Goal: Task Accomplishment & Management: Manage account settings

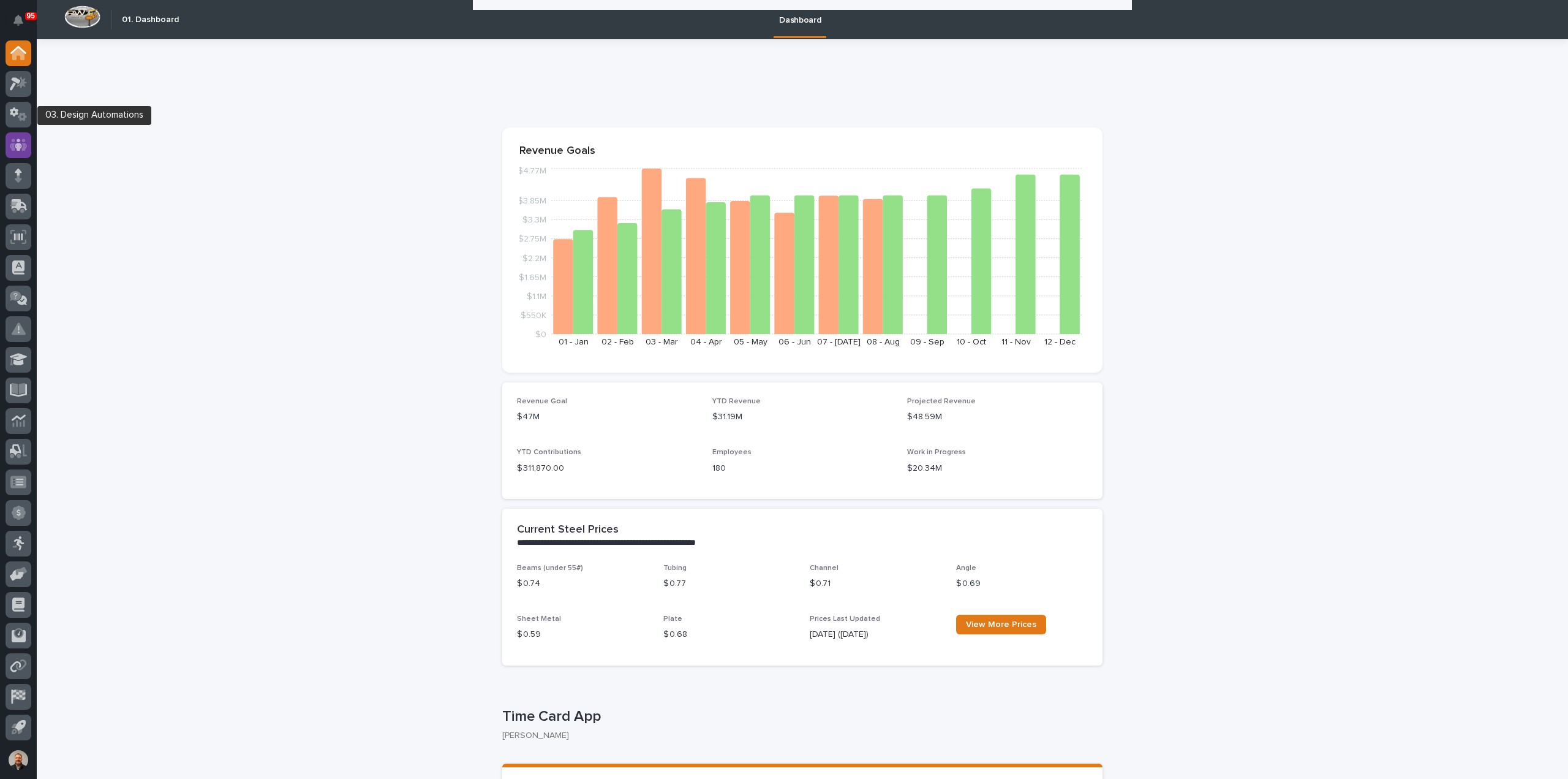
scroll to position [613, 0]
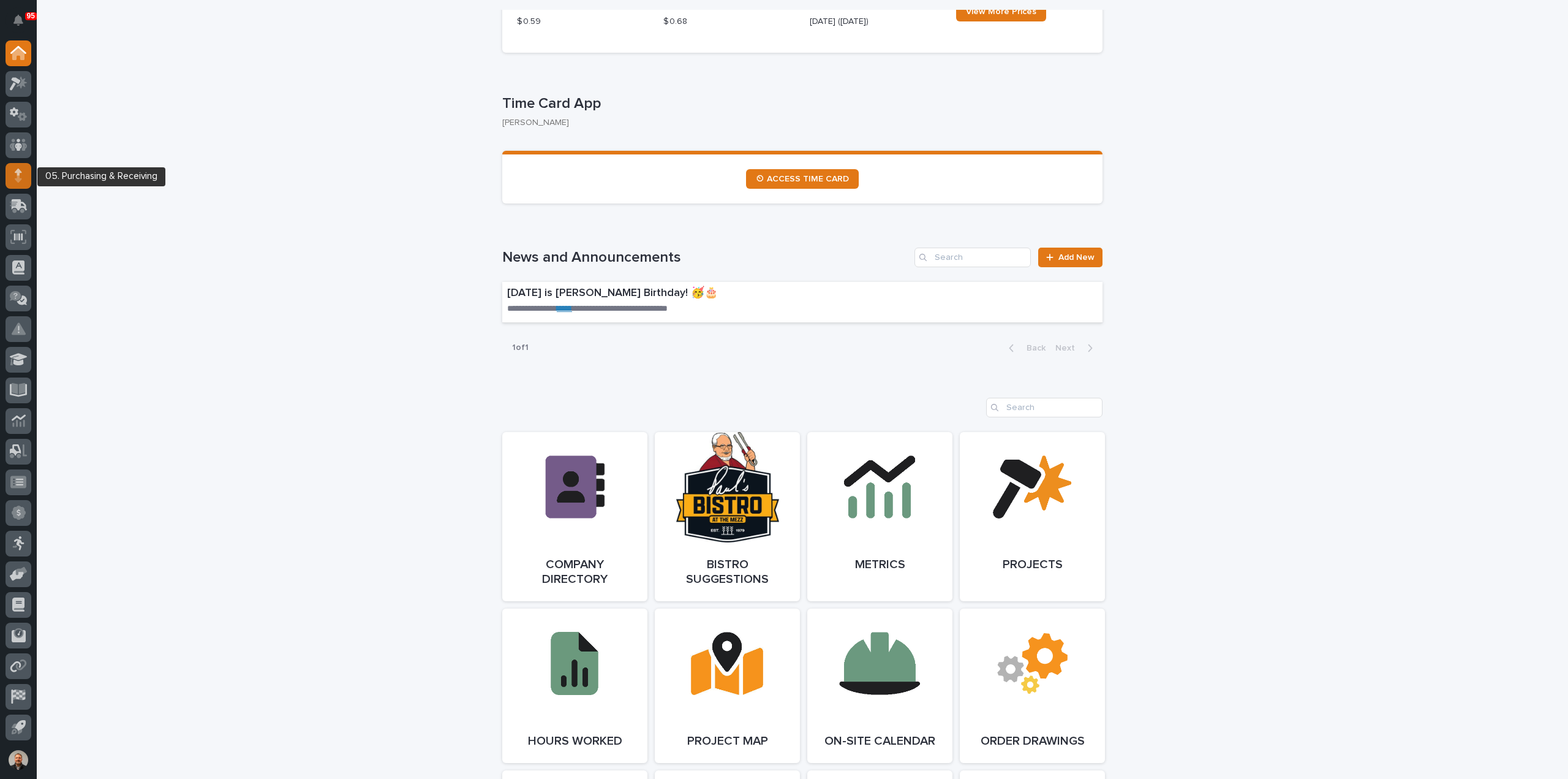
click at [18, 171] on icon at bounding box center [18, 171] width 7 height 6
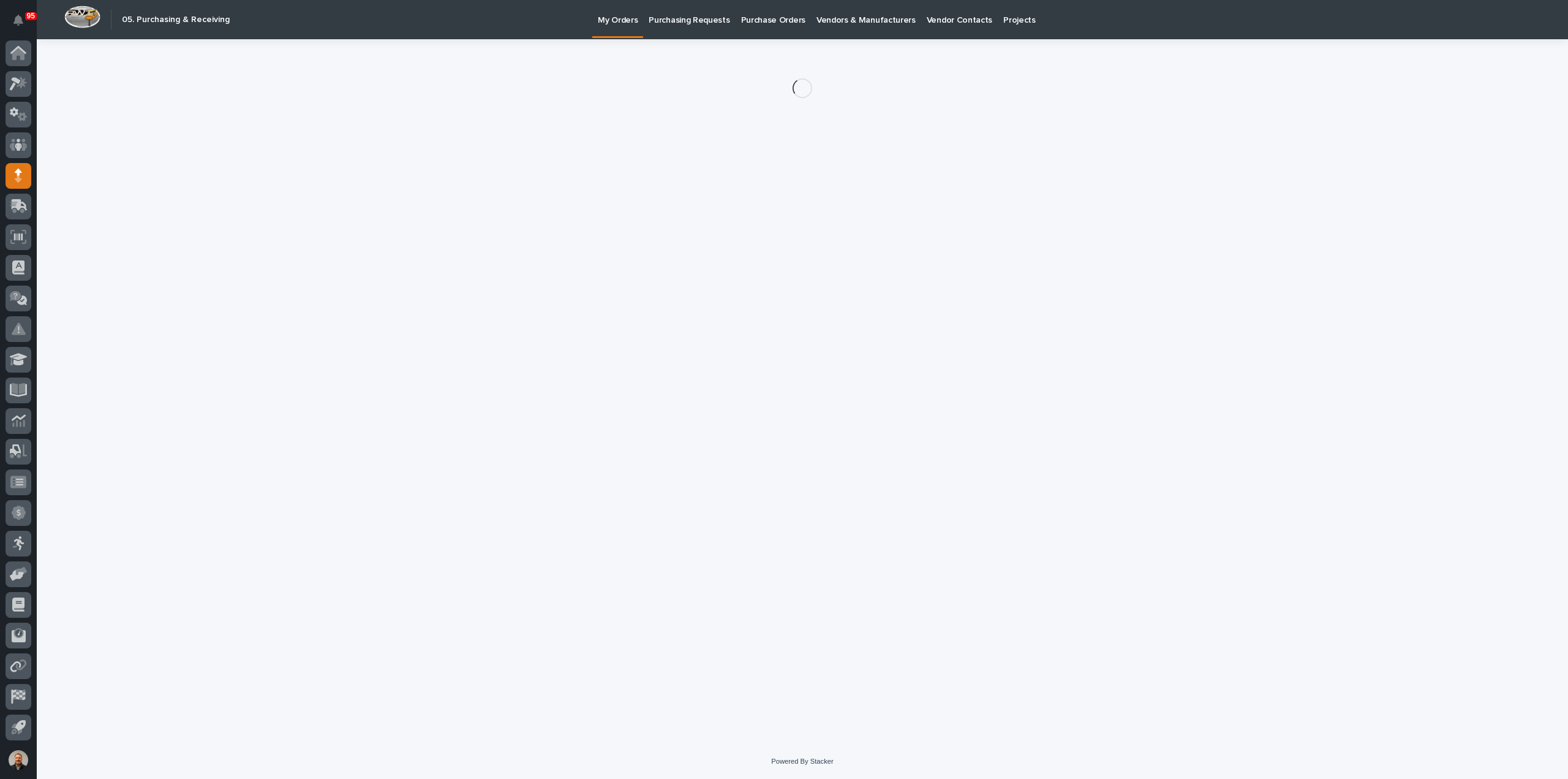
click at [704, 18] on p "Purchasing Requests" at bounding box center [689, 13] width 81 height 26
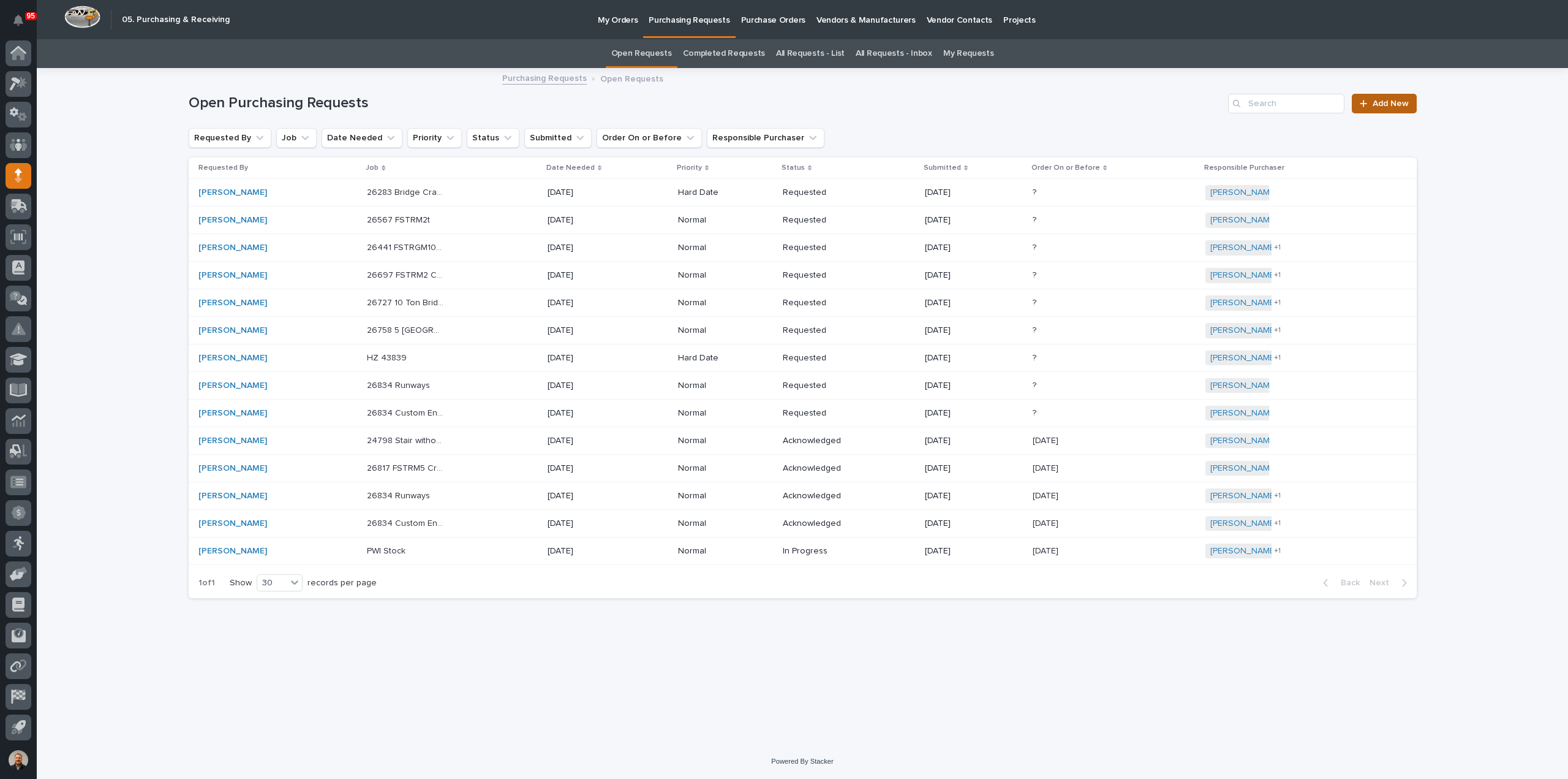
click at [1391, 103] on span "Add New" at bounding box center [1390, 104] width 36 height 9
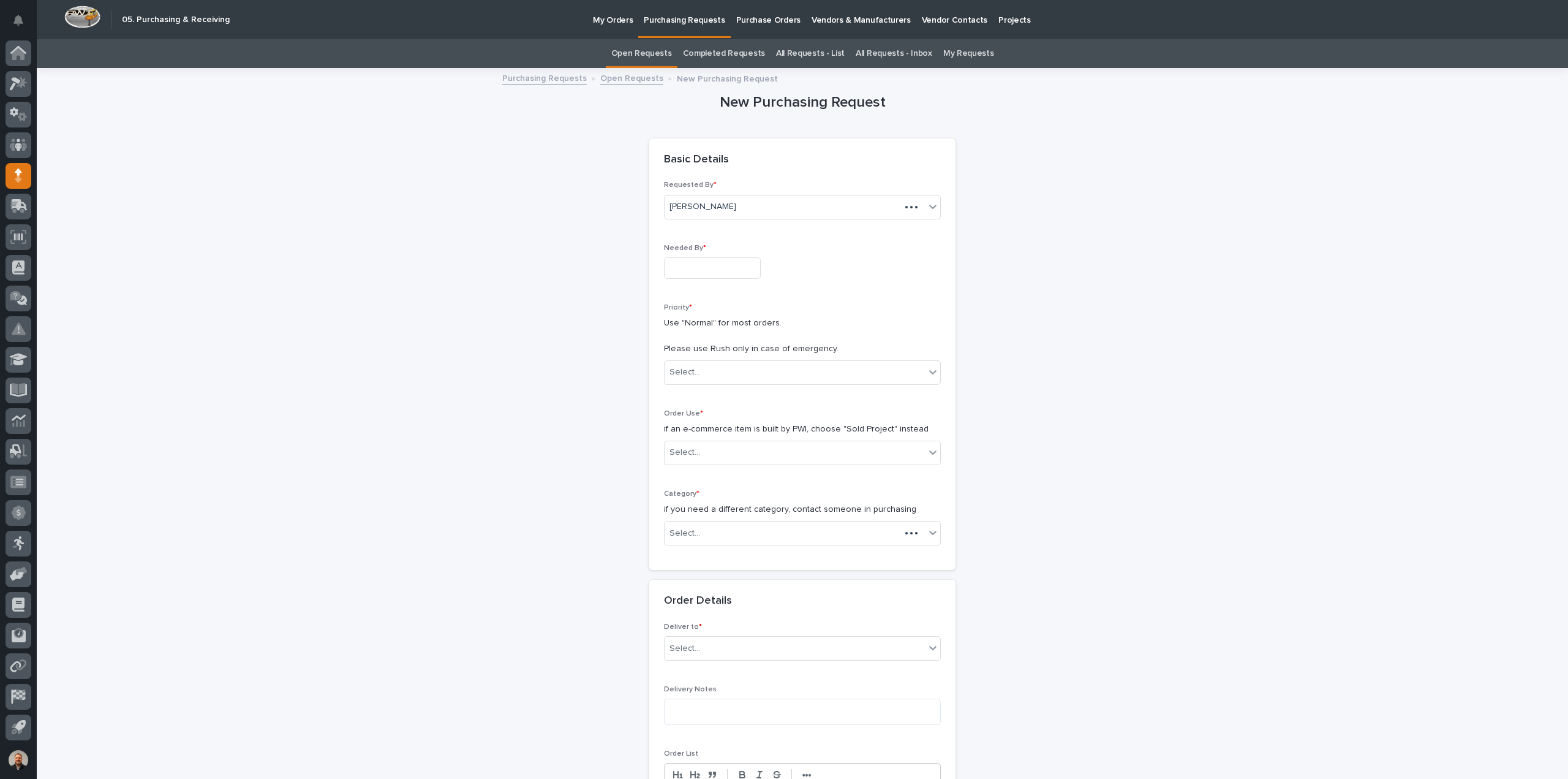
scroll to position [39, 0]
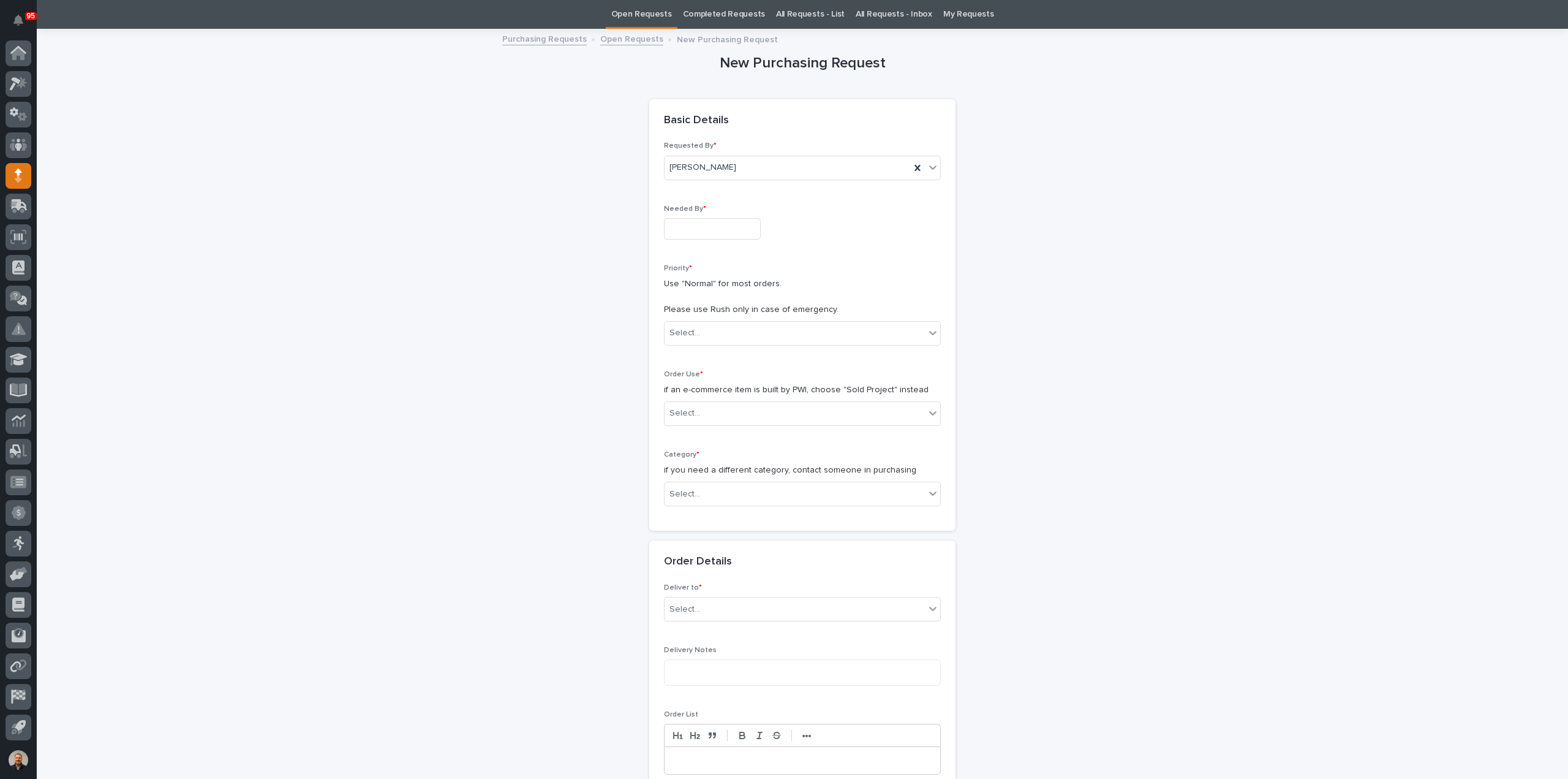
click at [669, 228] on input "text" at bounding box center [712, 229] width 97 height 22
click at [724, 110] on div "11" at bounding box center [724, 108] width 17 height 17
type input "**********"
click at [688, 331] on div "Select..." at bounding box center [685, 333] width 30 height 13
click at [683, 396] on div "Normal" at bounding box center [797, 398] width 276 height 22
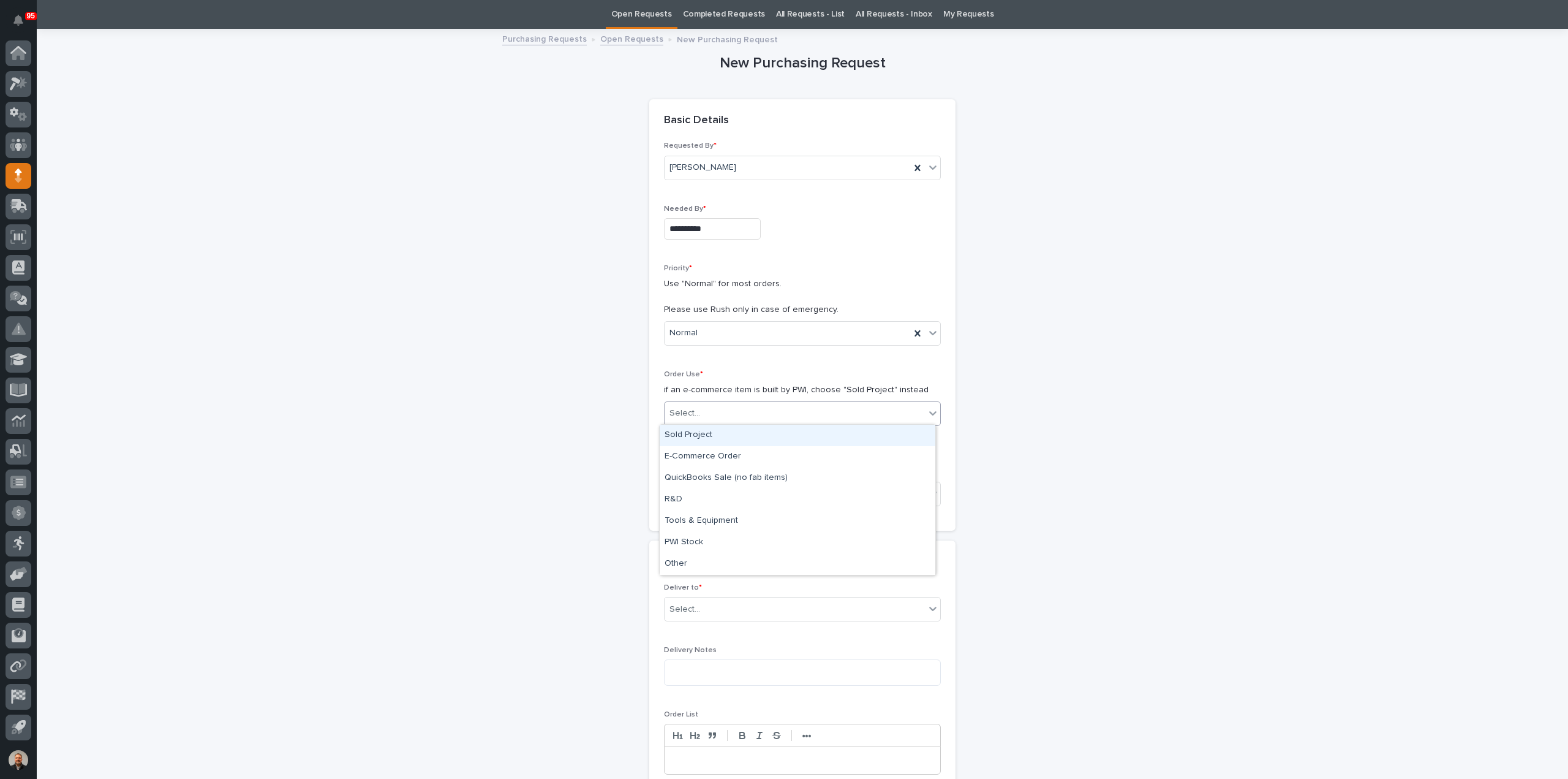
click at [701, 412] on input "text" at bounding box center [702, 413] width 1 height 10
click at [697, 433] on div "Sold Project" at bounding box center [797, 435] width 276 height 22
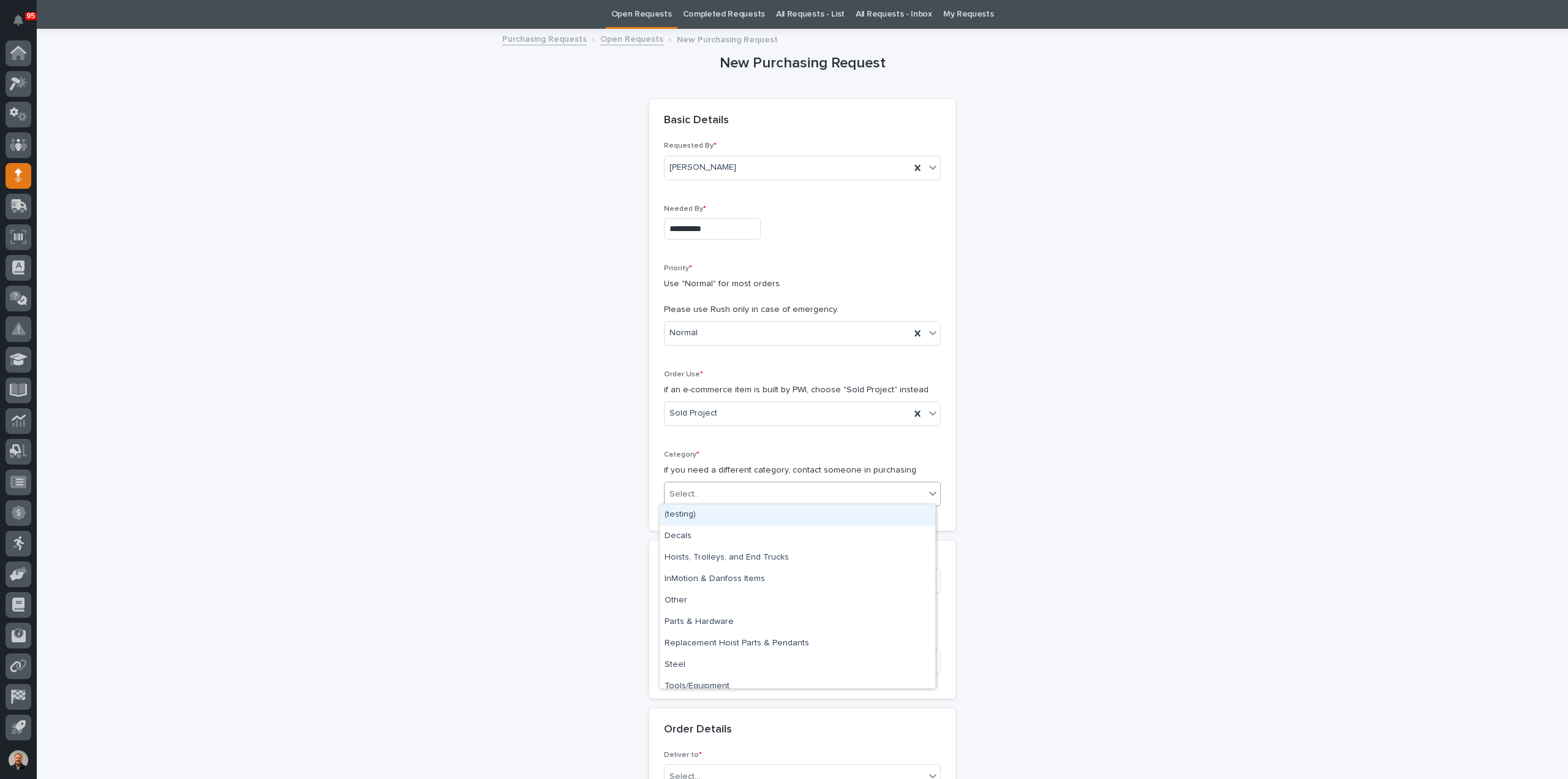
click at [688, 491] on div "Select..." at bounding box center [685, 495] width 30 height 13
click at [686, 661] on div "Steel" at bounding box center [797, 666] width 276 height 22
click at [688, 580] on div "Select..." at bounding box center [685, 581] width 30 height 13
type input "*****"
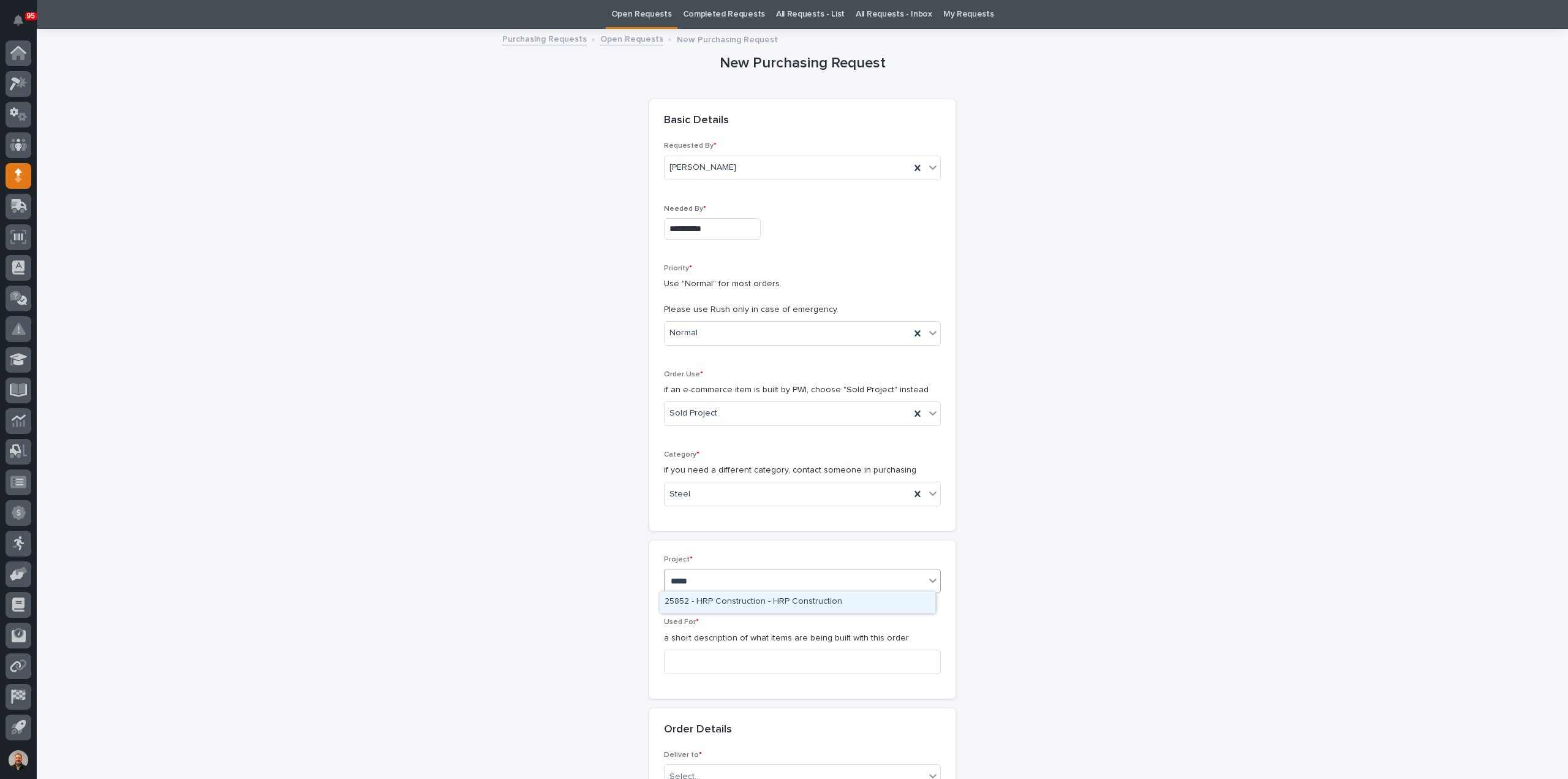
click at [700, 597] on div "25852 - HRP Construction - HRP Construction" at bounding box center [797, 602] width 276 height 22
click at [687, 660] on input at bounding box center [802, 662] width 277 height 25
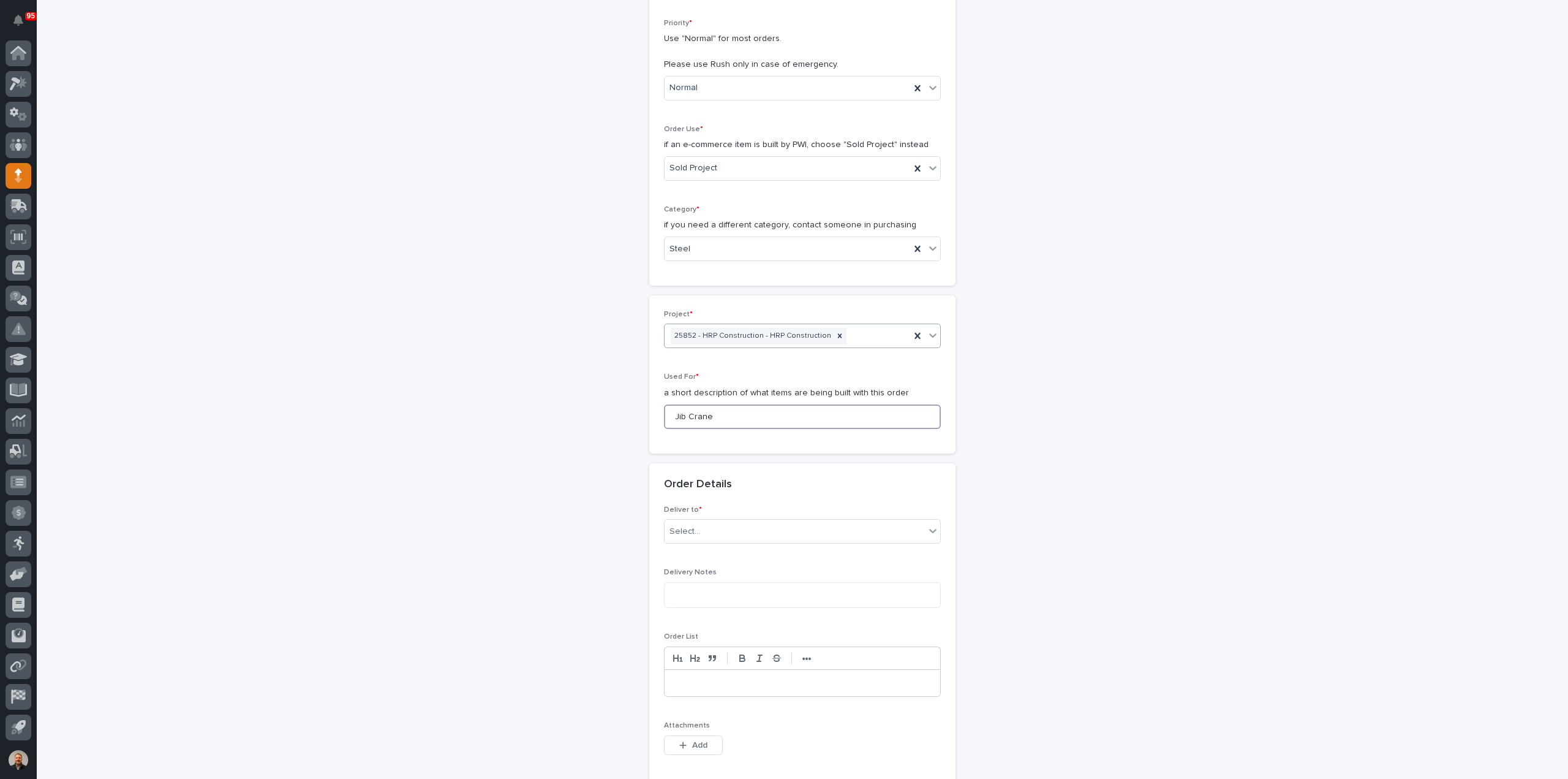
scroll to position [346, 0]
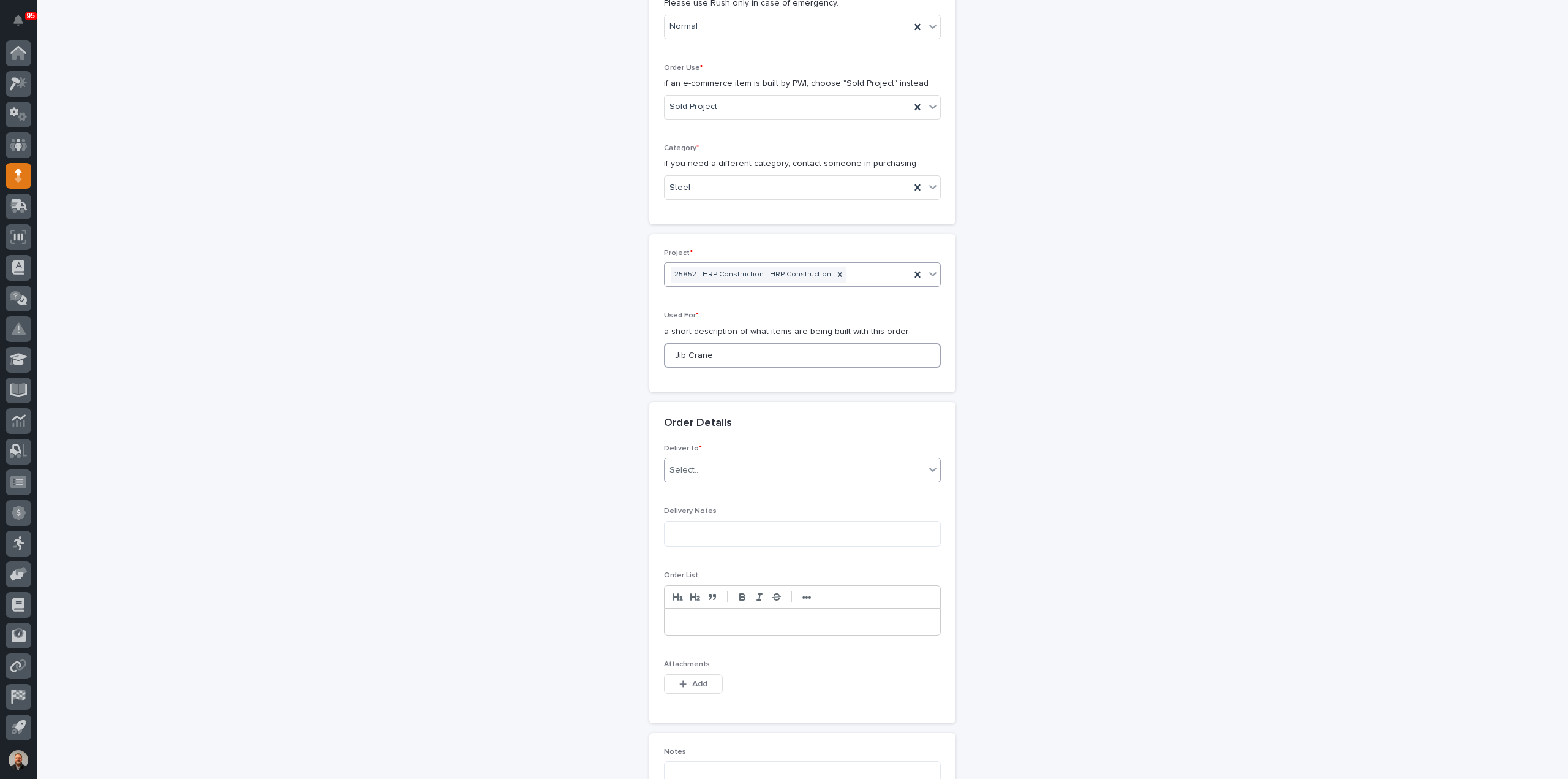
type input "Jib Crane"
click at [708, 467] on div "Select..." at bounding box center [794, 470] width 260 height 20
click at [694, 492] on div "PWI" at bounding box center [797, 492] width 276 height 22
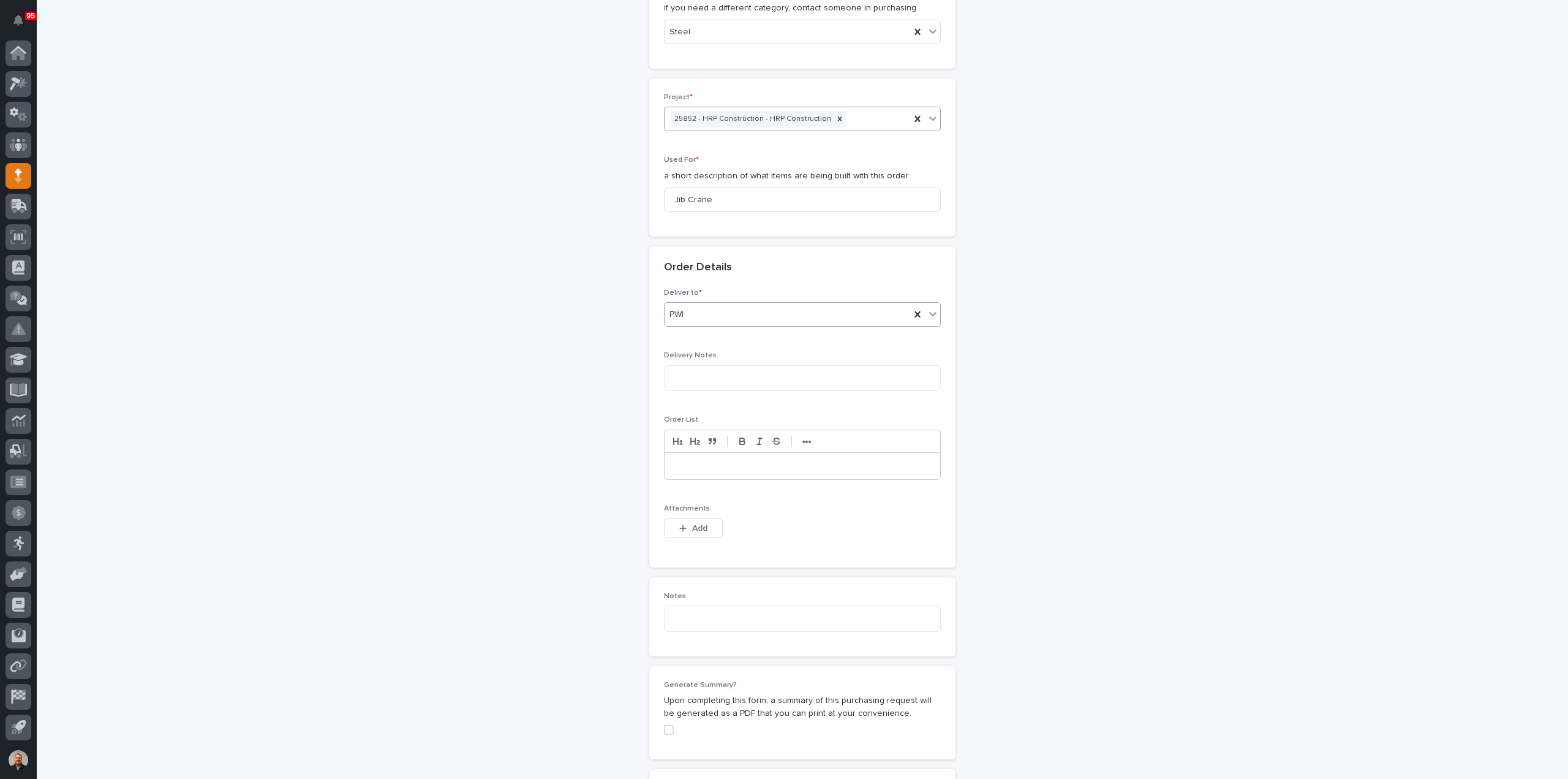
scroll to position [529, 0]
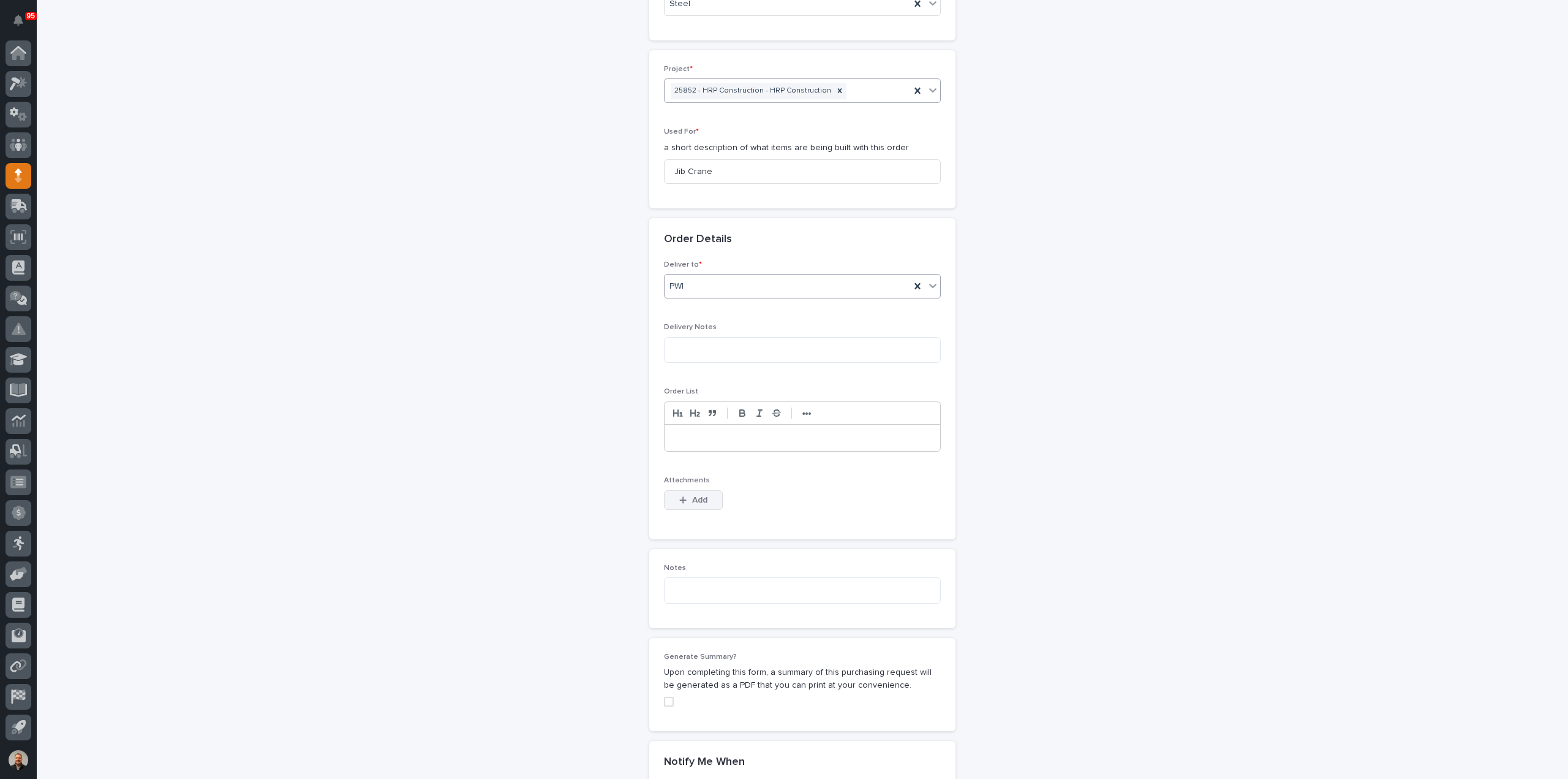
click at [693, 497] on span "Add" at bounding box center [699, 500] width 15 height 11
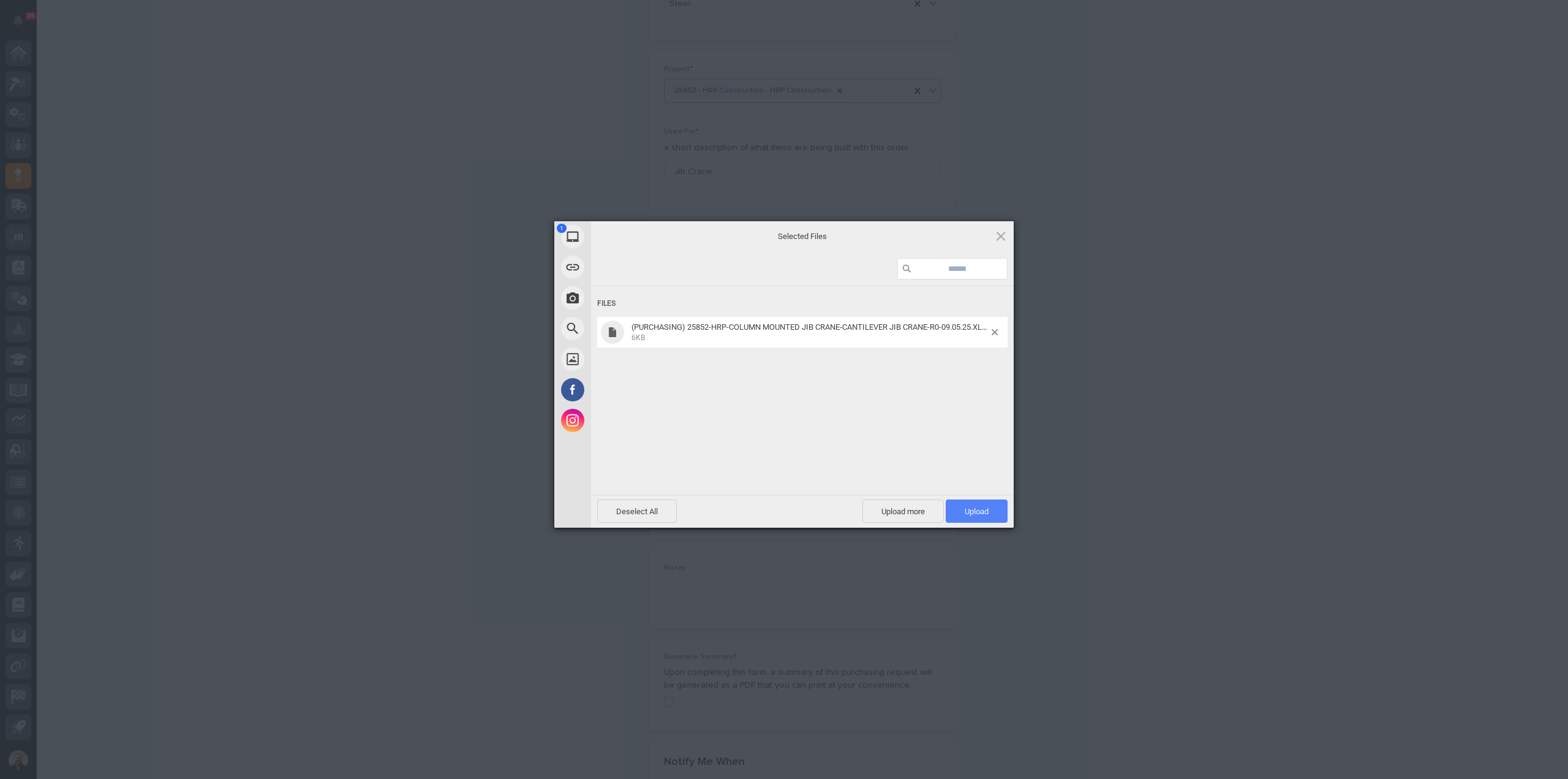
click at [976, 508] on span "Upload 1" at bounding box center [976, 511] width 24 height 9
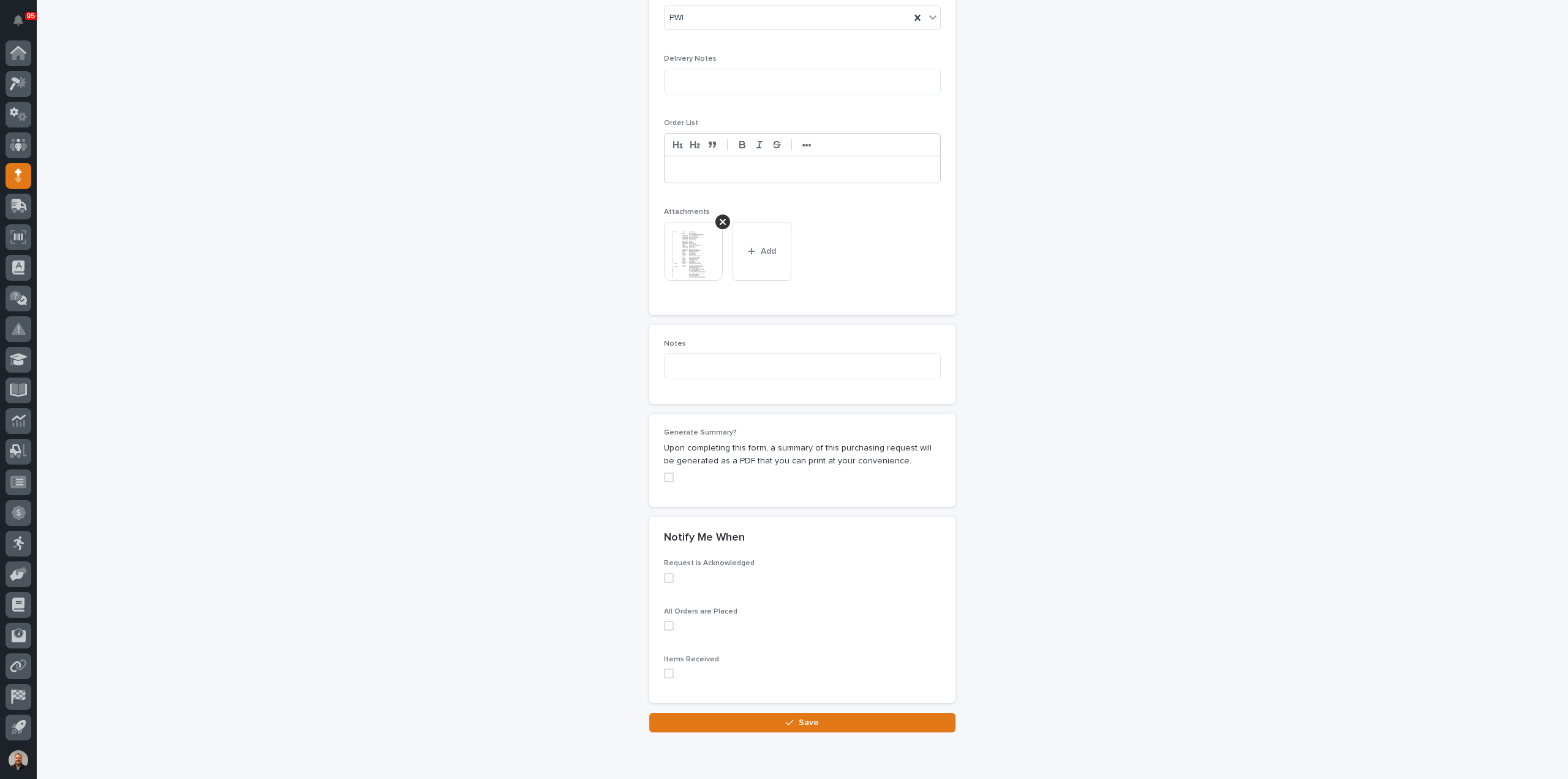
scroll to position [843, 0]
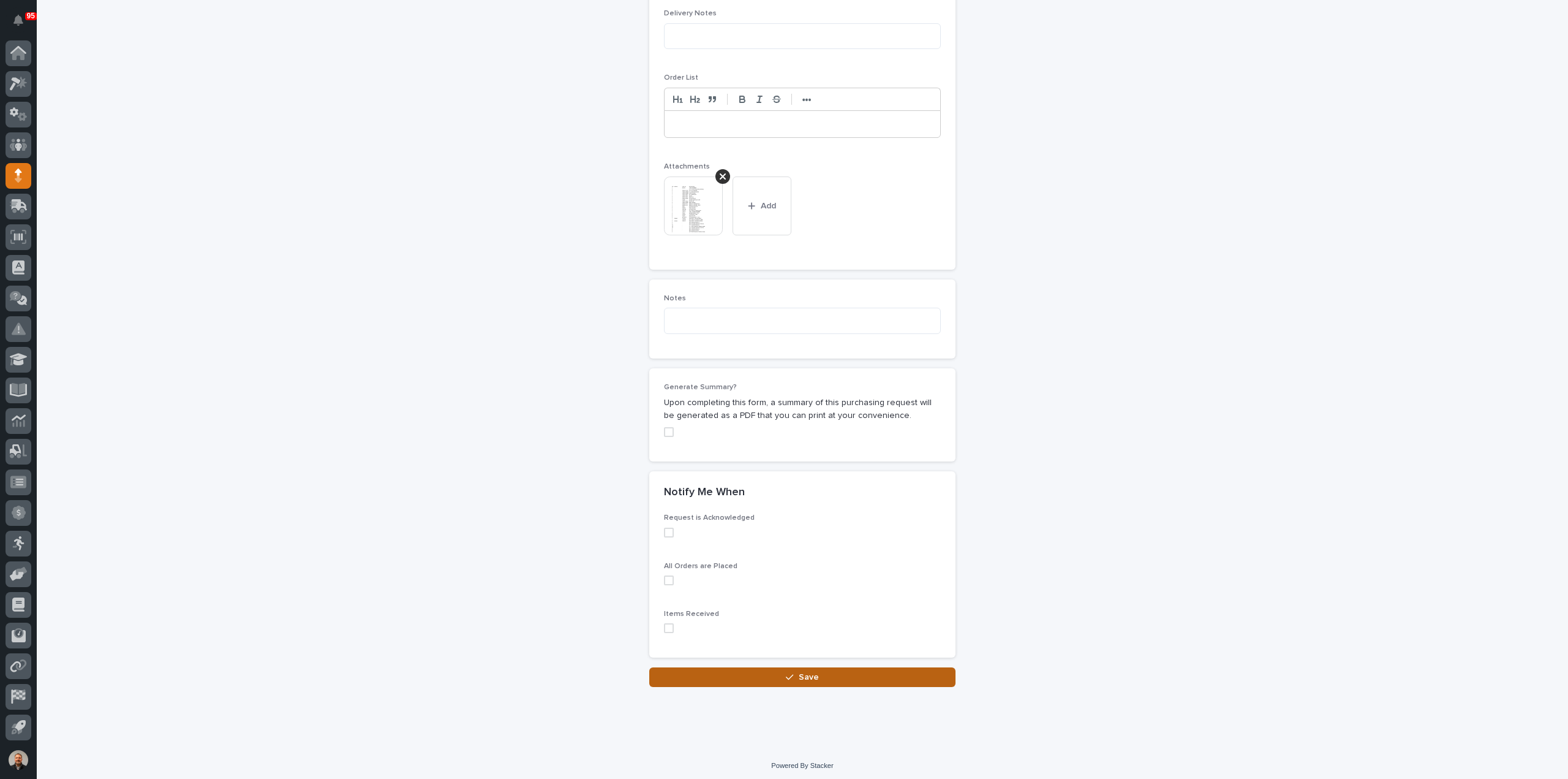
click at [804, 675] on span "Save" at bounding box center [809, 676] width 20 height 11
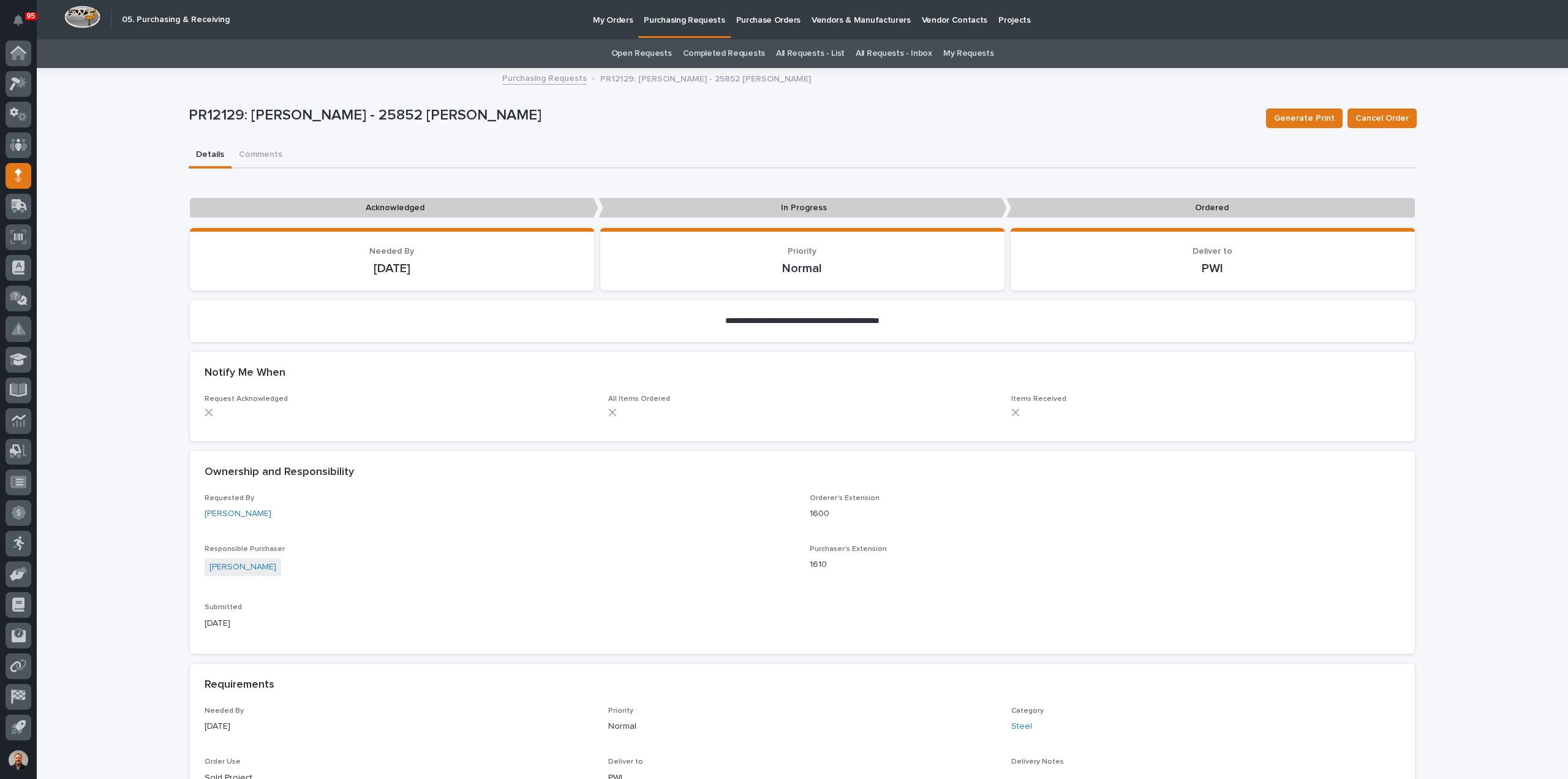
click at [703, 18] on p "Purchasing Requests" at bounding box center [684, 13] width 81 height 26
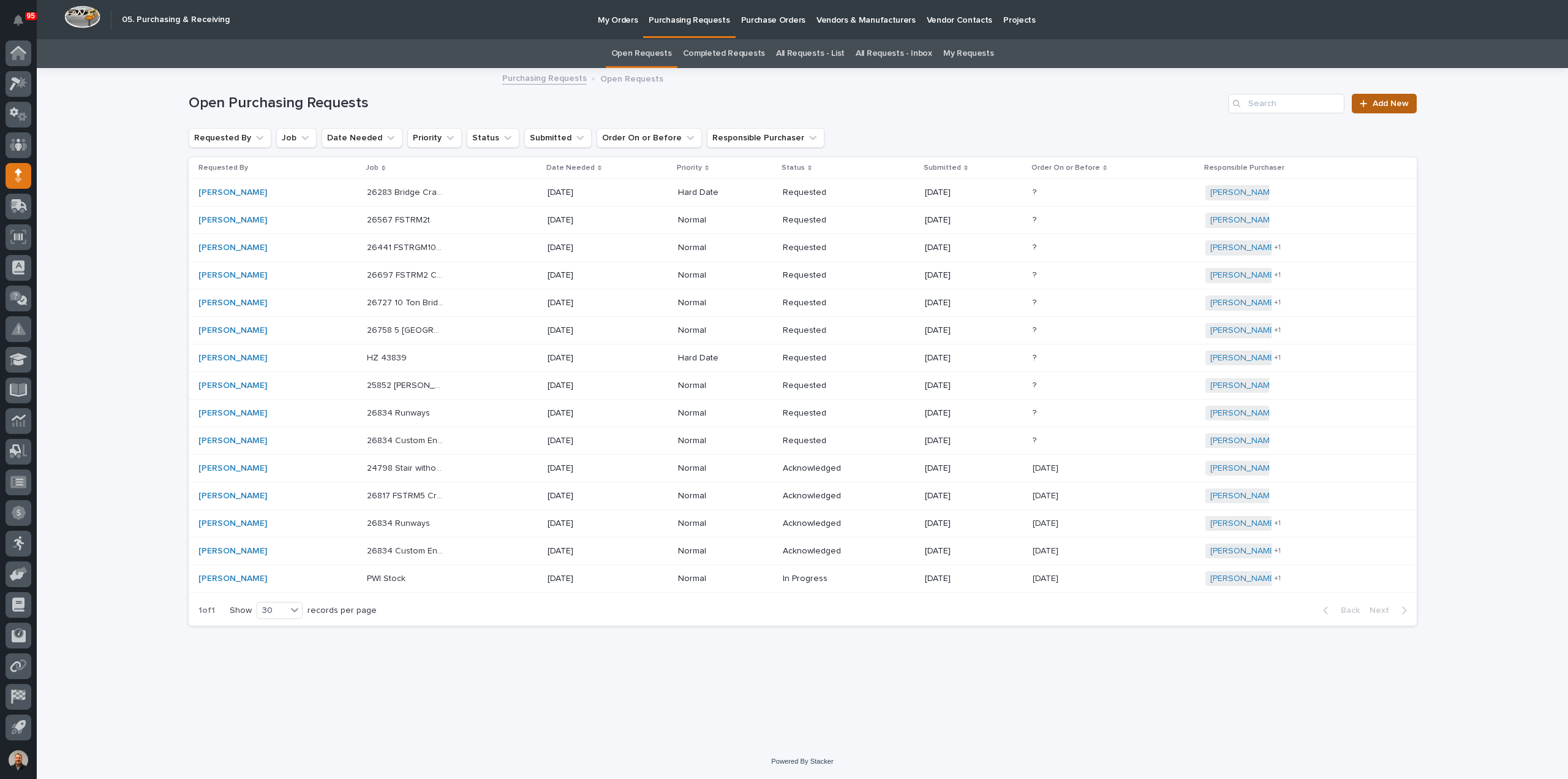
click at [1394, 101] on span "Add New" at bounding box center [1390, 104] width 36 height 9
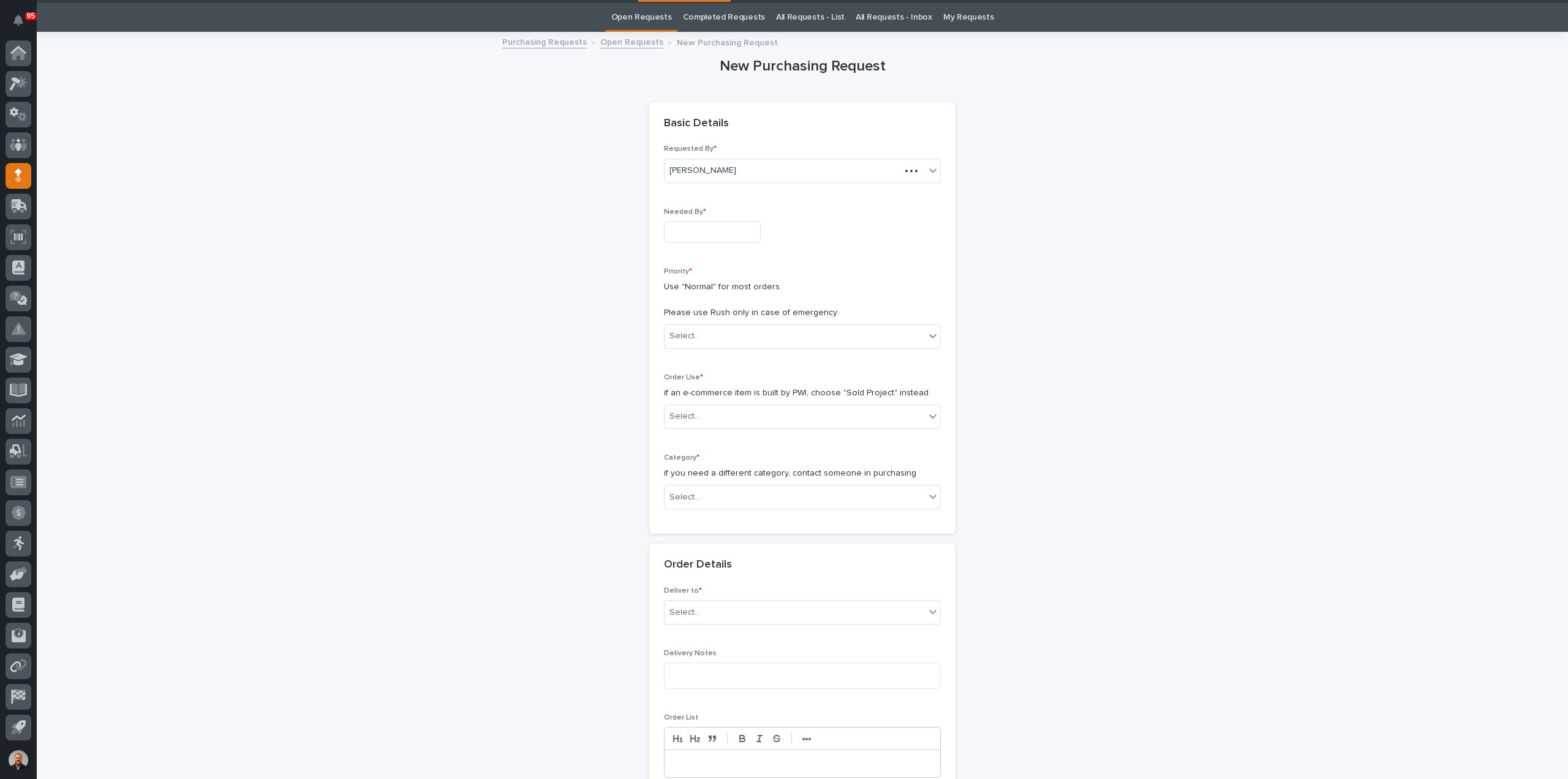
scroll to position [39, 0]
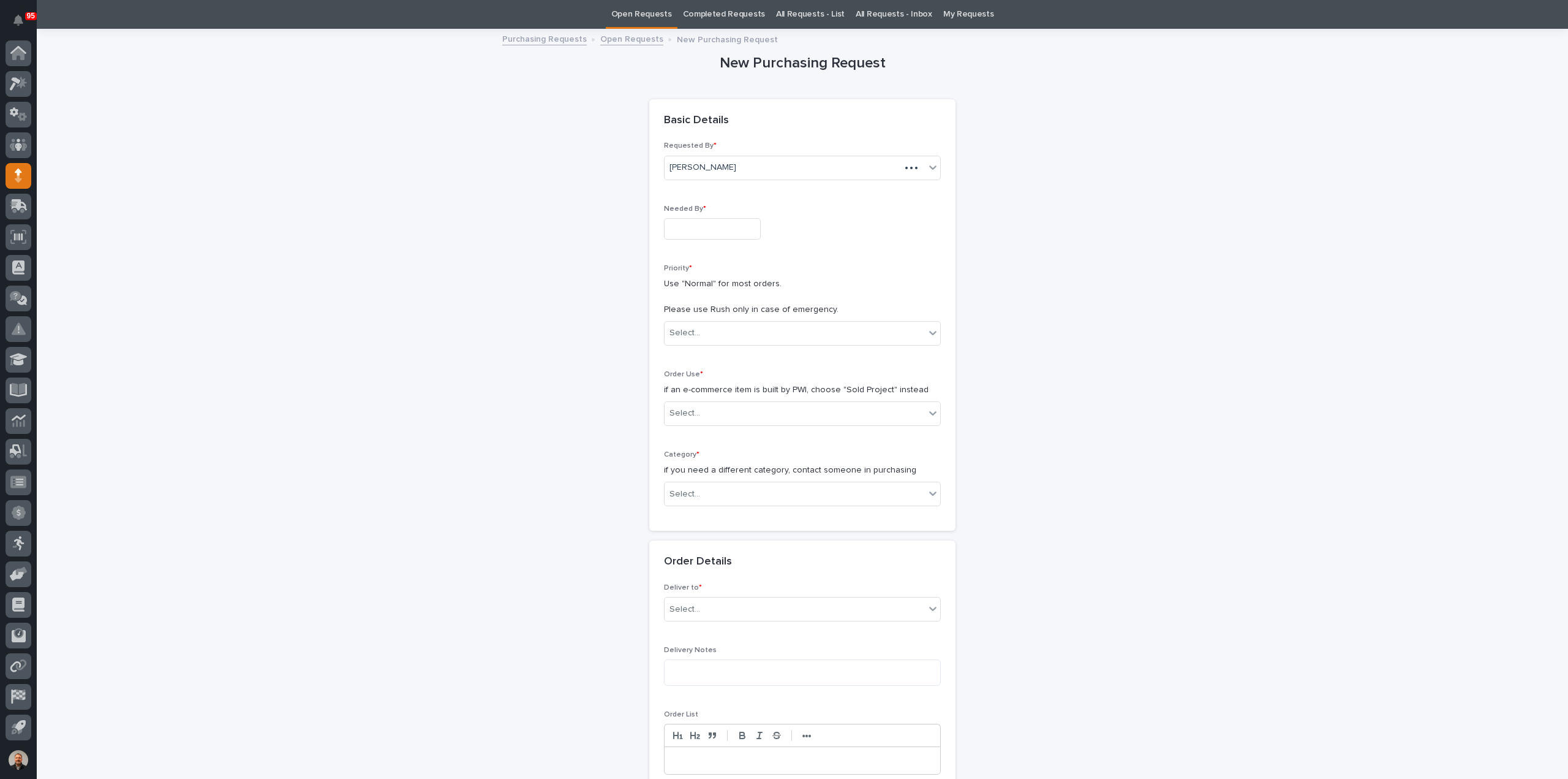
click at [680, 225] on input "text" at bounding box center [712, 229] width 97 height 22
click at [726, 111] on div "11" at bounding box center [724, 108] width 17 height 17
type input "**********"
click at [686, 335] on div "Select..." at bounding box center [685, 333] width 30 height 13
click at [681, 396] on div "Normal" at bounding box center [797, 398] width 276 height 22
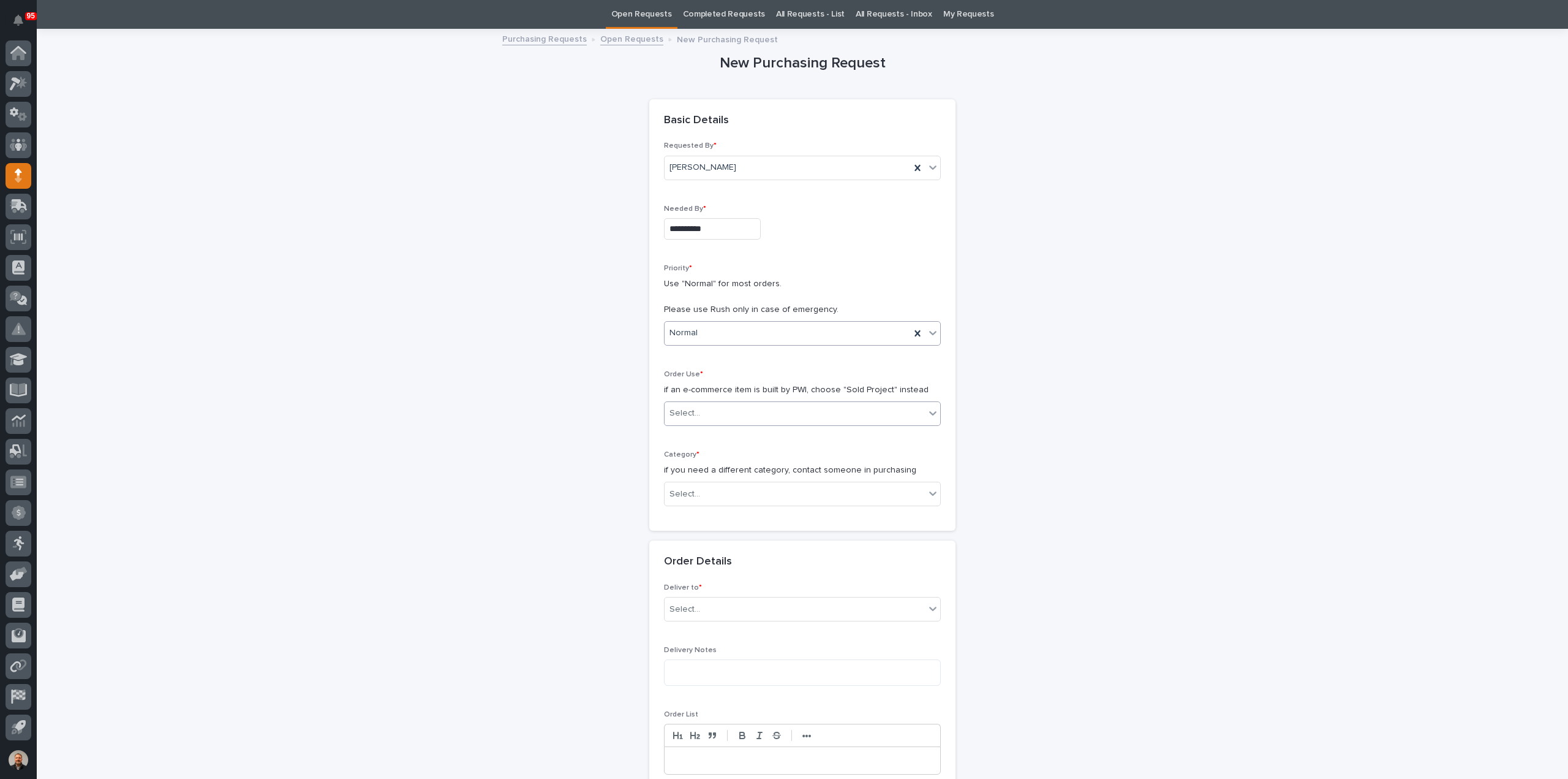
click at [688, 413] on div "Select..." at bounding box center [685, 414] width 30 height 13
click at [692, 433] on div "Sold Project" at bounding box center [797, 435] width 276 height 22
click at [683, 492] on div "Select..." at bounding box center [685, 495] width 30 height 13
click at [695, 617] on div "Parts & Hardware" at bounding box center [797, 622] width 276 height 22
click at [692, 579] on div "Select..." at bounding box center [685, 581] width 30 height 13
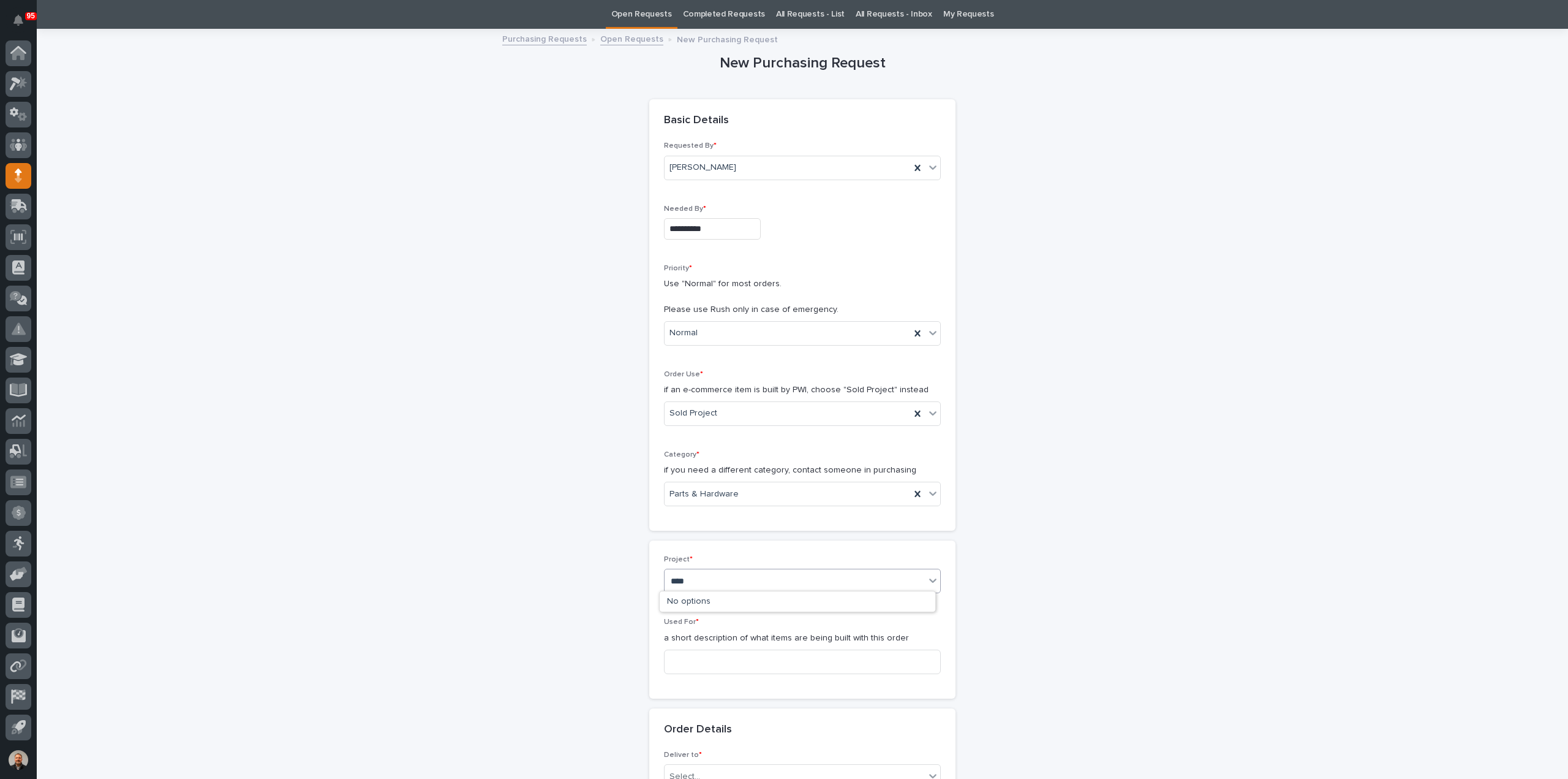
type input "*****"
click at [717, 600] on div "25852 - HRP Construction - HRP Construction" at bounding box center [797, 602] width 276 height 22
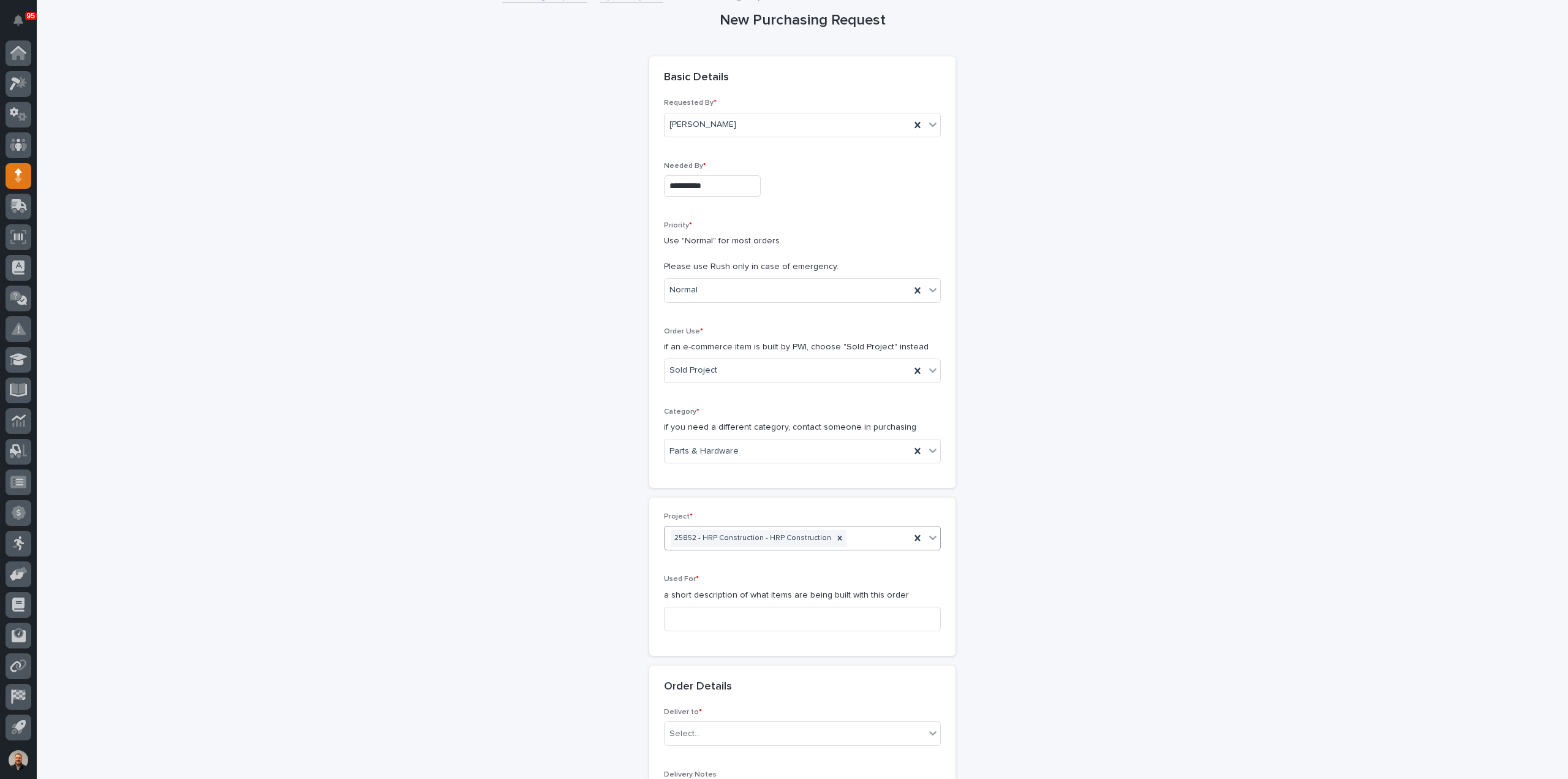
scroll to position [100, 0]
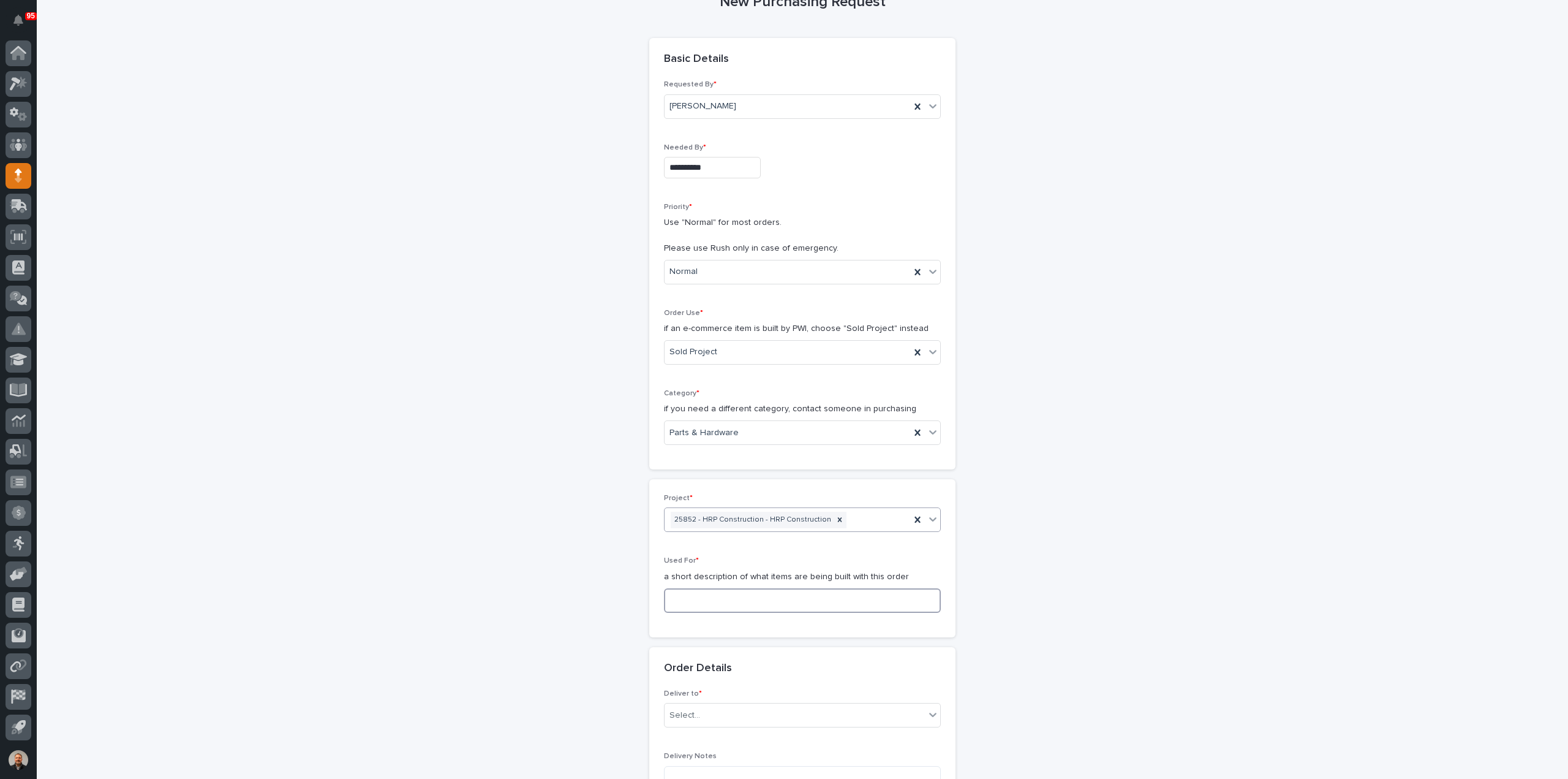
click at [688, 594] on input at bounding box center [802, 601] width 277 height 25
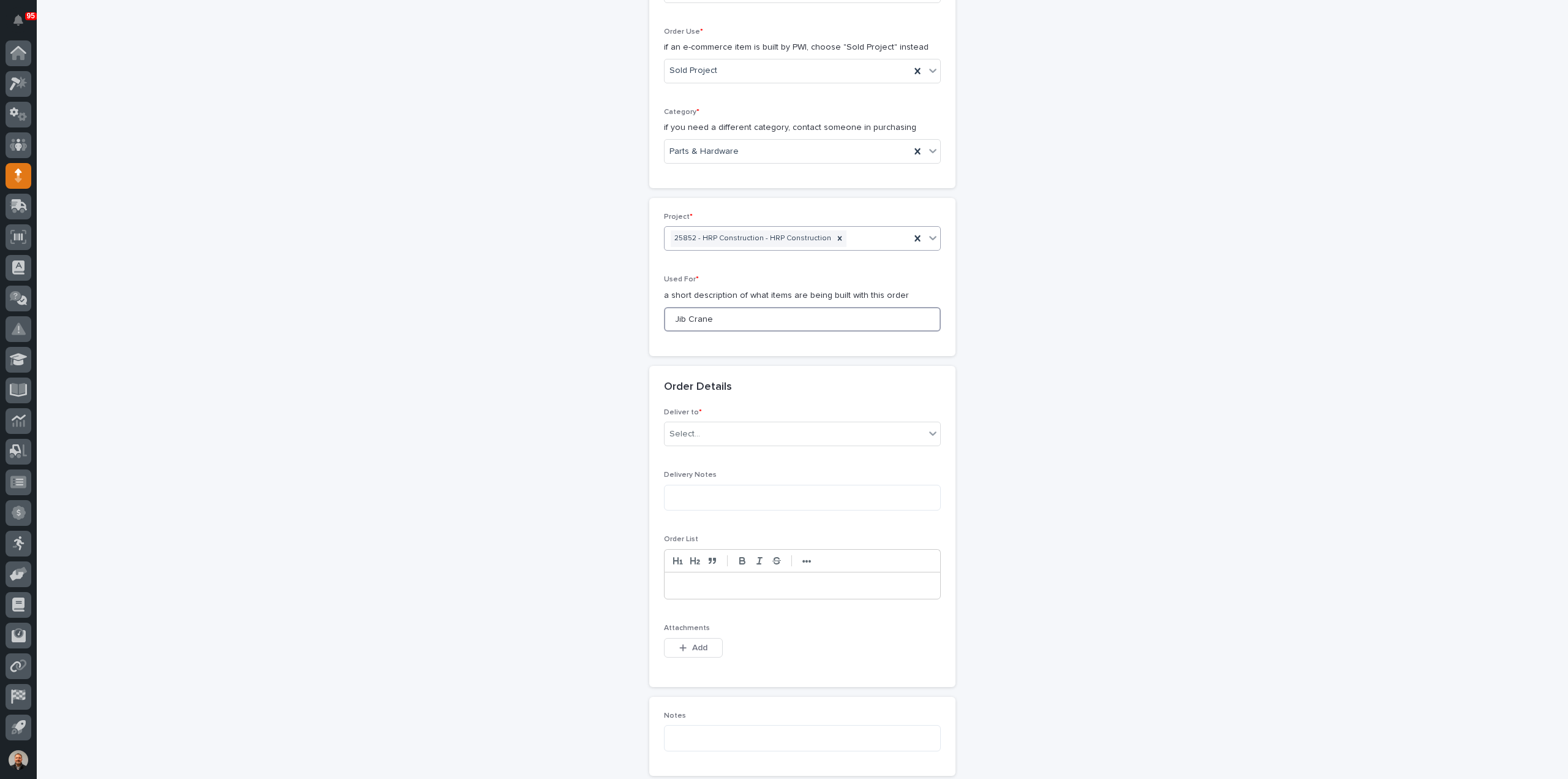
scroll to position [407, 0]
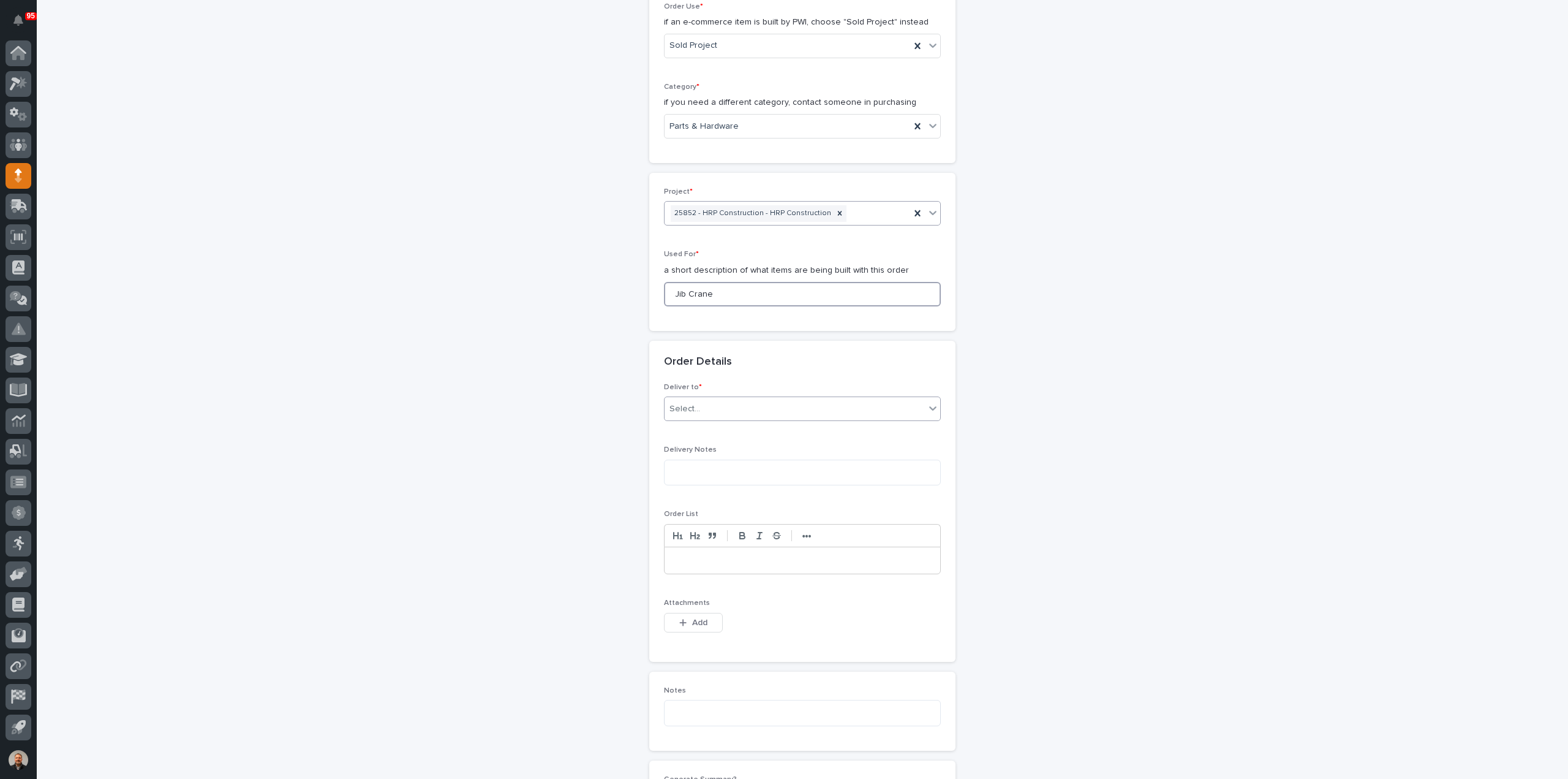
type input "Jib Crane"
click at [701, 409] on input "text" at bounding box center [702, 409] width 1 height 10
click at [688, 427] on div "PWI" at bounding box center [797, 430] width 276 height 22
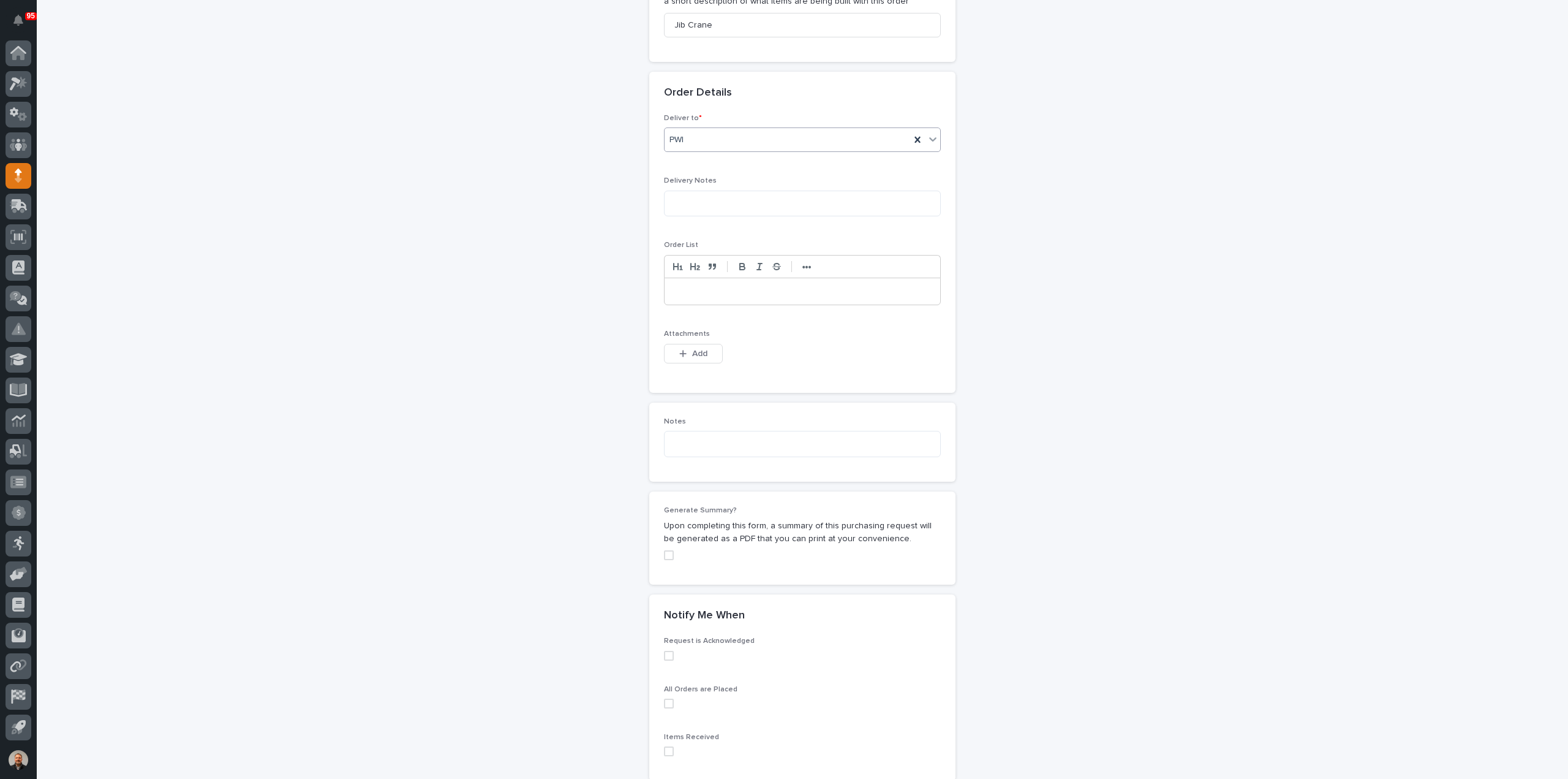
scroll to position [713, 0]
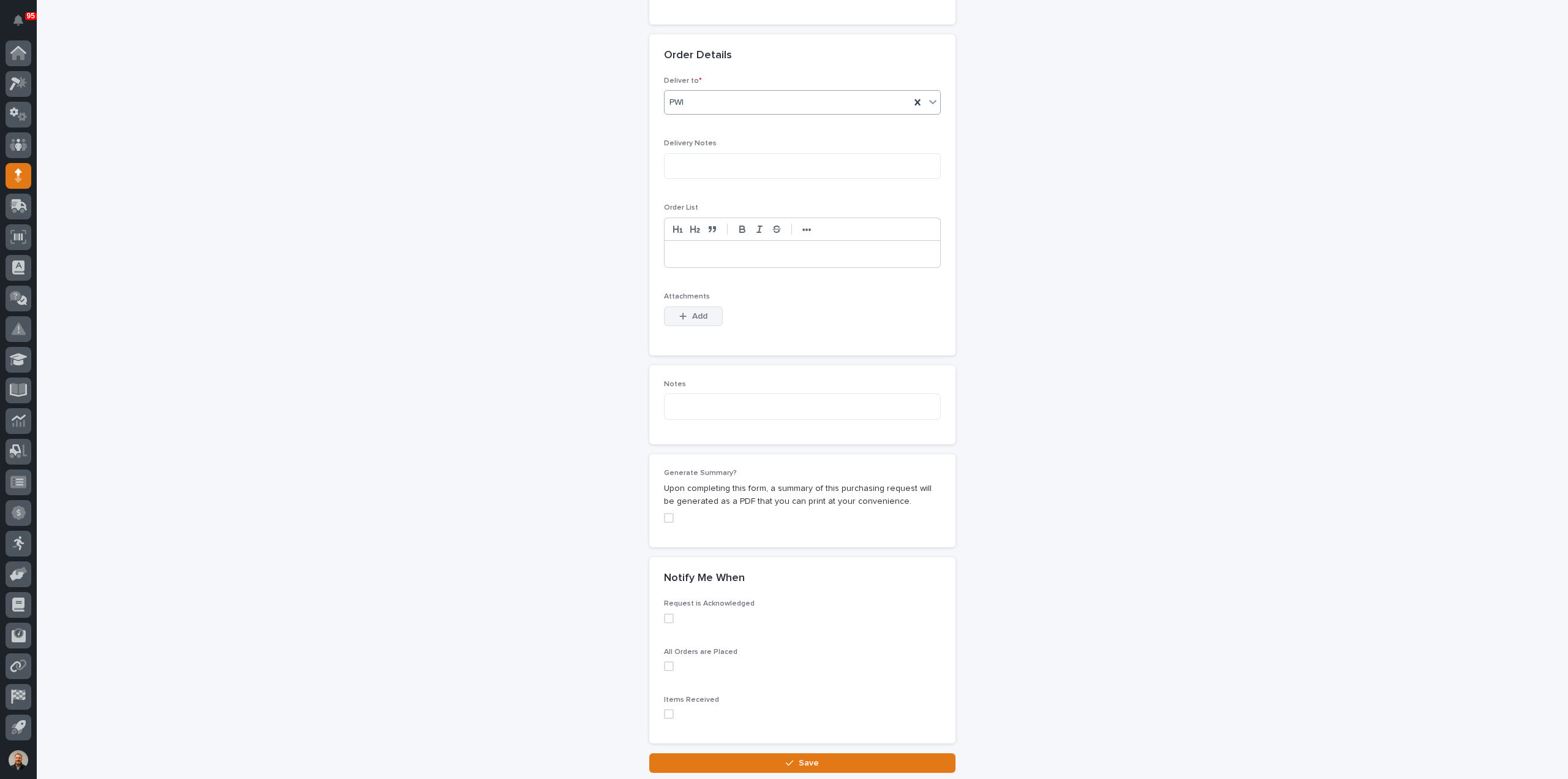
click at [699, 314] on span "Add" at bounding box center [699, 315] width 15 height 11
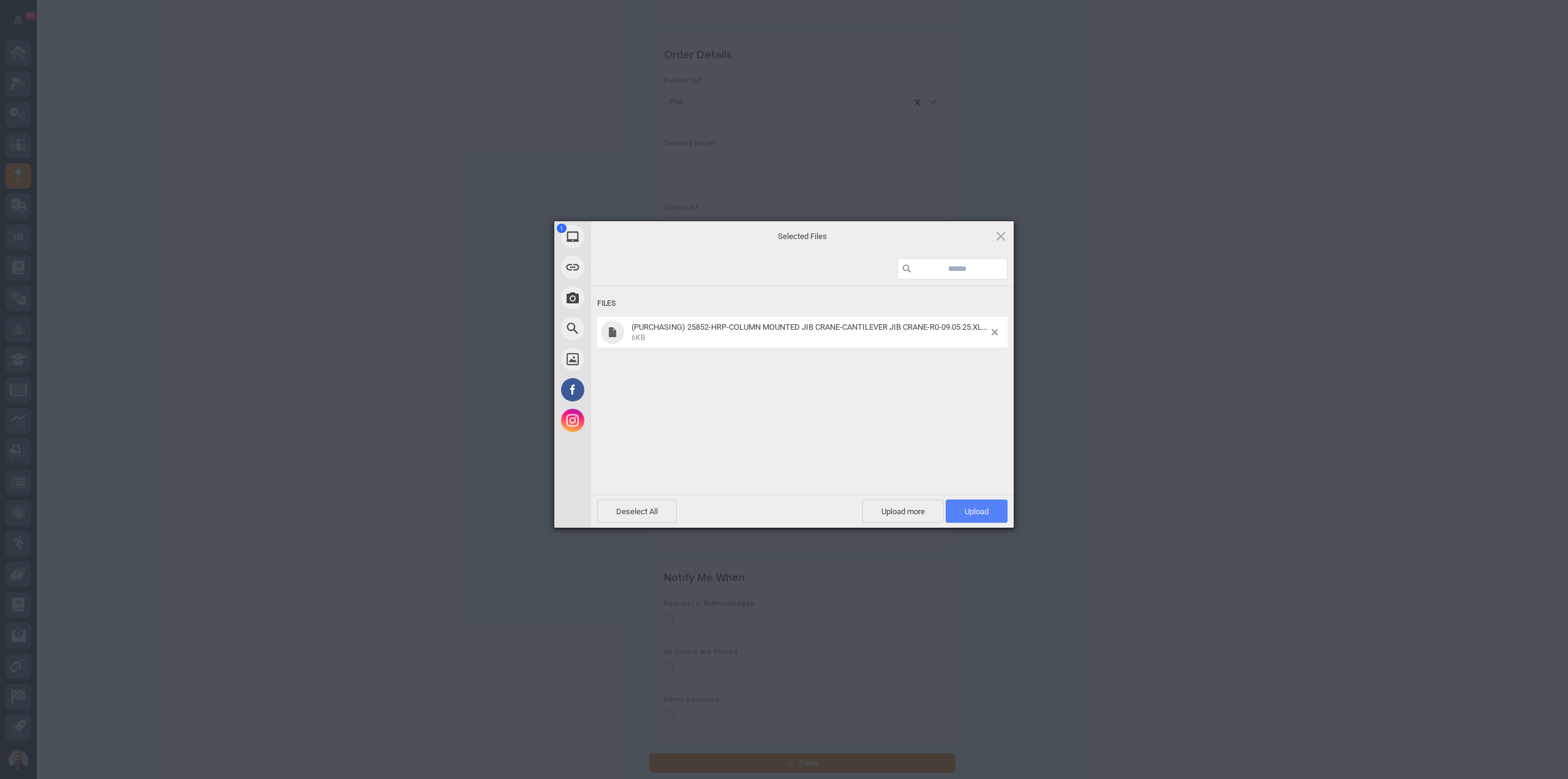
click at [975, 507] on span "Upload 1" at bounding box center [976, 511] width 24 height 9
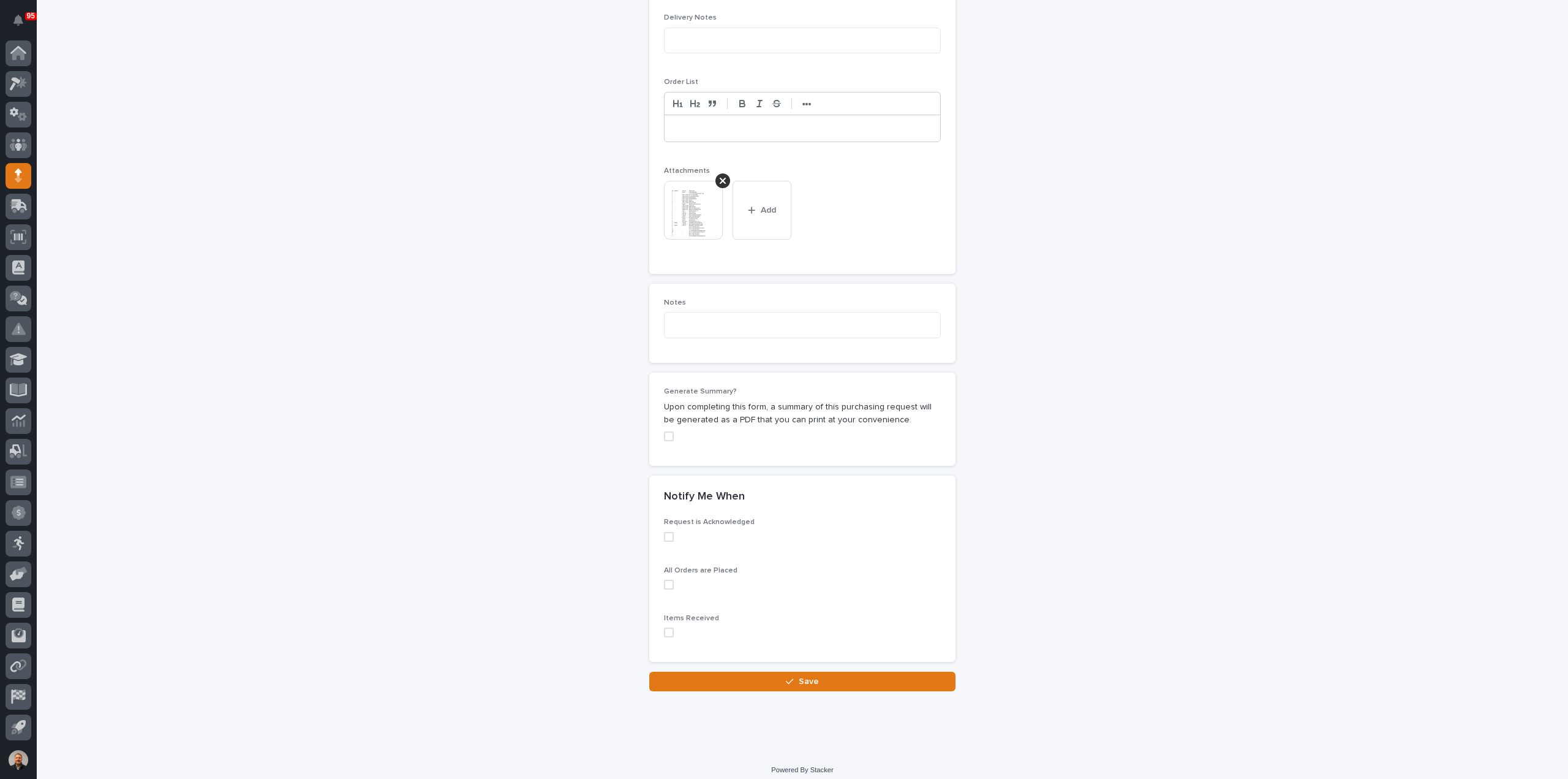
scroll to position [843, 0]
click at [800, 671] on span "Save" at bounding box center [809, 676] width 20 height 11
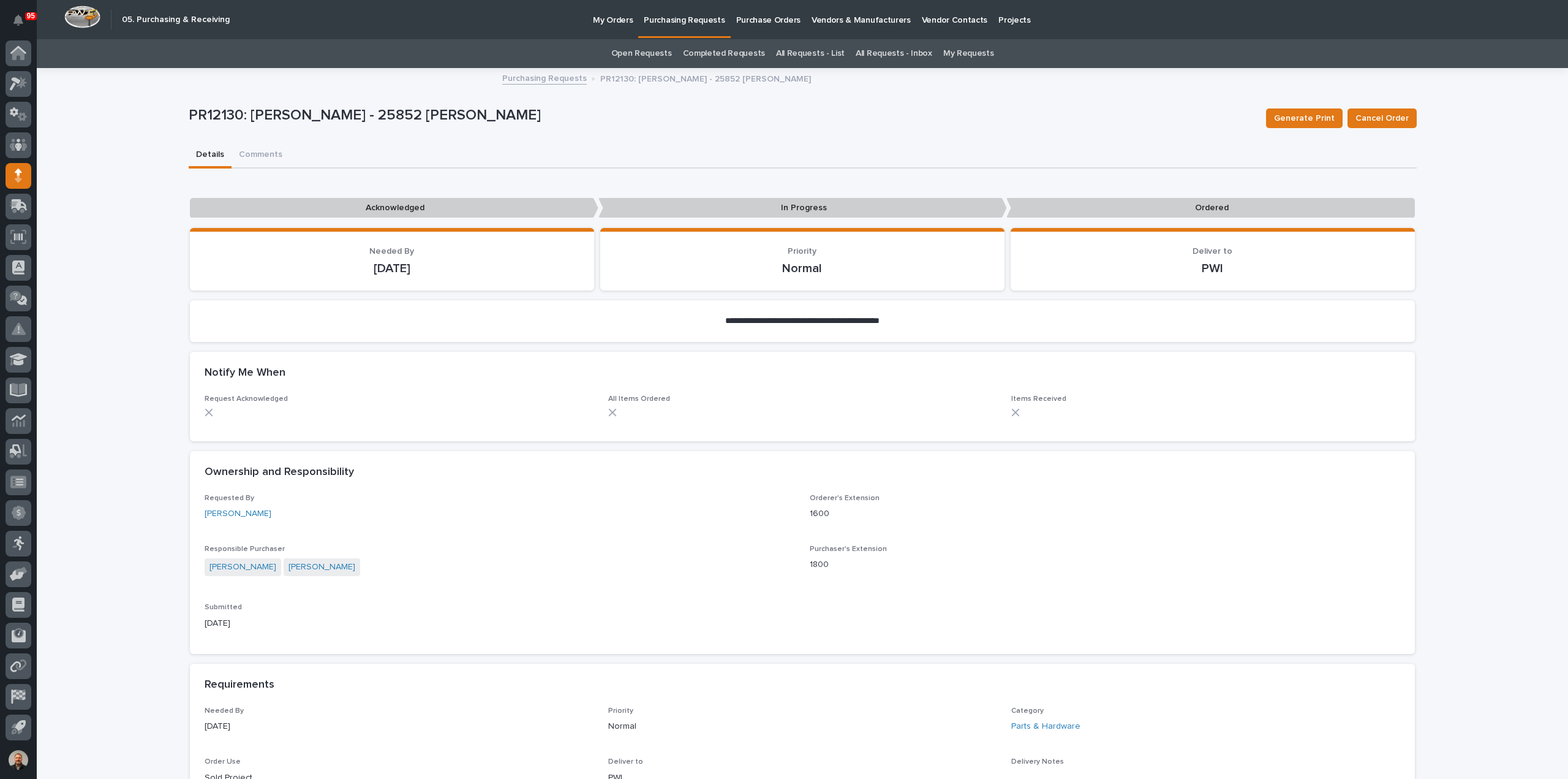
click at [678, 20] on p "Purchasing Requests" at bounding box center [684, 13] width 81 height 26
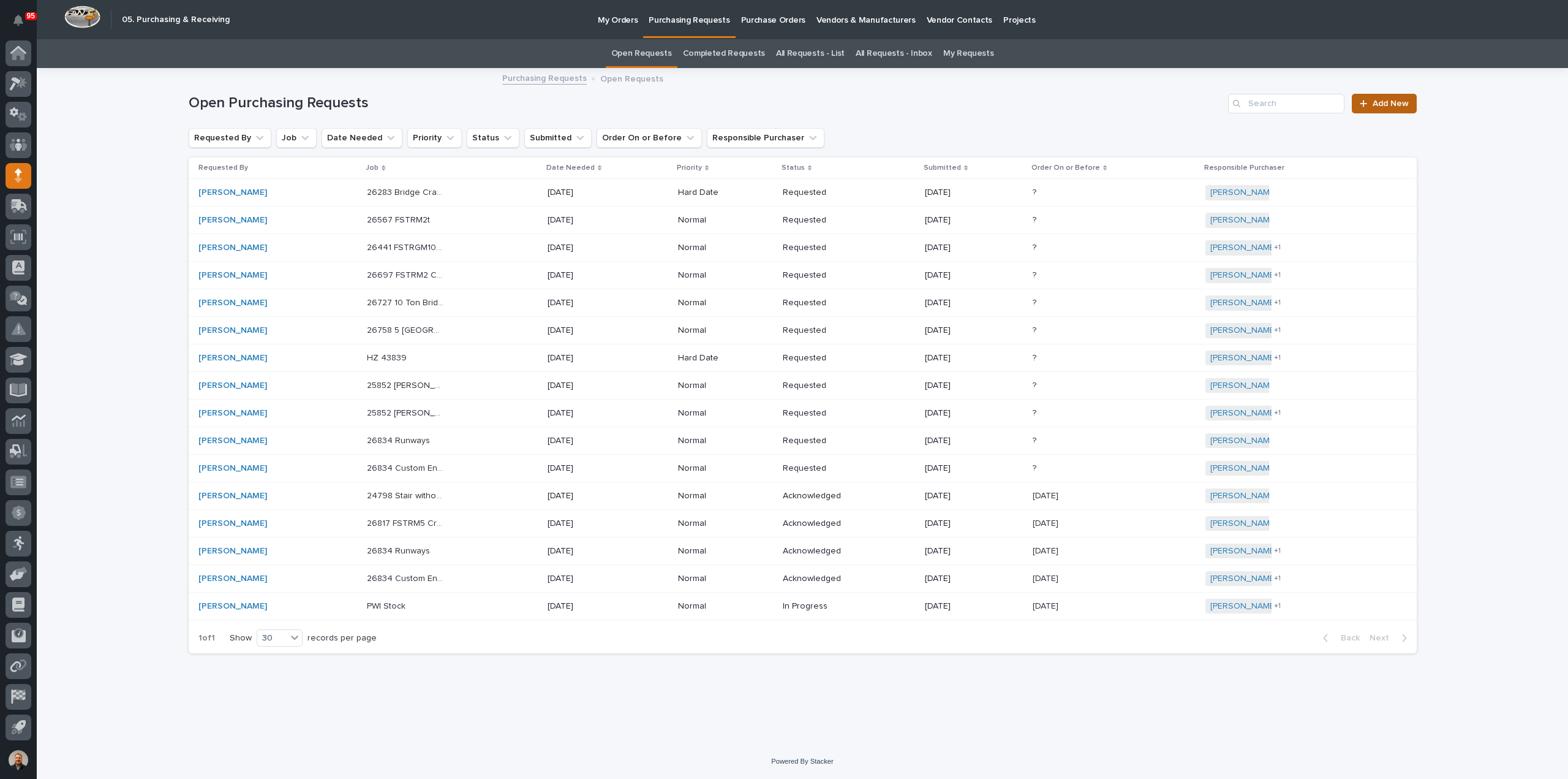
click at [1386, 101] on span "Add New" at bounding box center [1390, 104] width 36 height 9
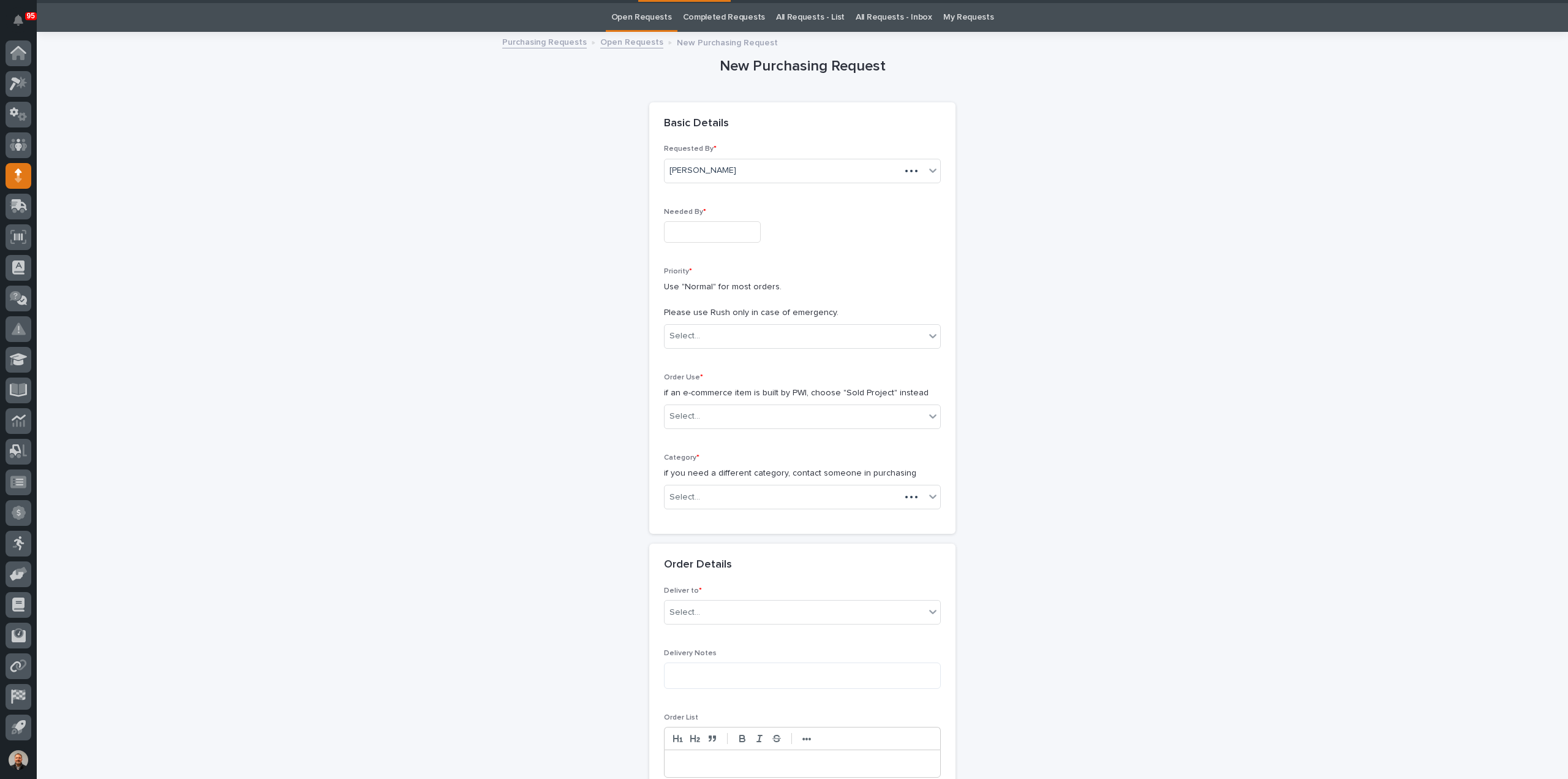
scroll to position [39, 0]
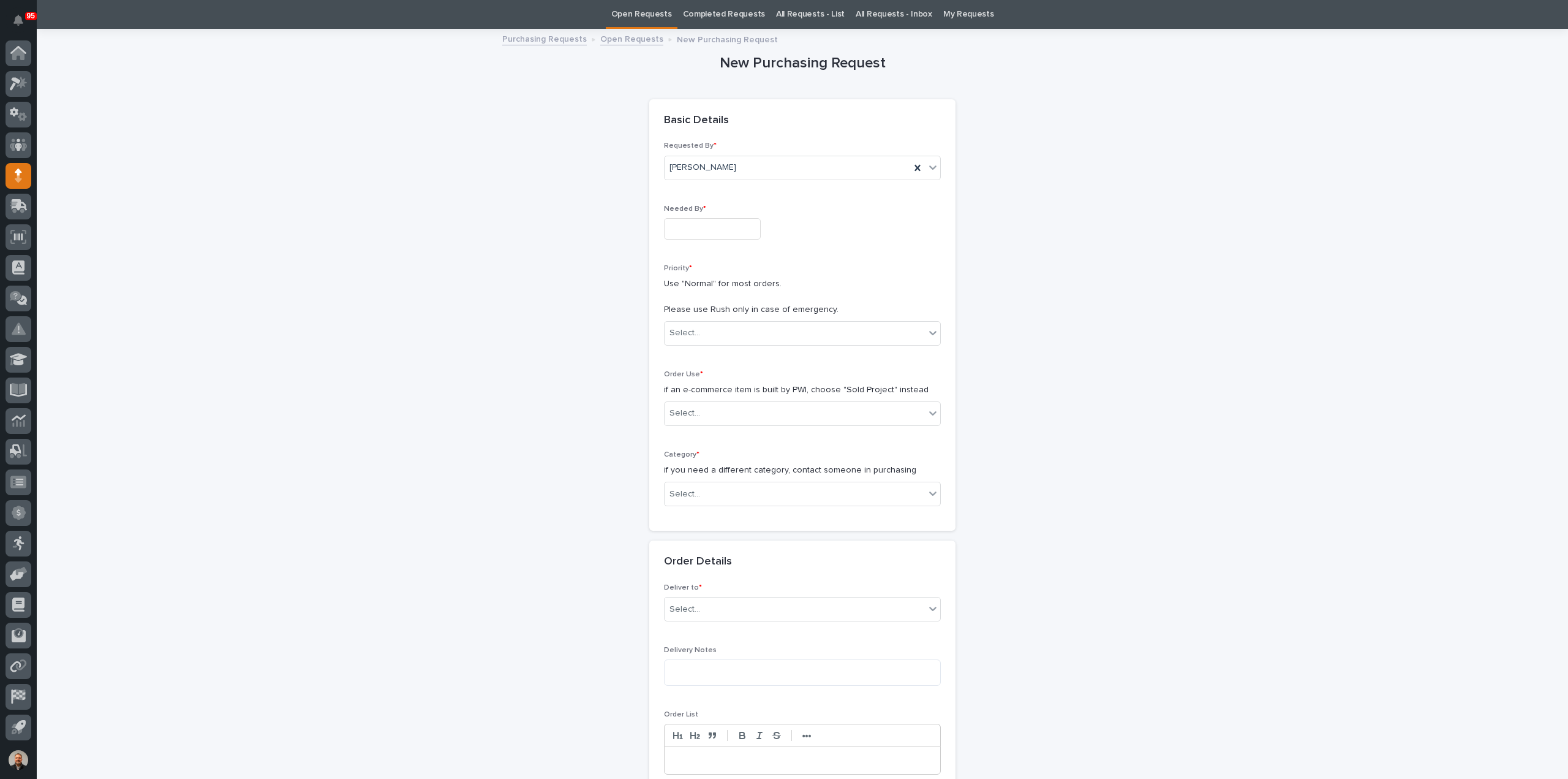
click at [690, 230] on input "text" at bounding box center [712, 229] width 97 height 22
click at [724, 106] on div "11" at bounding box center [724, 108] width 17 height 17
type input "**********"
click at [701, 331] on input "text" at bounding box center [702, 333] width 1 height 10
click at [688, 396] on div "Normal" at bounding box center [797, 398] width 276 height 22
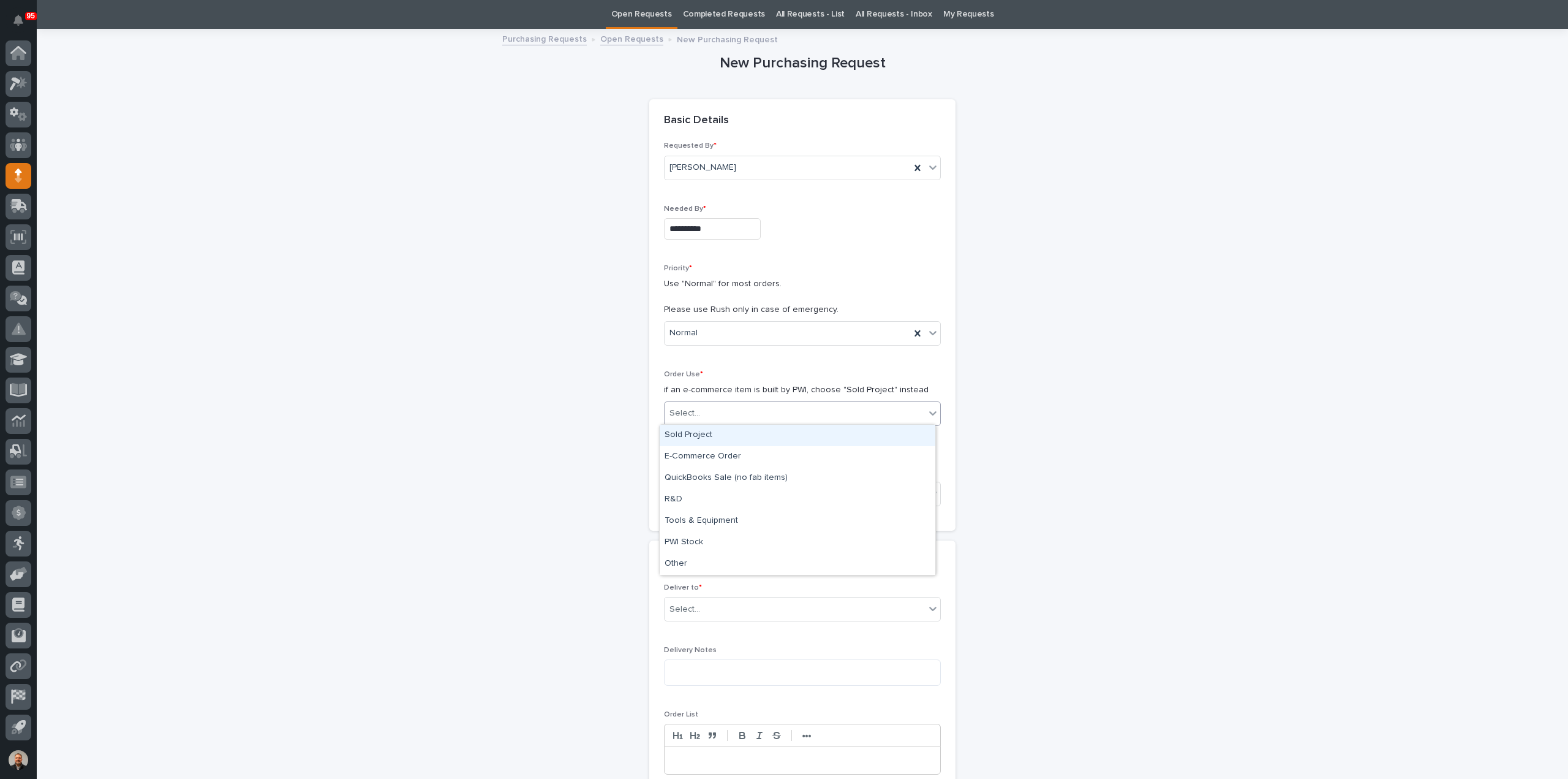
click at [692, 412] on div "Select..." at bounding box center [685, 414] width 30 height 13
click at [691, 437] on div "Sold Project" at bounding box center [797, 435] width 276 height 22
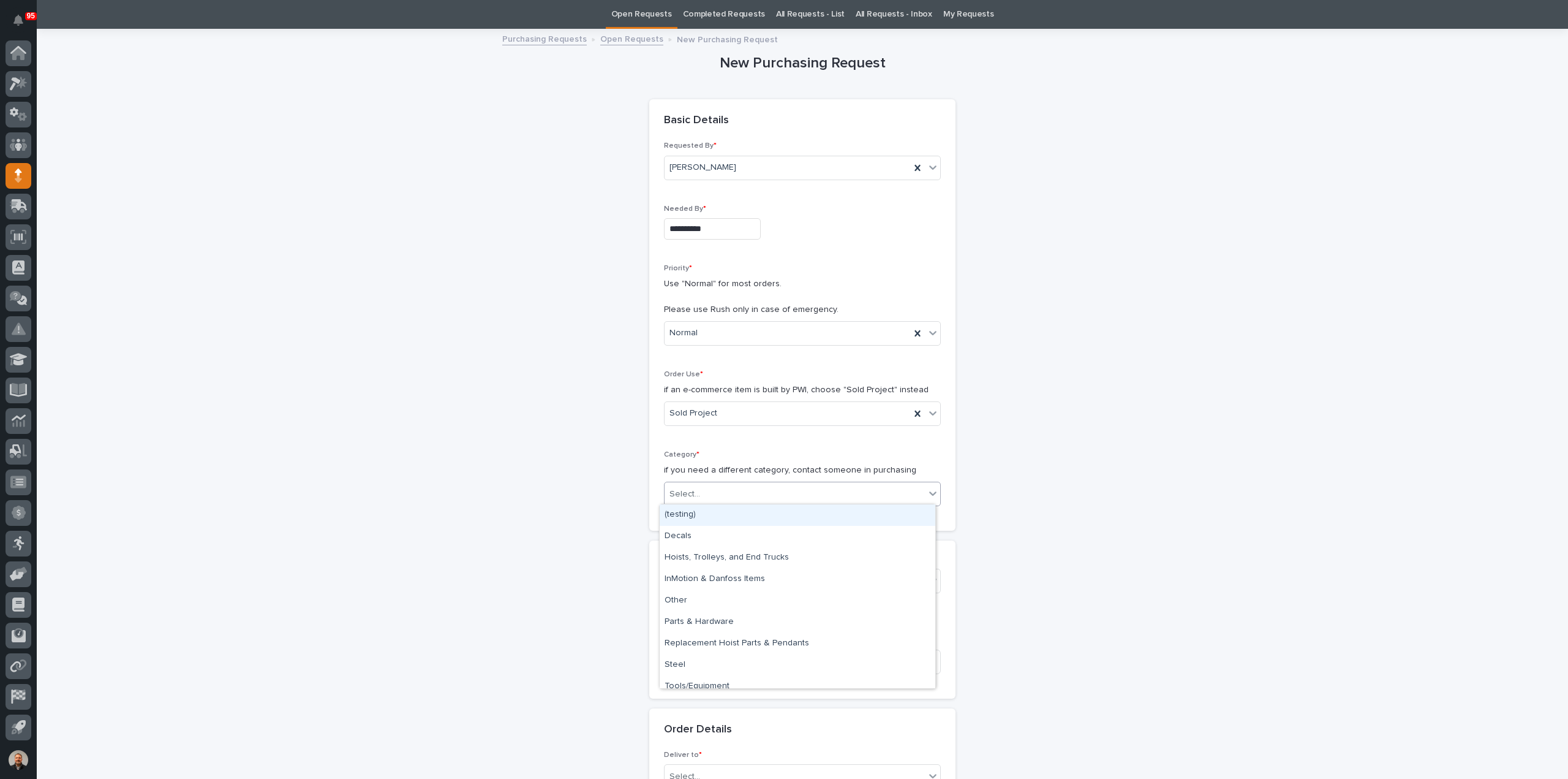
click at [685, 488] on div "Select..." at bounding box center [685, 495] width 30 height 13
click at [687, 664] on div "Steel" at bounding box center [797, 666] width 276 height 22
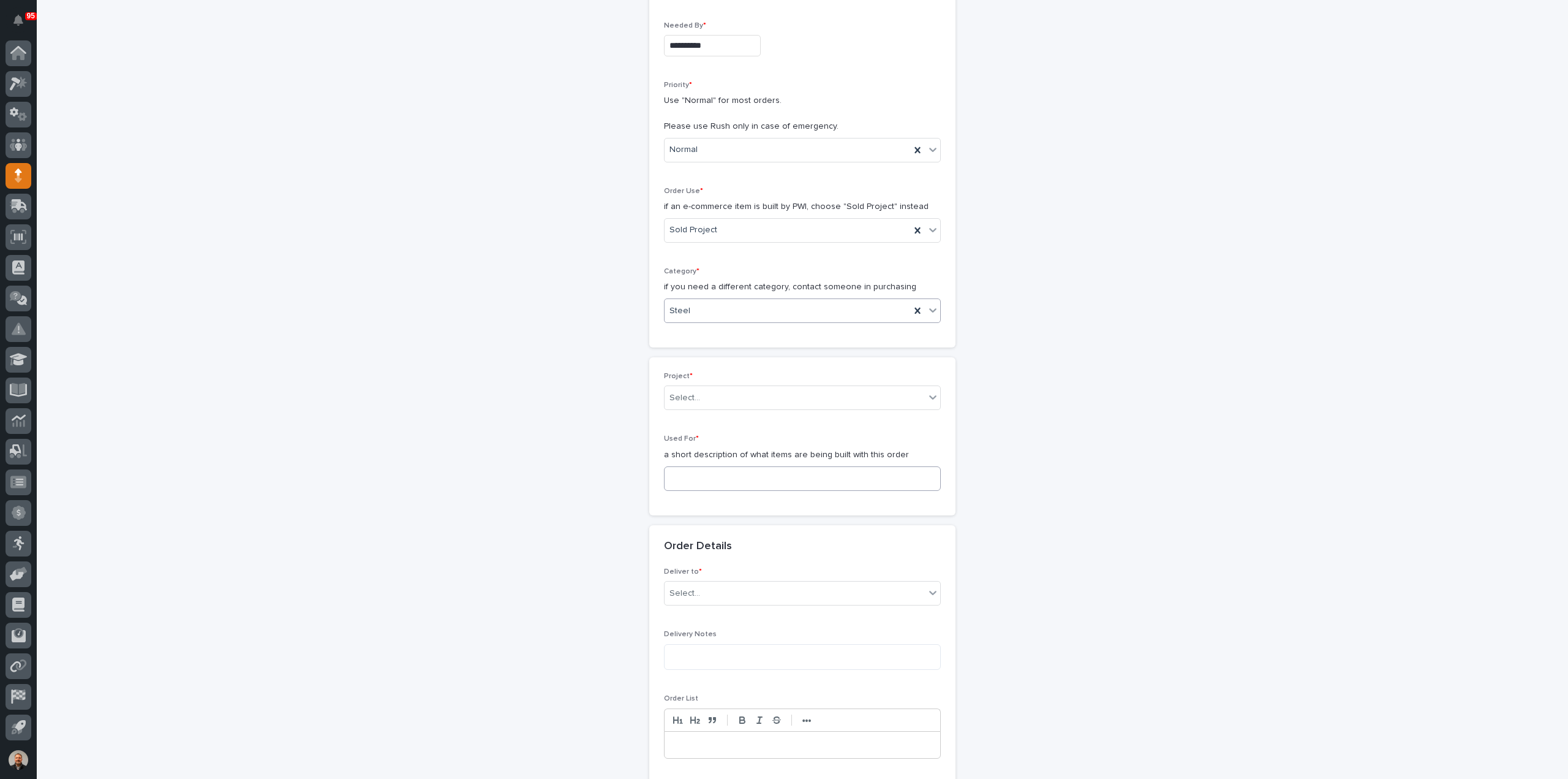
scroll to position [223, 0]
click at [698, 391] on div "Select..." at bounding box center [794, 397] width 260 height 20
type input "*****"
click at [725, 416] on div "25852 - HRP Construction - HRP Construction" at bounding box center [797, 418] width 276 height 22
click at [697, 476] on input at bounding box center [802, 478] width 277 height 25
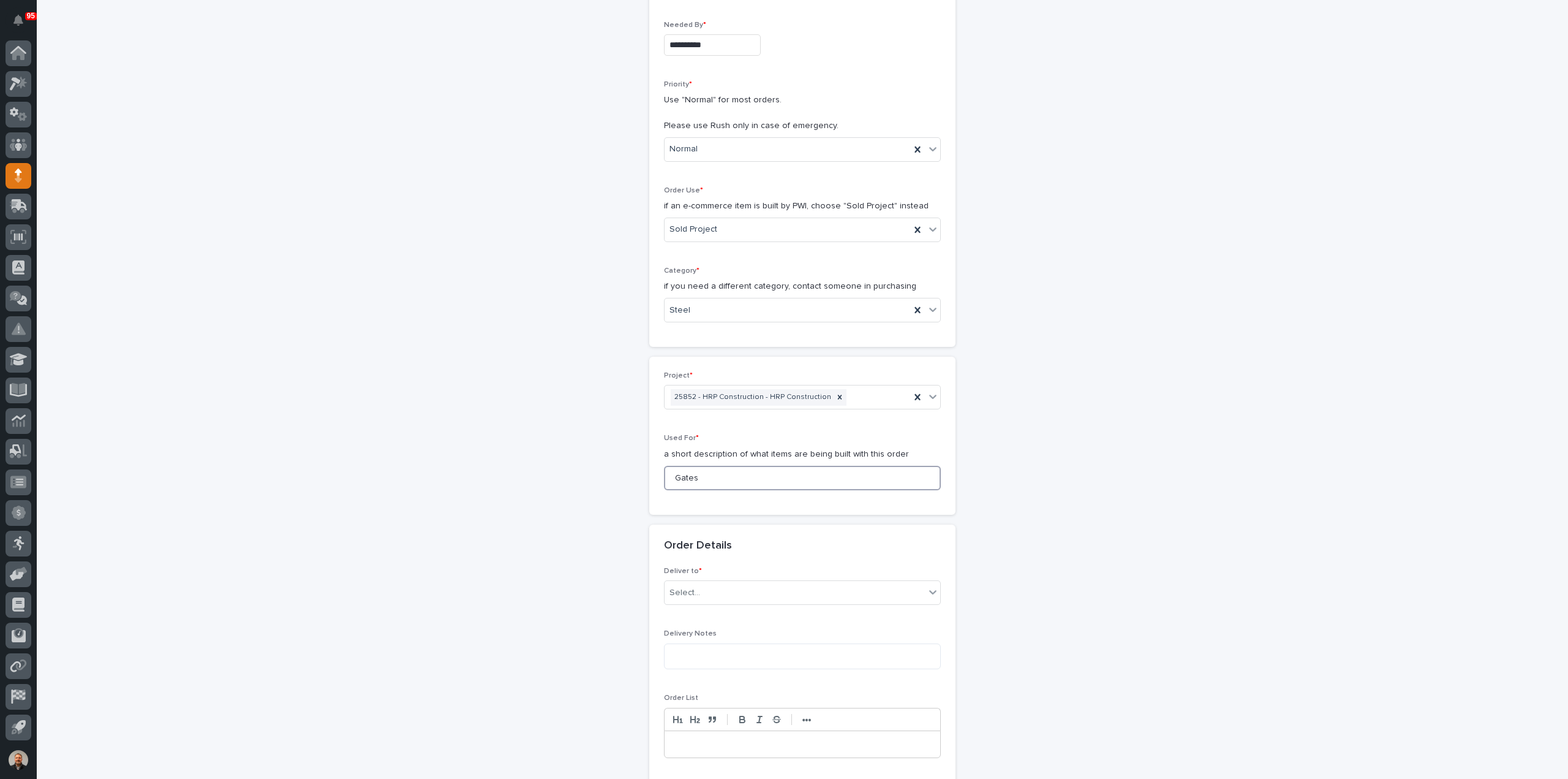
scroll to position [346, 0]
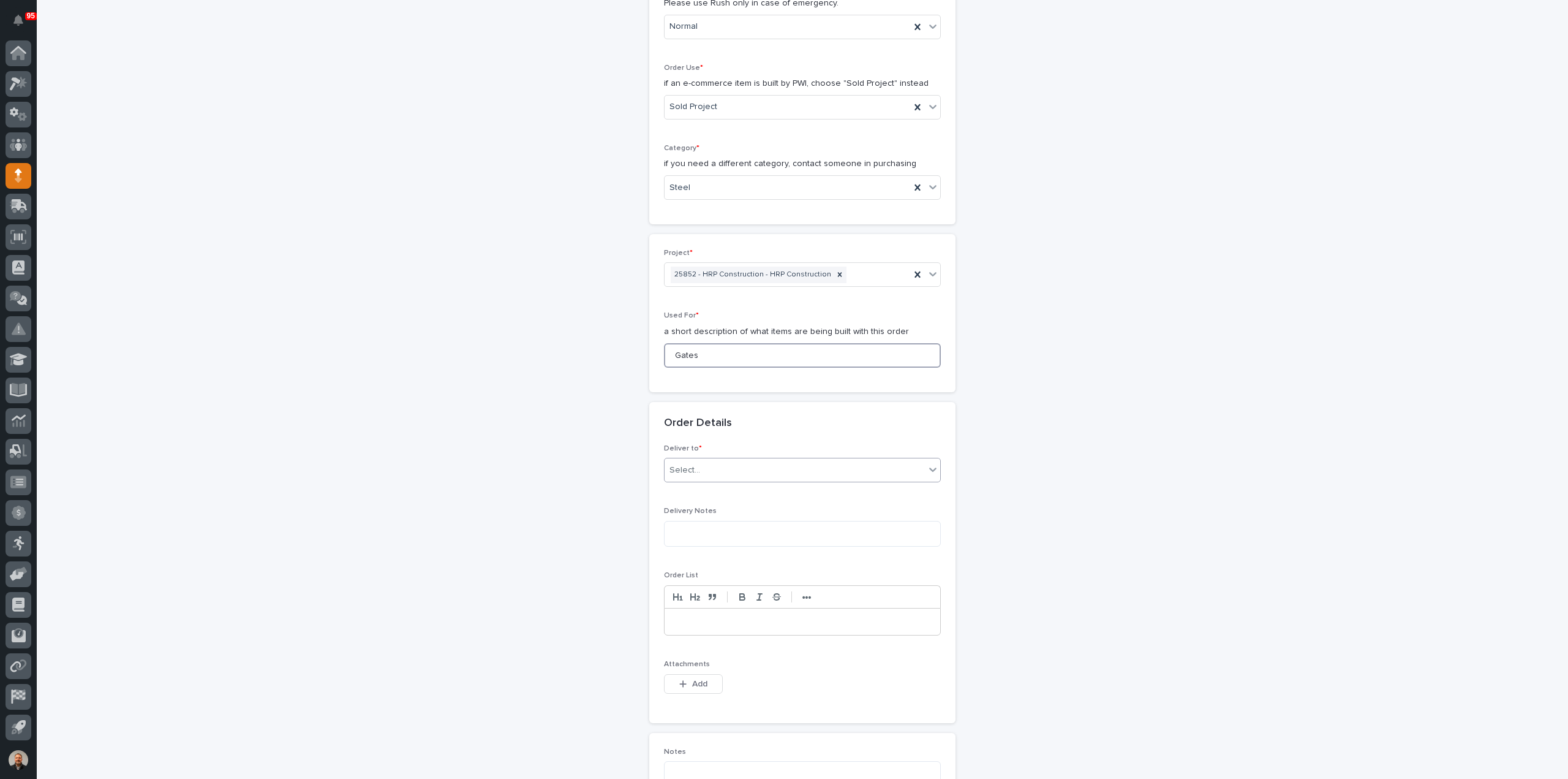
type input "Gates"
click at [698, 466] on div "Select..." at bounding box center [794, 470] width 260 height 20
click at [697, 497] on div "PWI" at bounding box center [797, 492] width 276 height 22
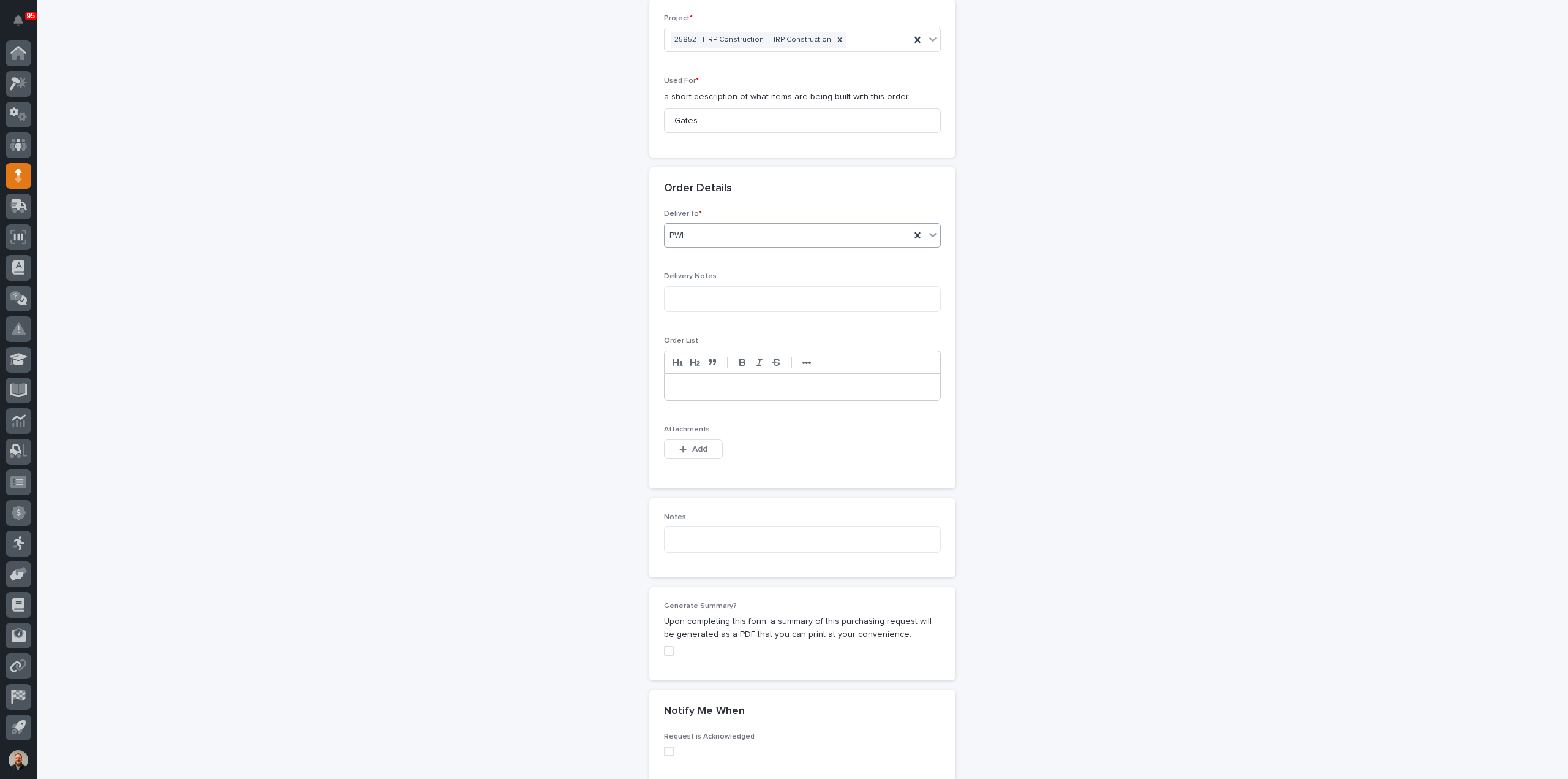
scroll to position [591, 0]
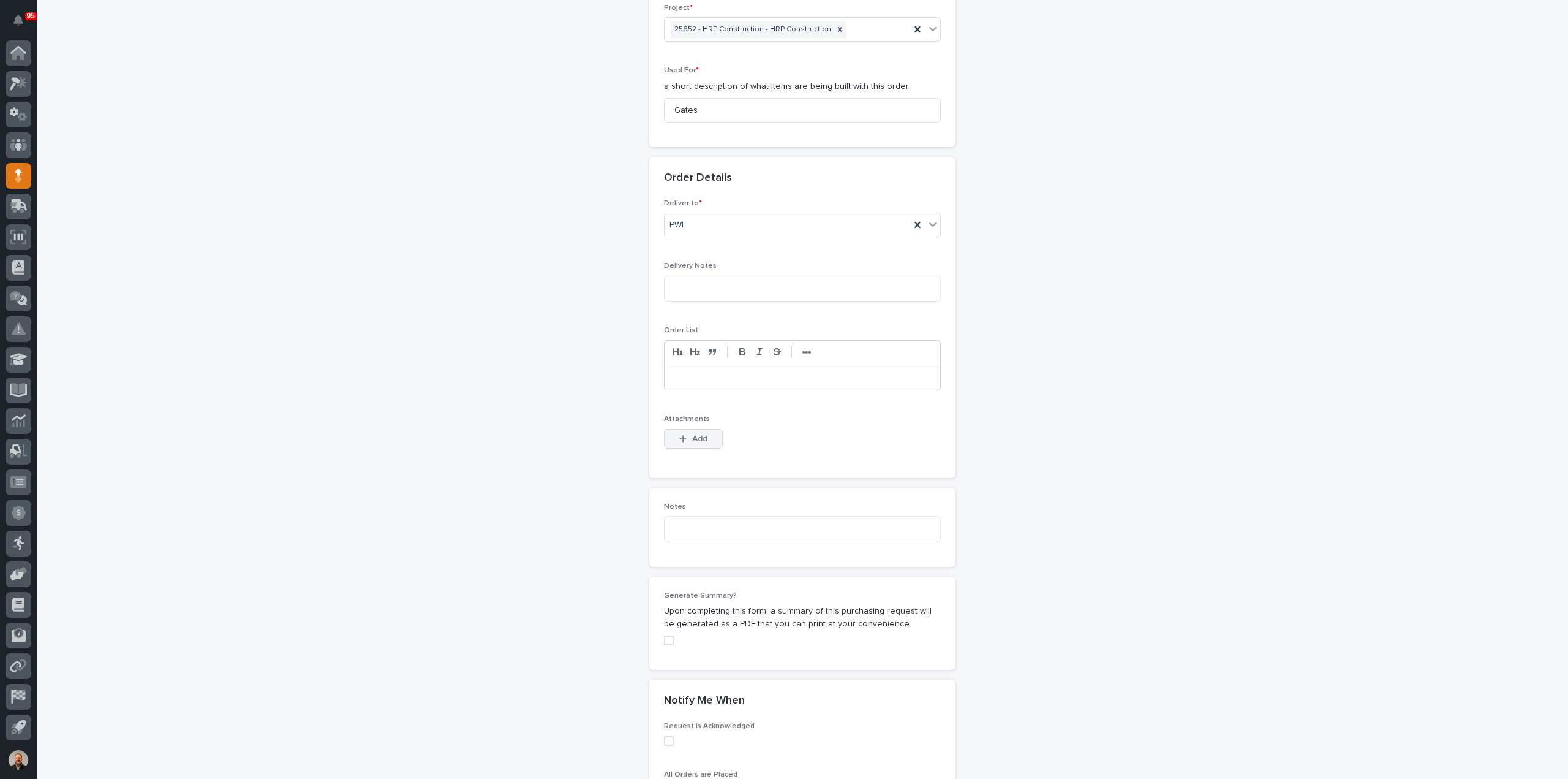
click at [695, 435] on span "Add" at bounding box center [699, 438] width 15 height 11
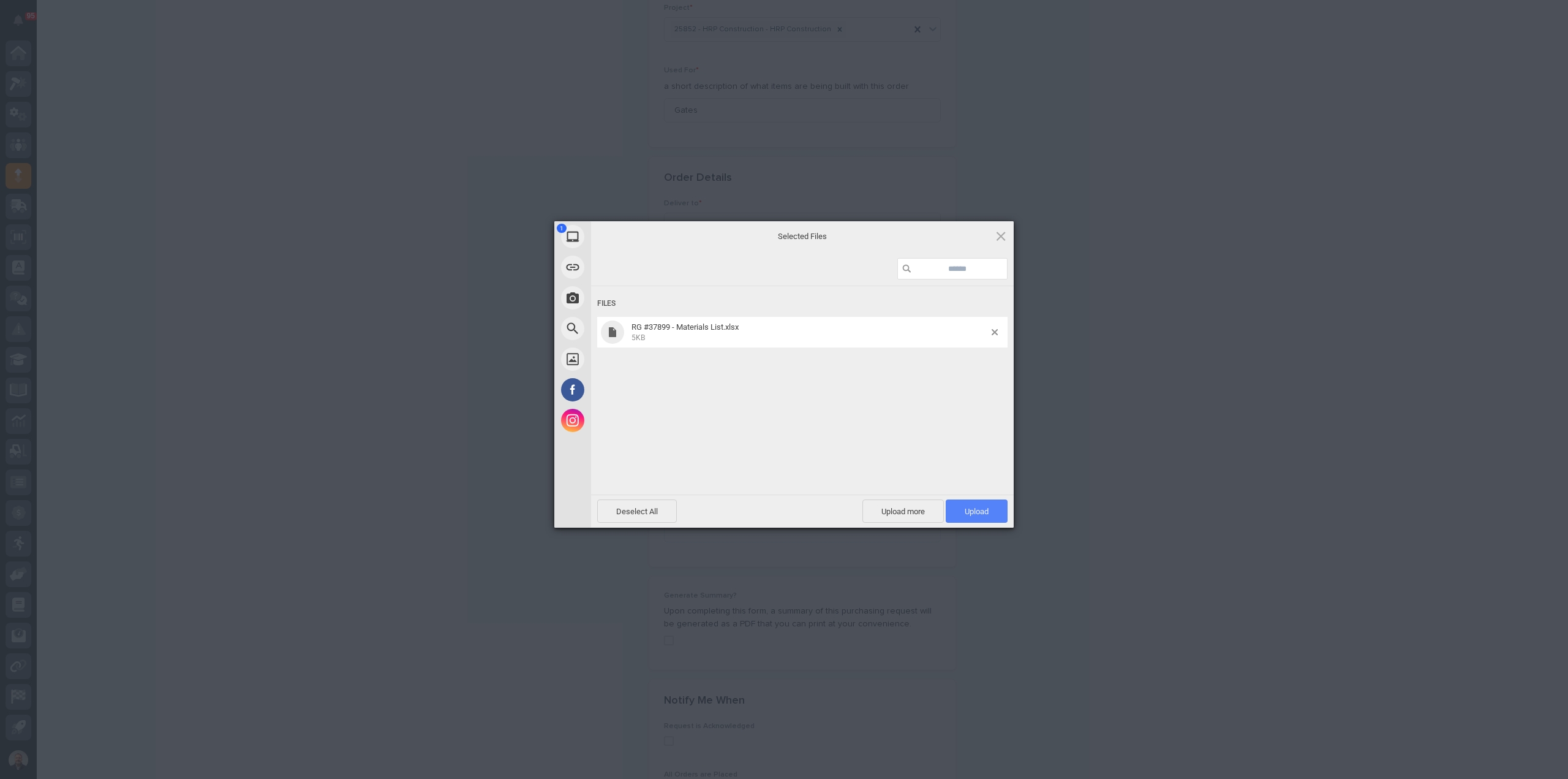
click at [980, 510] on span "Upload 1" at bounding box center [976, 511] width 24 height 9
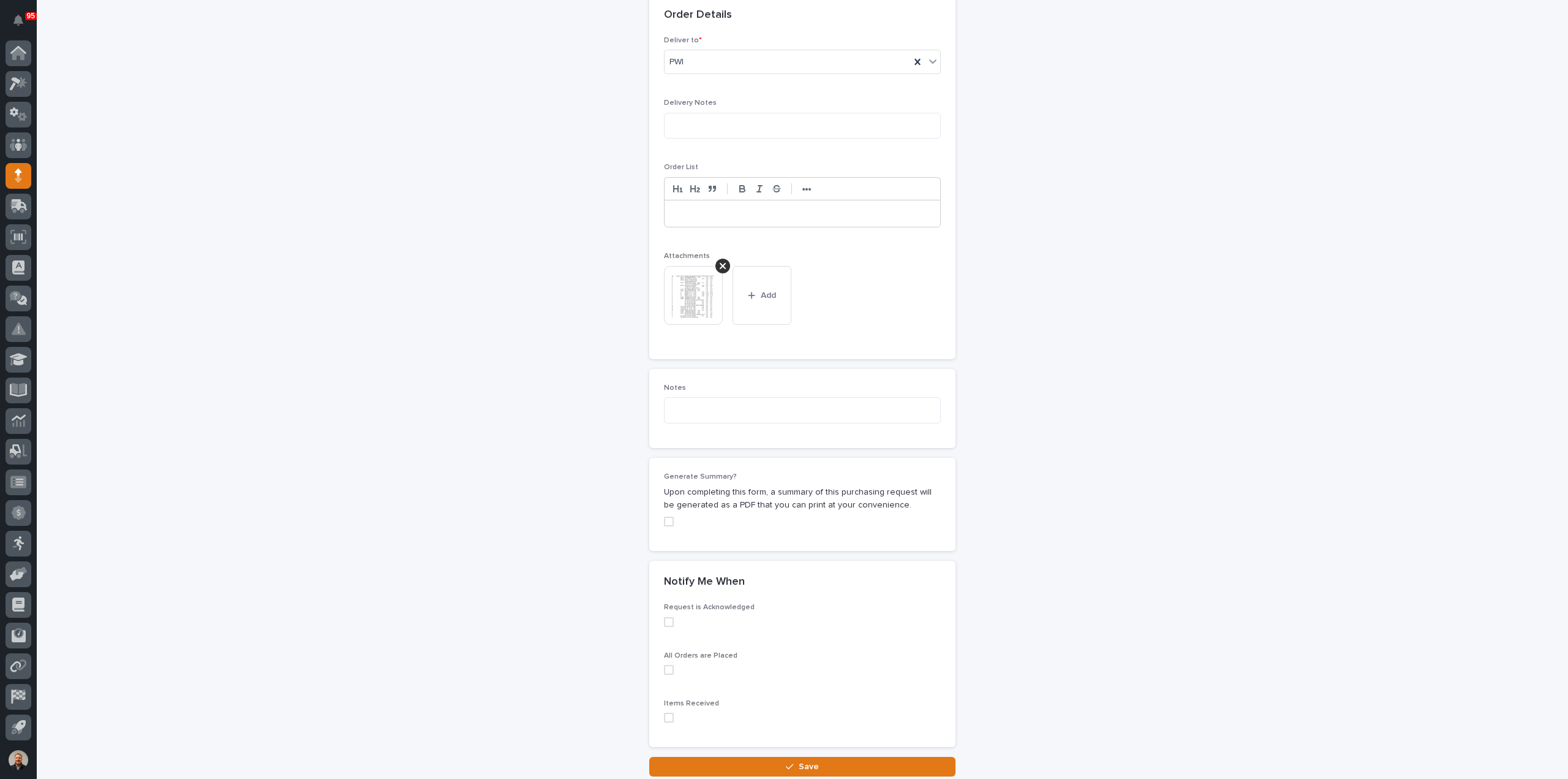
scroll to position [797, 0]
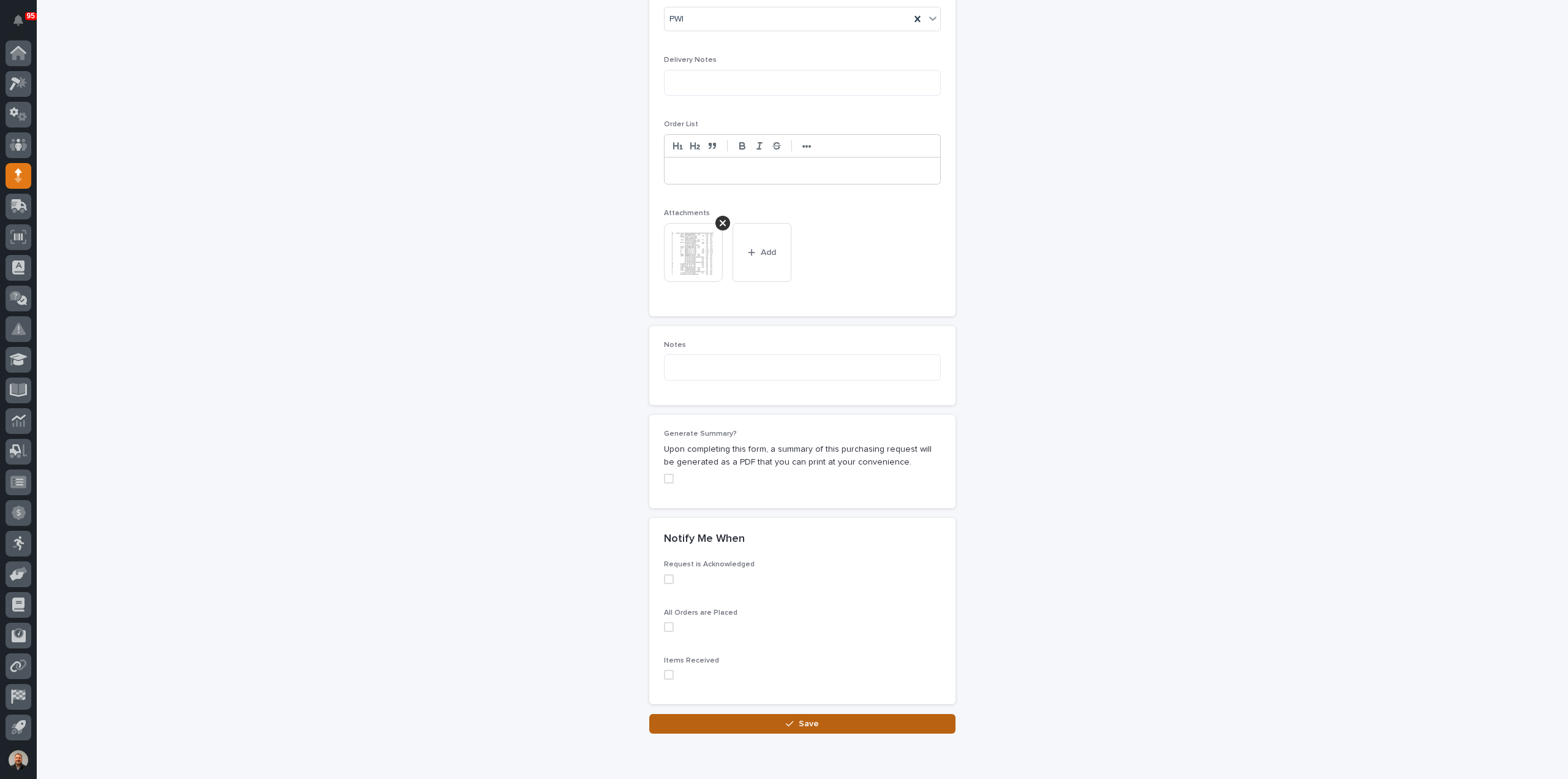
click at [800, 718] on span "Save" at bounding box center [809, 723] width 20 height 11
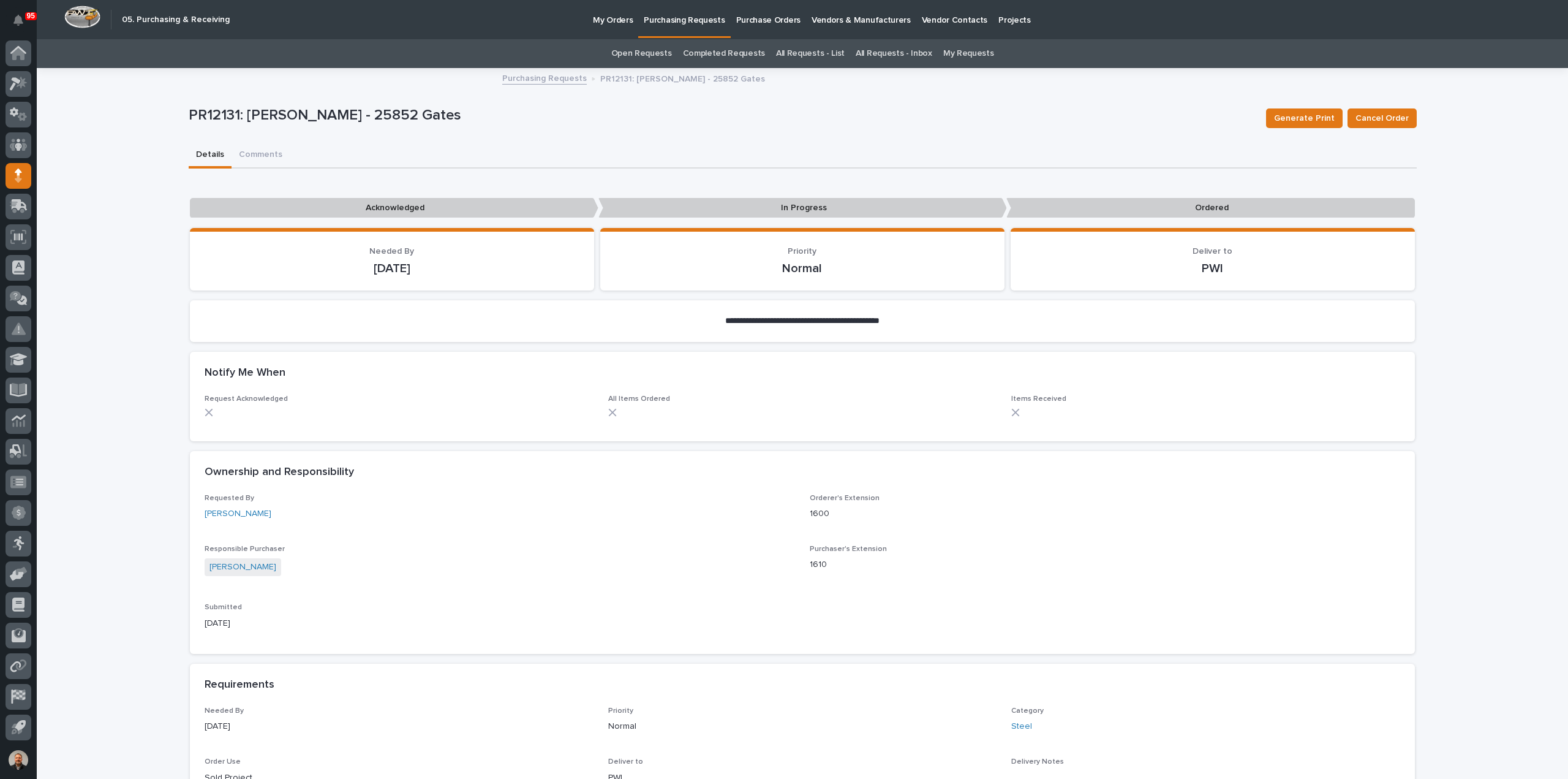
click at [691, 19] on p "Purchasing Requests" at bounding box center [684, 13] width 81 height 26
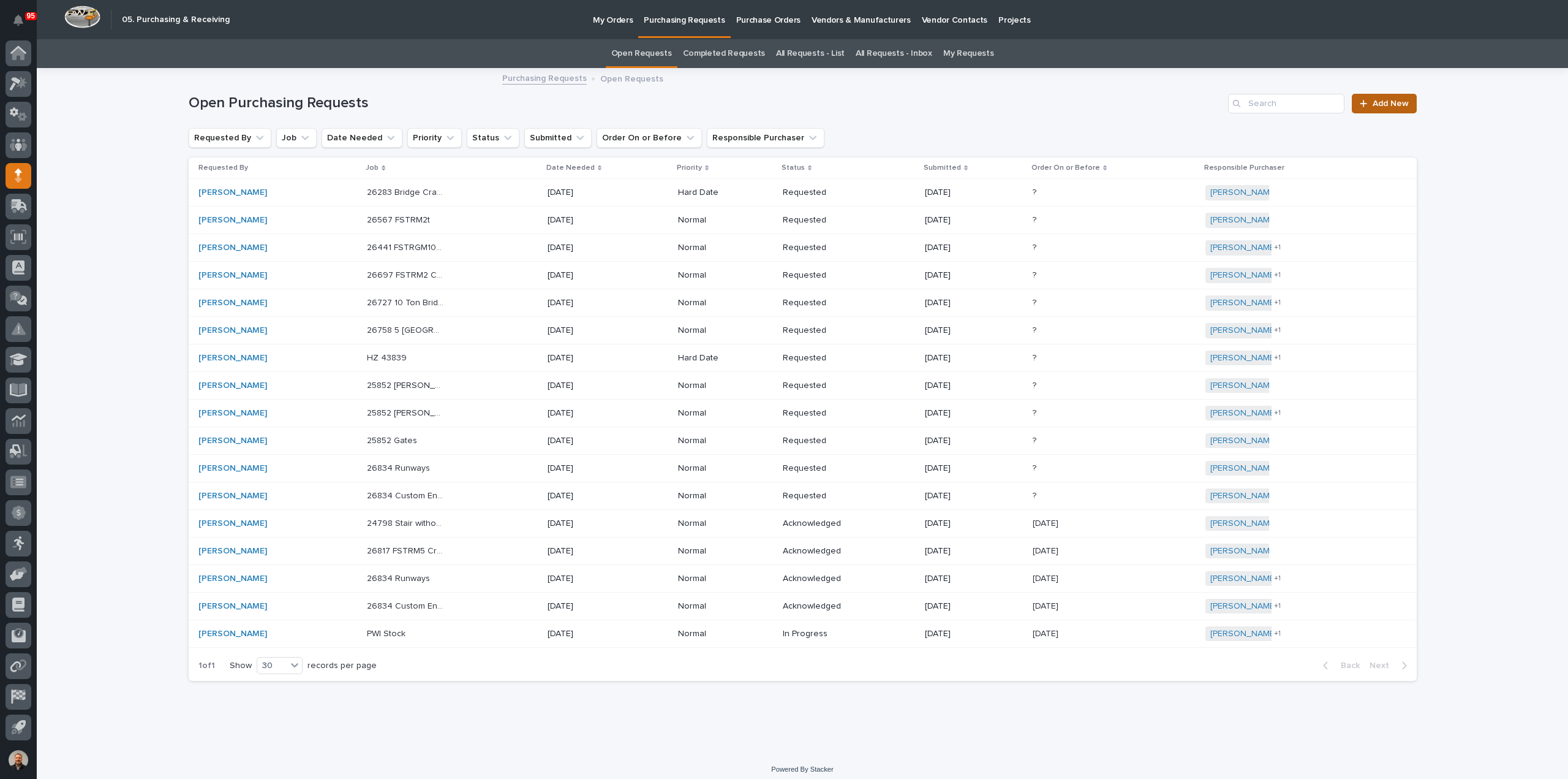
click at [1390, 101] on span "Add New" at bounding box center [1390, 104] width 36 height 9
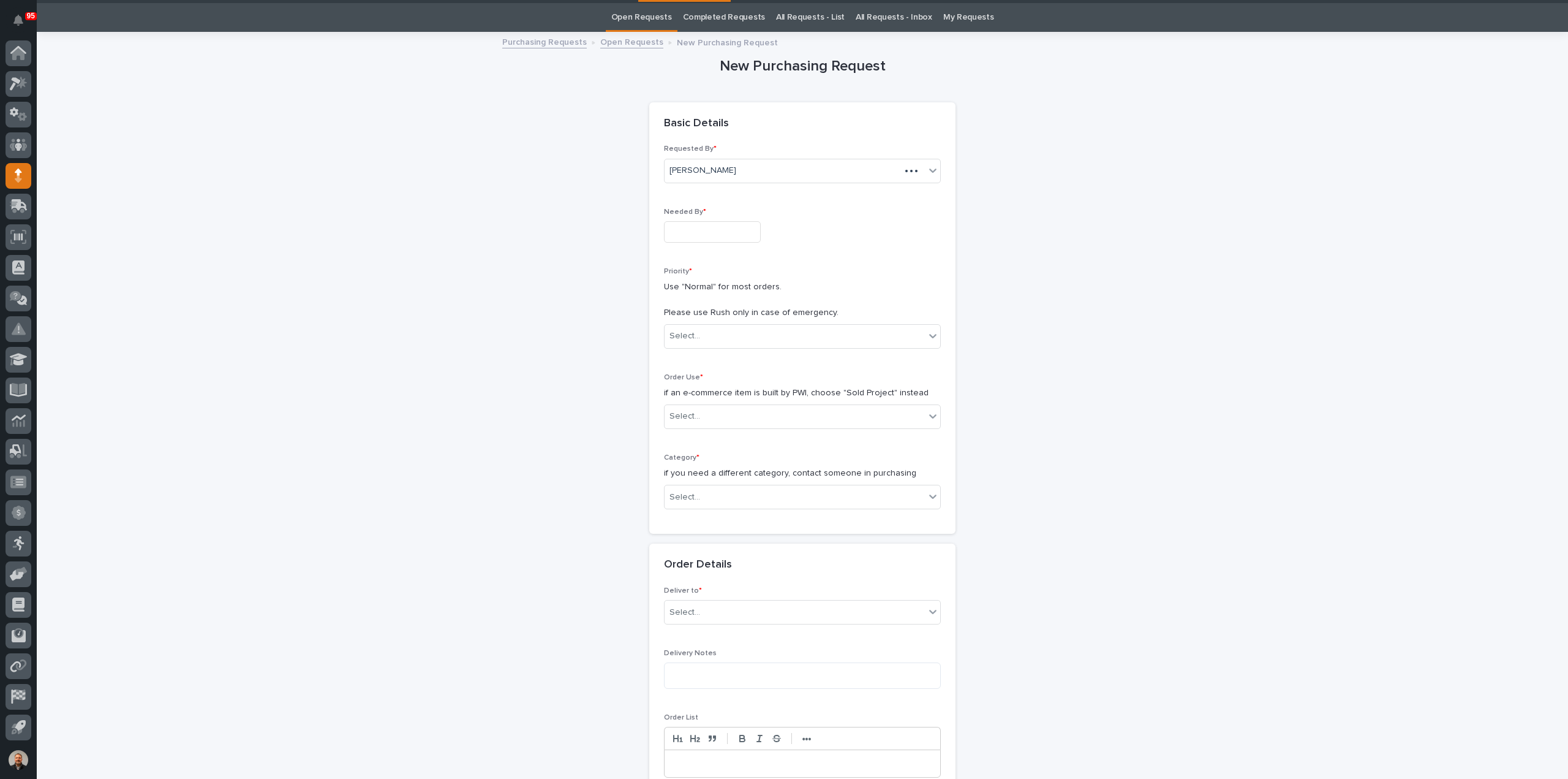
scroll to position [39, 0]
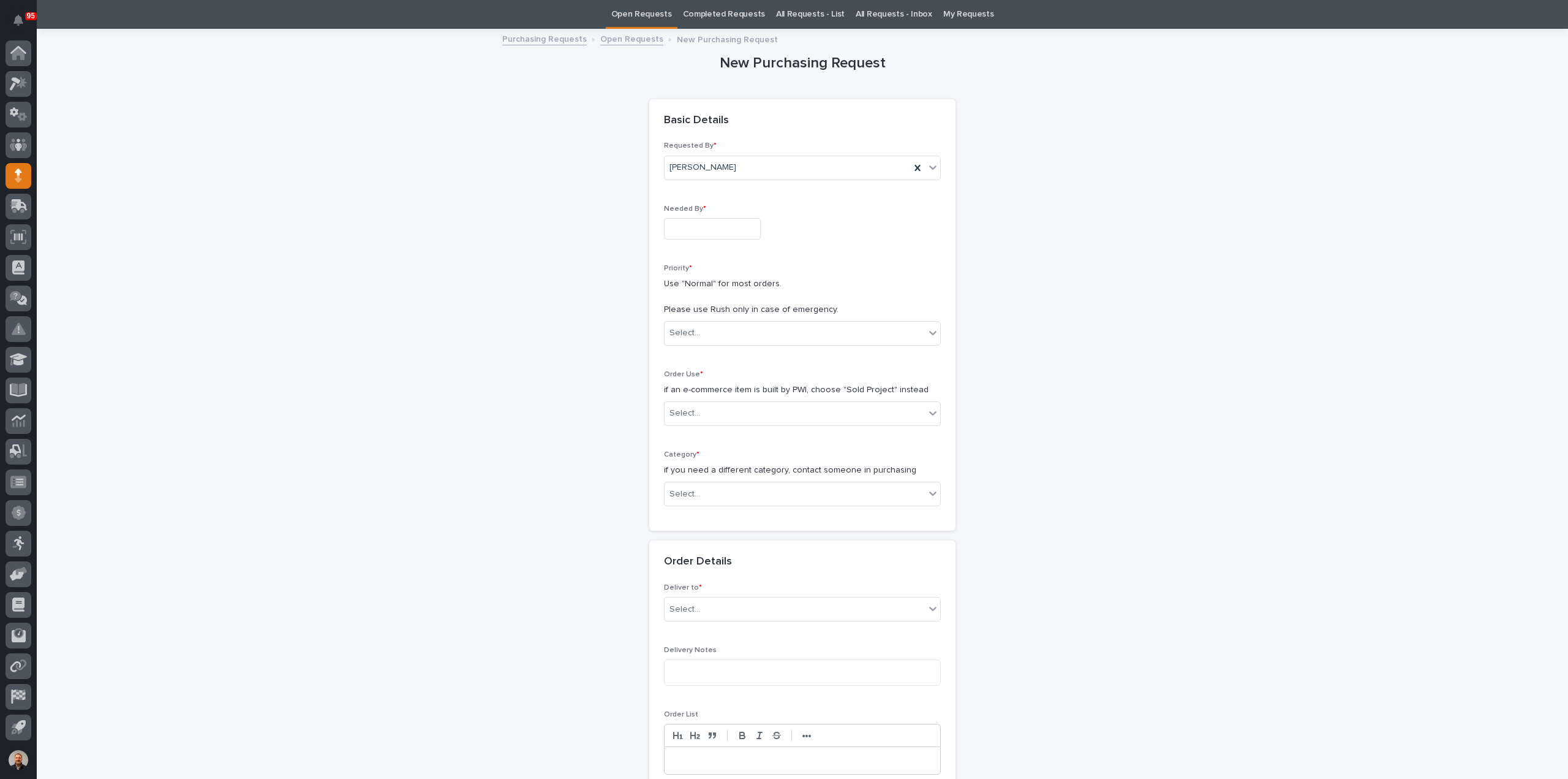
click at [701, 228] on input "text" at bounding box center [712, 229] width 97 height 22
click at [727, 111] on div "11" at bounding box center [724, 108] width 17 height 17
type input "**********"
click at [699, 331] on div "Select..." at bounding box center [794, 333] width 260 height 20
click at [688, 396] on div "Normal" at bounding box center [797, 398] width 276 height 22
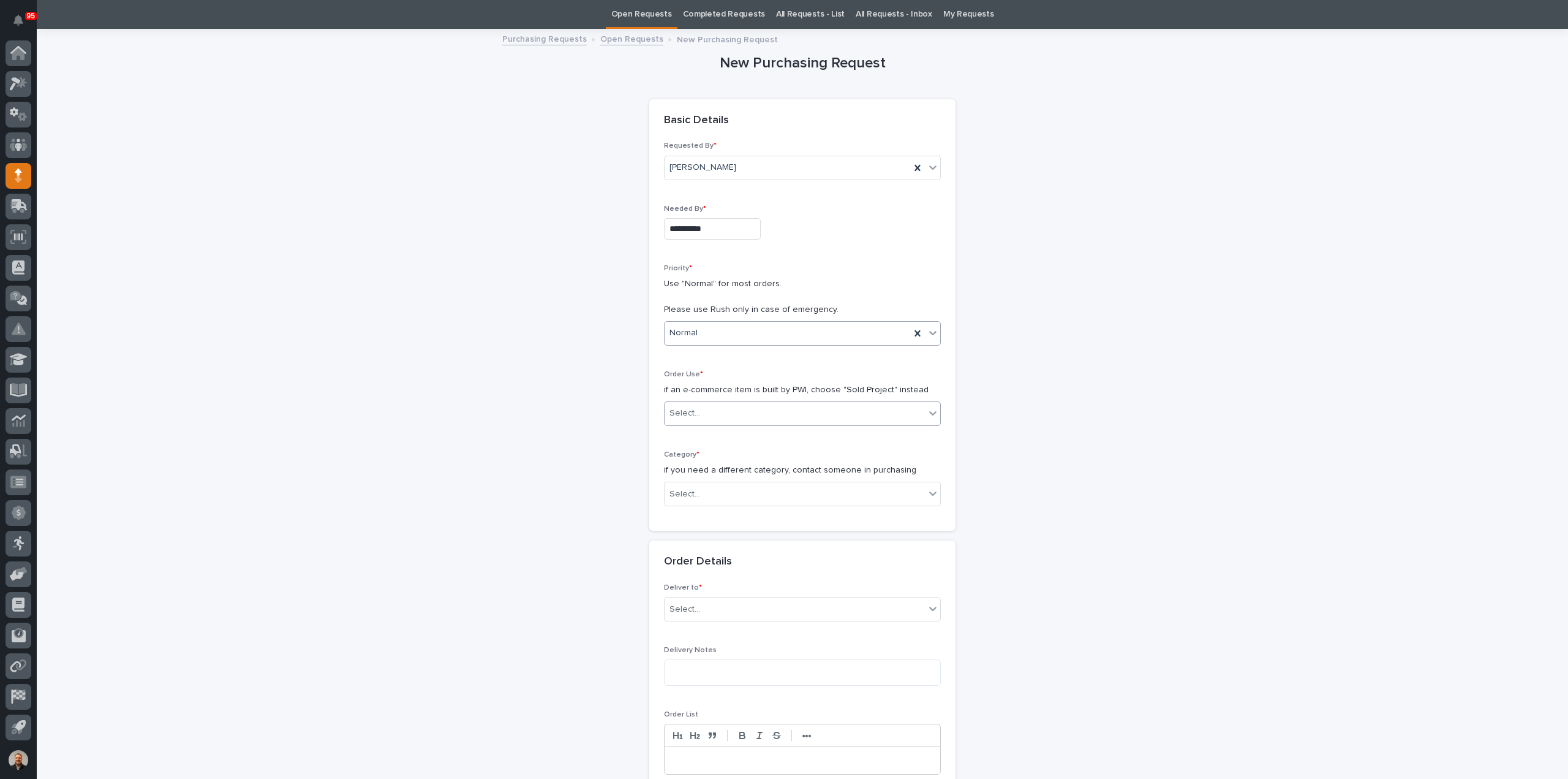
click at [685, 410] on div "Select..." at bounding box center [685, 414] width 30 height 13
click at [683, 432] on div "Sold Project" at bounding box center [797, 435] width 276 height 22
click at [683, 491] on div "Select..." at bounding box center [685, 495] width 30 height 13
click at [698, 618] on div "Parts & Hardware" at bounding box center [797, 622] width 276 height 22
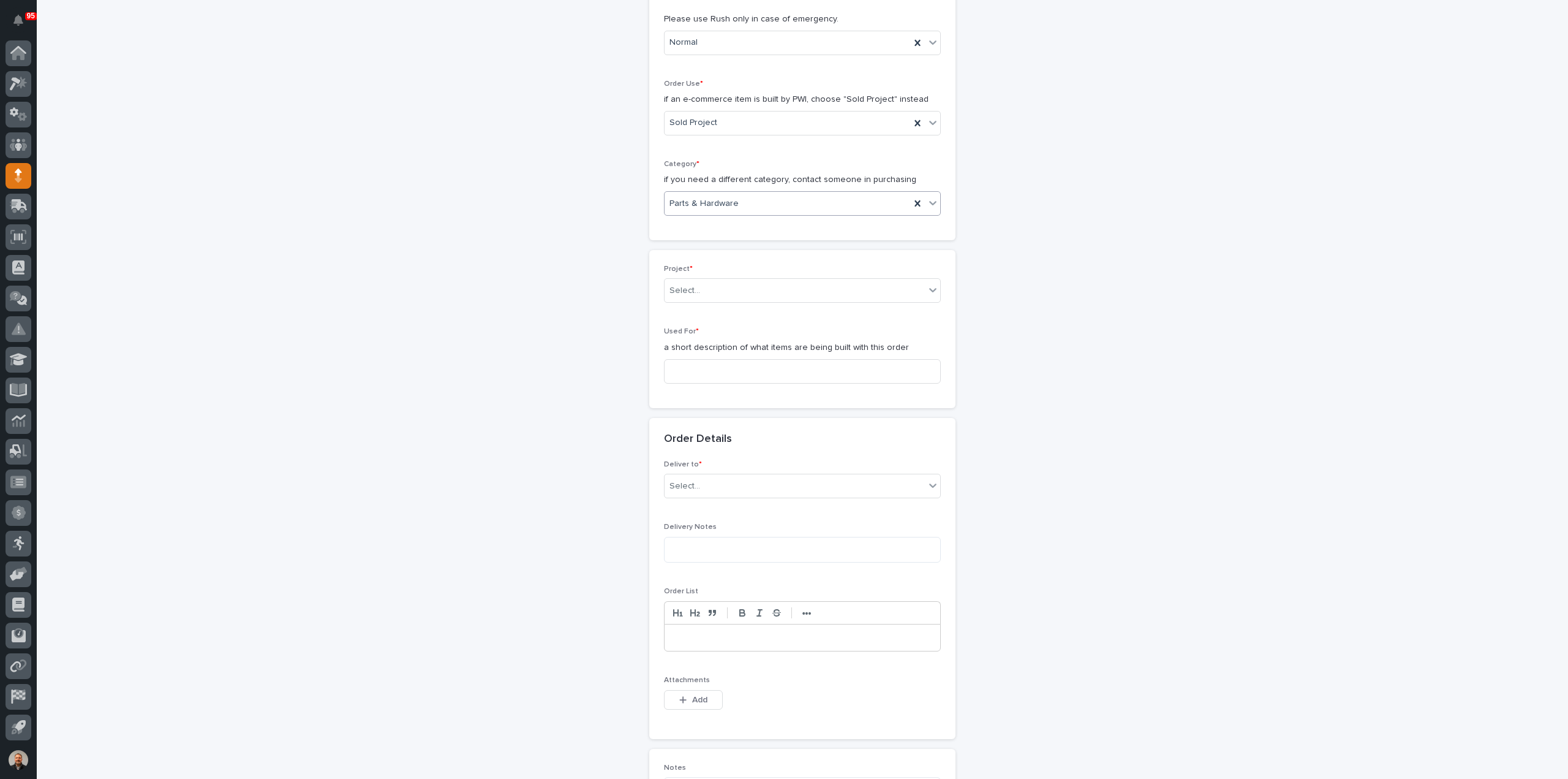
scroll to position [346, 0]
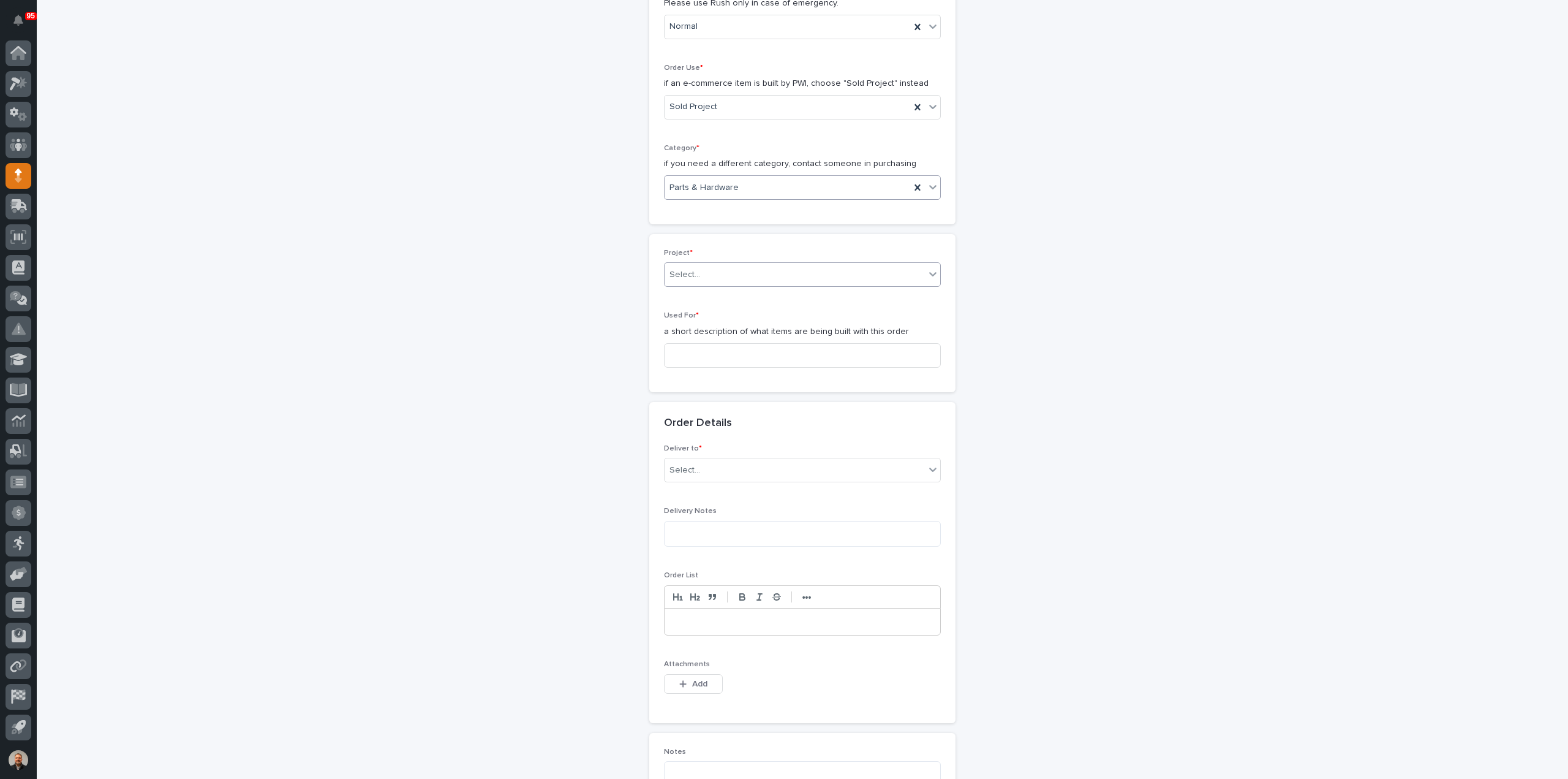
click at [699, 269] on div "Select..." at bounding box center [794, 275] width 260 height 20
type input "*****"
click at [748, 292] on div "25852 - HRP Construction - HRP Construction" at bounding box center [797, 296] width 276 height 22
click at [693, 352] on input at bounding box center [802, 355] width 277 height 25
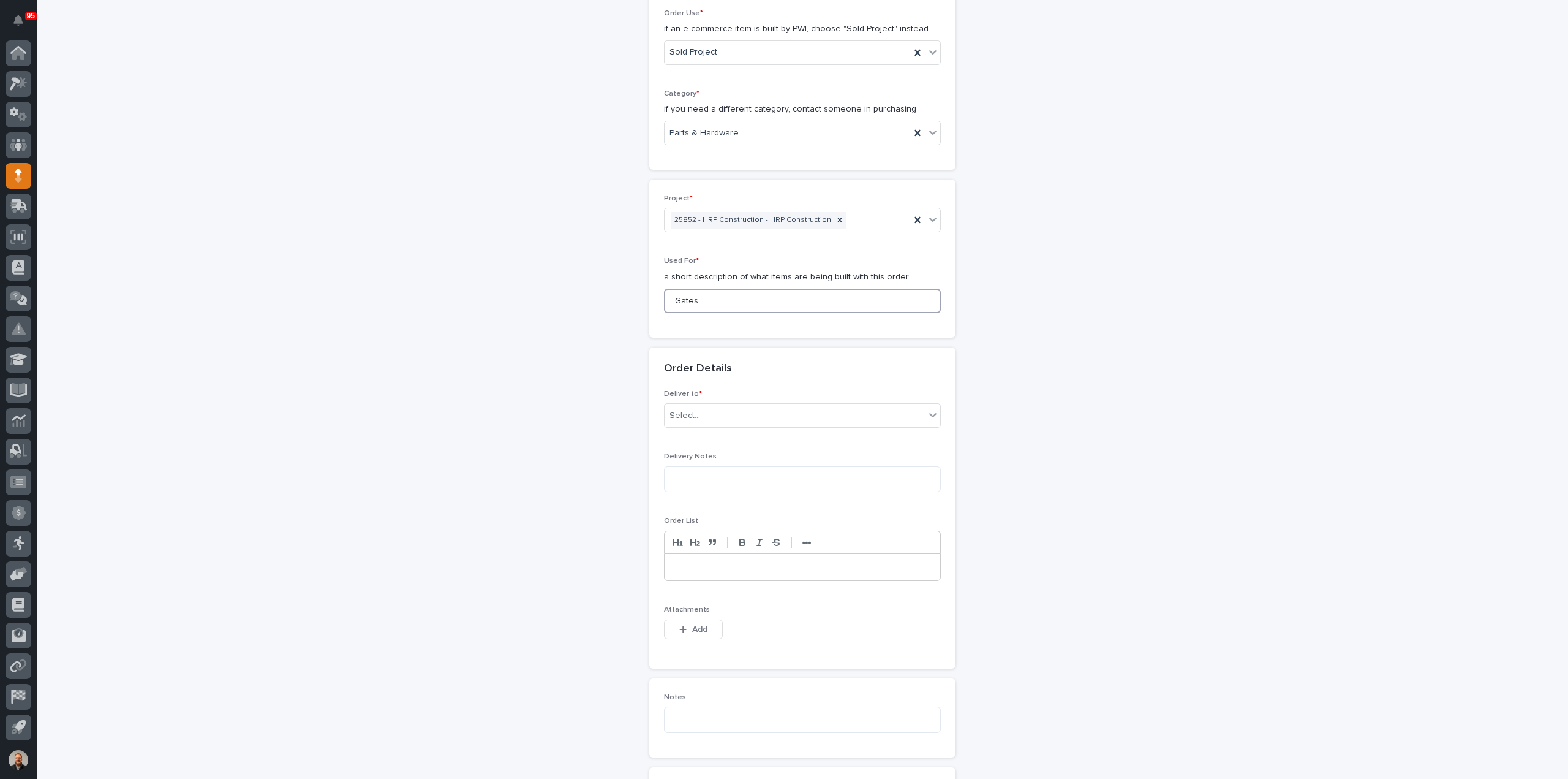
scroll to position [529, 0]
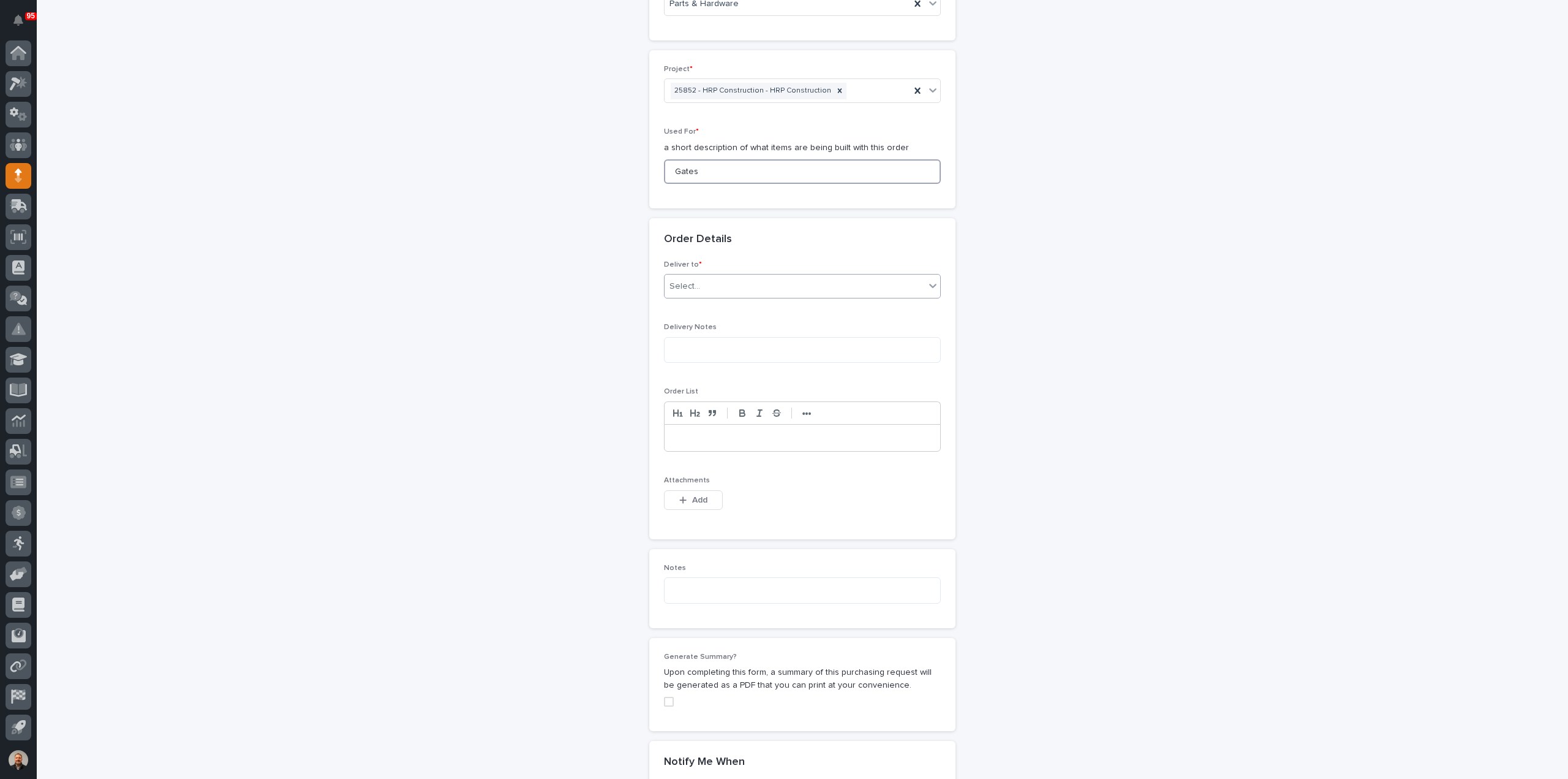
type input "Gates"
click at [683, 280] on div "Select..." at bounding box center [685, 287] width 30 height 13
click at [685, 303] on div "PWI" at bounding box center [797, 308] width 276 height 22
click at [692, 496] on span "Add" at bounding box center [699, 500] width 15 height 11
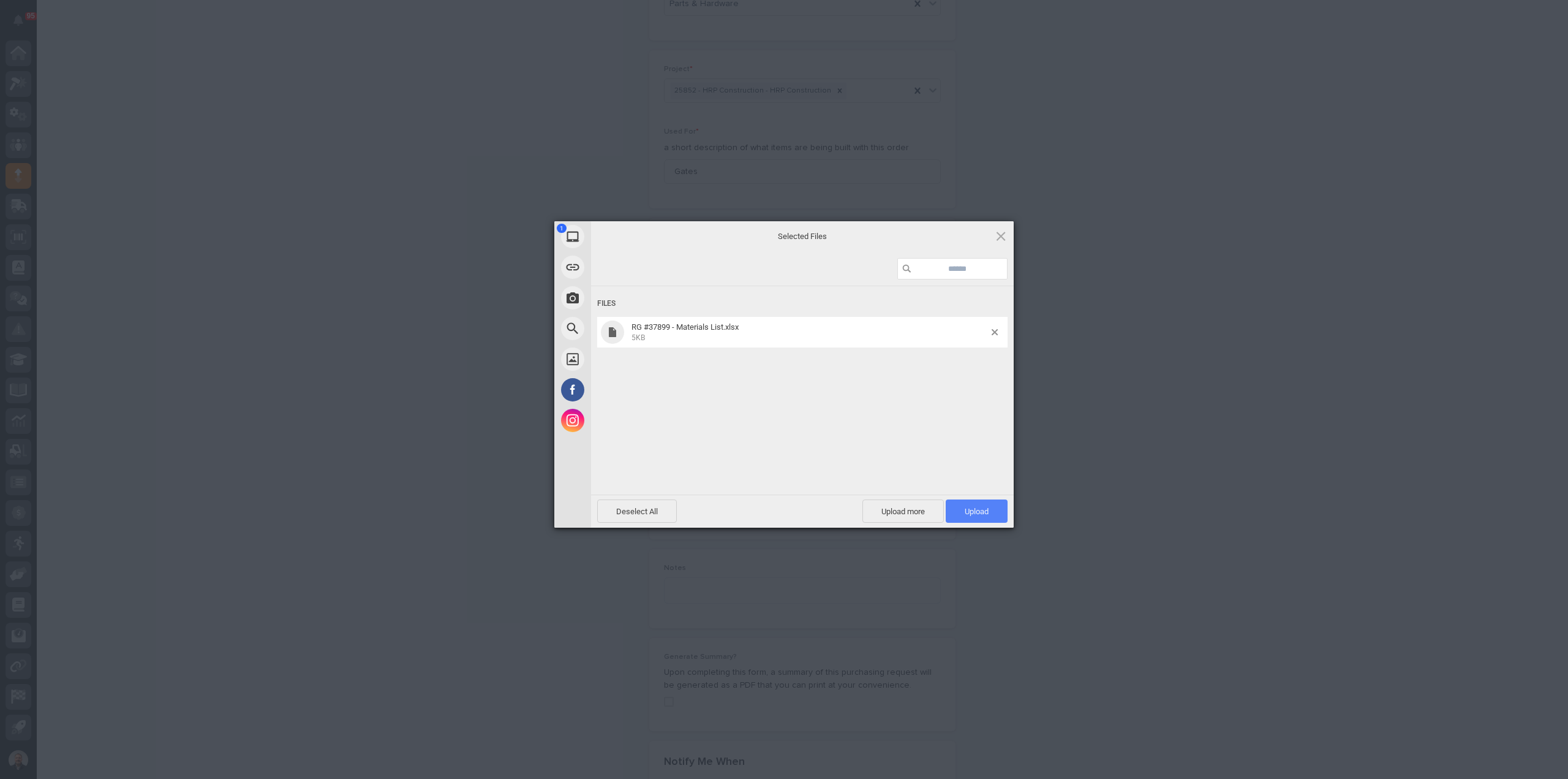
click at [983, 508] on span "Upload 1" at bounding box center [976, 511] width 24 height 9
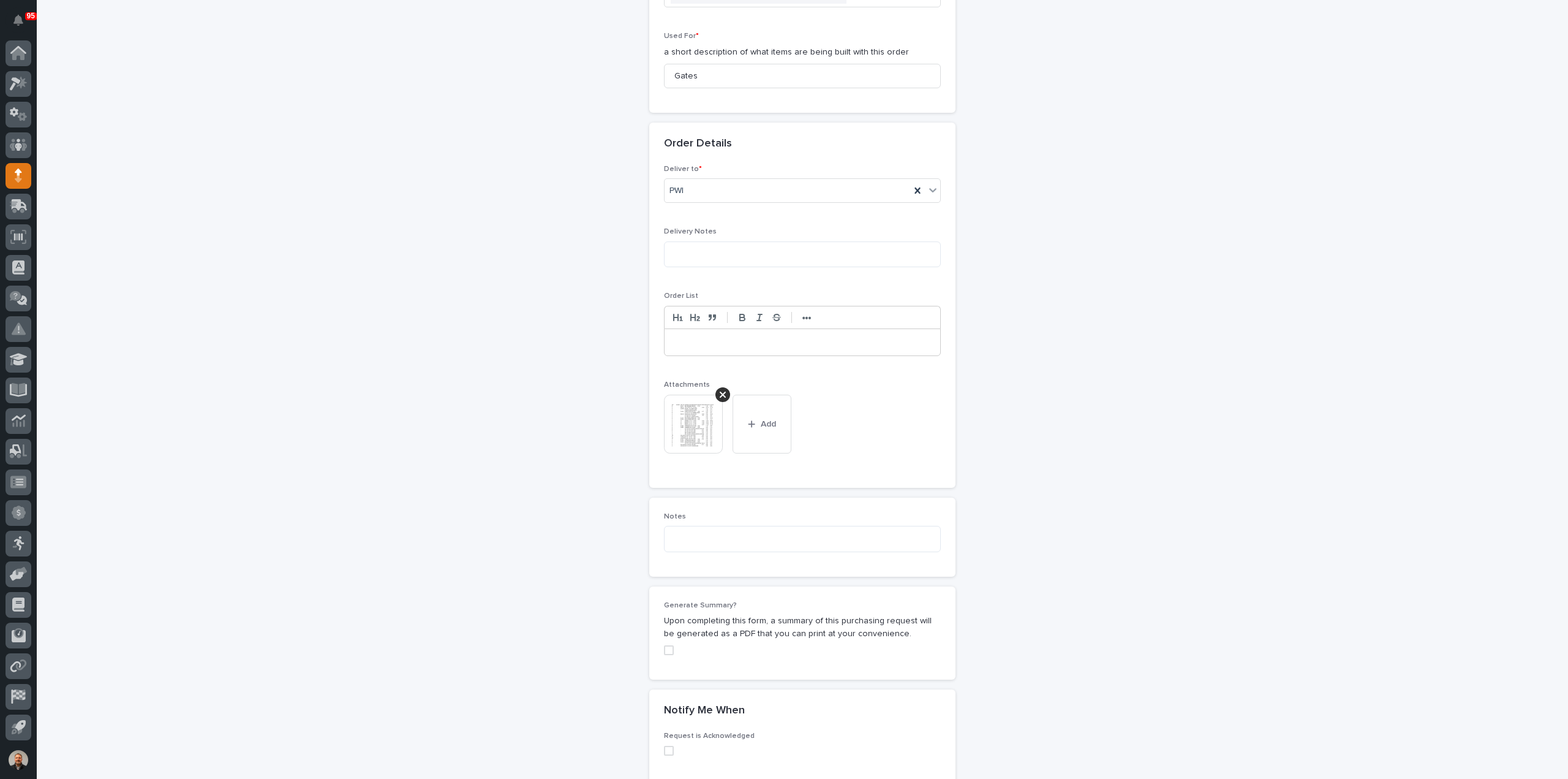
scroll to position [843, 0]
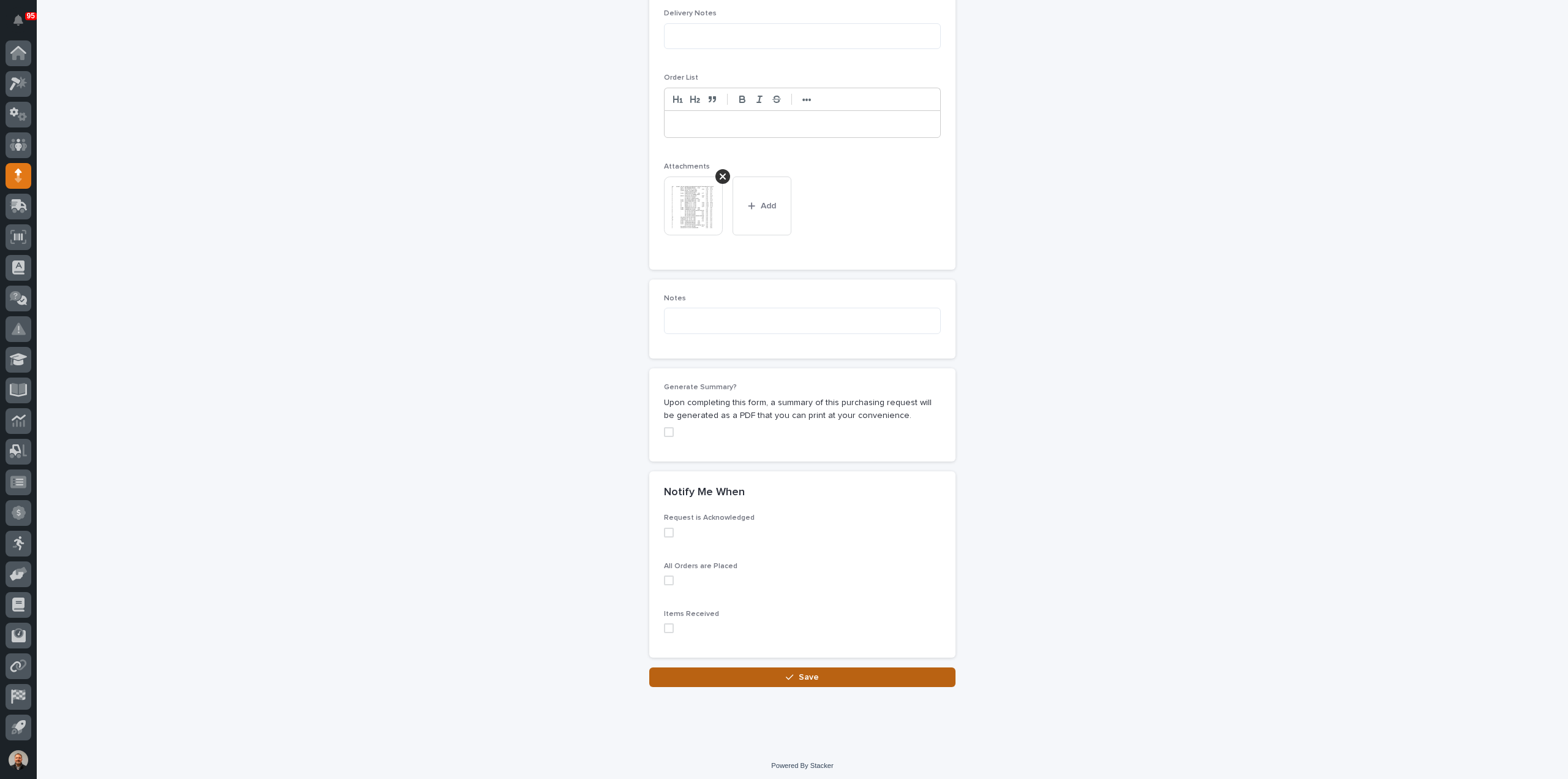
click at [815, 671] on button "Save" at bounding box center [802, 676] width 306 height 19
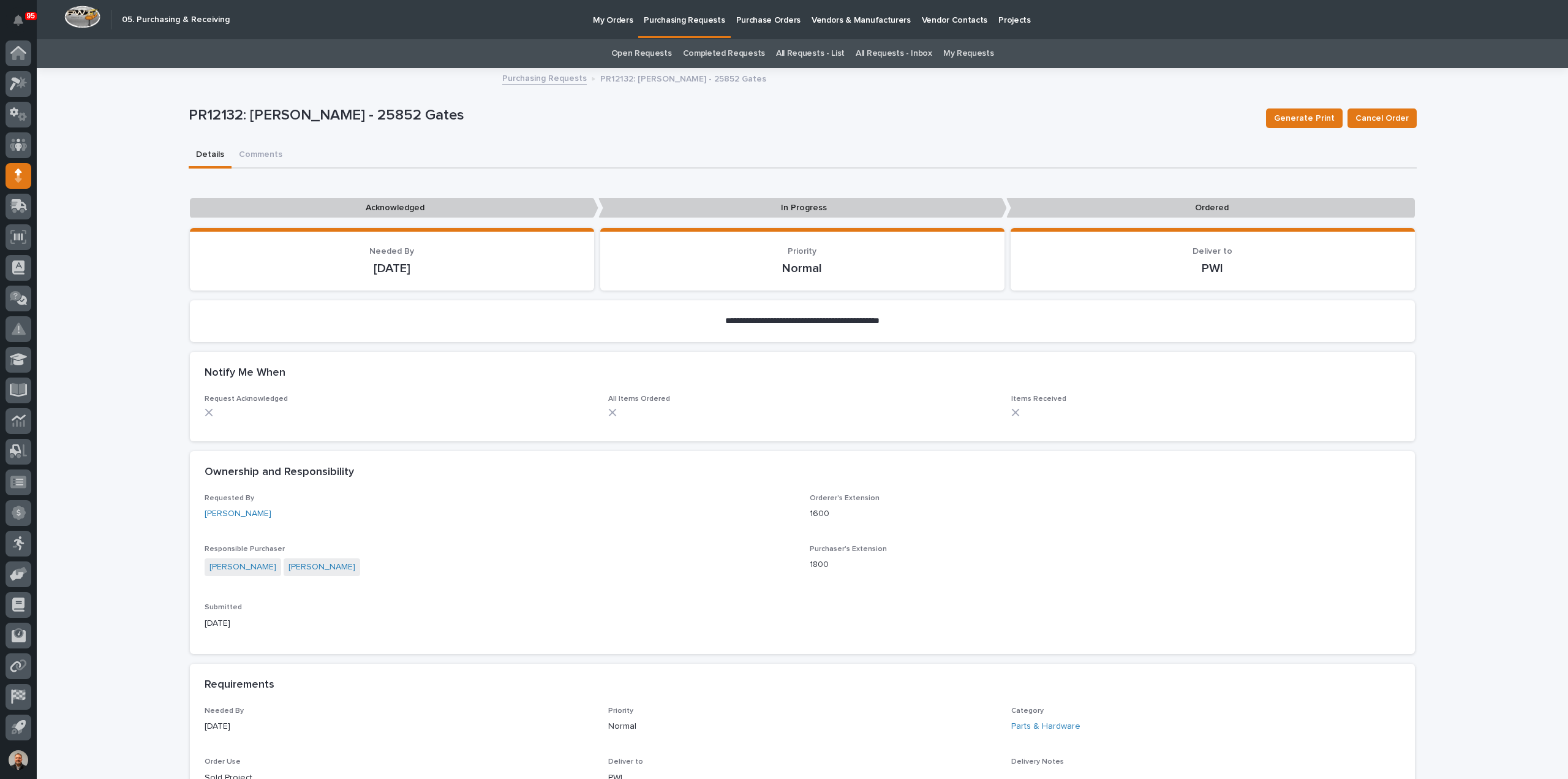
click at [696, 18] on p "Purchasing Requests" at bounding box center [684, 13] width 81 height 26
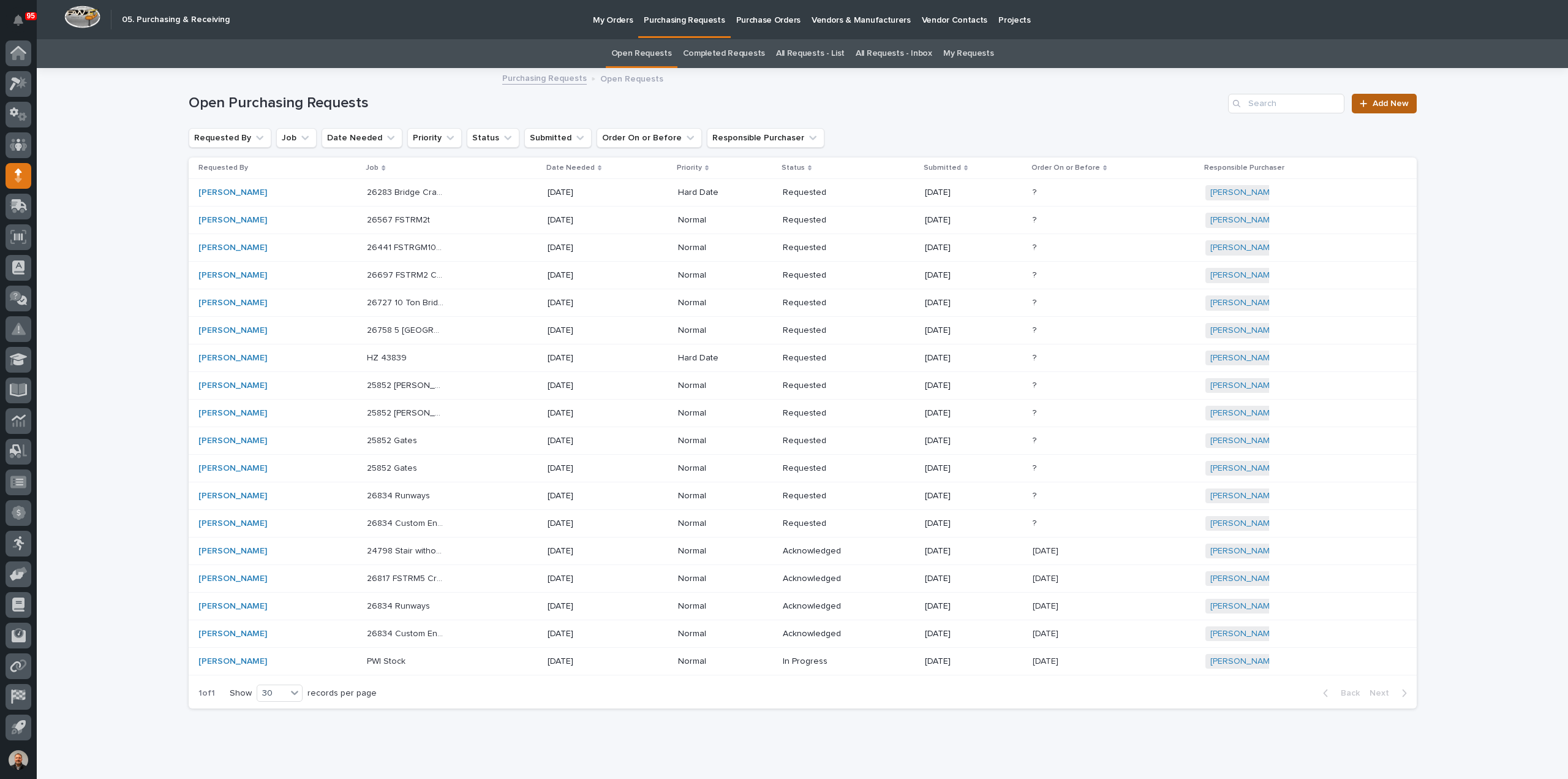
click at [1372, 103] on span "Add New" at bounding box center [1390, 104] width 36 height 9
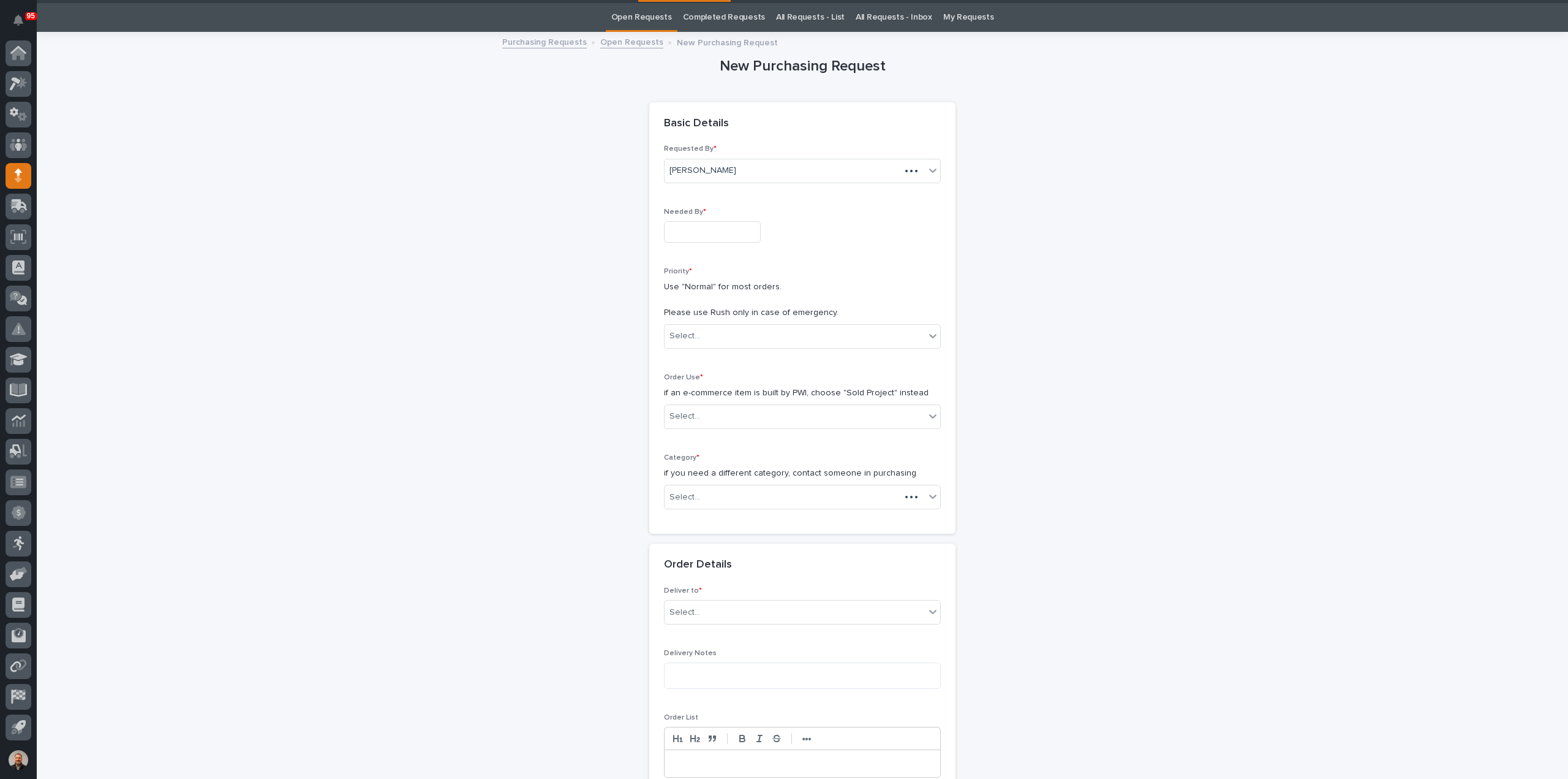
scroll to position [39, 0]
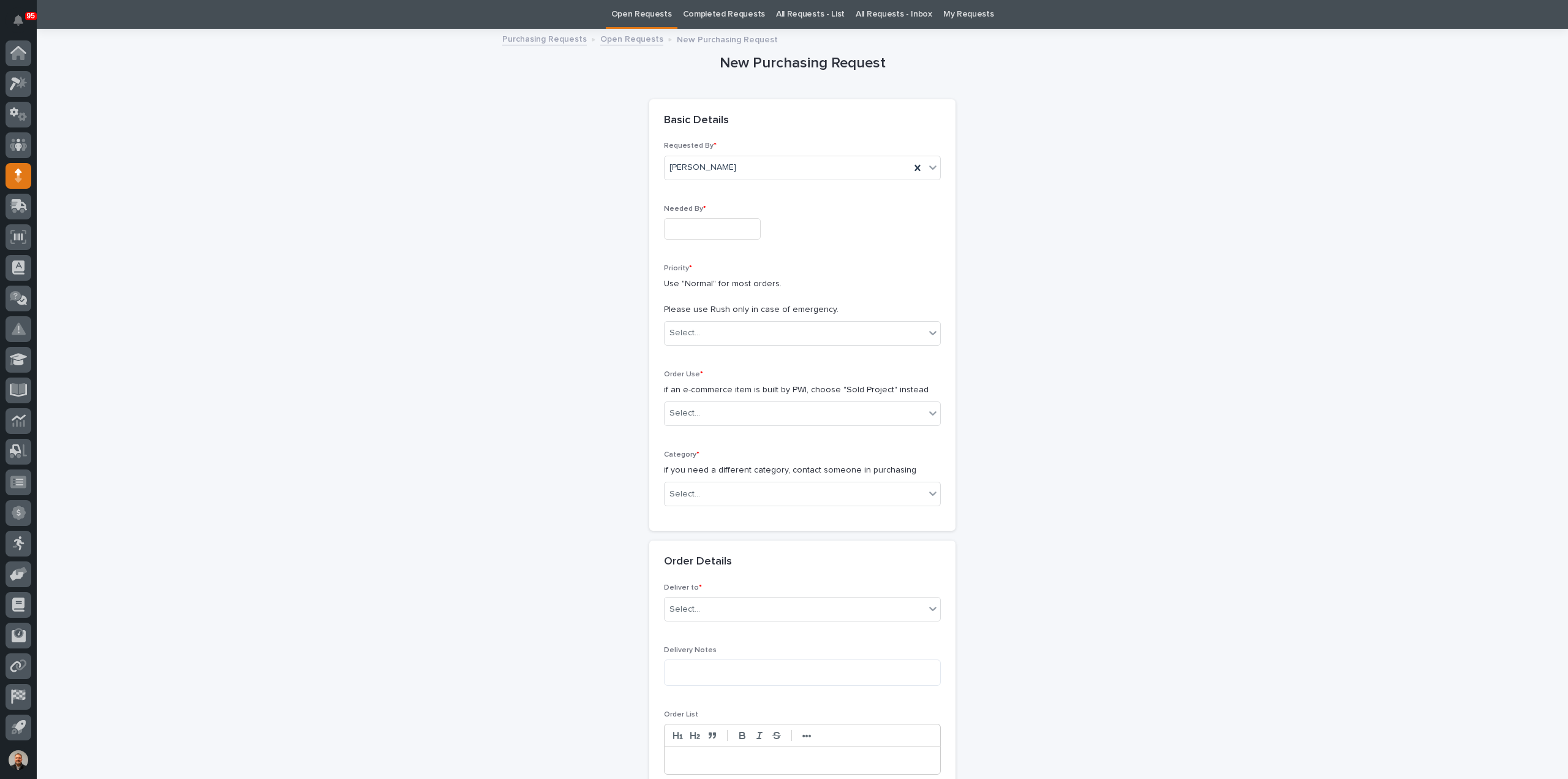
click at [683, 229] on input "text" at bounding box center [712, 229] width 97 height 22
click at [727, 110] on div "11" at bounding box center [724, 108] width 17 height 17
type input "**********"
click at [701, 328] on input "text" at bounding box center [702, 333] width 1 height 10
click at [696, 396] on div "Normal" at bounding box center [797, 398] width 276 height 22
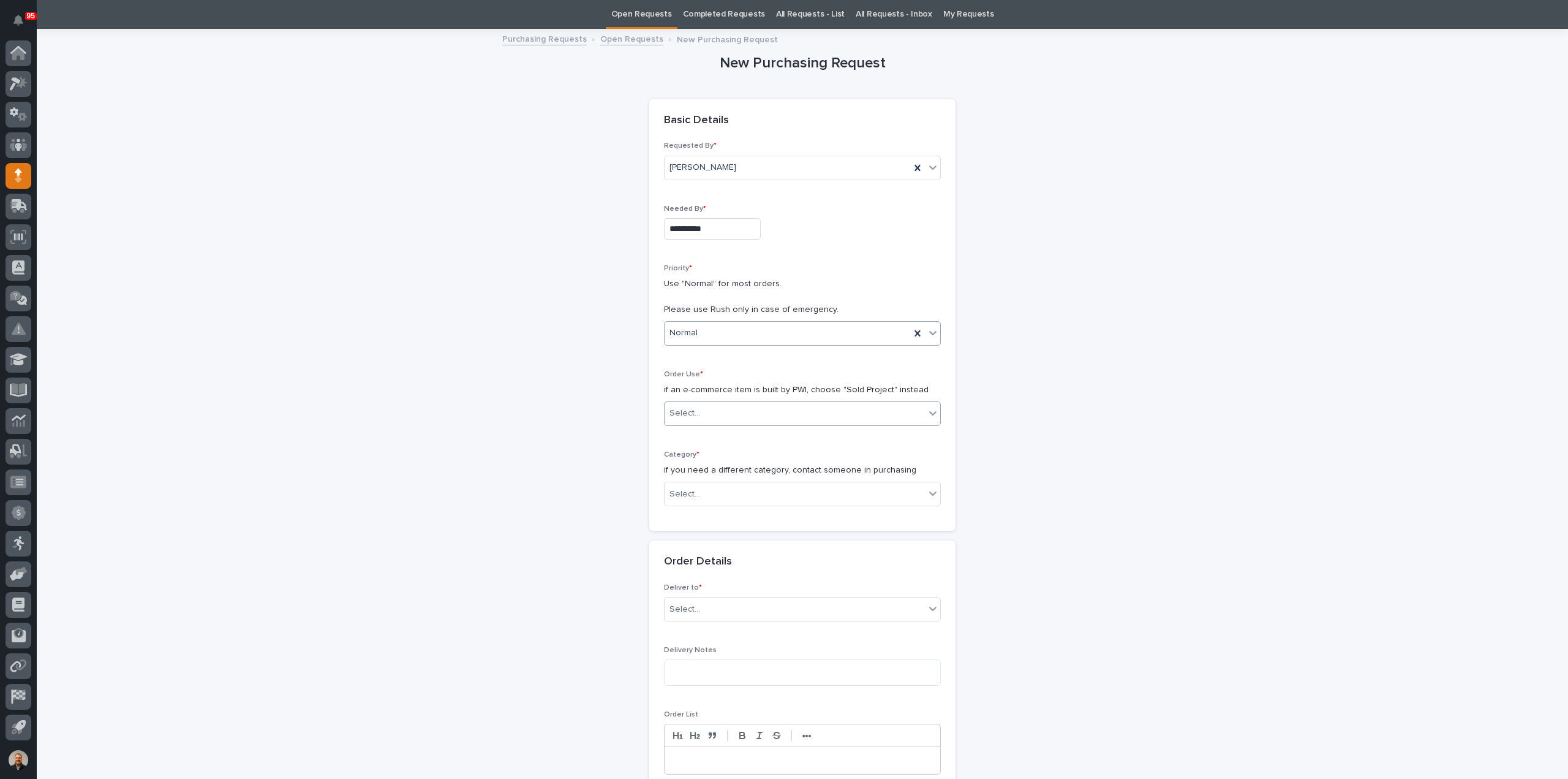
click at [701, 408] on input "text" at bounding box center [702, 413] width 1 height 10
click at [697, 431] on div "Sold Project" at bounding box center [797, 435] width 276 height 22
click at [685, 490] on div "Select..." at bounding box center [685, 495] width 30 height 13
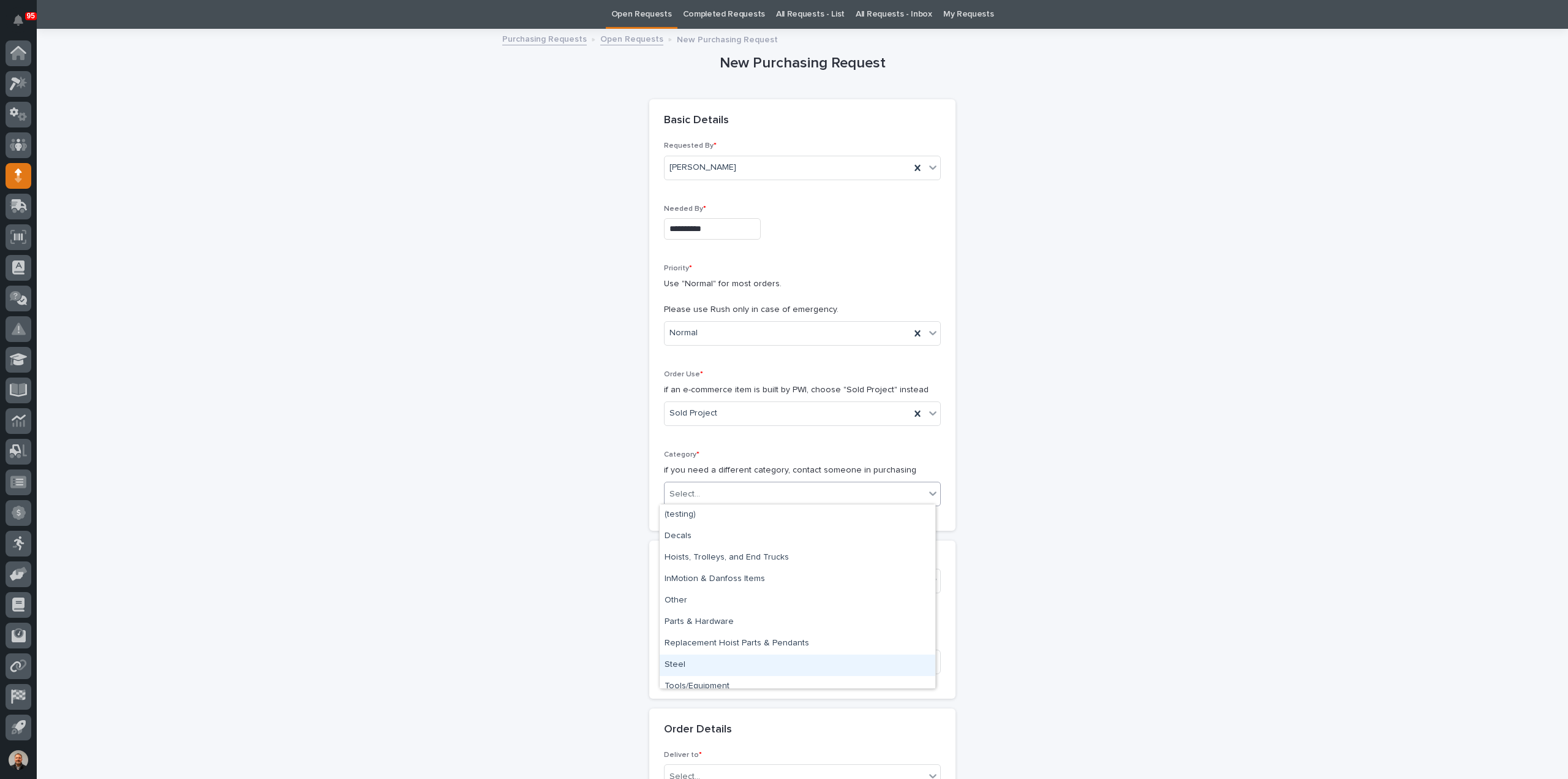
click at [686, 663] on div "Steel" at bounding box center [797, 666] width 276 height 22
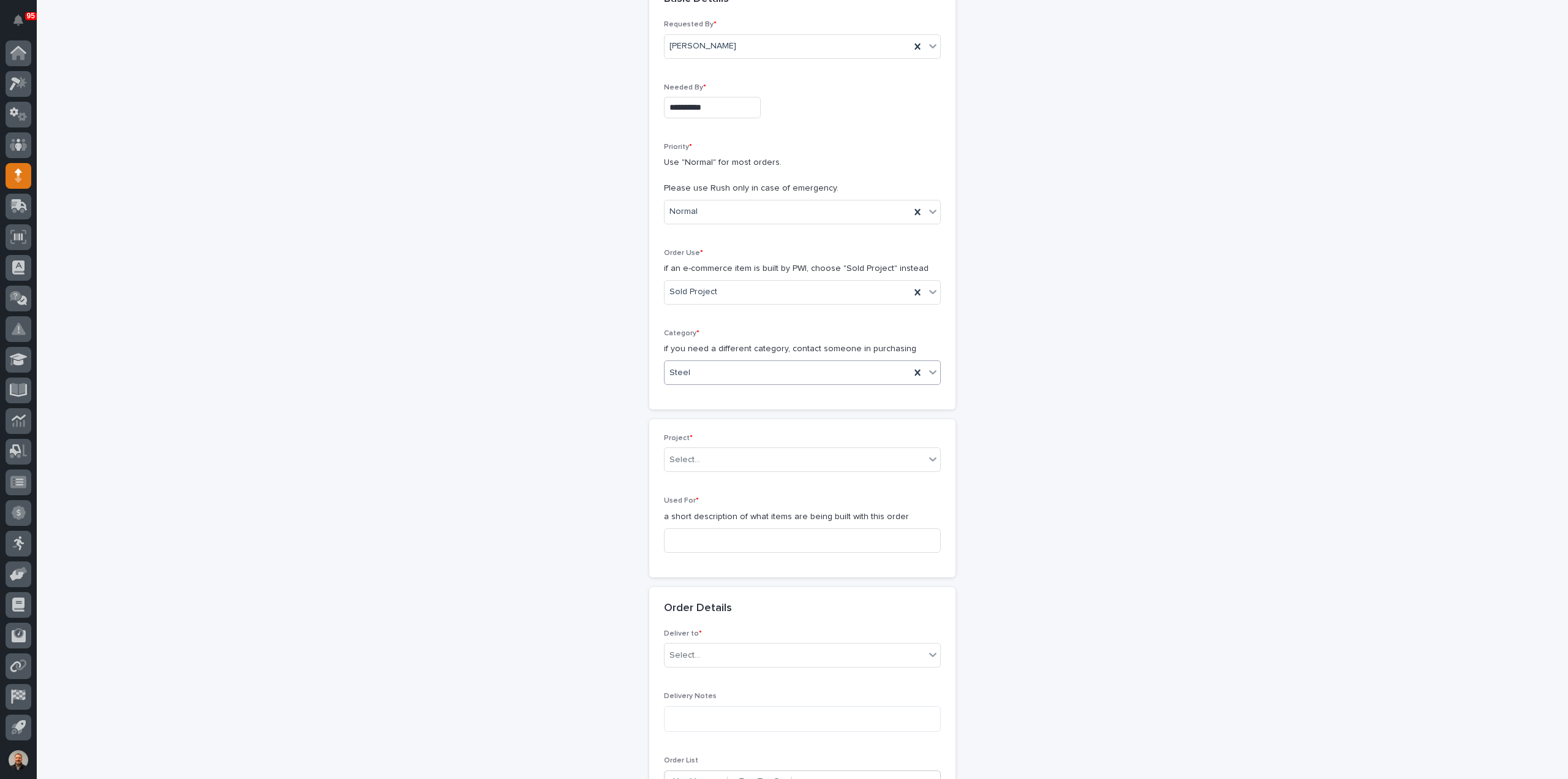
scroll to position [162, 0]
click at [701, 452] on div "Select..." at bounding box center [794, 458] width 260 height 20
type input "*****"
click at [708, 484] on div "25852 - HRP Construction - HRP Construction" at bounding box center [797, 479] width 276 height 22
click at [683, 534] on input at bounding box center [802, 539] width 277 height 25
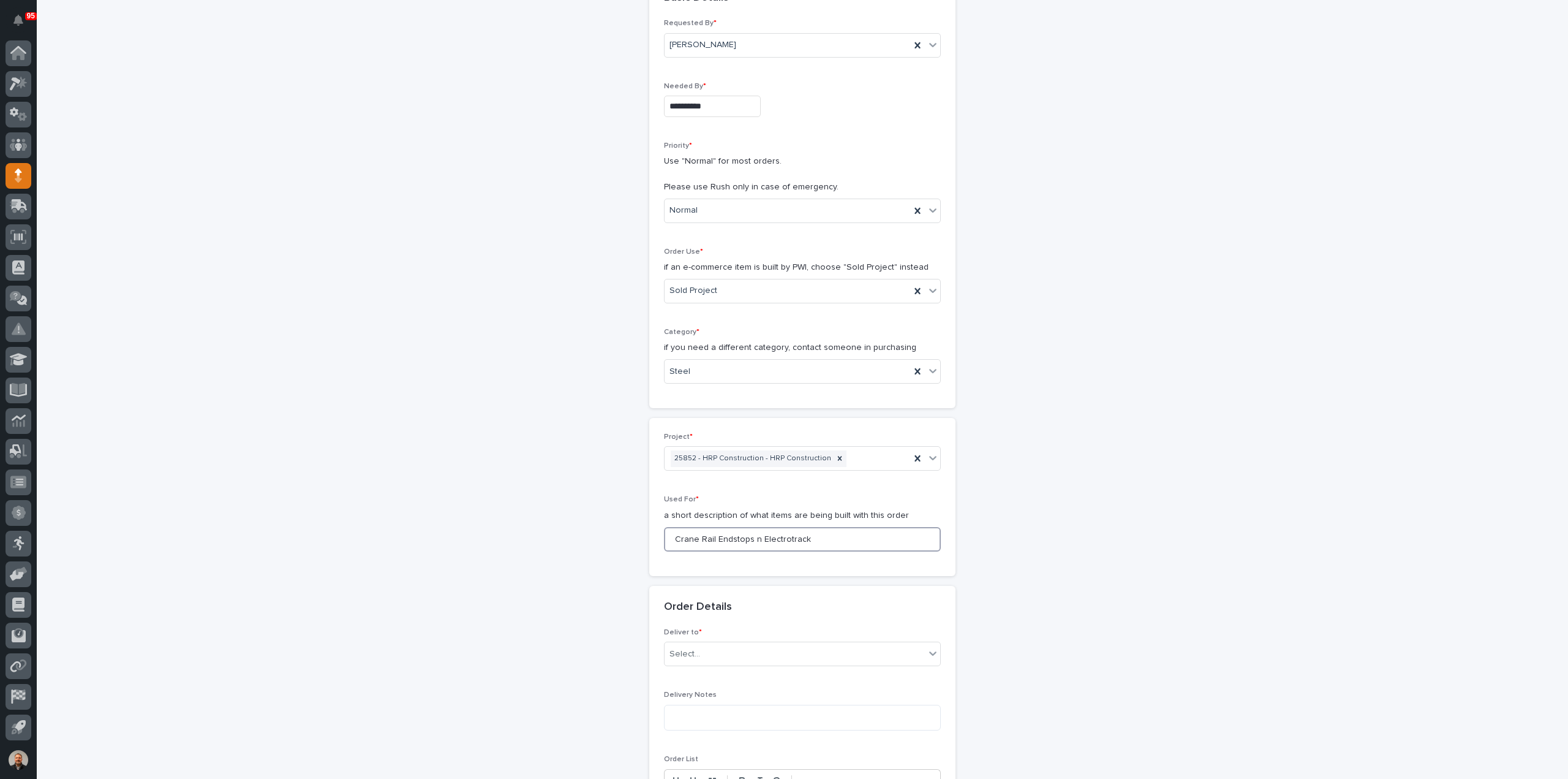
drag, startPoint x: 810, startPoint y: 539, endPoint x: 649, endPoint y: 536, distance: 161.0
click at [649, 536] on div "Project * 25852 - HRP Construction - HRP Construction Used For * a short descri…" at bounding box center [802, 497] width 306 height 158
click at [748, 536] on input "Crane Rail Endstops n Electrotrack" at bounding box center [802, 539] width 277 height 25
drag, startPoint x: 790, startPoint y: 538, endPoint x: 797, endPoint y: 545, distance: 9.9
click at [797, 545] on input "Crane Rail End stops and Electrotrack" at bounding box center [802, 539] width 277 height 25
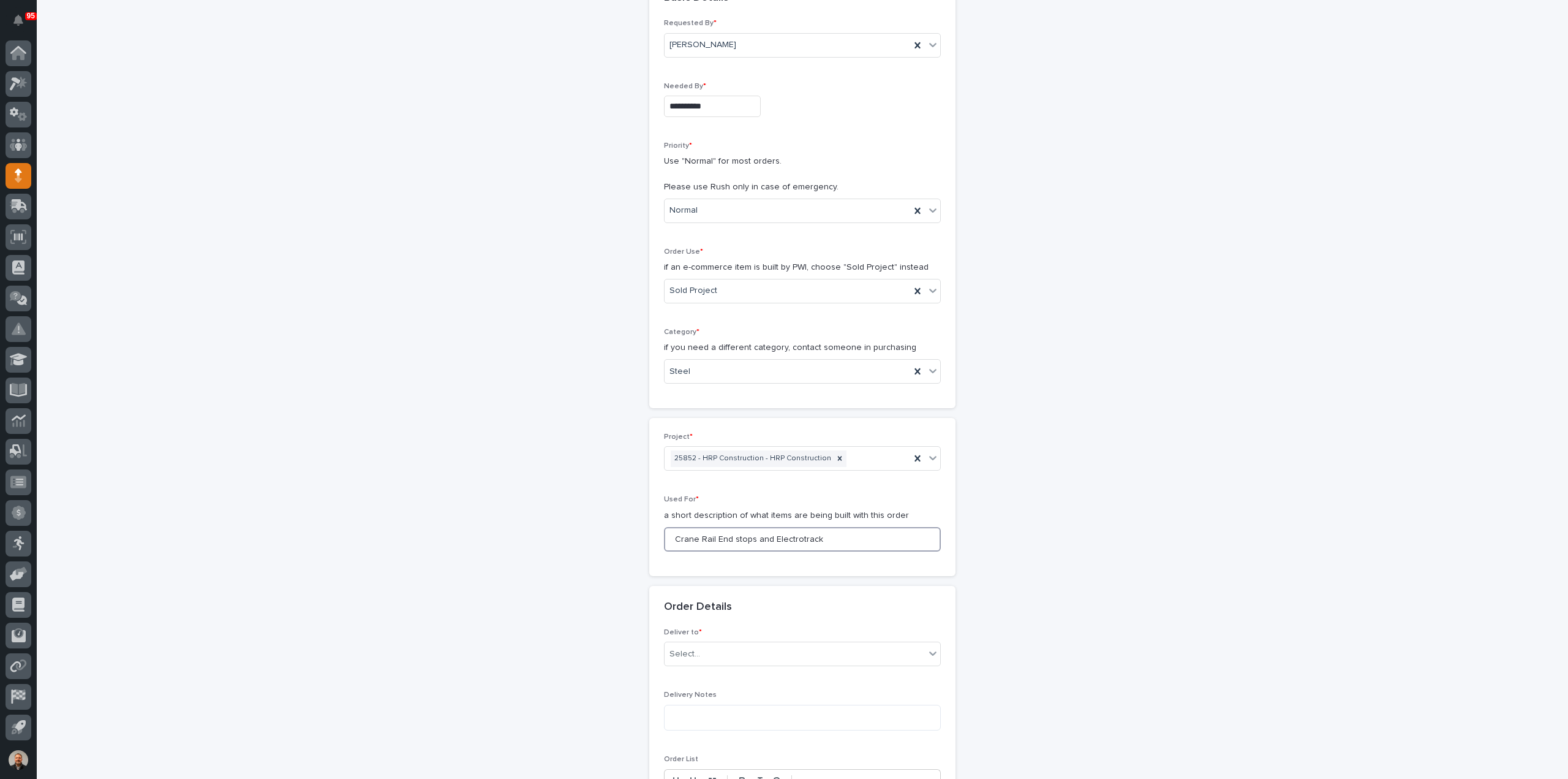
drag, startPoint x: 818, startPoint y: 537, endPoint x: 660, endPoint y: 524, distance: 158.5
click at [654, 526] on div "Project * 25852 - HRP Construction - HRP Construction Used For * a short descri…" at bounding box center [802, 497] width 306 height 158
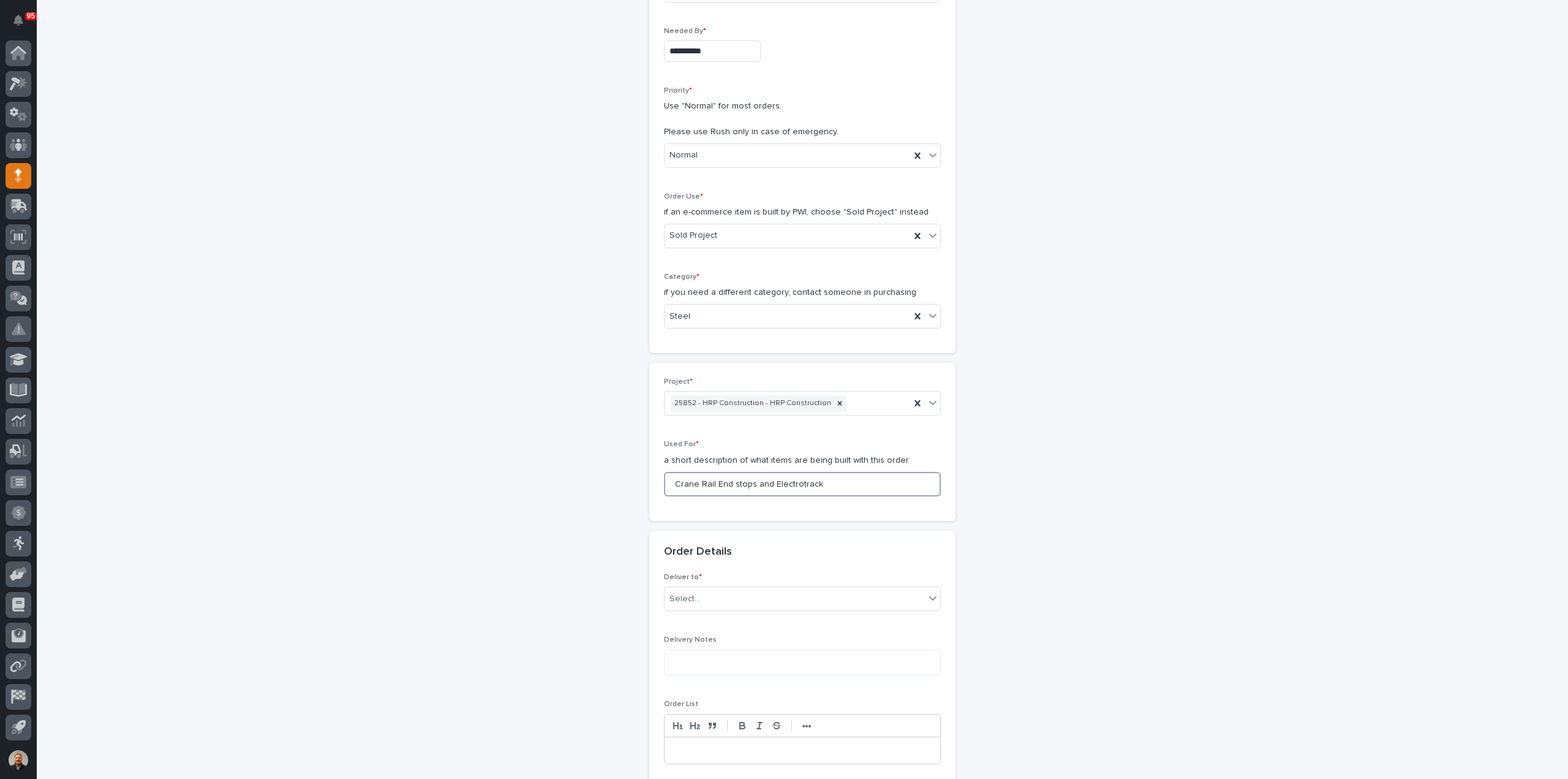
scroll to position [407, 0]
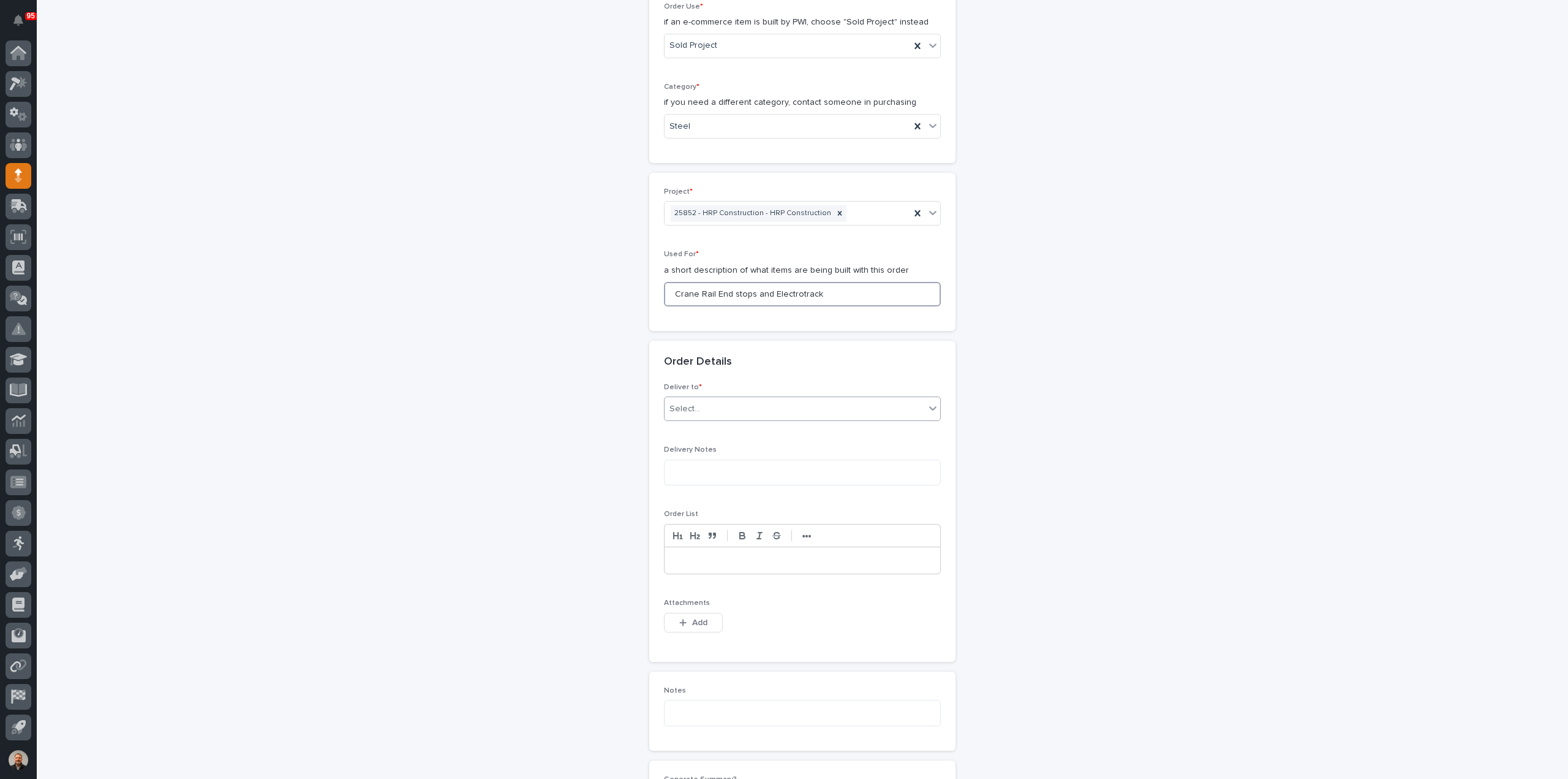
type input "Crane Rail End stops and Electrotrack"
click at [687, 403] on div "Select..." at bounding box center [685, 409] width 30 height 13
click at [688, 428] on div "PWI" at bounding box center [797, 430] width 276 height 22
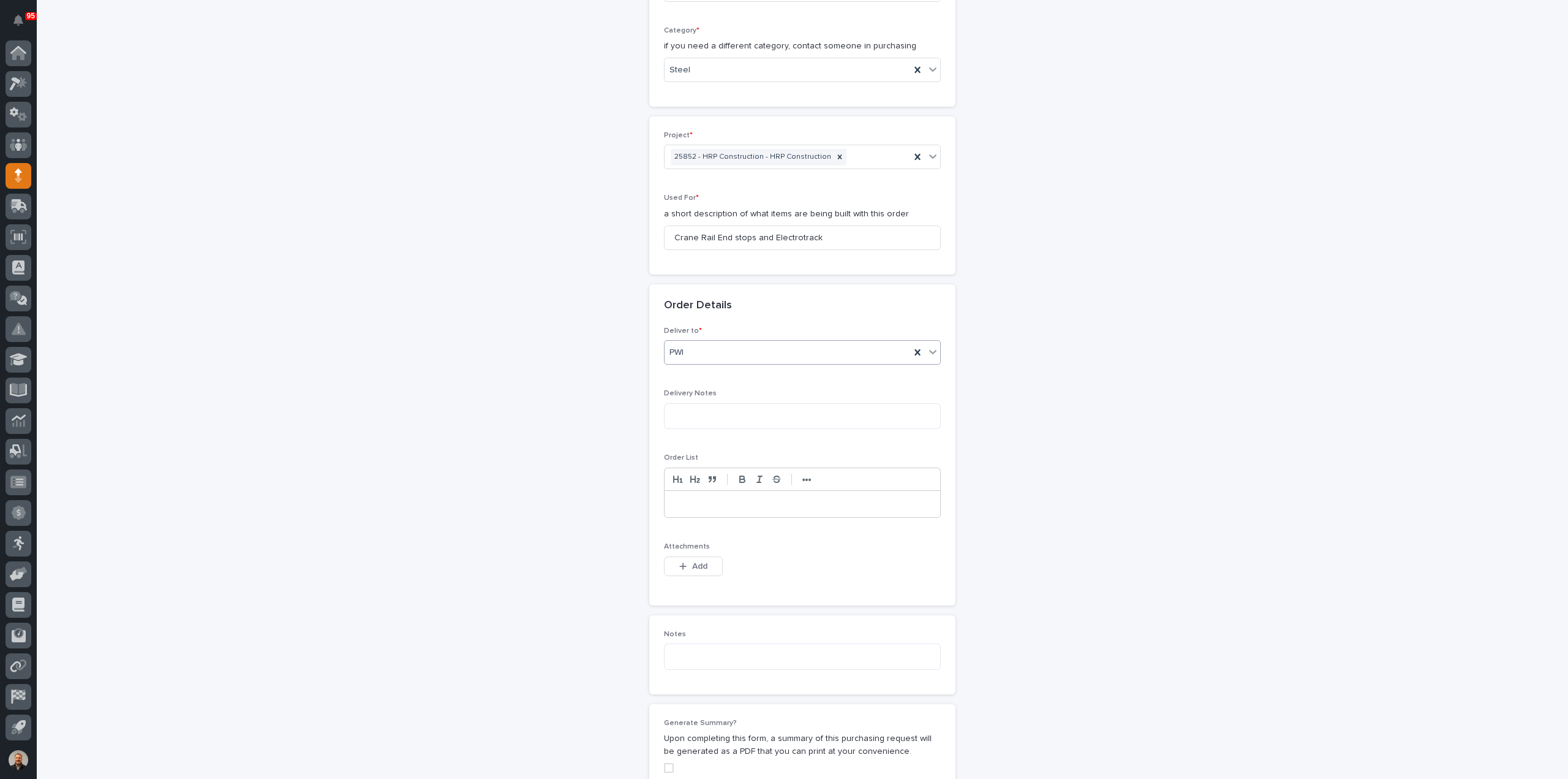
scroll to position [469, 0]
click at [692, 556] on span "Add" at bounding box center [699, 561] width 15 height 11
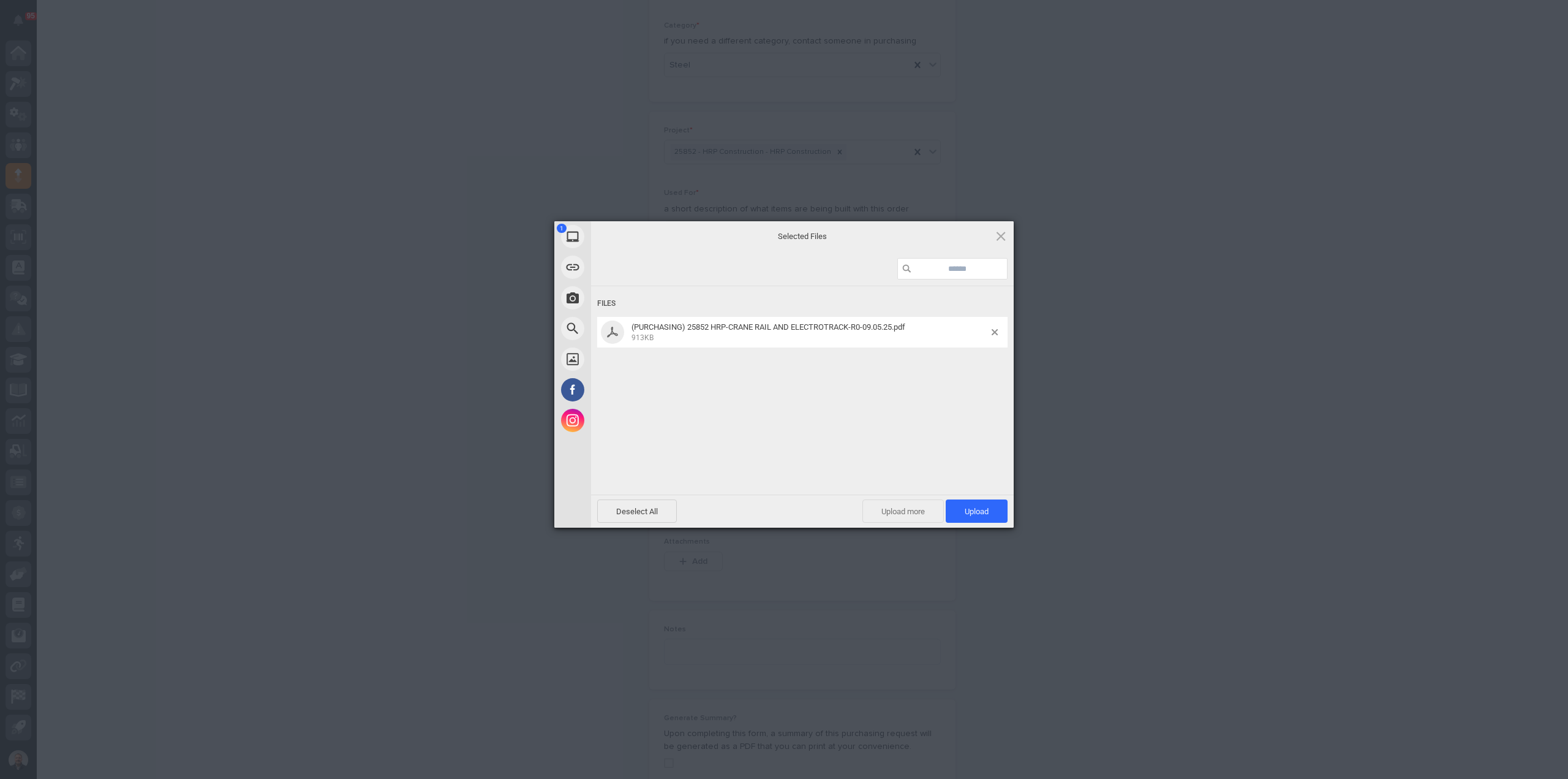
click at [897, 507] on span "Upload more" at bounding box center [903, 511] width 82 height 23
click at [963, 512] on span "Upload 2" at bounding box center [970, 511] width 38 height 9
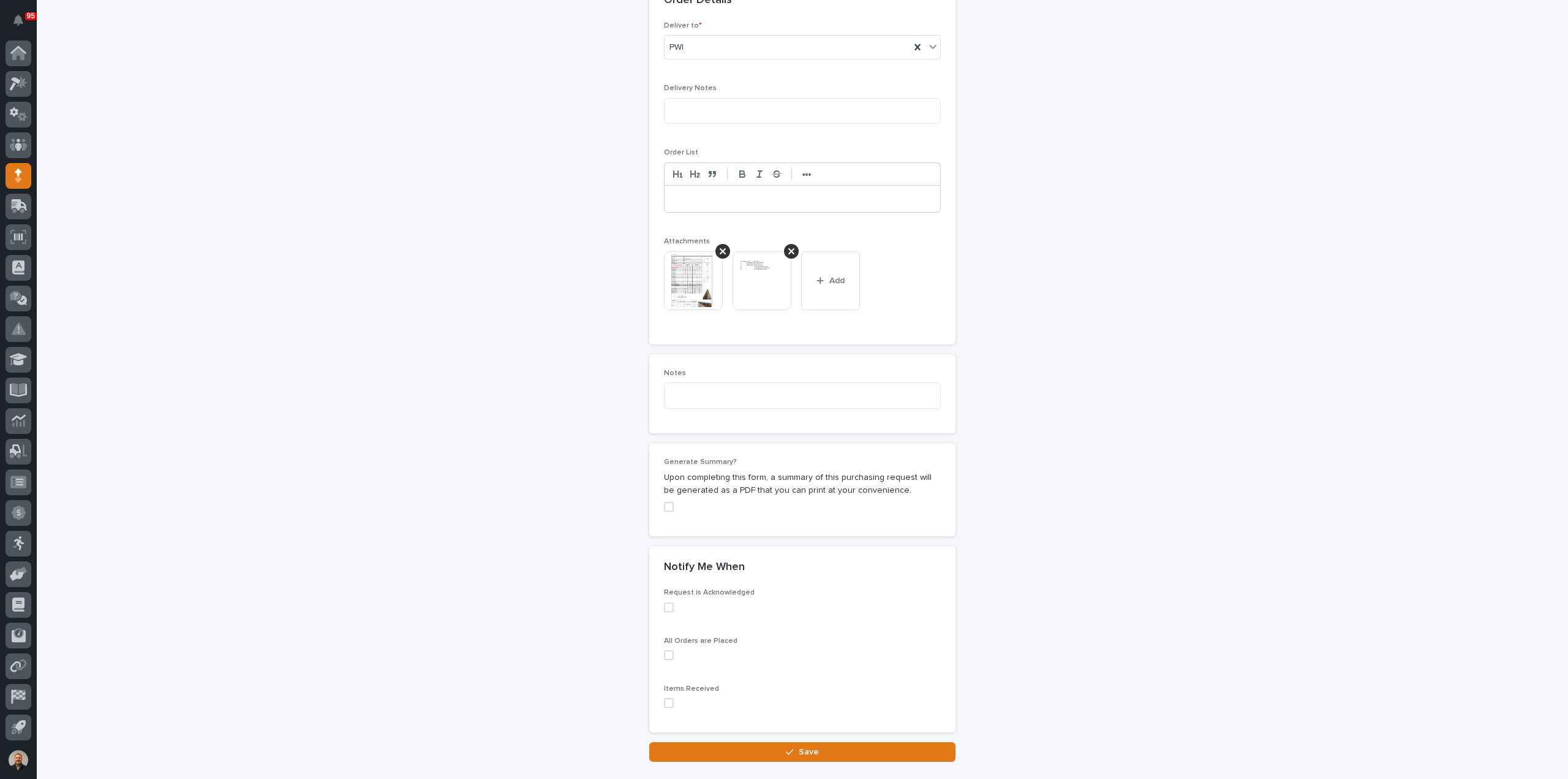
scroll to position [843, 0]
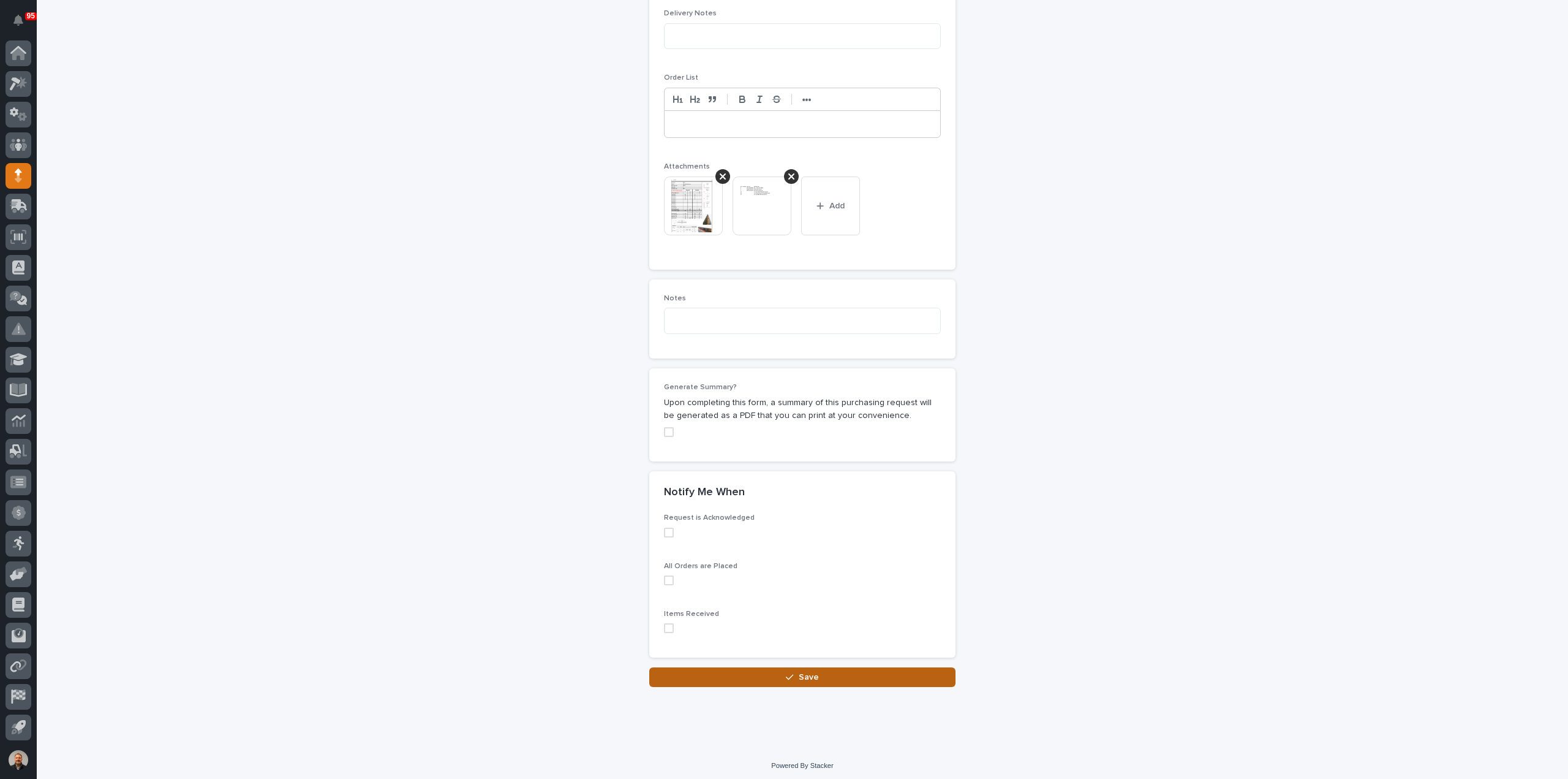
click at [799, 674] on span "Save" at bounding box center [809, 676] width 20 height 11
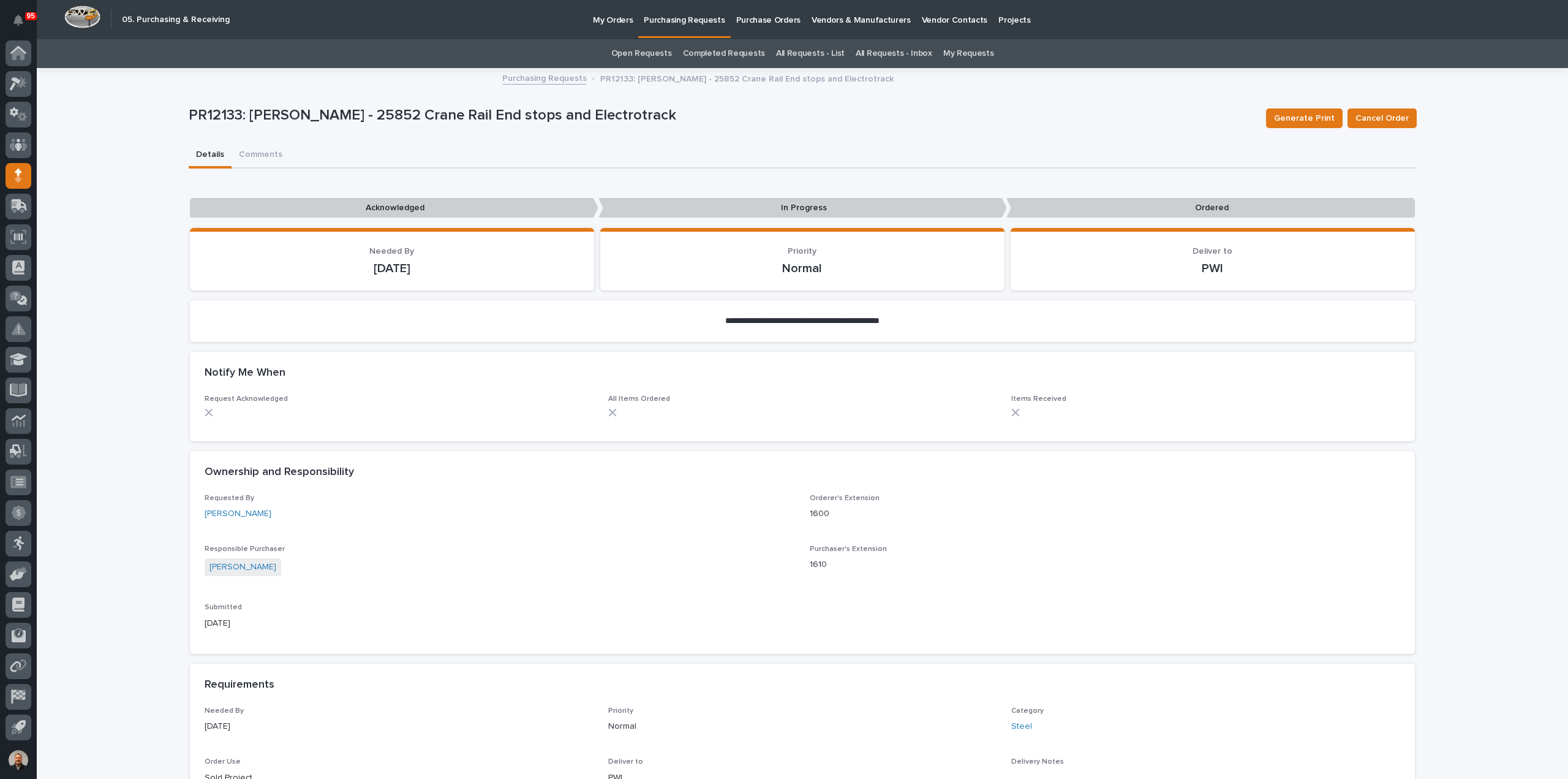
click at [690, 19] on p "Purchasing Requests" at bounding box center [684, 13] width 81 height 26
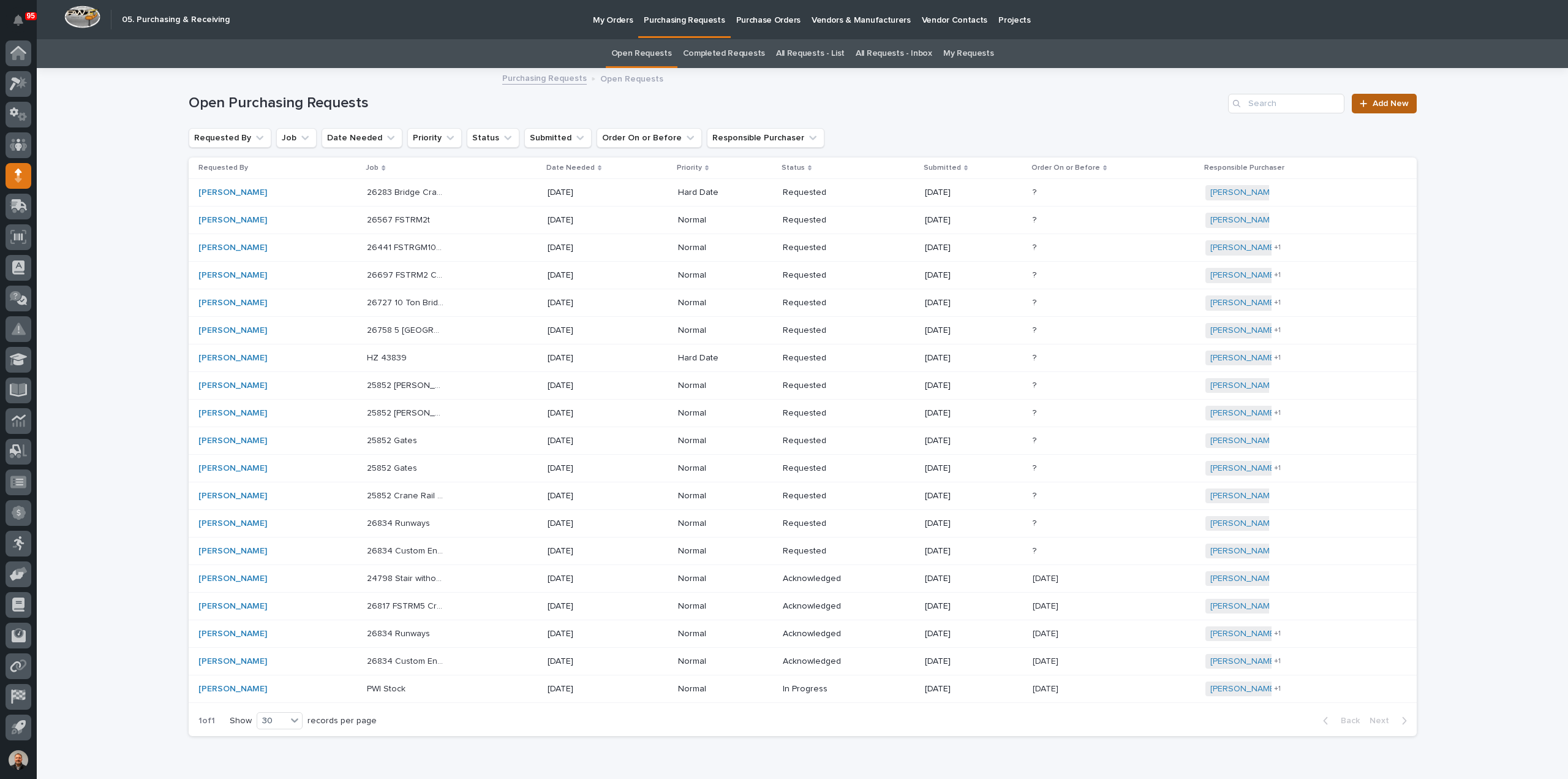
click at [1389, 104] on span "Add New" at bounding box center [1390, 104] width 36 height 9
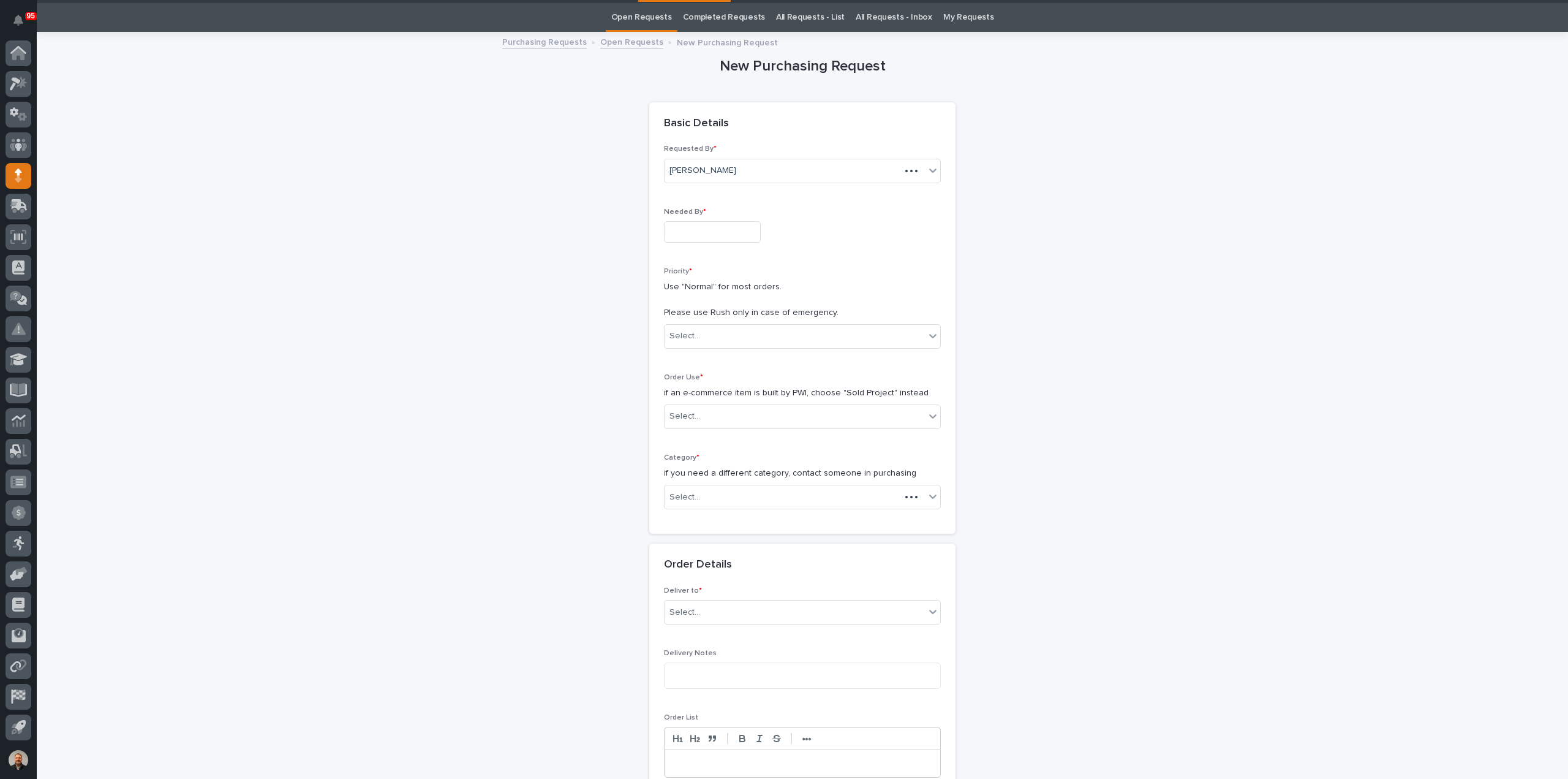
scroll to position [39, 0]
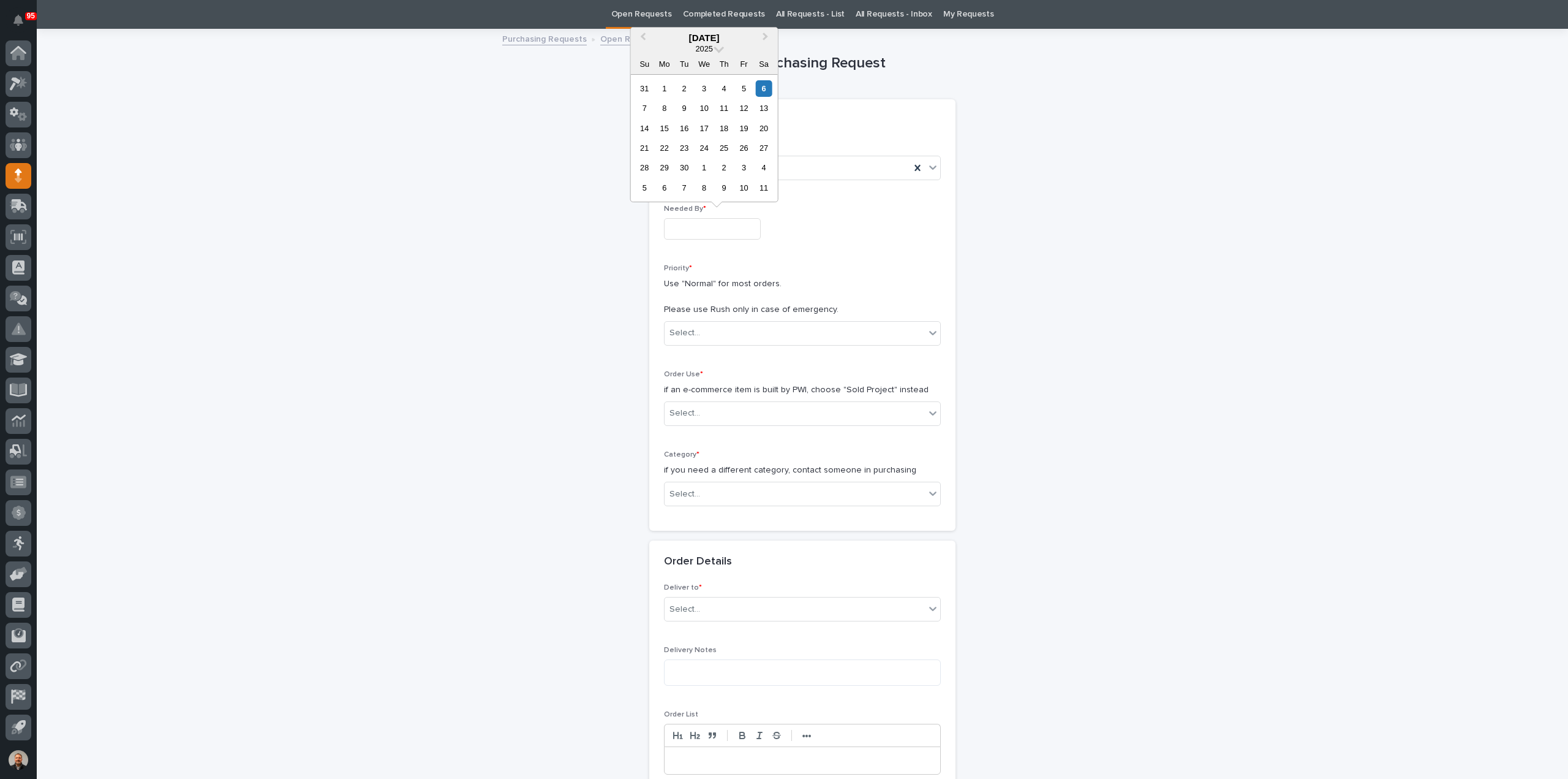
click at [695, 223] on input "text" at bounding box center [712, 229] width 97 height 22
click at [722, 106] on div "11" at bounding box center [724, 108] width 17 height 17
type input "**********"
click at [692, 333] on div "Select..." at bounding box center [685, 333] width 30 height 13
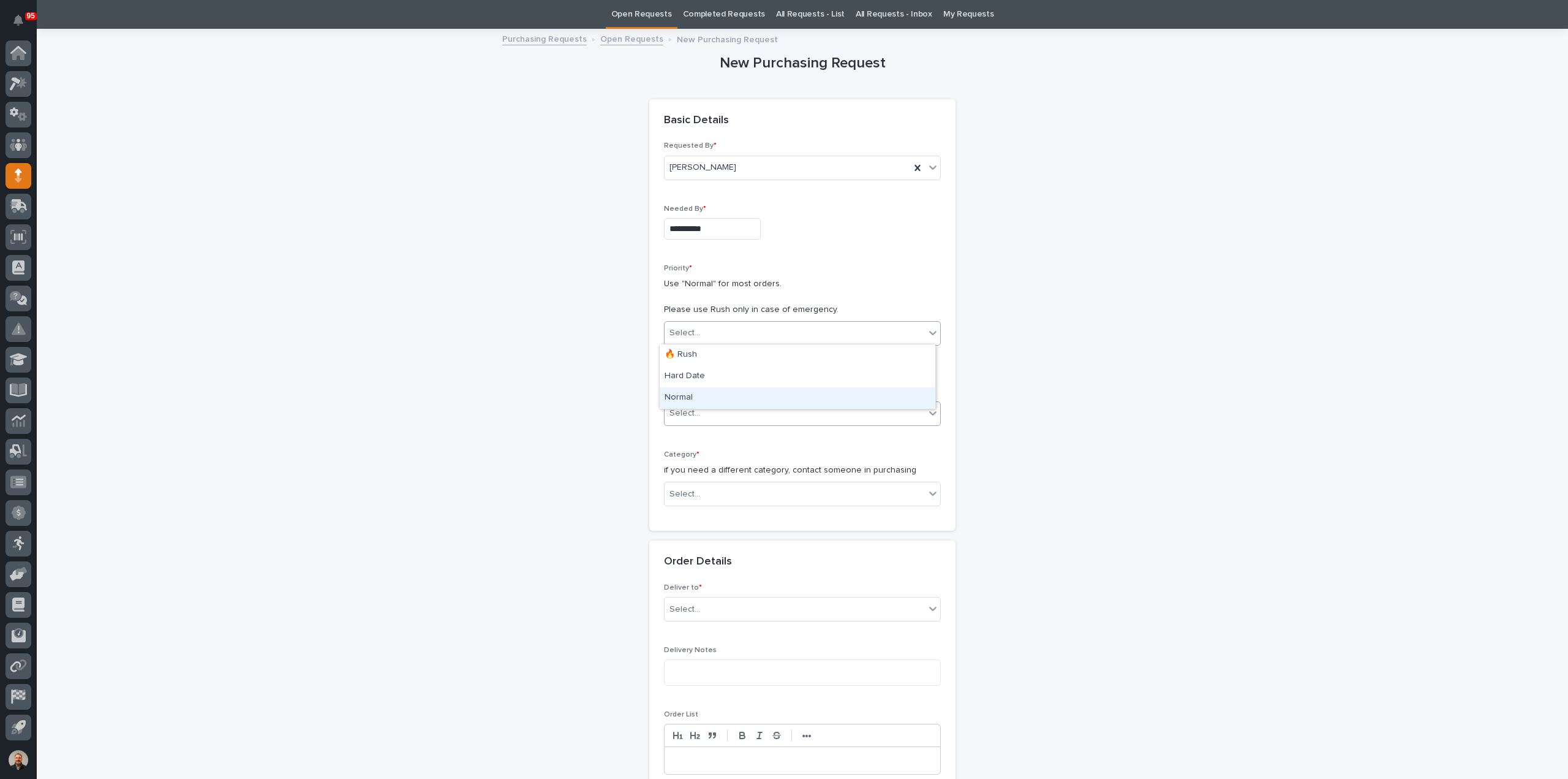
click at [691, 405] on div "Normal" at bounding box center [797, 398] width 276 height 22
click at [701, 414] on input "text" at bounding box center [702, 413] width 1 height 10
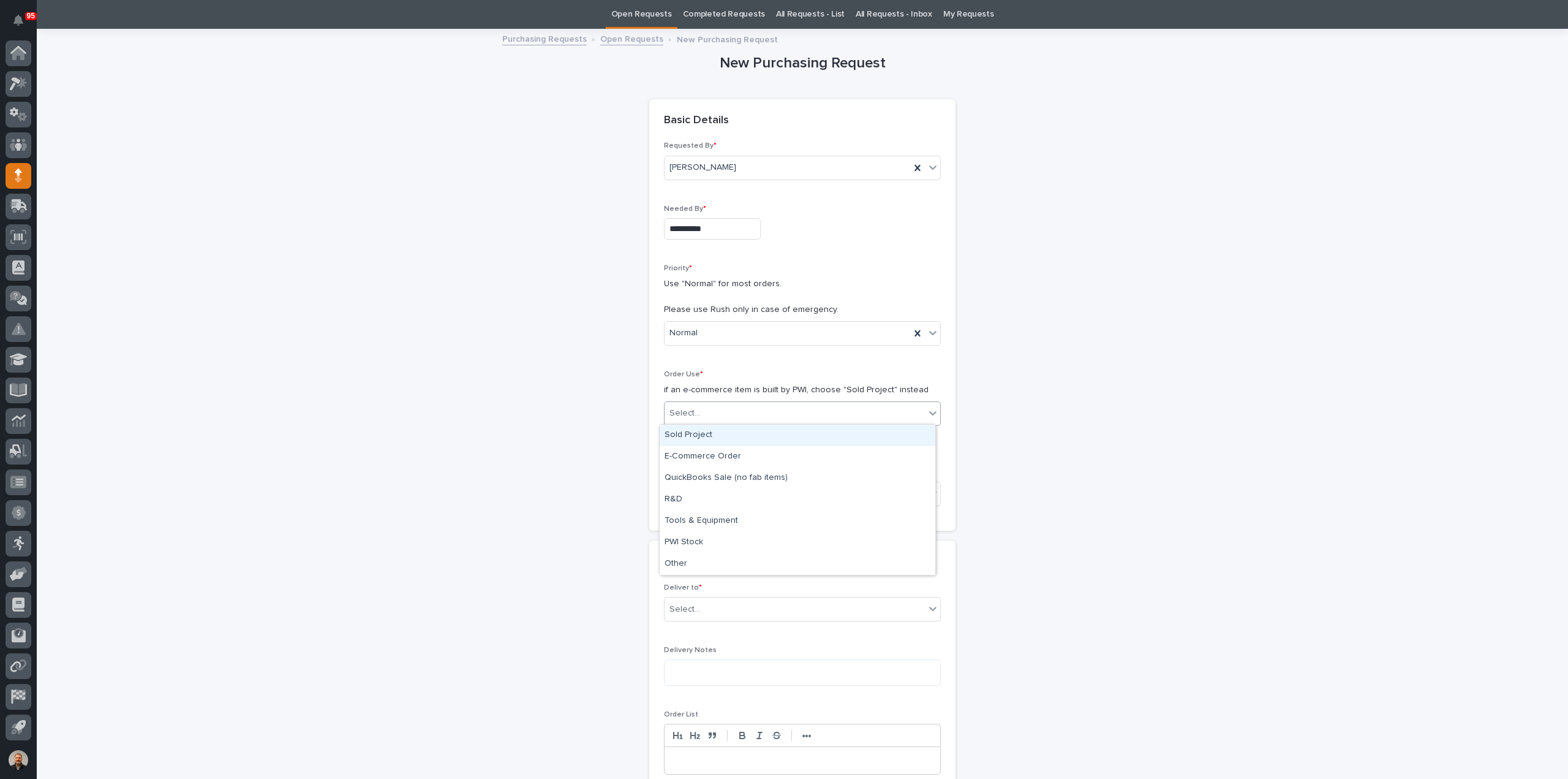
click at [695, 433] on div "Sold Project" at bounding box center [797, 435] width 276 height 22
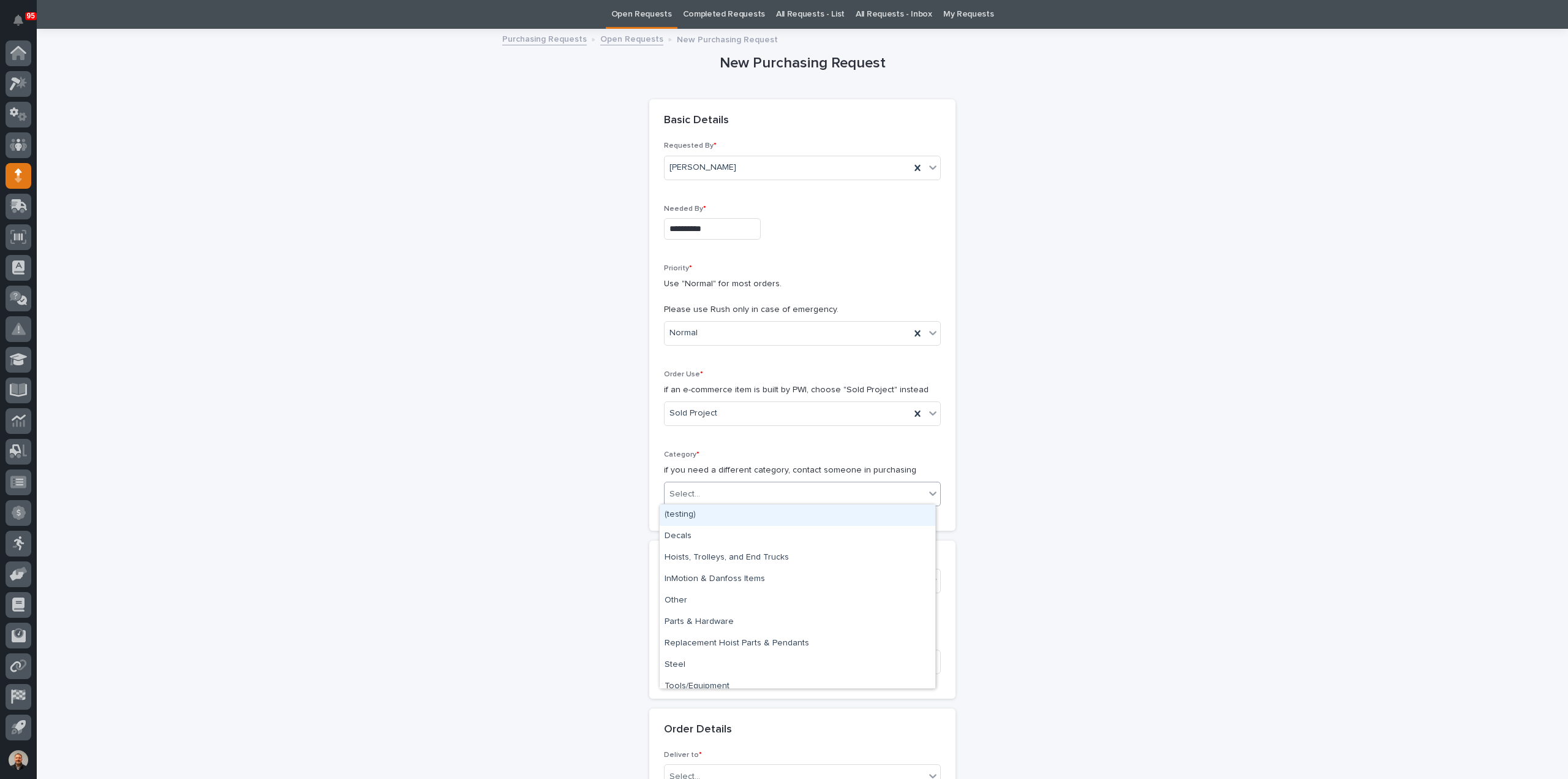
click at [687, 493] on div "Select..." at bounding box center [685, 495] width 30 height 13
click at [703, 621] on div "Parts & Hardware" at bounding box center [797, 622] width 276 height 22
click at [701, 578] on input "text" at bounding box center [702, 581] width 1 height 10
type input "*****"
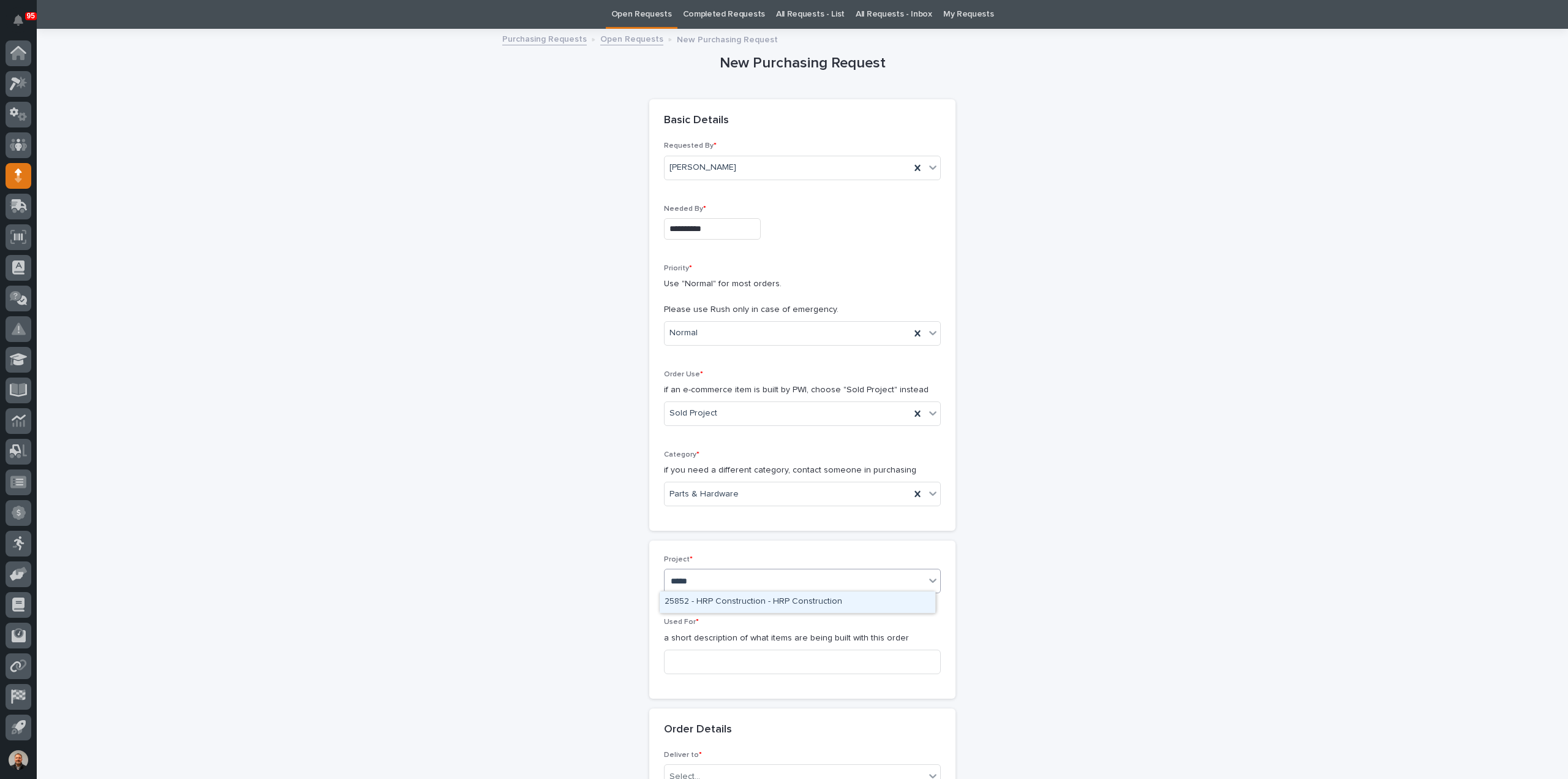
click at [719, 599] on div "25852 - HRP Construction - HRP Construction" at bounding box center [797, 602] width 276 height 22
paste input "Crane Rail End stops and Electrotrack"
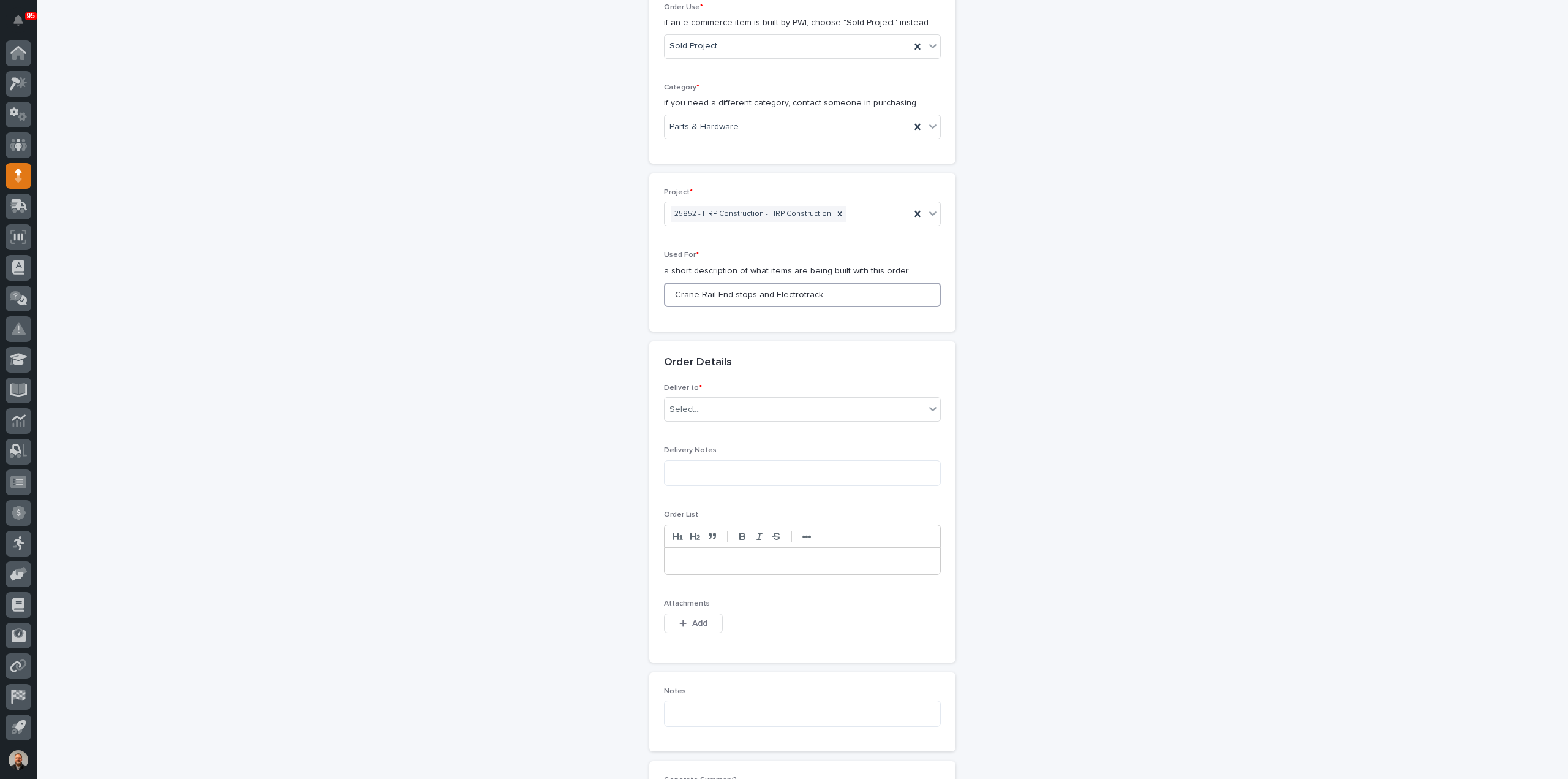
scroll to position [407, 0]
type input "Crane Rail End stops and Electrotrack"
click at [707, 407] on div "Select..." at bounding box center [794, 409] width 260 height 20
click at [696, 425] on div "PWI" at bounding box center [797, 430] width 276 height 22
click at [692, 621] on span "Add" at bounding box center [699, 622] width 15 height 11
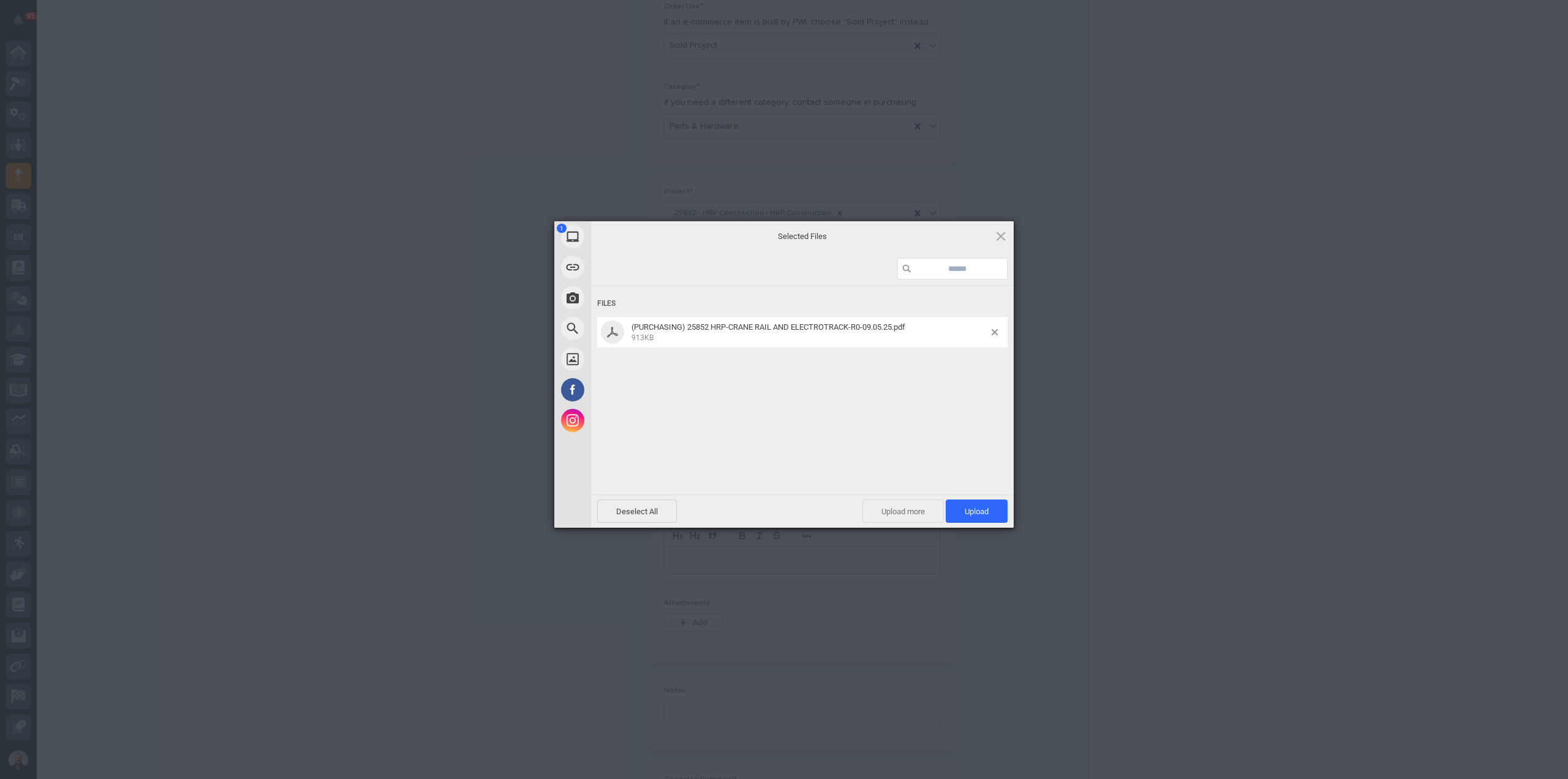
click at [908, 513] on span "Upload more" at bounding box center [903, 511] width 82 height 23
click at [954, 510] on span "Upload 2" at bounding box center [970, 511] width 38 height 9
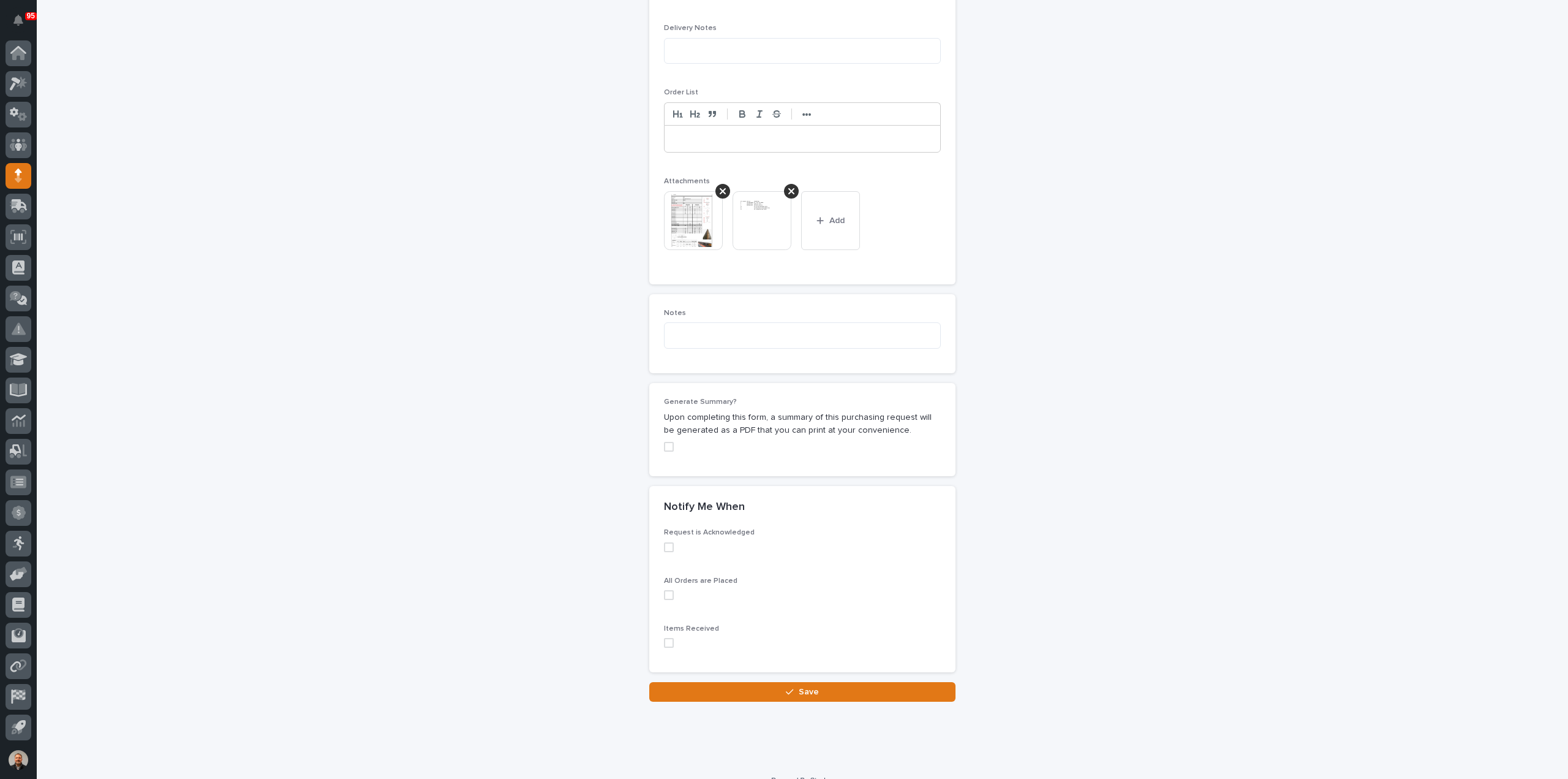
scroll to position [843, 0]
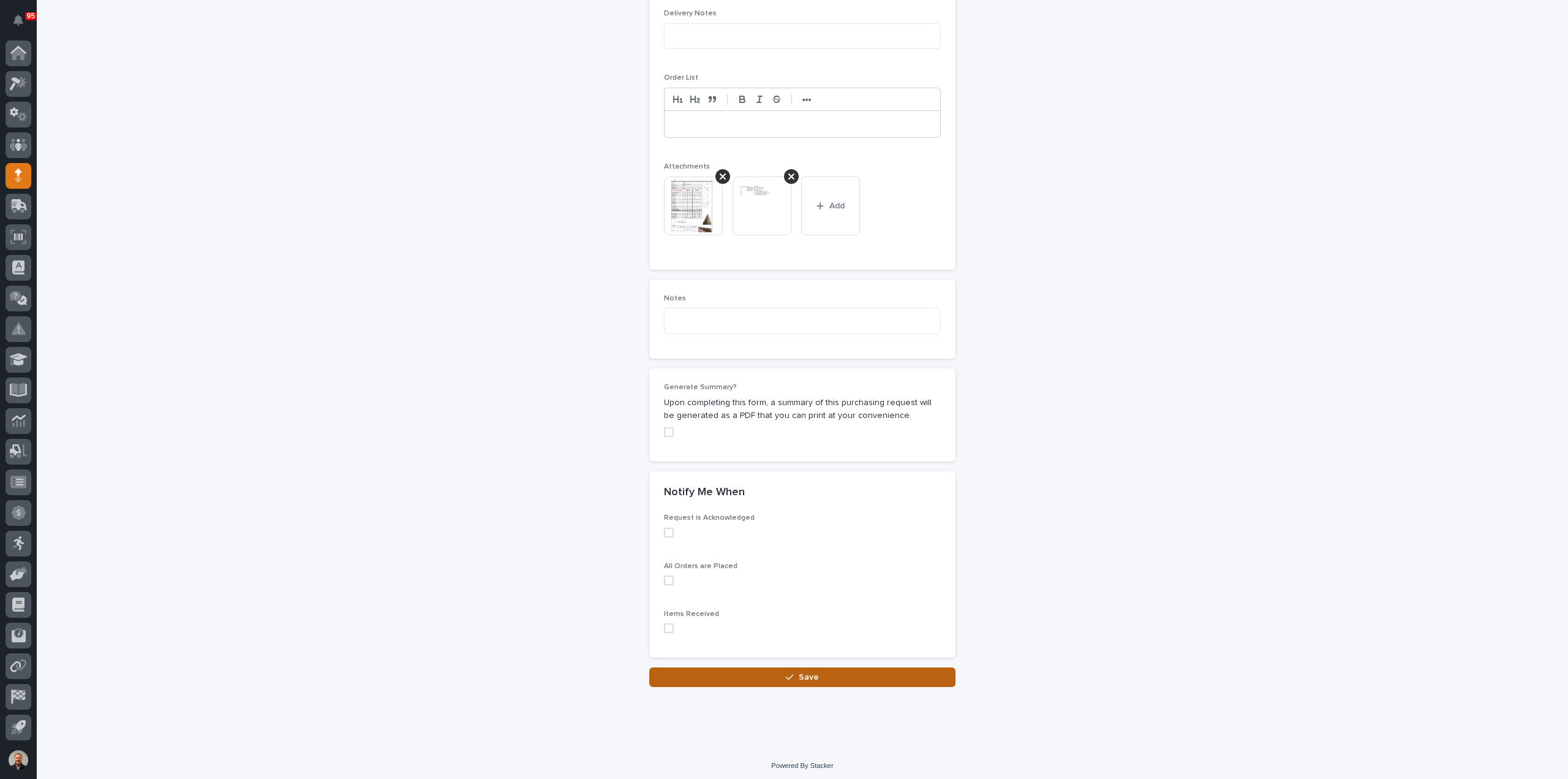
click at [789, 673] on div "button" at bounding box center [792, 677] width 12 height 9
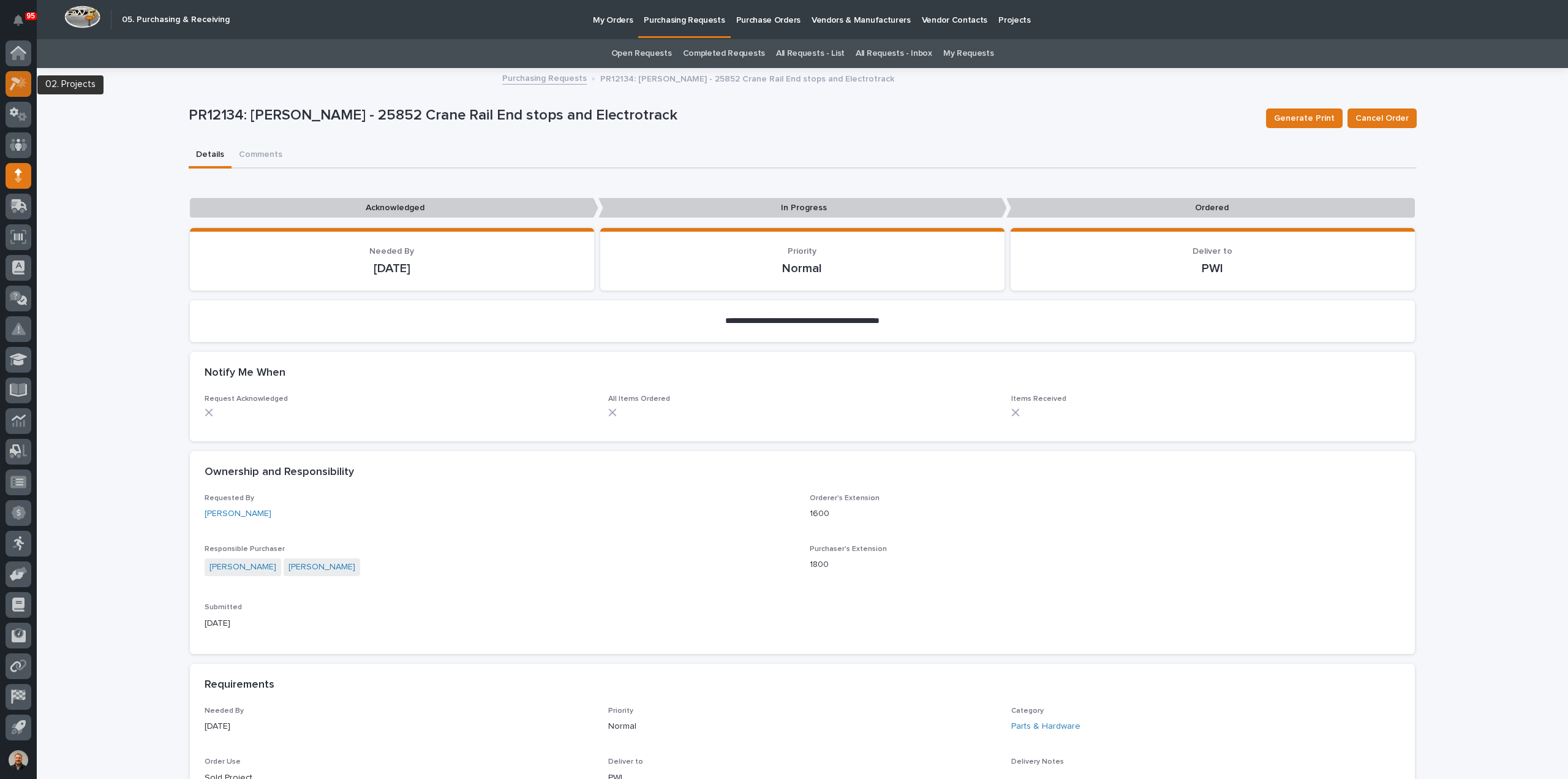
click at [16, 79] on icon at bounding box center [15, 84] width 11 height 14
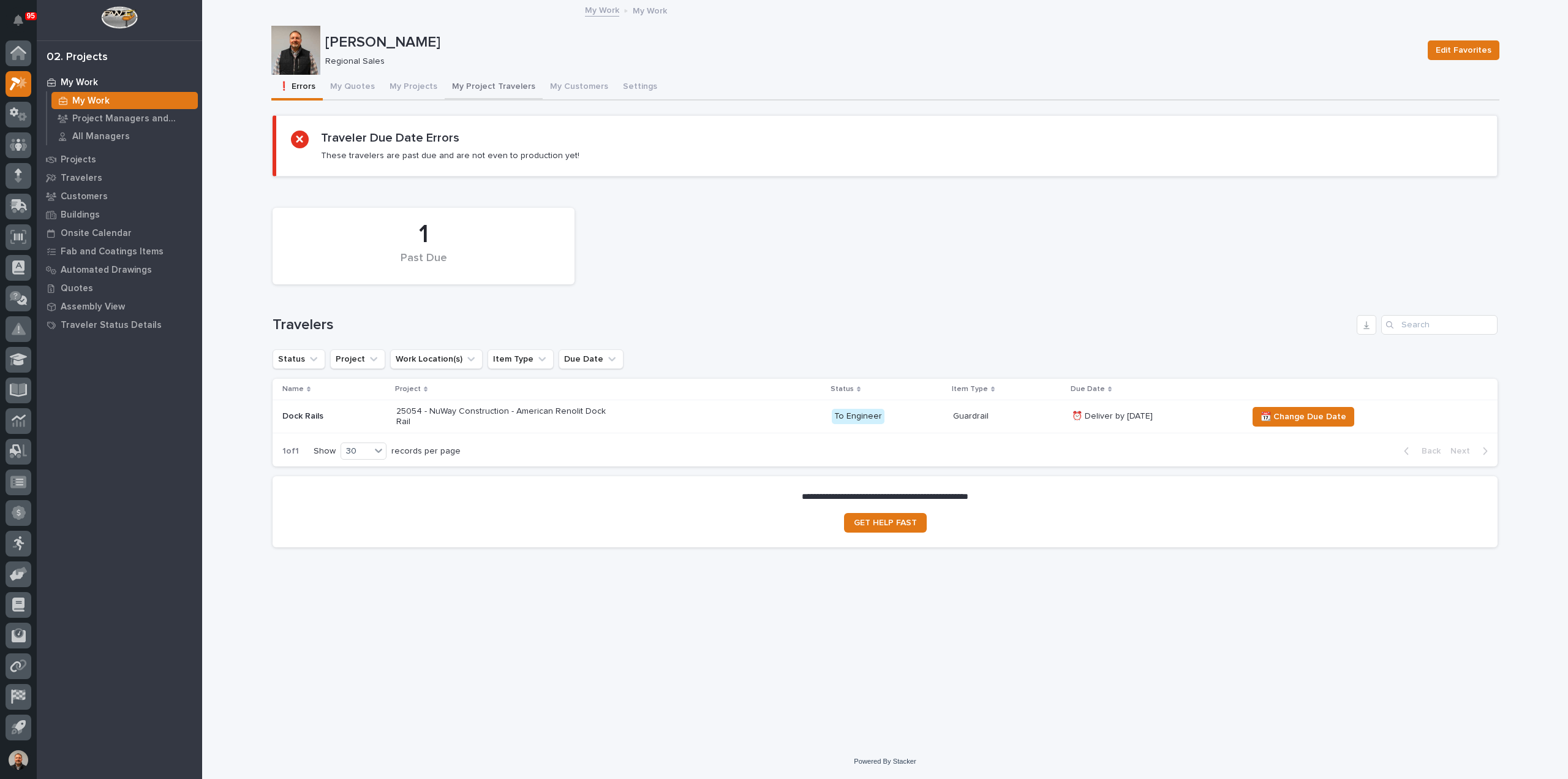
click at [488, 84] on button "My Project Travelers" at bounding box center [494, 88] width 98 height 26
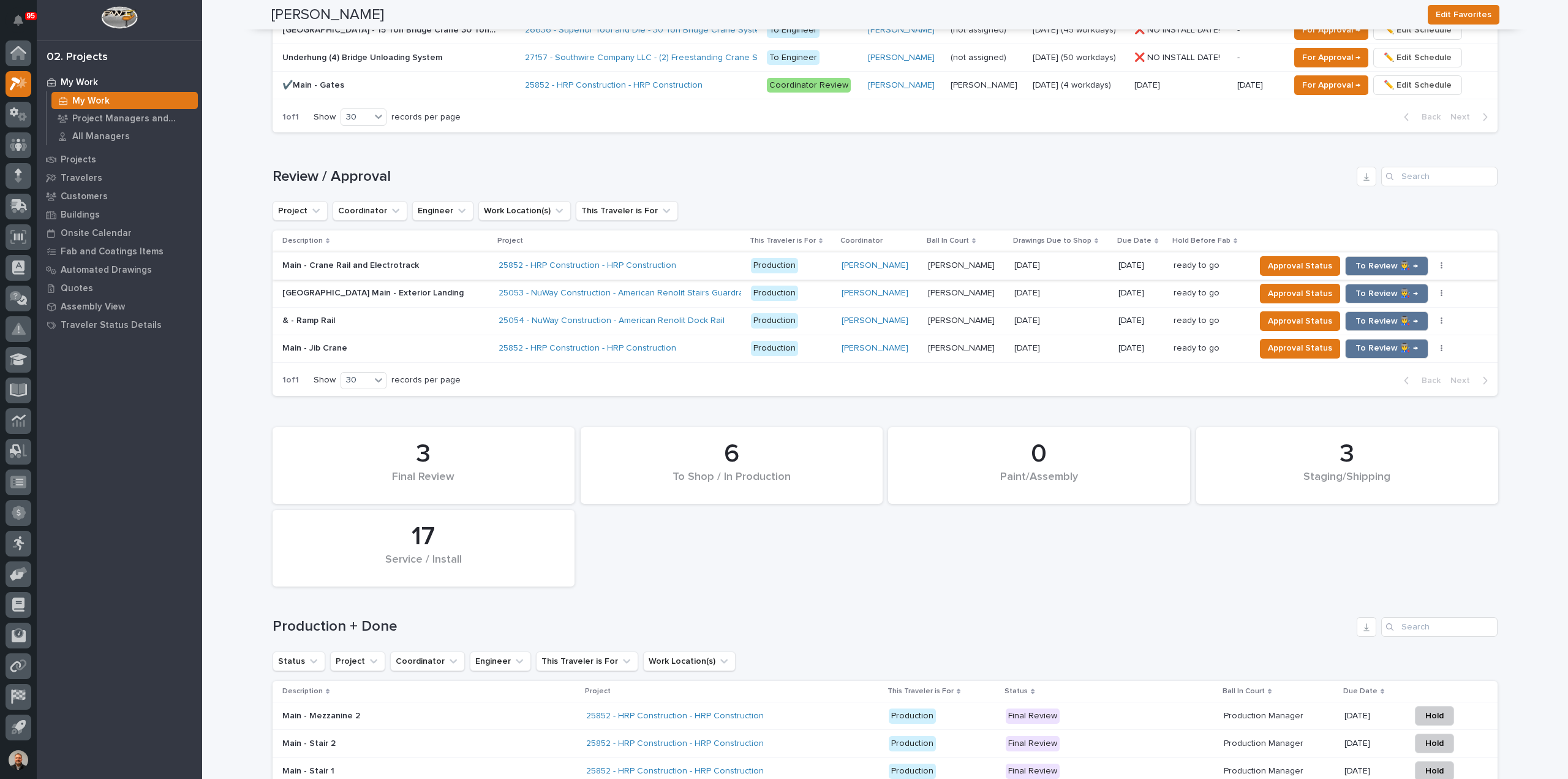
scroll to position [1103, 0]
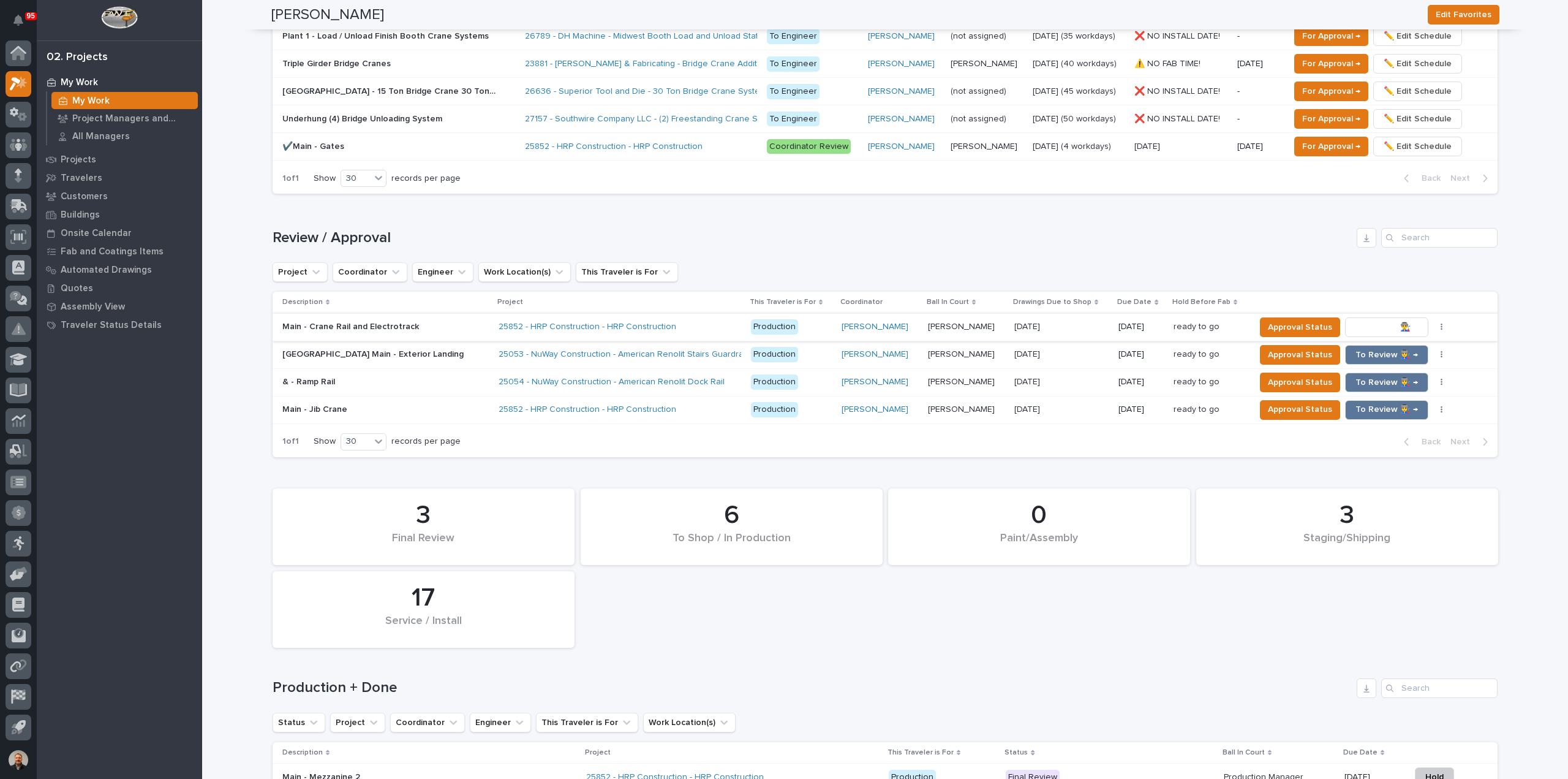
click at [1366, 322] on span "To Review 👨‍🏭 →" at bounding box center [1387, 327] width 63 height 14
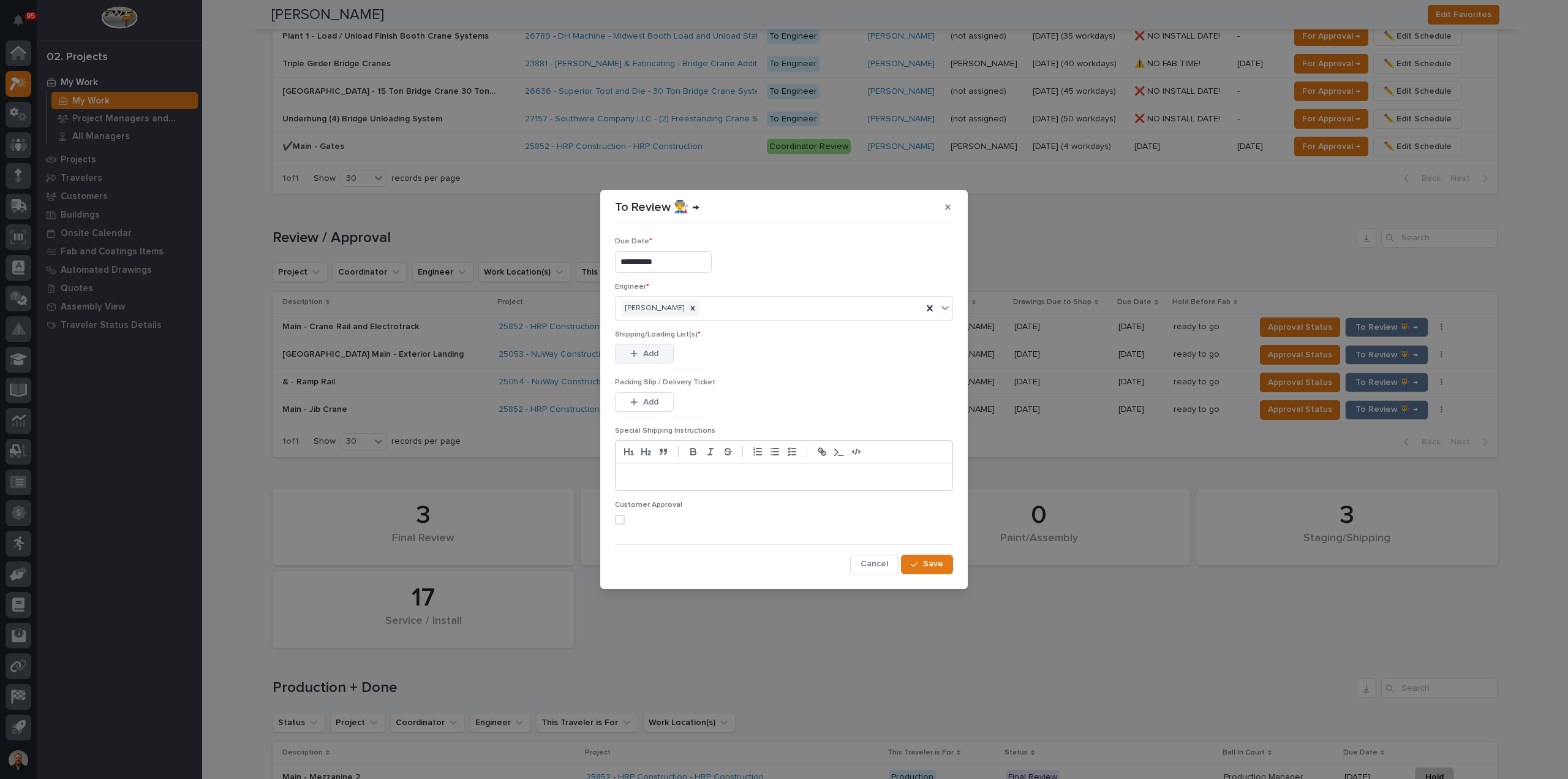
click at [650, 352] on span "Add" at bounding box center [650, 353] width 15 height 11
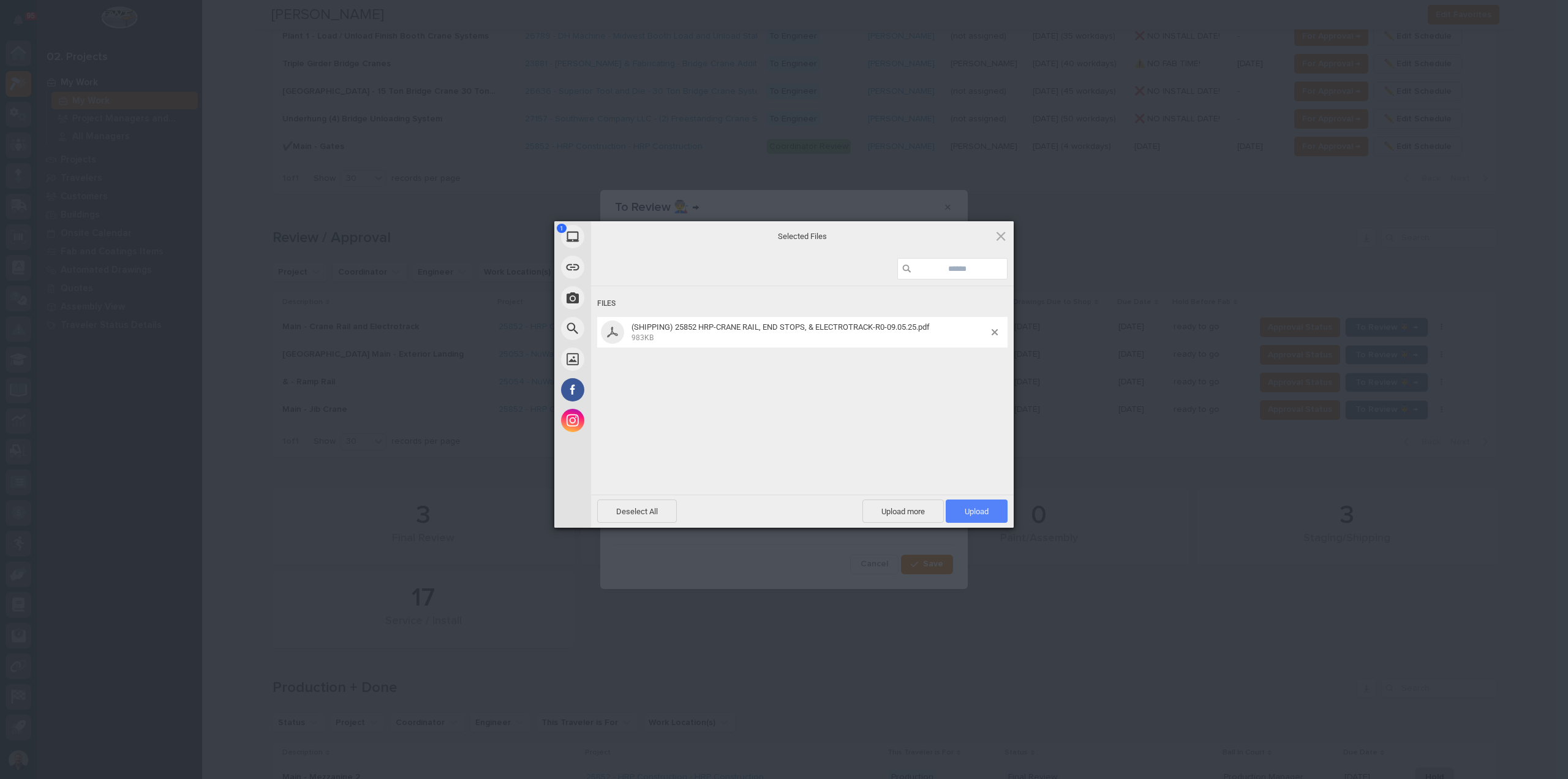
click at [975, 513] on span "Upload 1" at bounding box center [976, 511] width 24 height 9
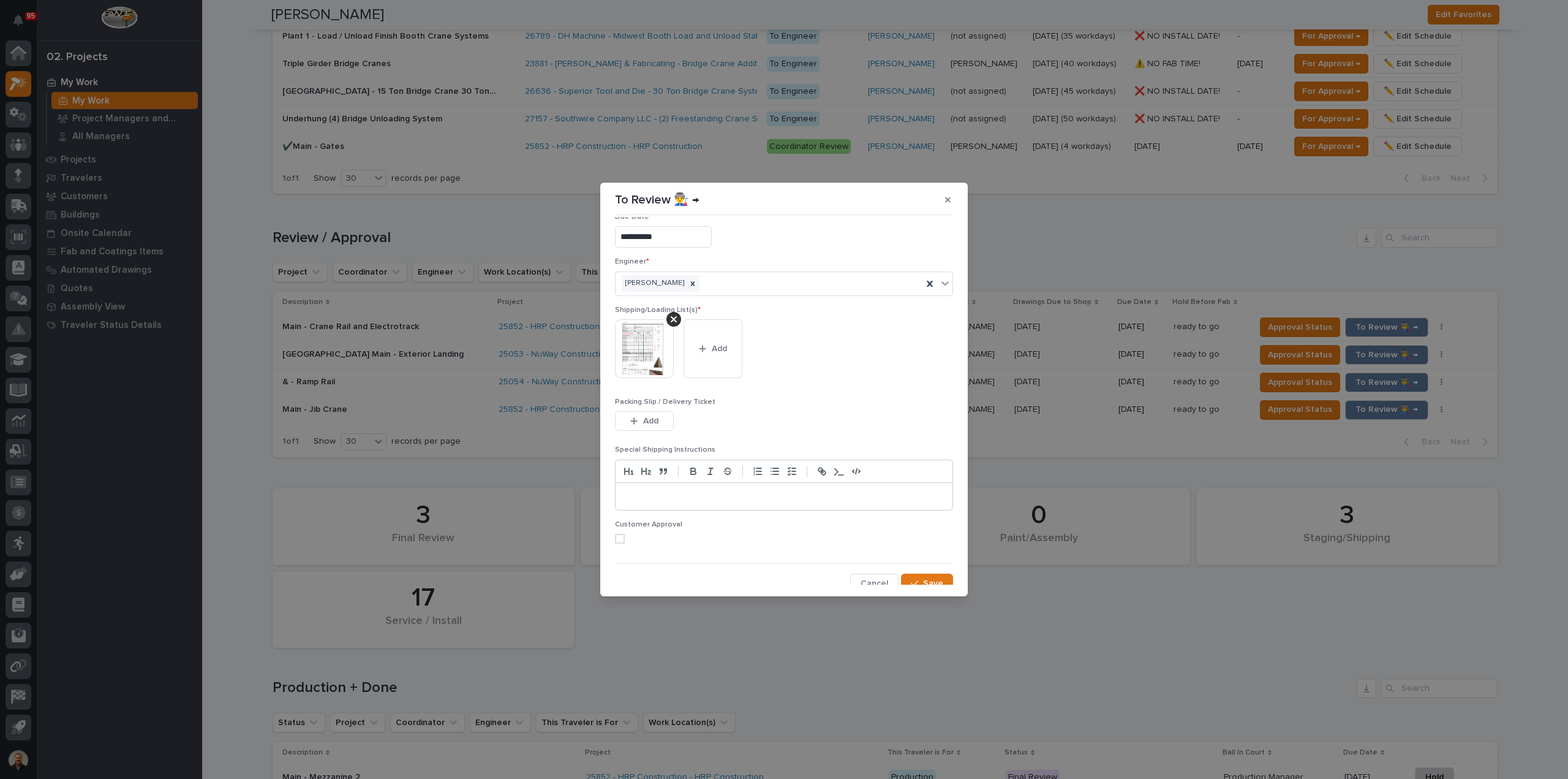
scroll to position [25, 0]
click at [924, 572] on span "Save" at bounding box center [933, 575] width 20 height 11
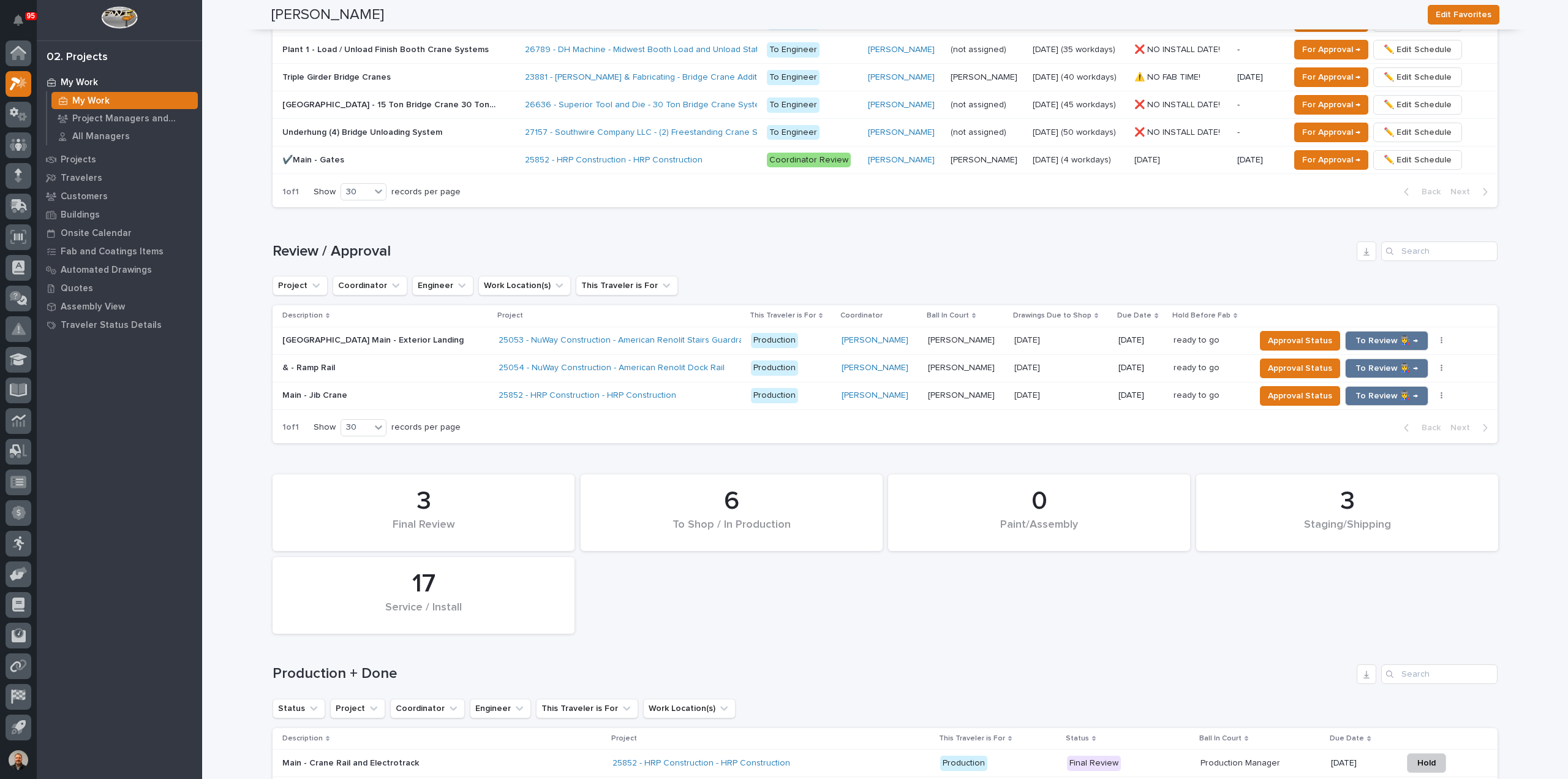
scroll to position [1087, 0]
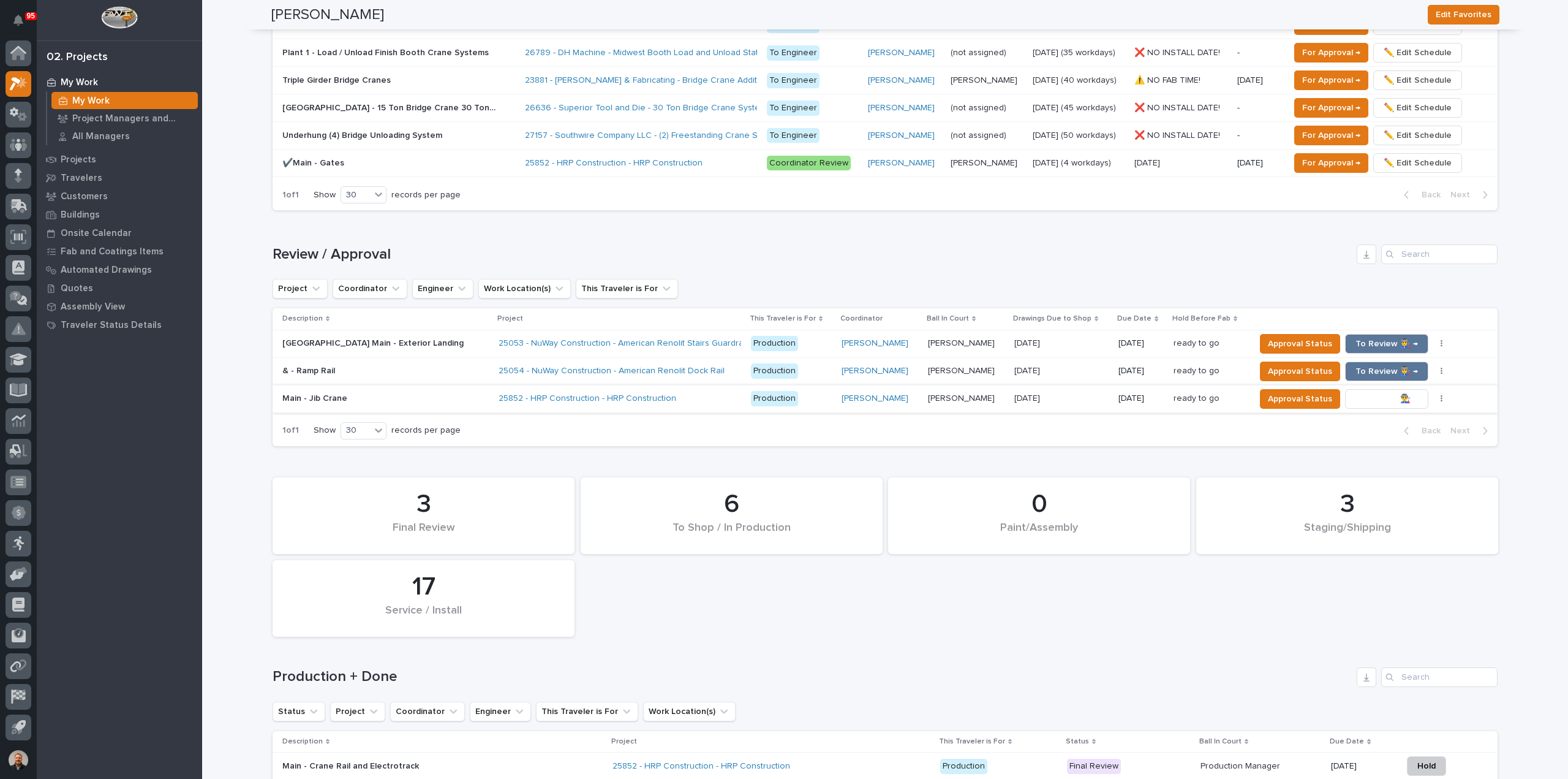
click at [1368, 396] on span "To Review 👨‍🏭 →" at bounding box center [1387, 399] width 63 height 14
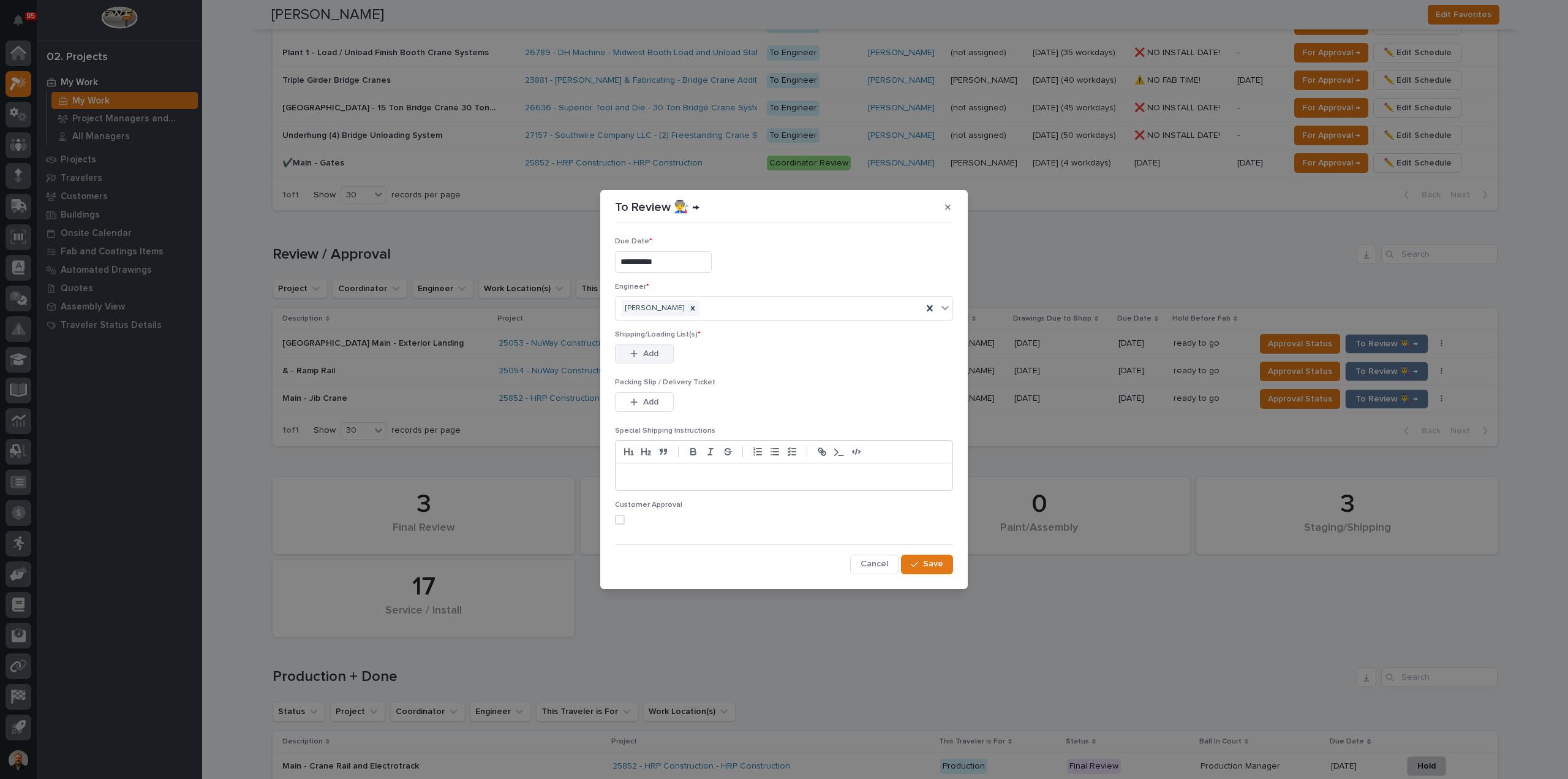
click at [646, 356] on span "Add" at bounding box center [650, 353] width 15 height 11
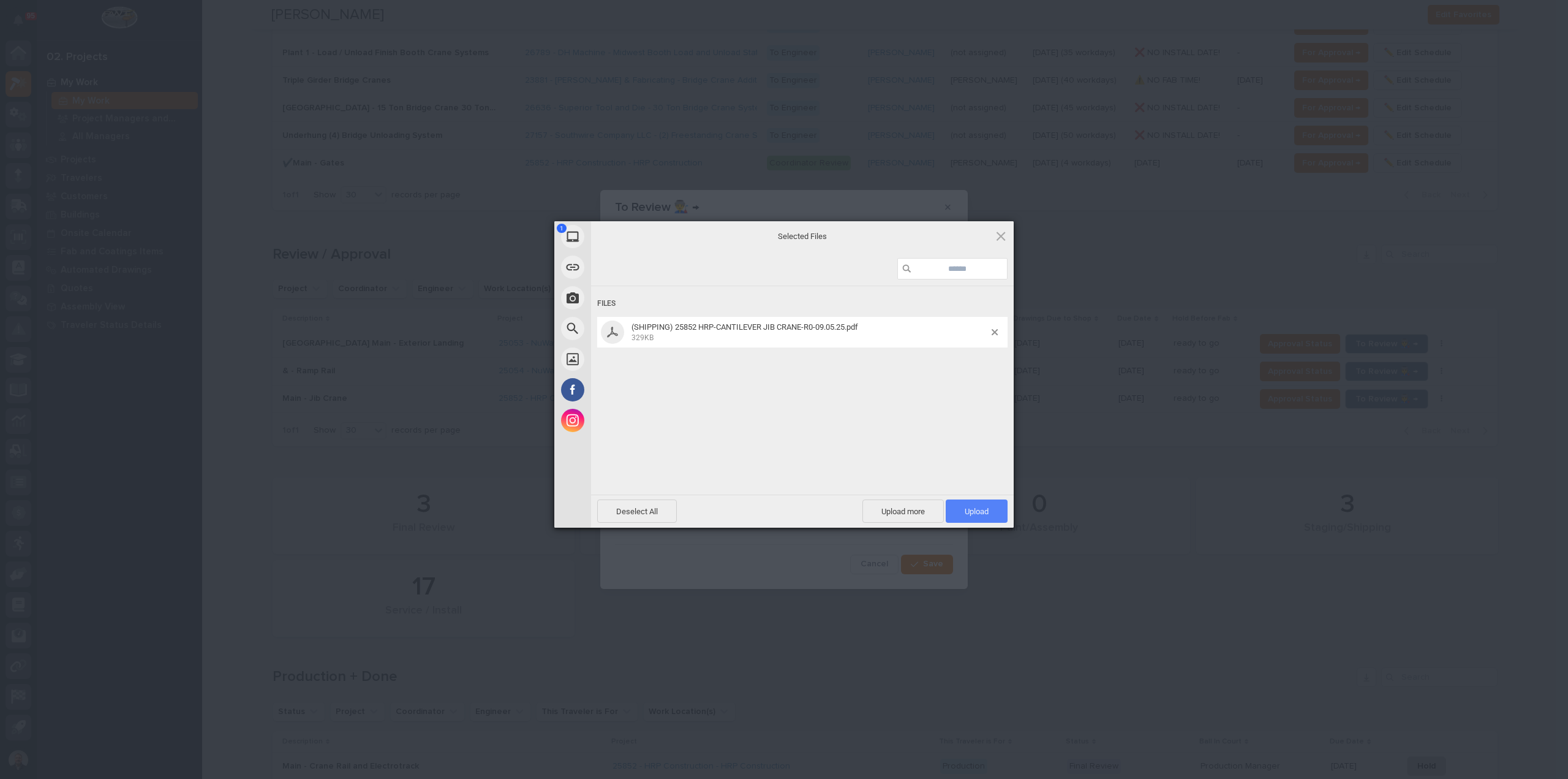
click at [982, 508] on span "Upload 1" at bounding box center [976, 511] width 24 height 9
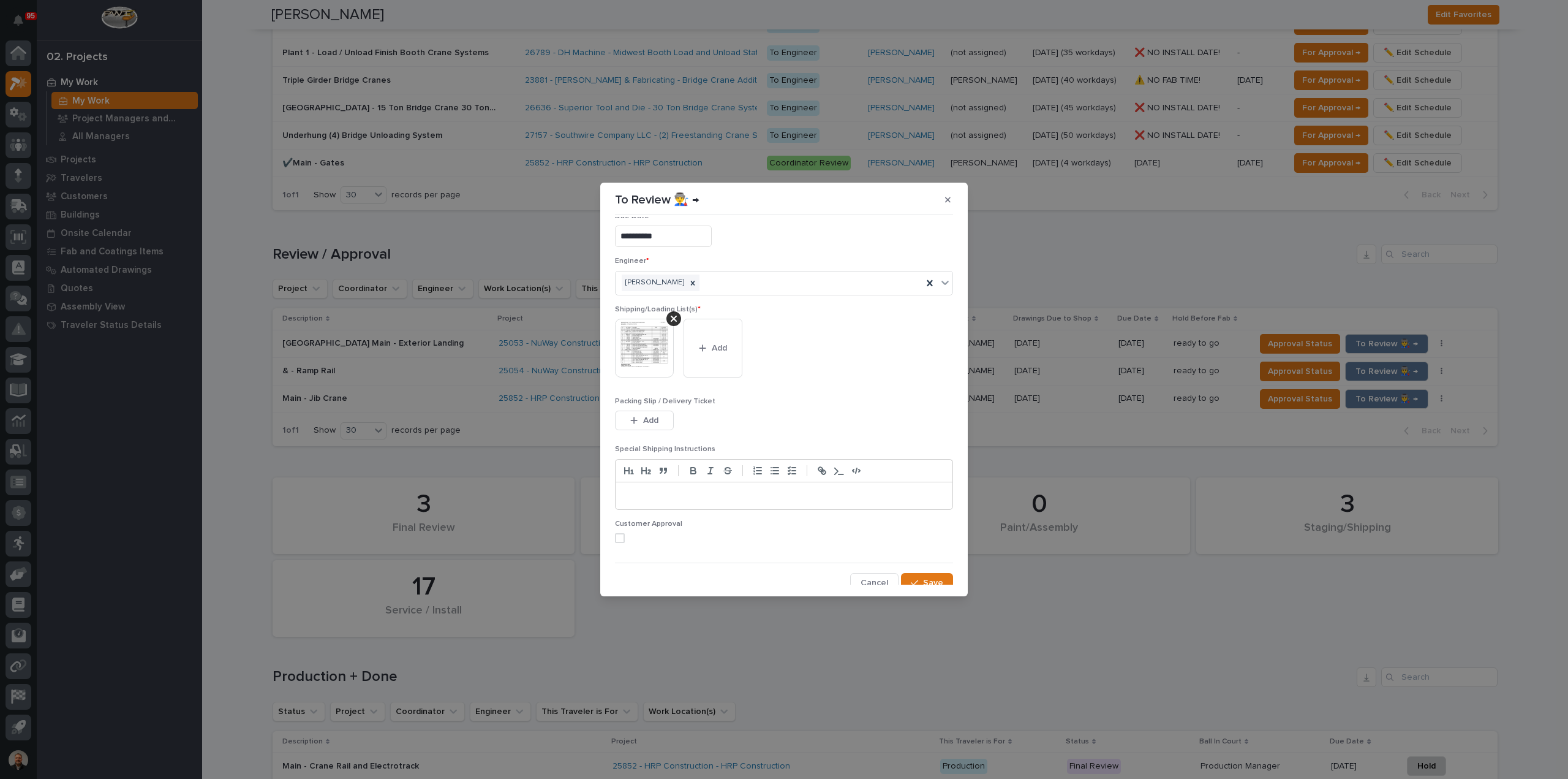
scroll to position [25, 0]
click at [924, 575] on span "Save" at bounding box center [933, 575] width 20 height 11
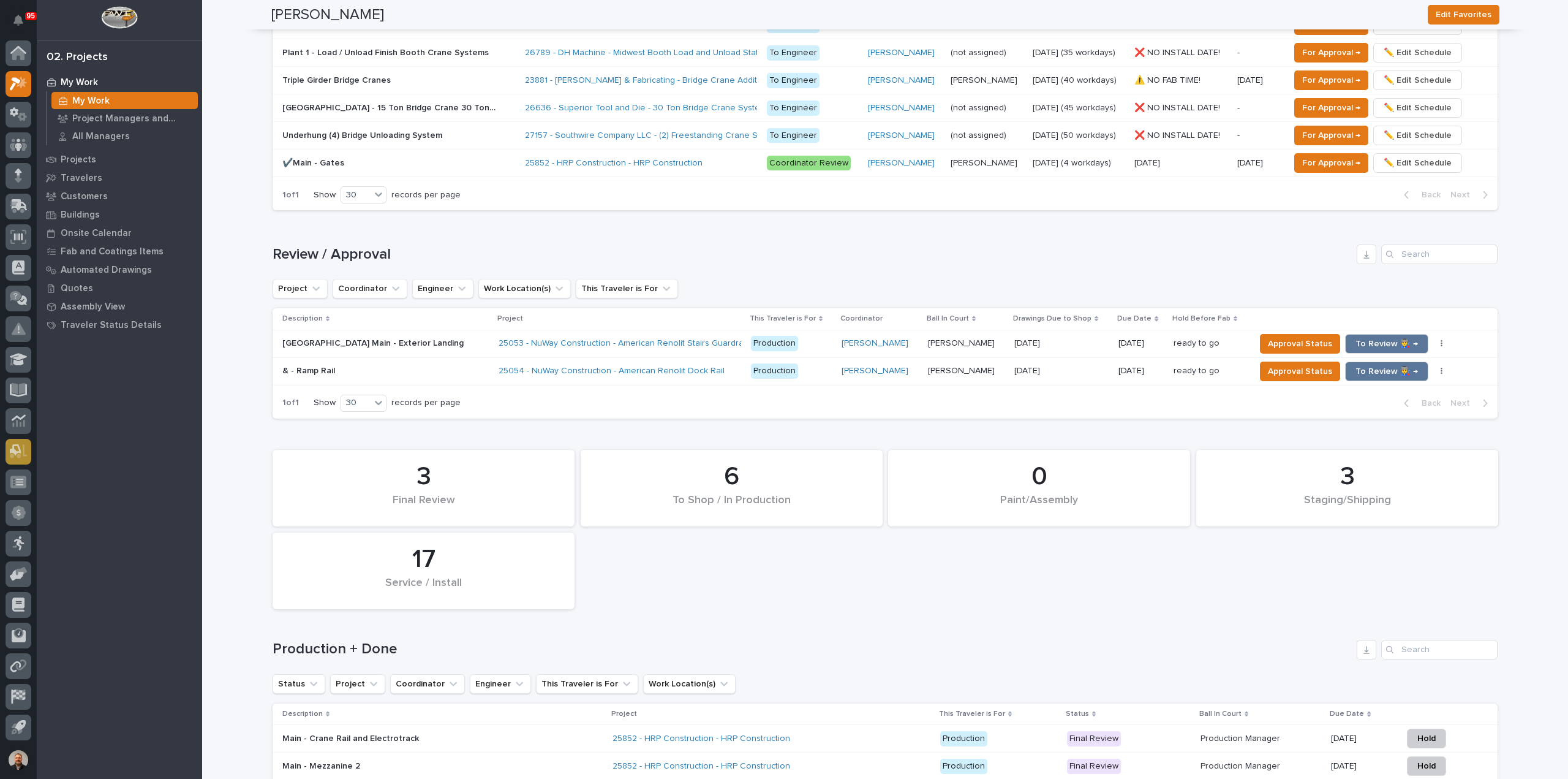
scroll to position [1073, 0]
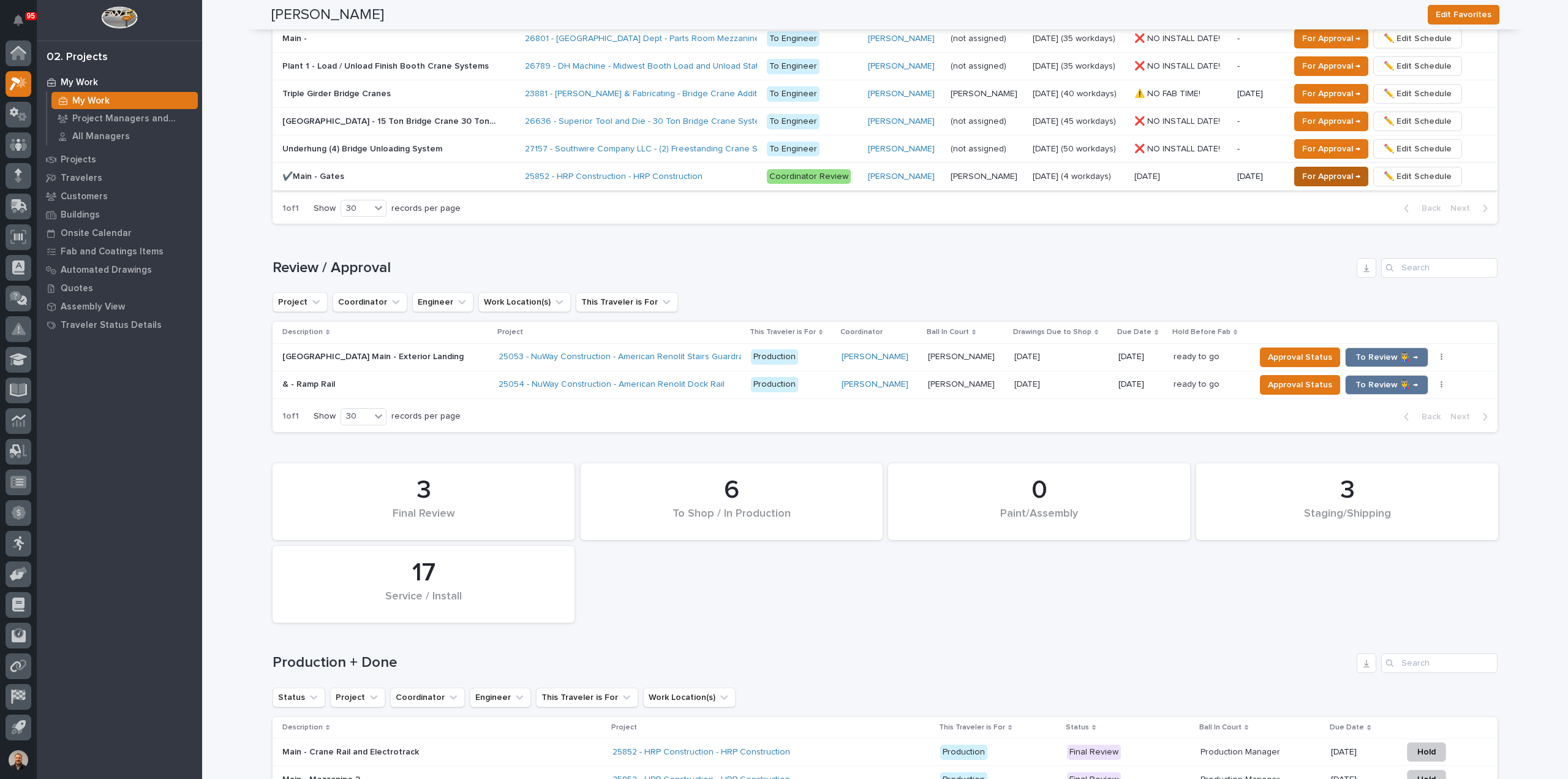
click at [1320, 169] on span "For Approval →" at bounding box center [1331, 176] width 58 height 14
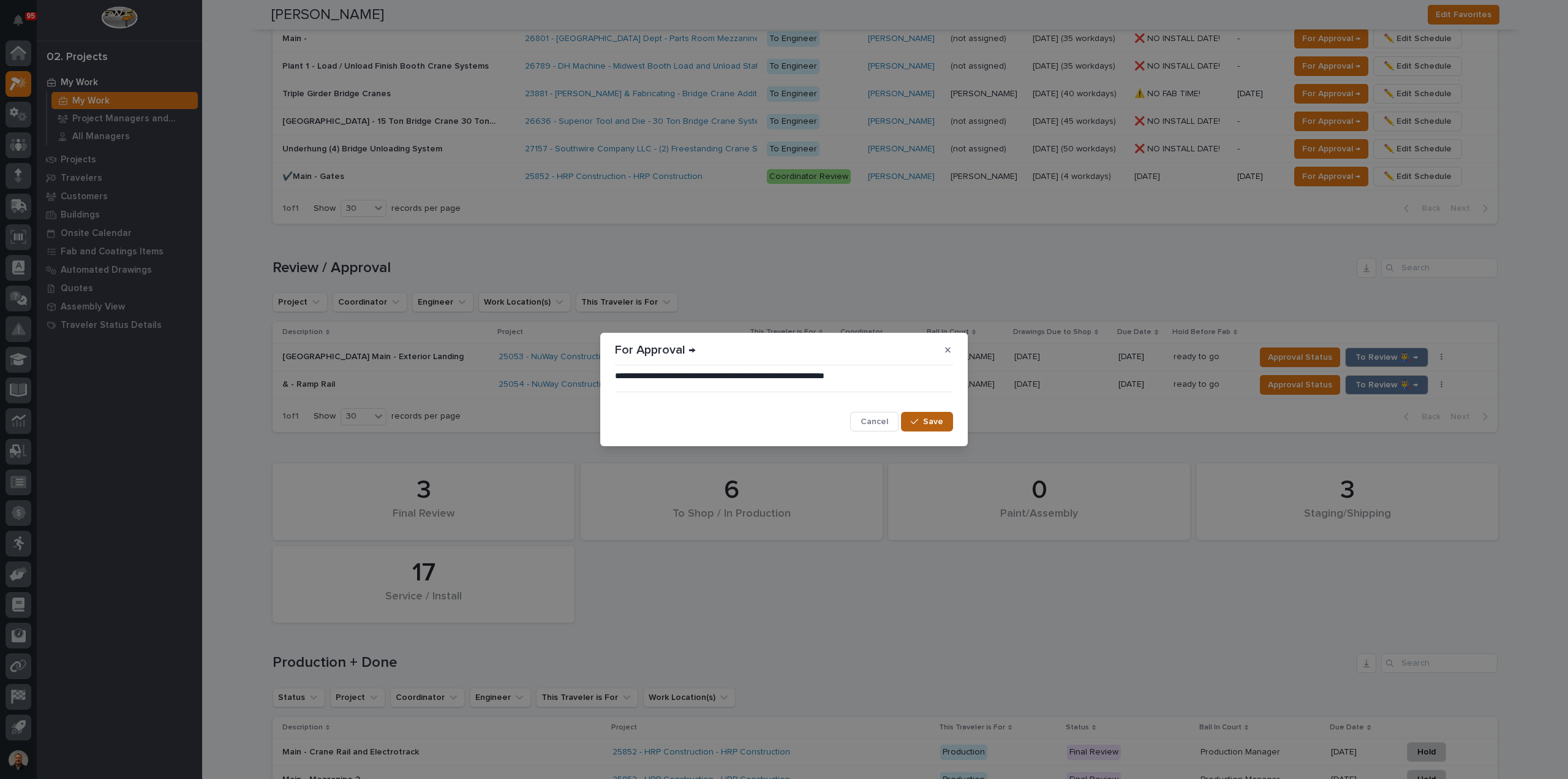
click at [929, 421] on span "Save" at bounding box center [933, 421] width 20 height 11
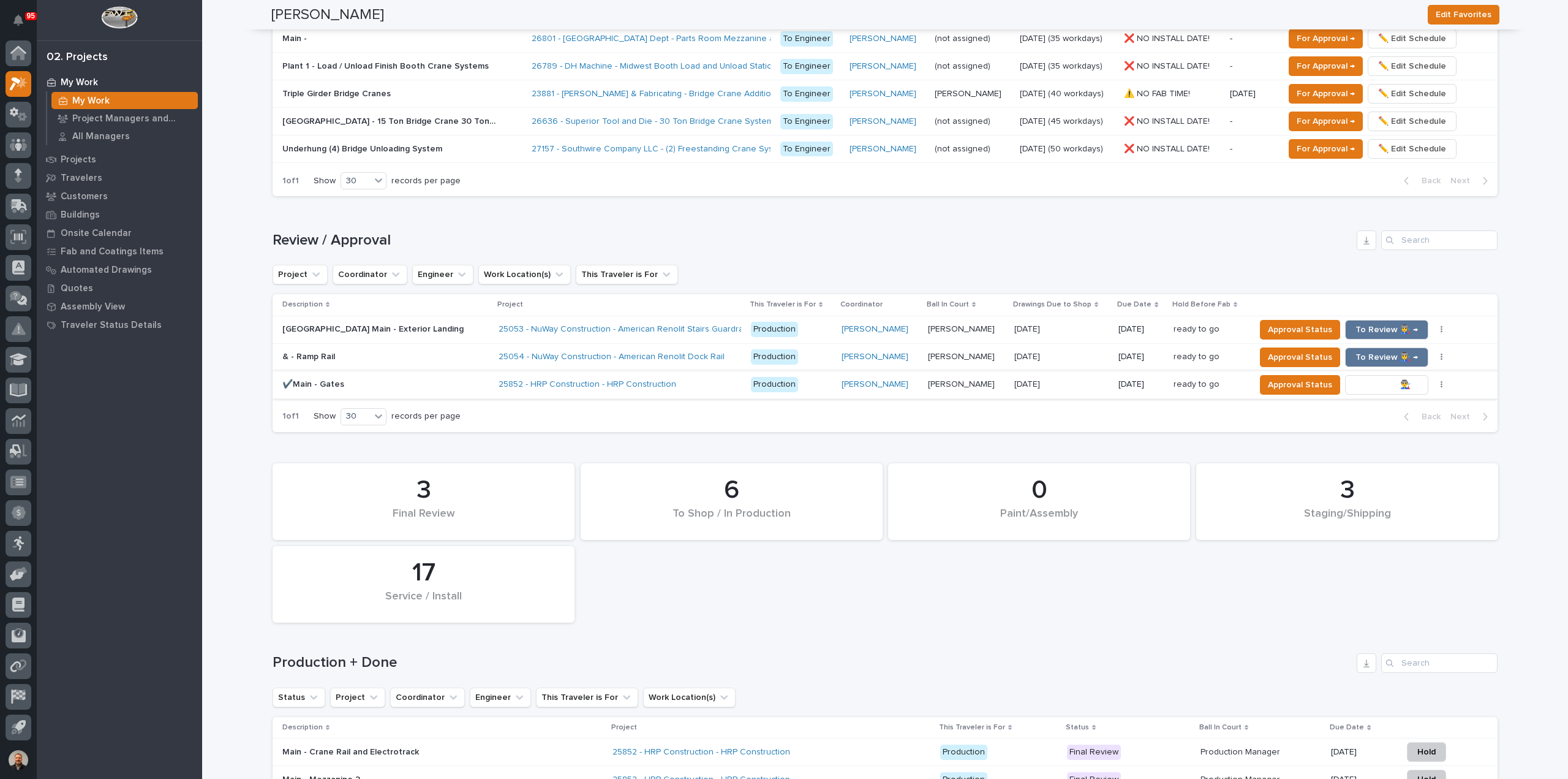
click at [1370, 381] on span "To Review 👨‍🏭 →" at bounding box center [1387, 385] width 63 height 14
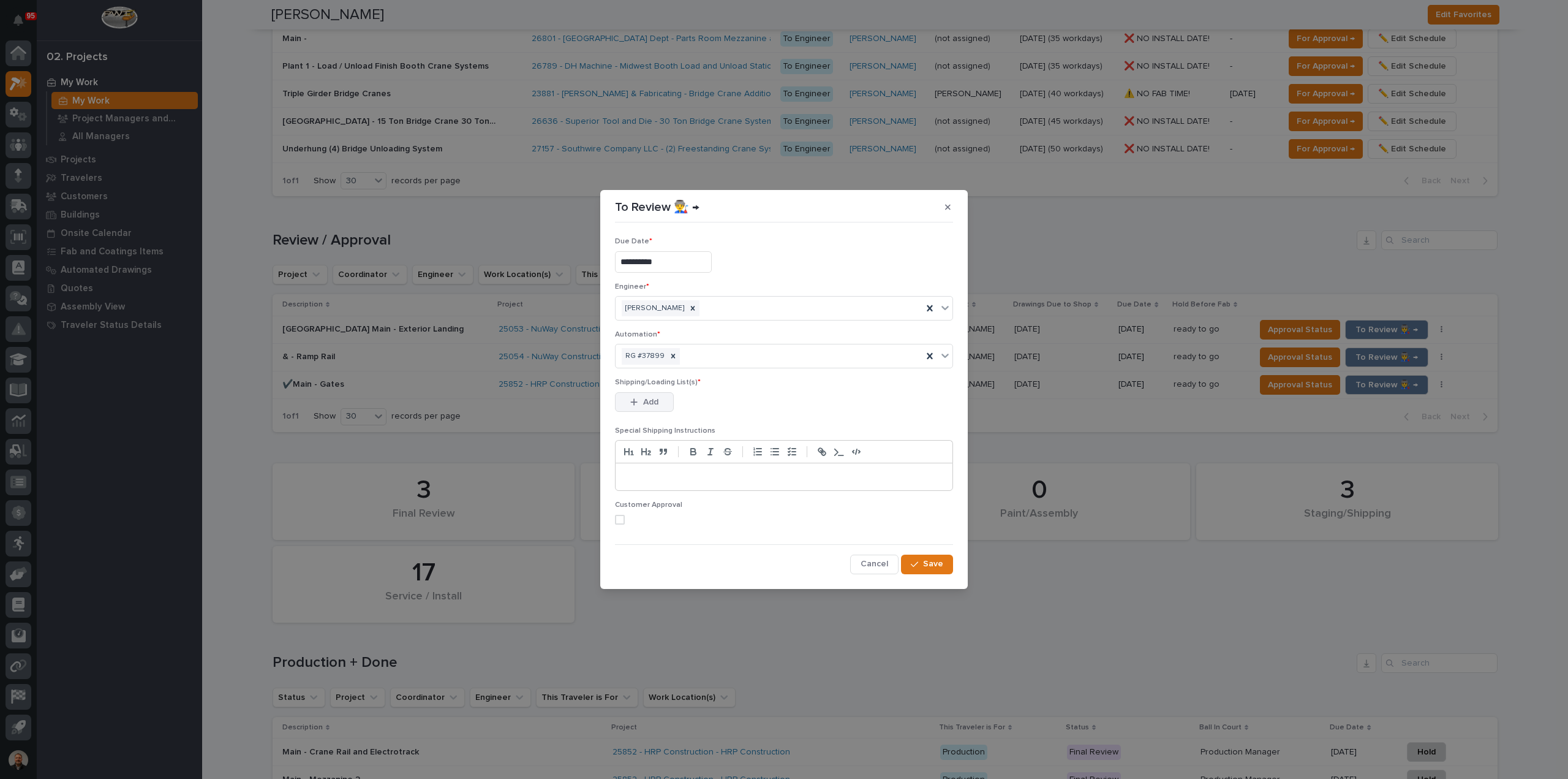
click at [649, 402] on span "Add" at bounding box center [650, 401] width 15 height 11
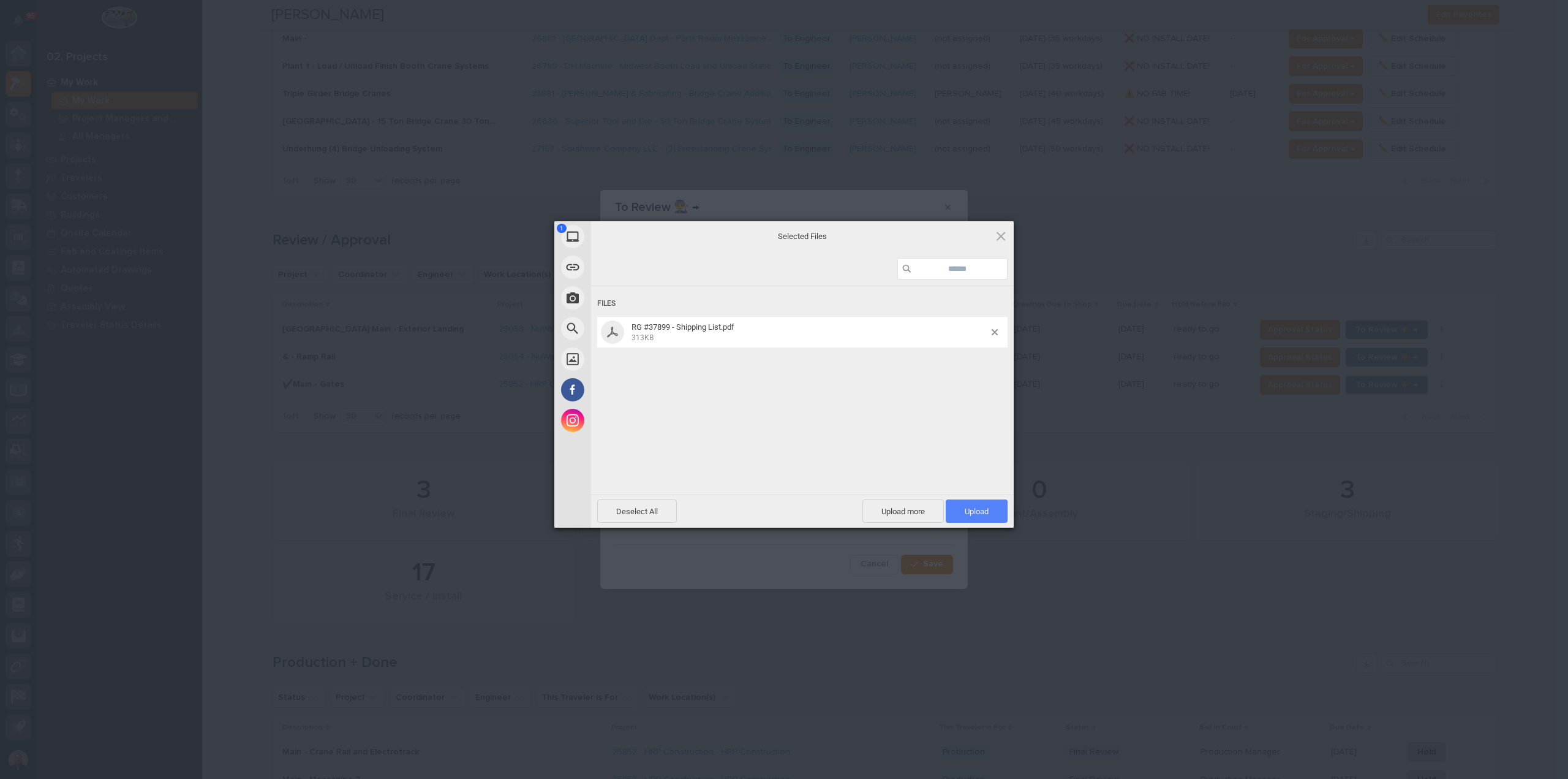
click at [973, 508] on span "Upload 1" at bounding box center [976, 511] width 24 height 9
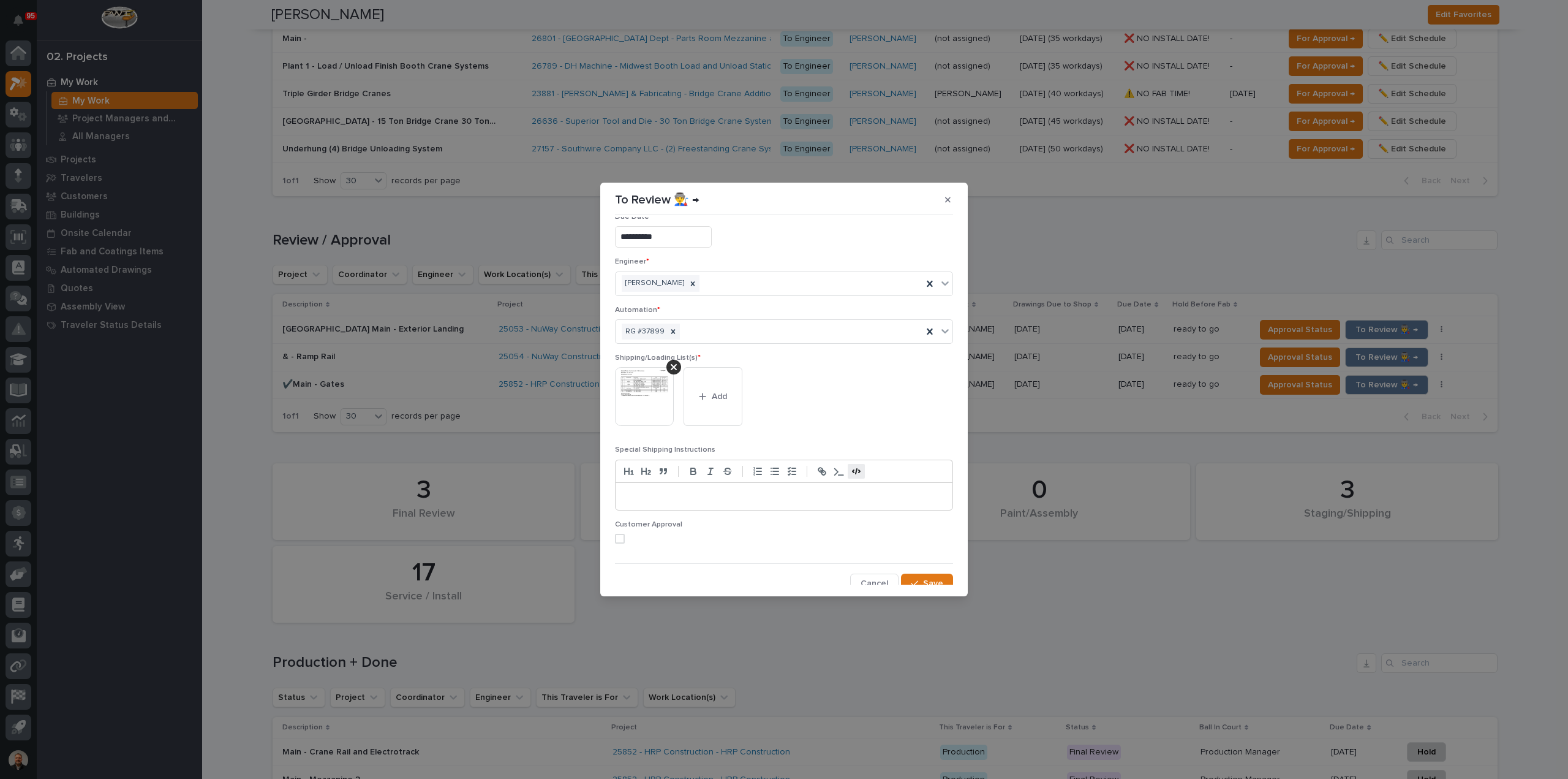
scroll to position [24, 0]
click at [923, 575] on span "Save" at bounding box center [933, 576] width 20 height 11
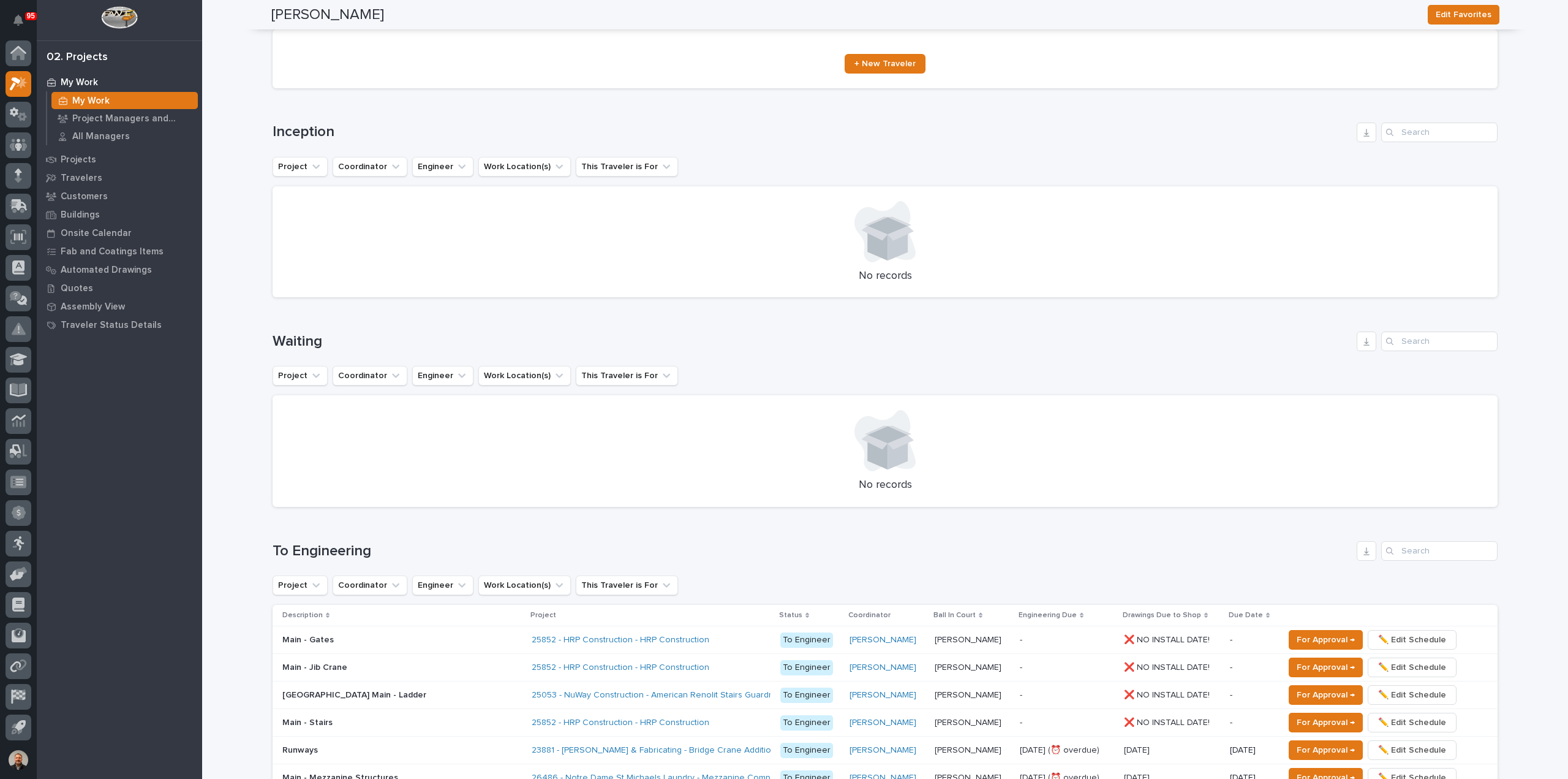
scroll to position [0, 0]
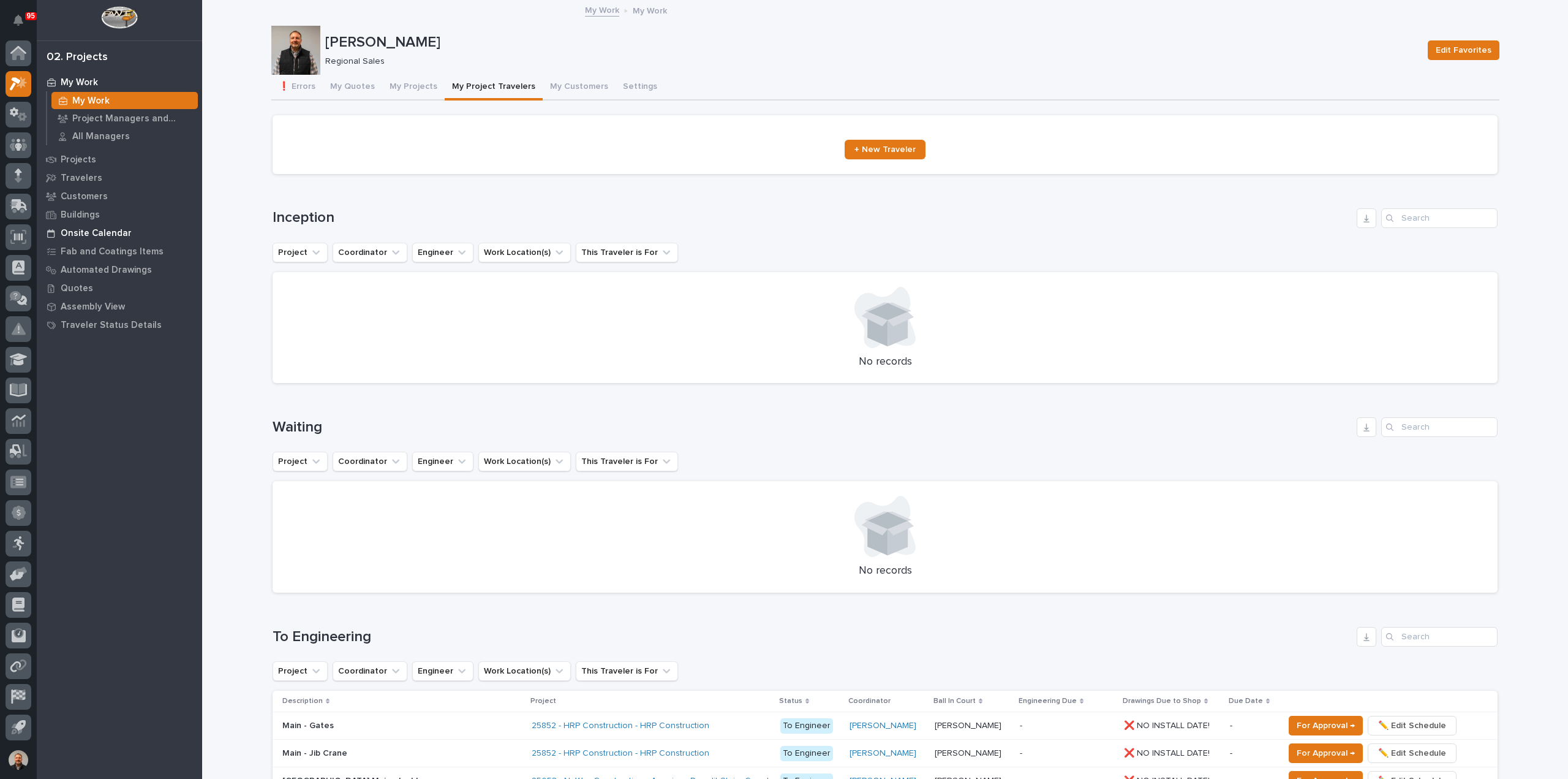
click at [95, 233] on p "Onsite Calendar" at bounding box center [96, 233] width 71 height 11
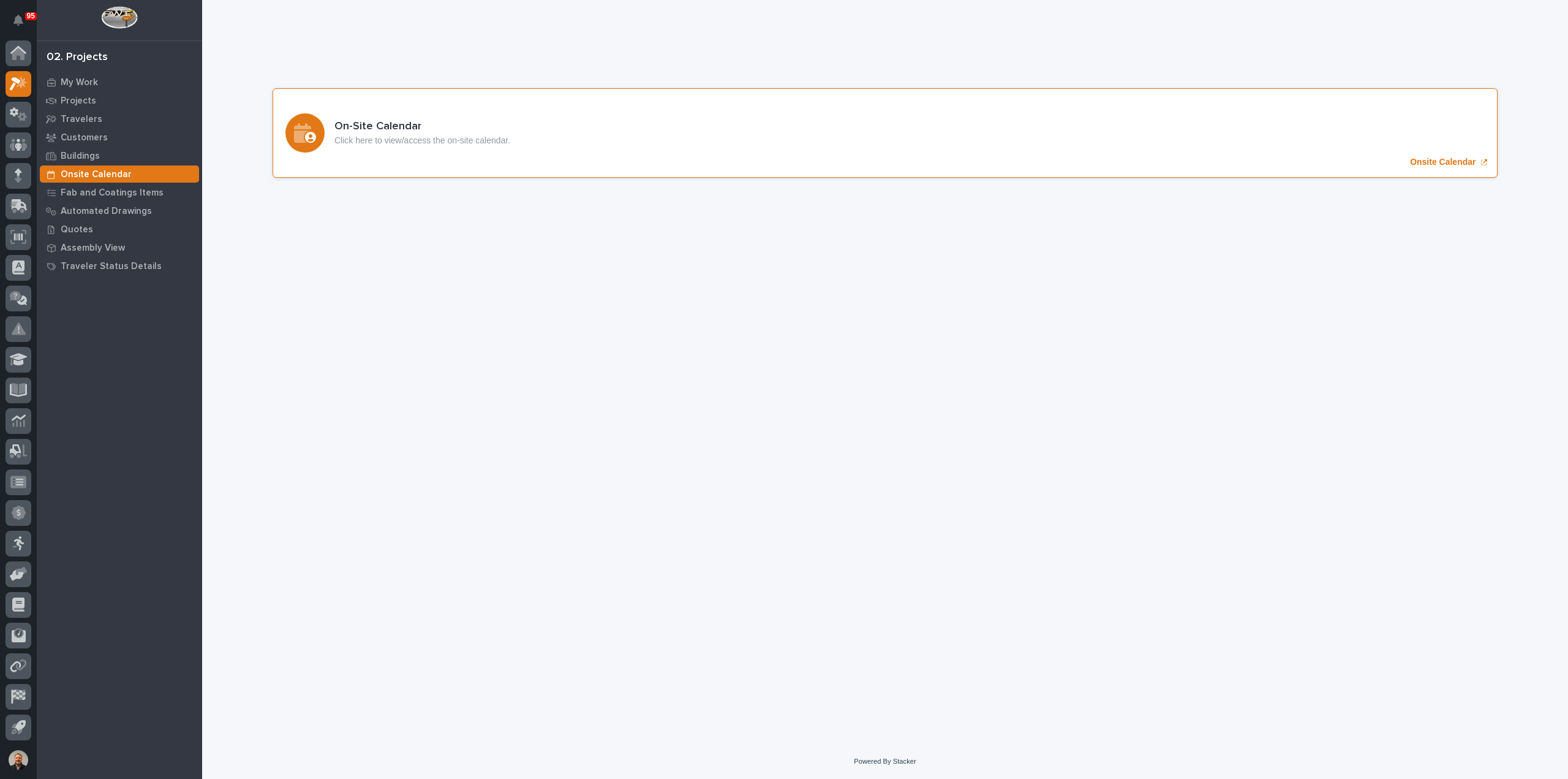
click at [1432, 161] on p "Onsite Calendar" at bounding box center [1442, 162] width 66 height 10
click at [75, 83] on p "My Work" at bounding box center [79, 82] width 38 height 11
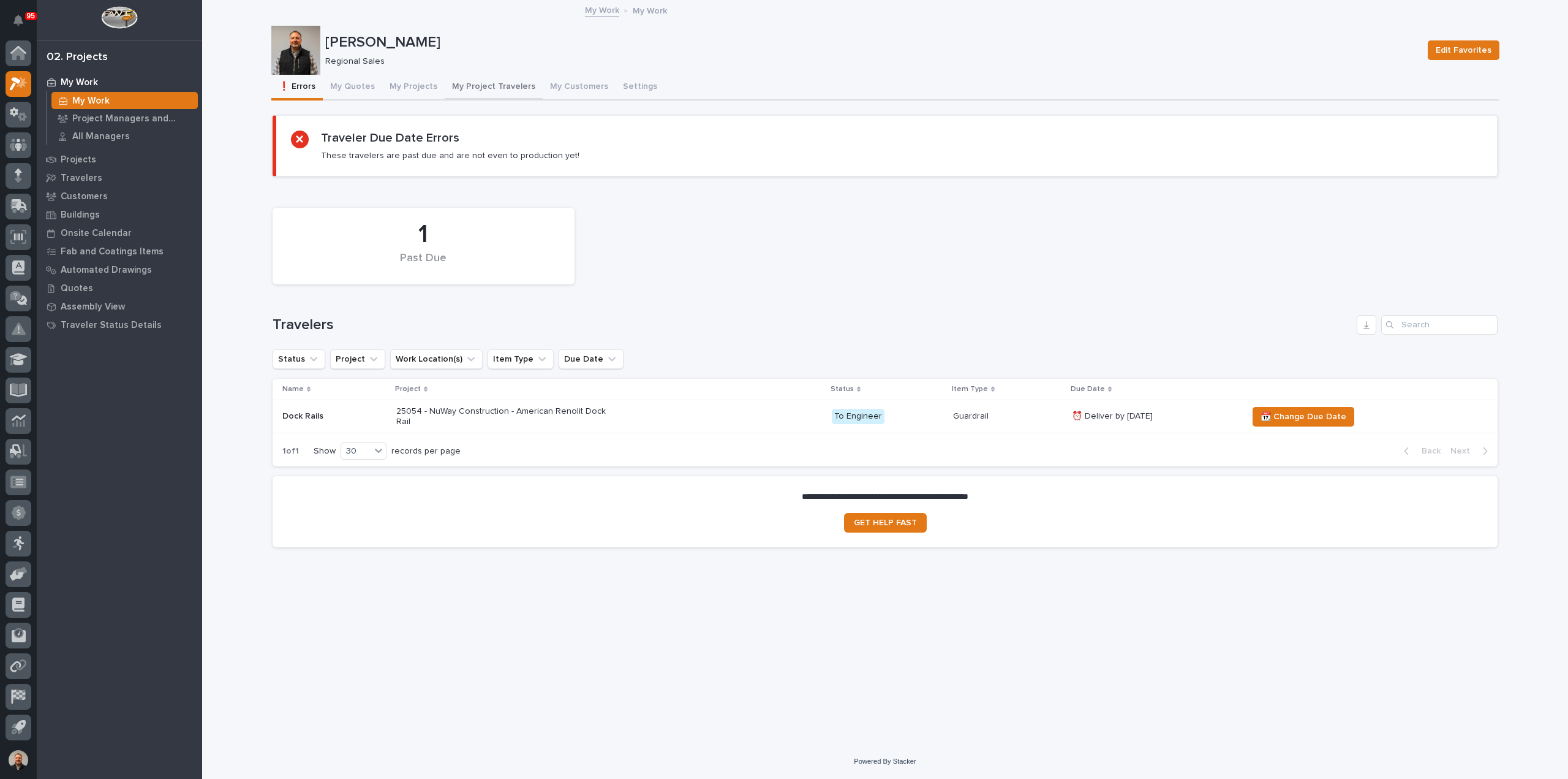
click at [481, 85] on button "My Project Travelers" at bounding box center [494, 88] width 98 height 26
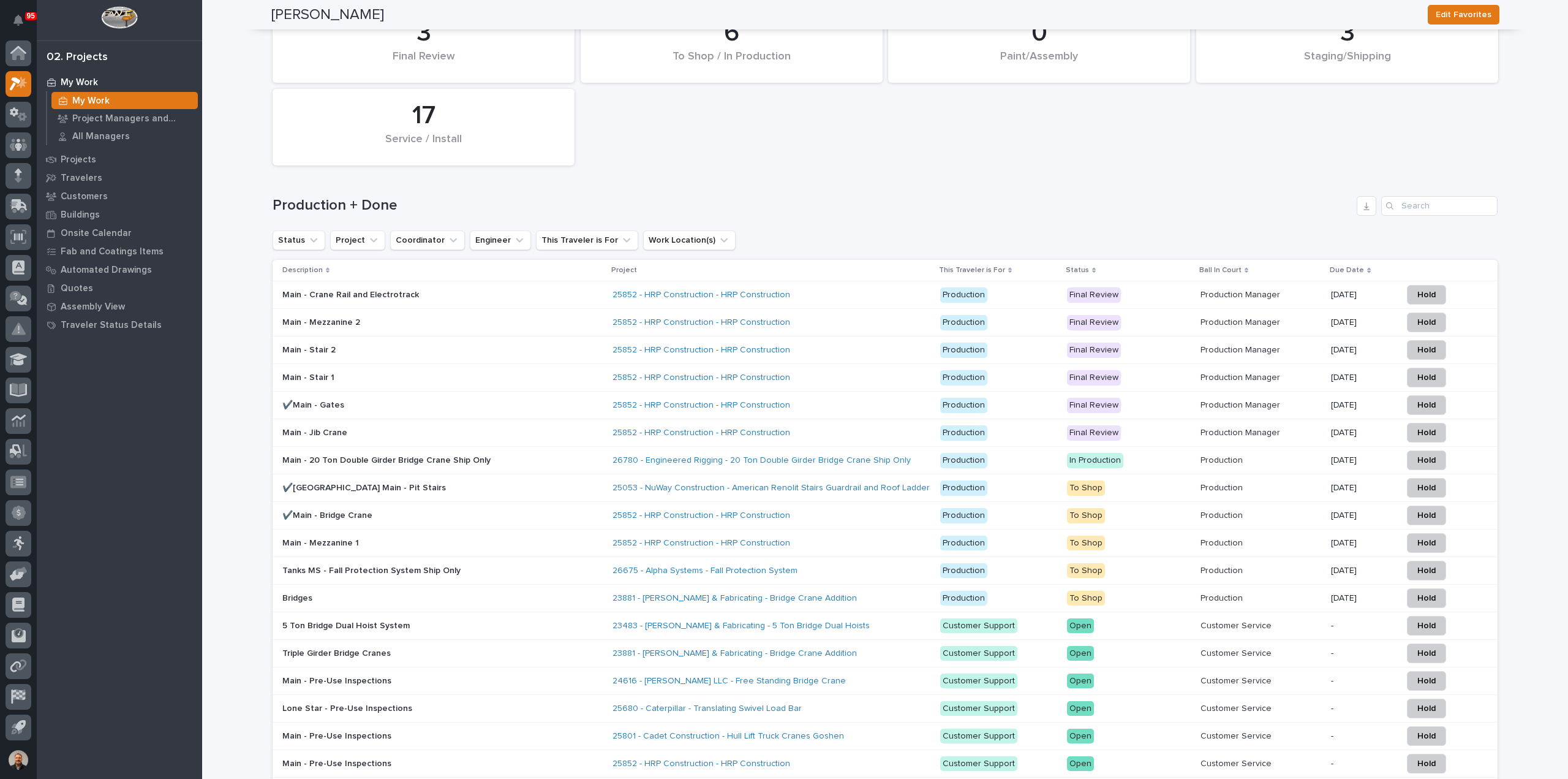
scroll to position [1532, 0]
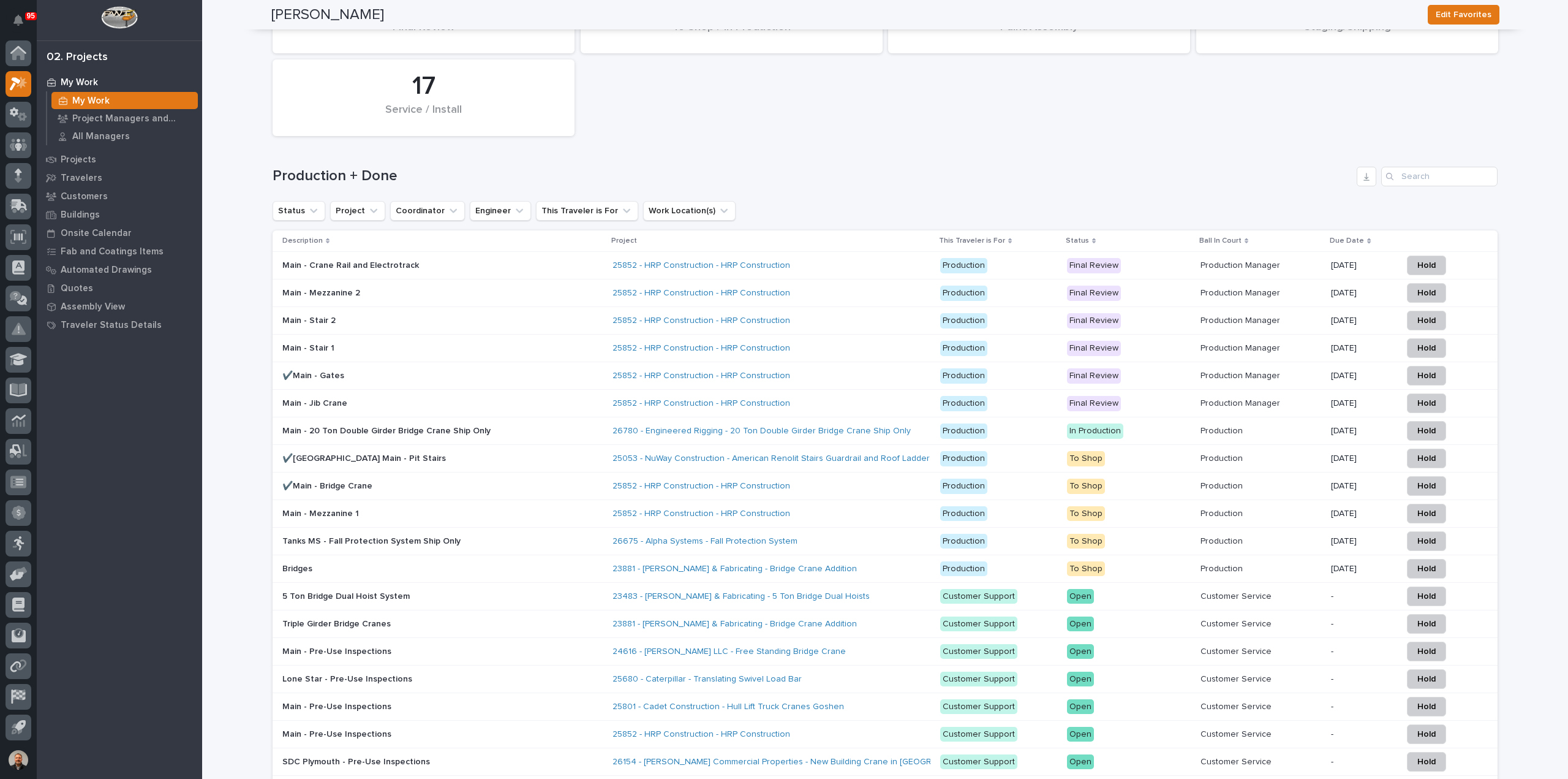
click at [315, 317] on p "Main - Stair 2" at bounding box center [389, 321] width 214 height 10
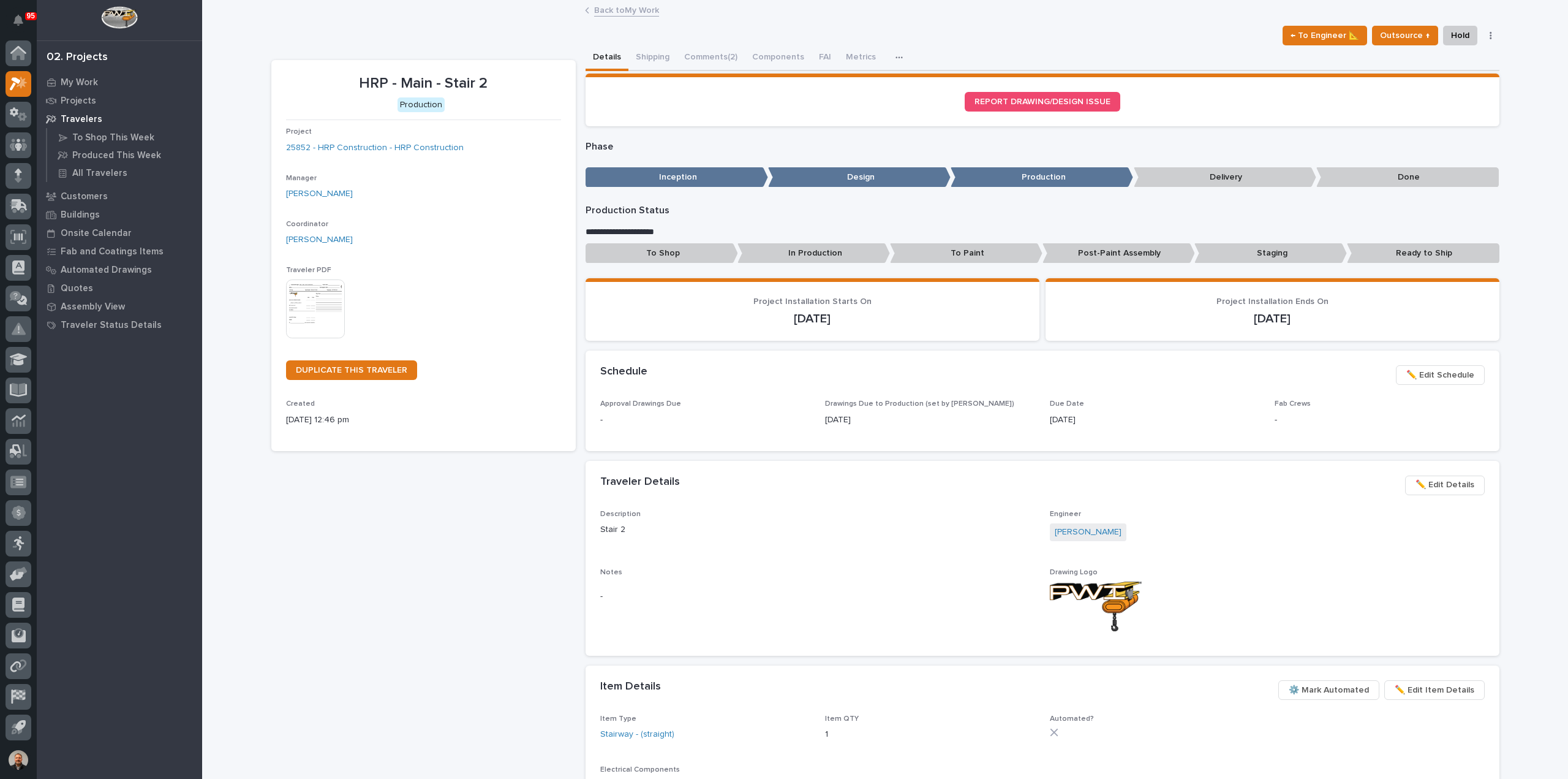
click at [1445, 371] on span "✏️ Edit Schedule" at bounding box center [1440, 375] width 68 height 14
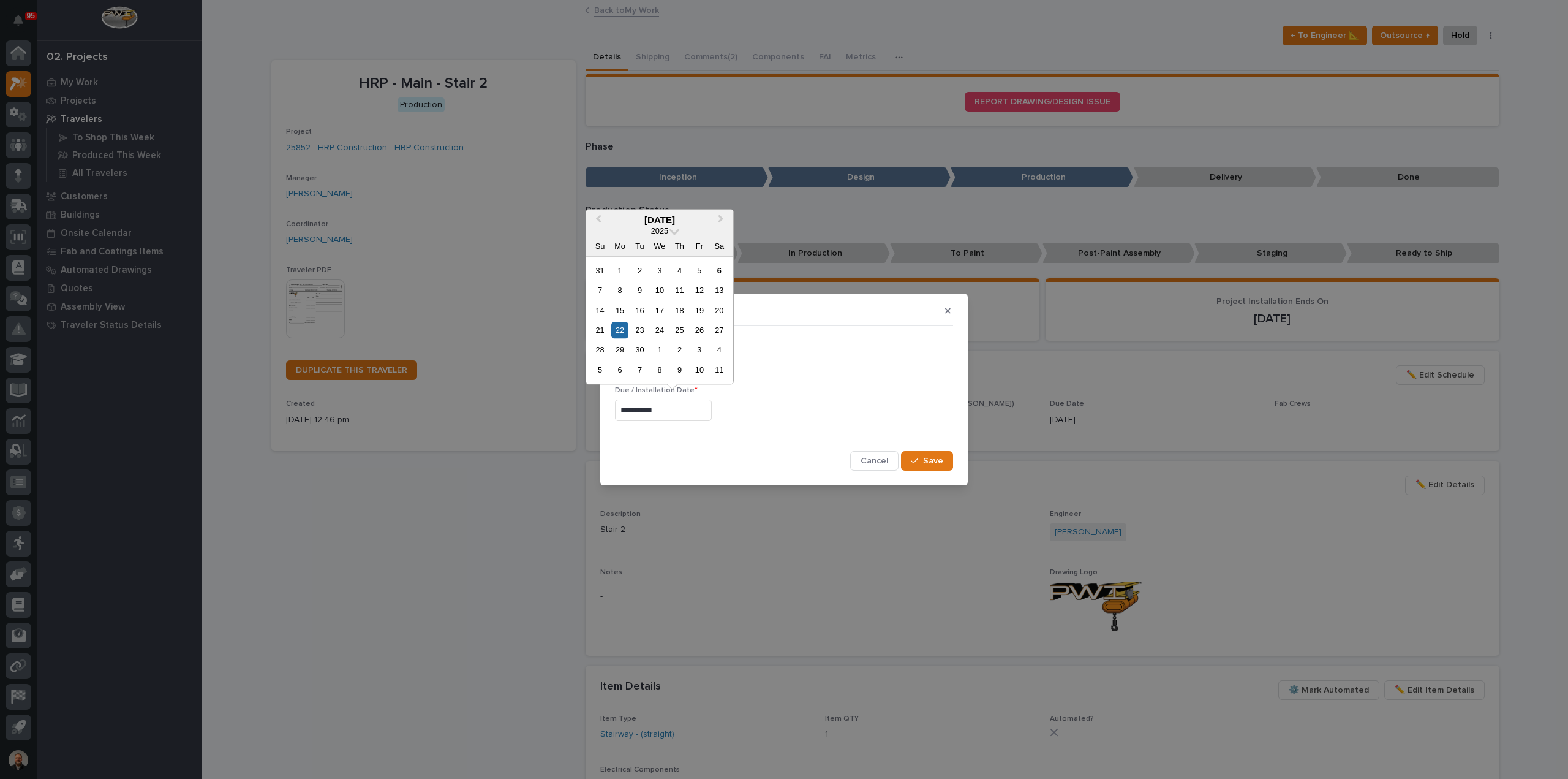
click at [665, 410] on input "**********" at bounding box center [663, 410] width 97 height 22
click at [622, 370] on div "6" at bounding box center [619, 370] width 17 height 17
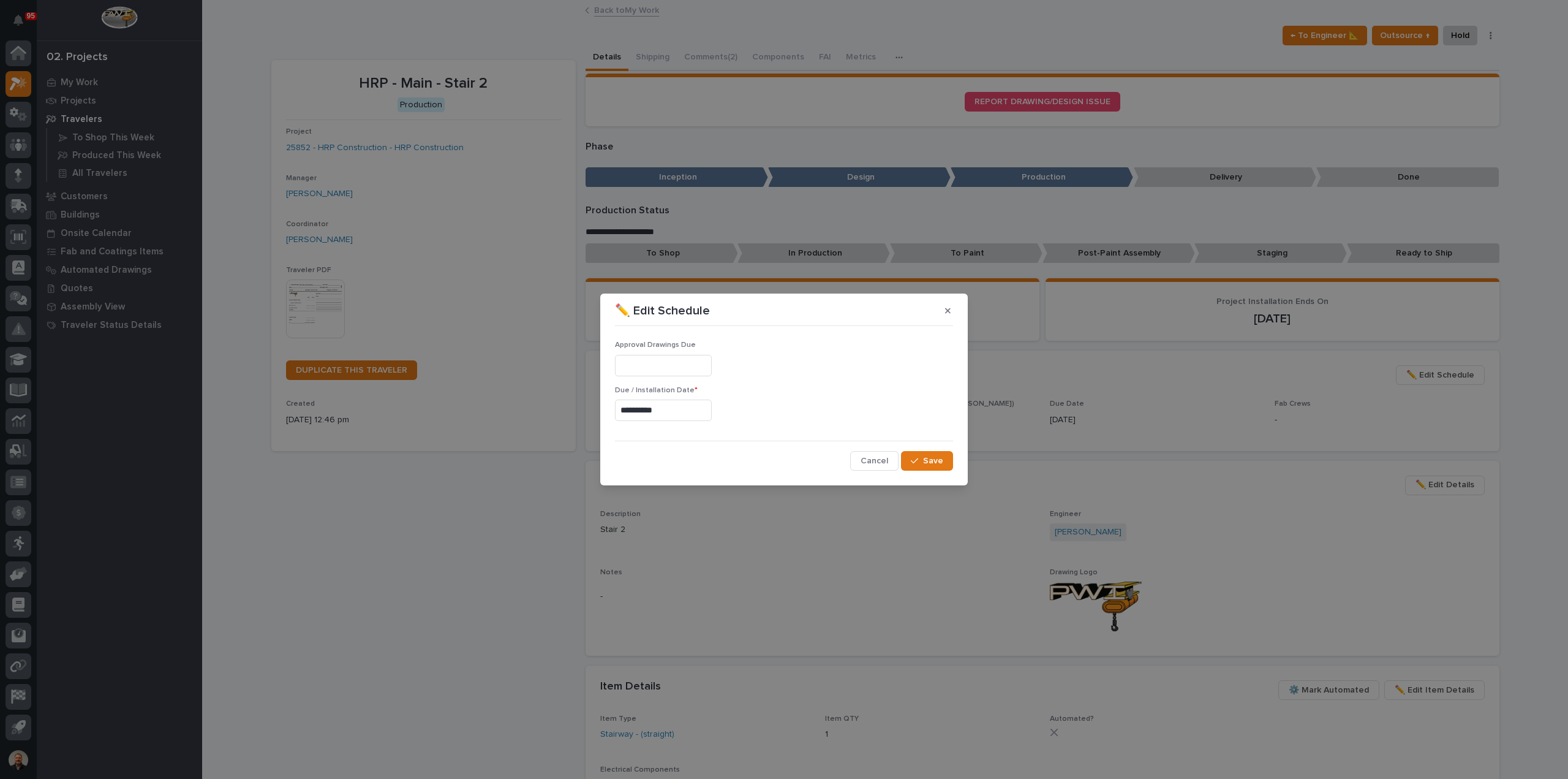
type input "**********"
click at [934, 456] on span "Save" at bounding box center [933, 461] width 20 height 11
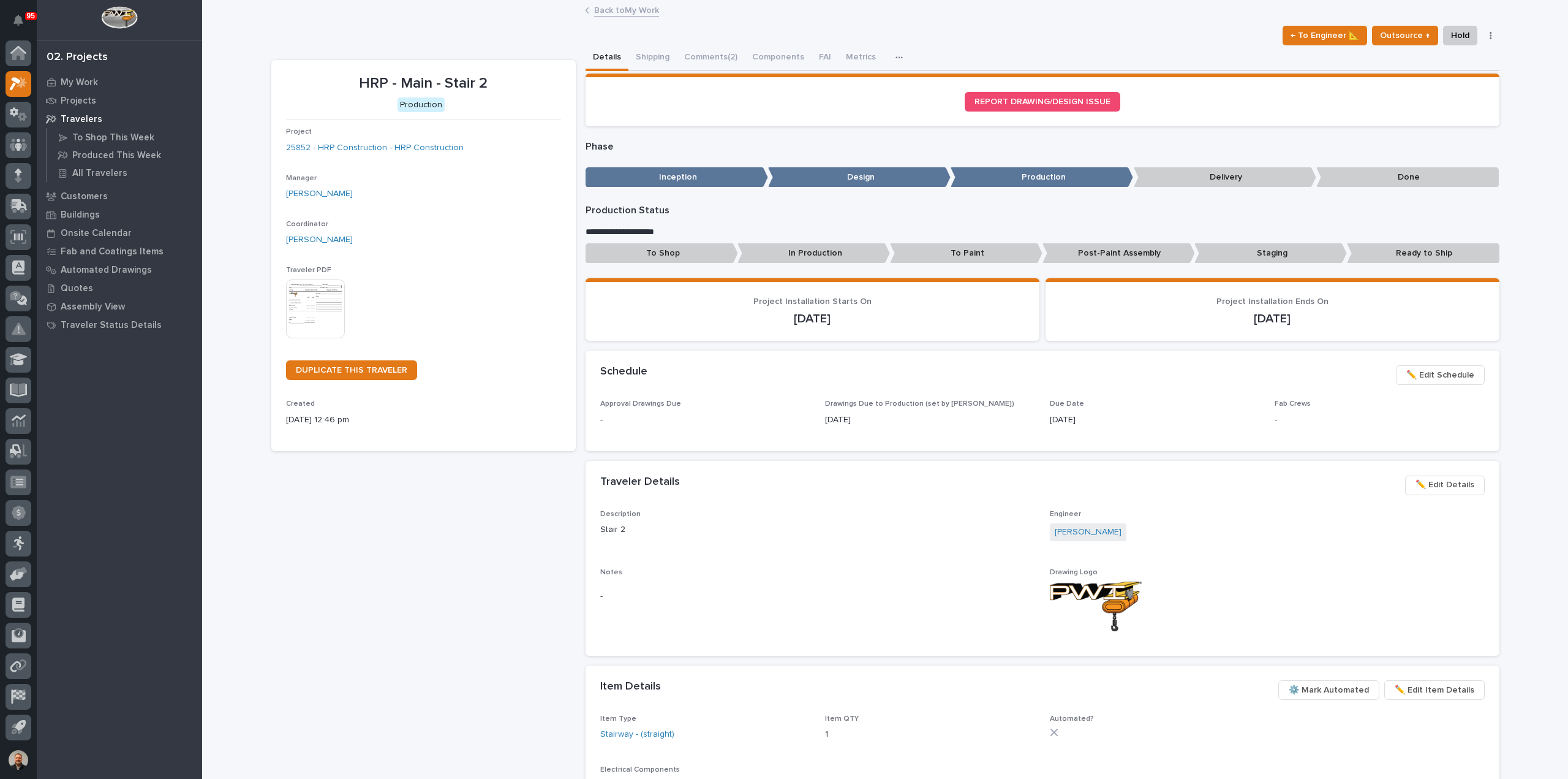
click at [626, 12] on link "Back to My Work" at bounding box center [626, 9] width 65 height 14
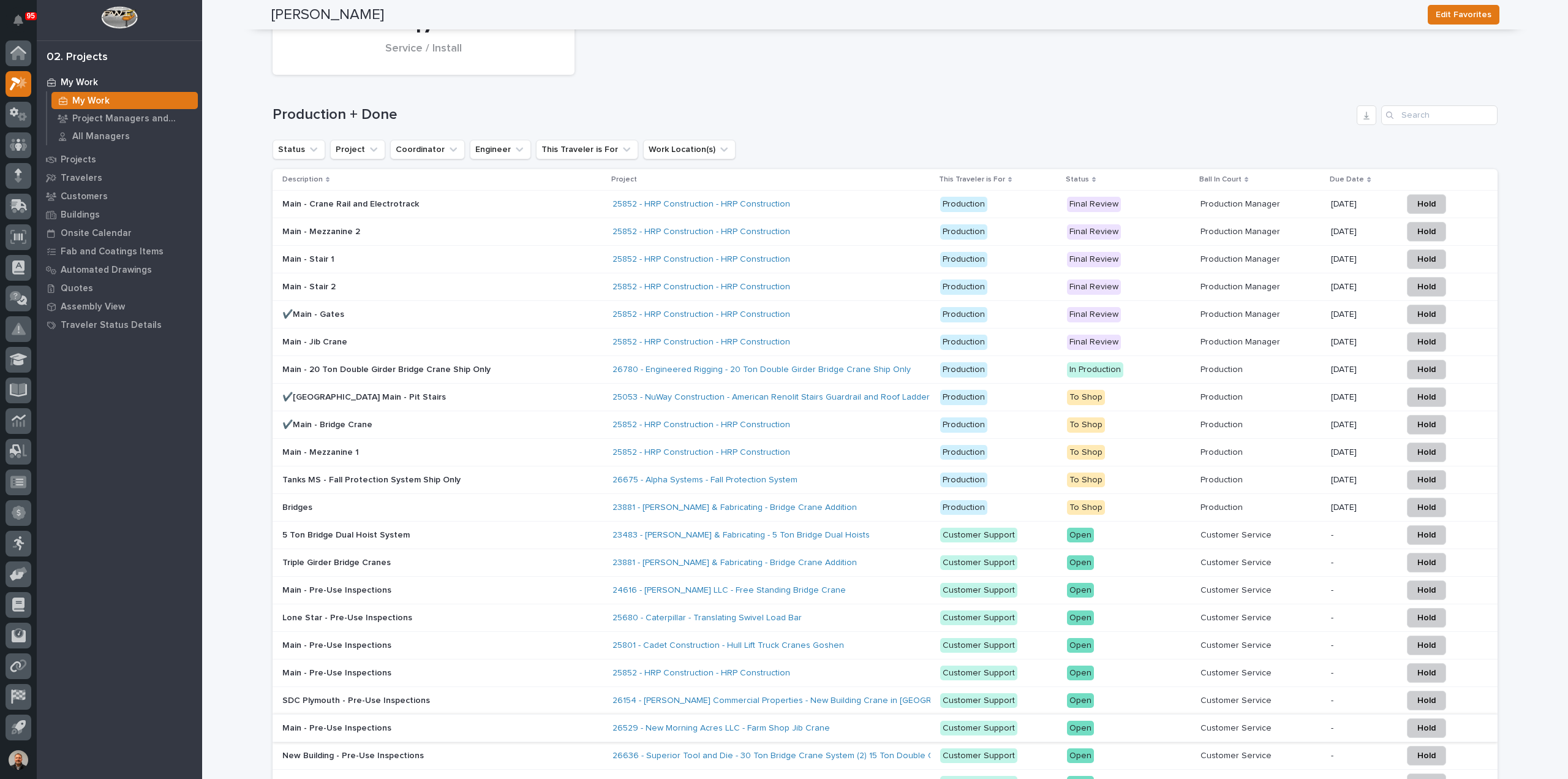
scroll to position [1471, 0]
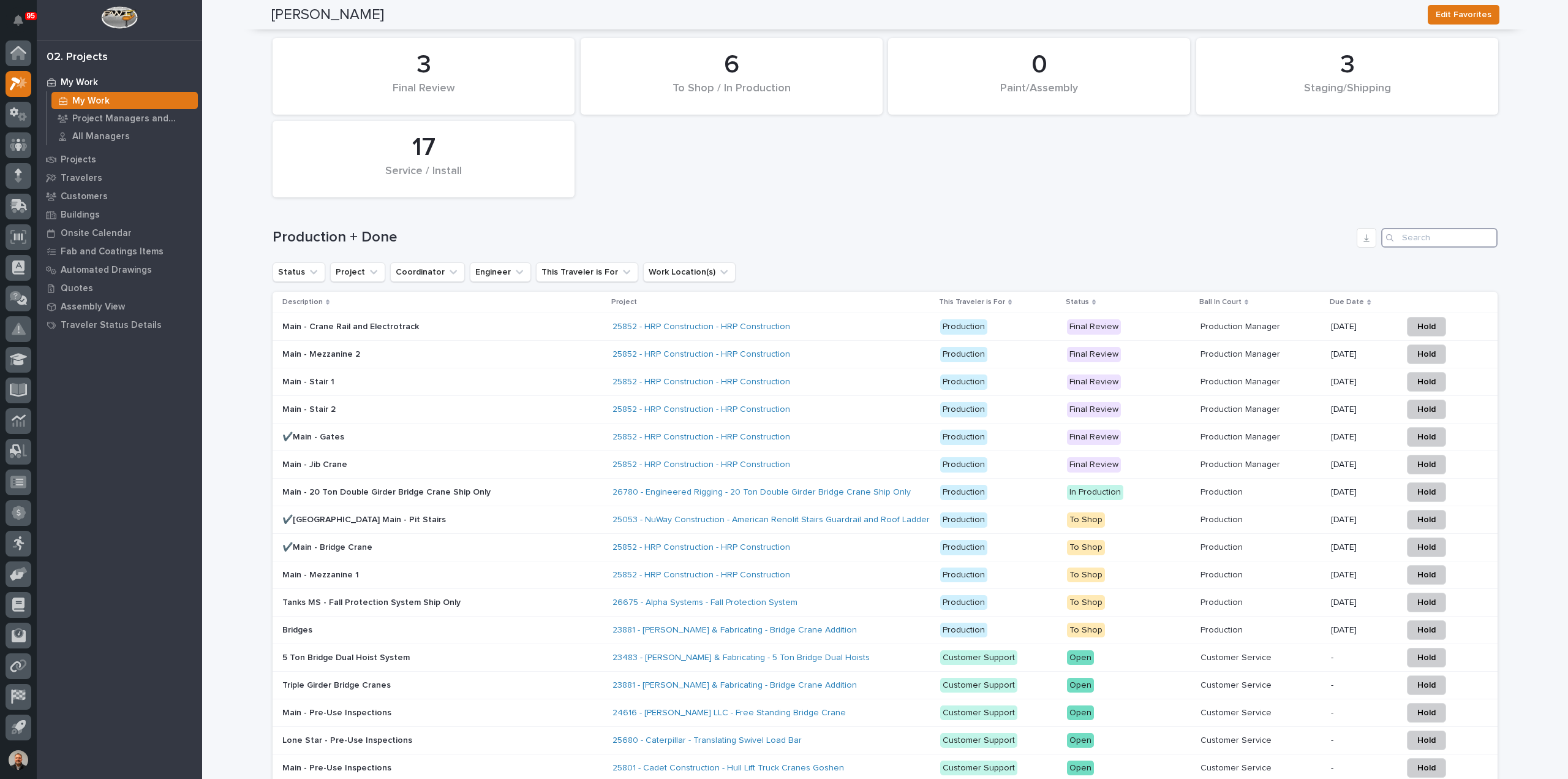
click at [1421, 232] on input "Search" at bounding box center [1439, 238] width 116 height 19
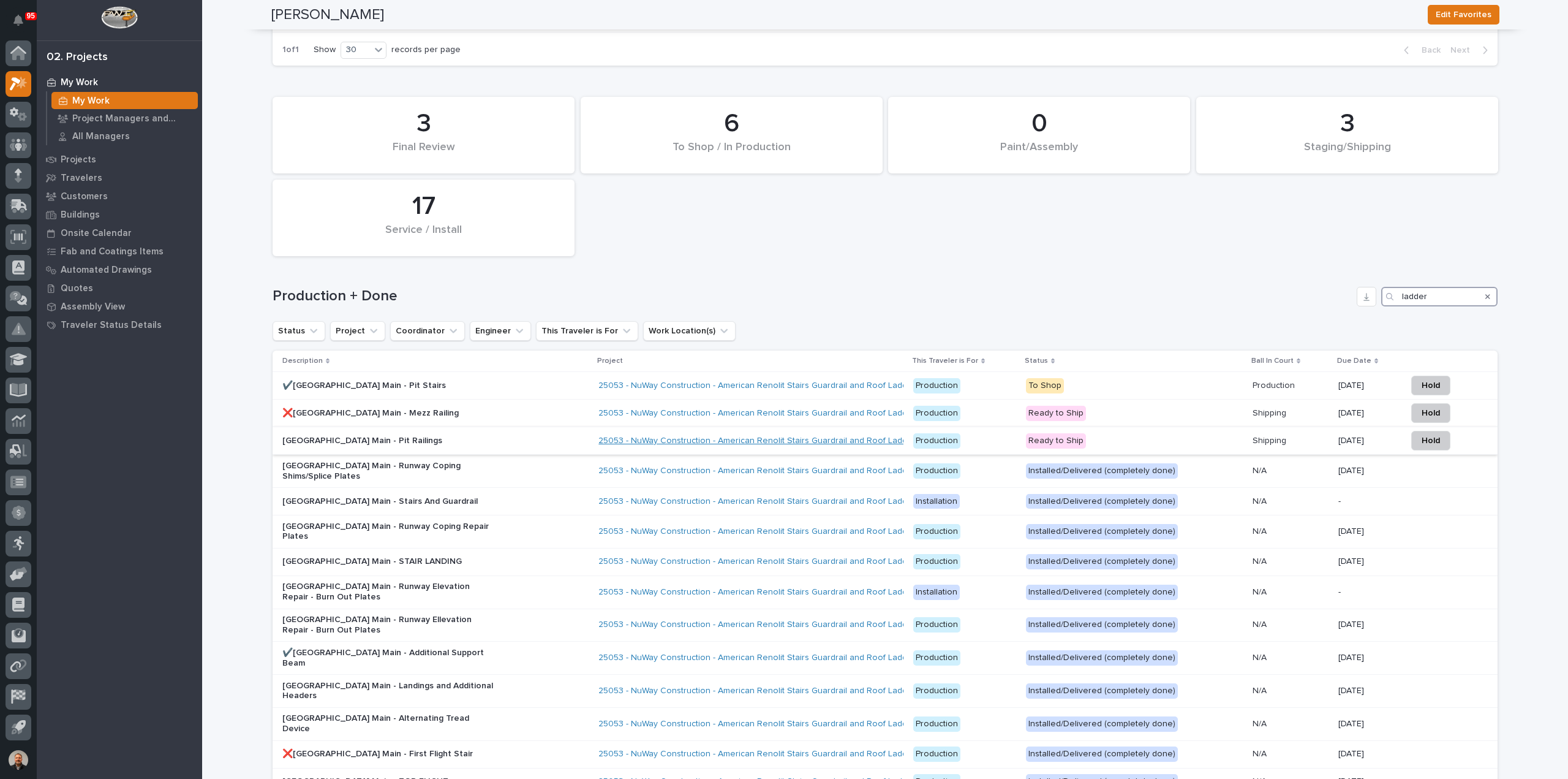
scroll to position [1409, 0]
click at [1398, 293] on input "ladder" at bounding box center [1439, 299] width 116 height 19
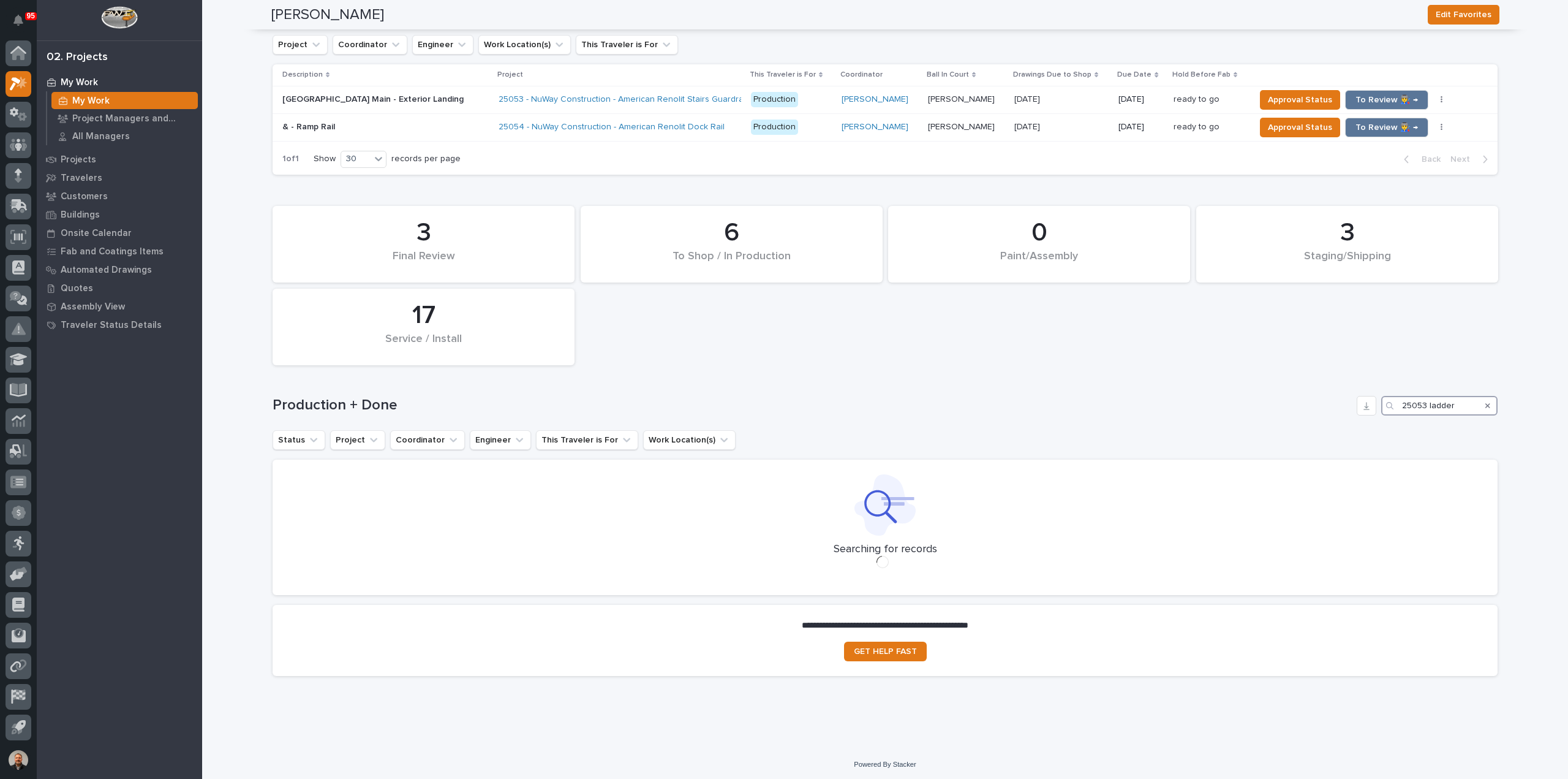
scroll to position [1311, 0]
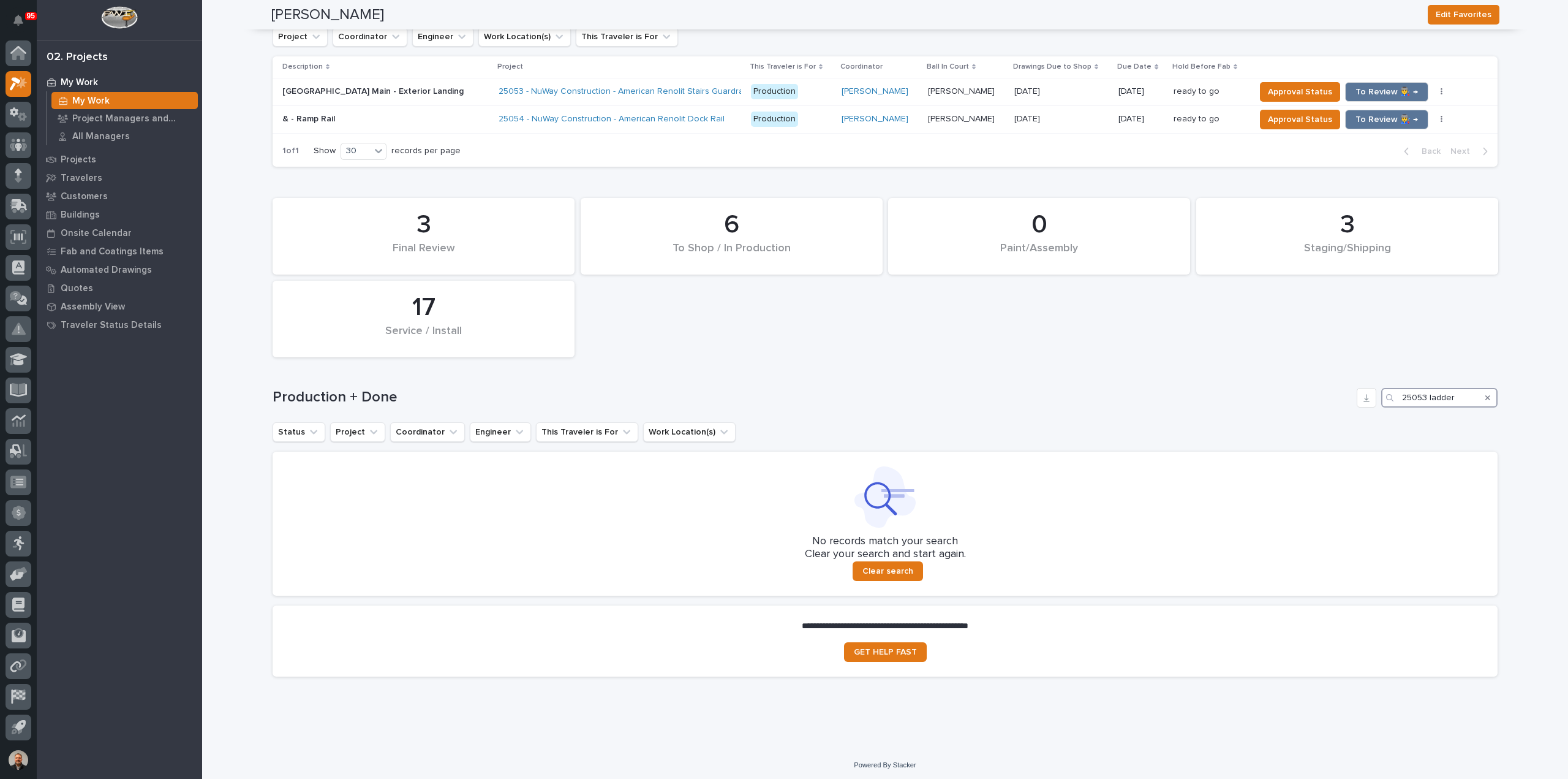
type input "25053 ladder"
click at [1486, 393] on div "Search" at bounding box center [1487, 397] width 19 height 19
